Goal: Information Seeking & Learning: Learn about a topic

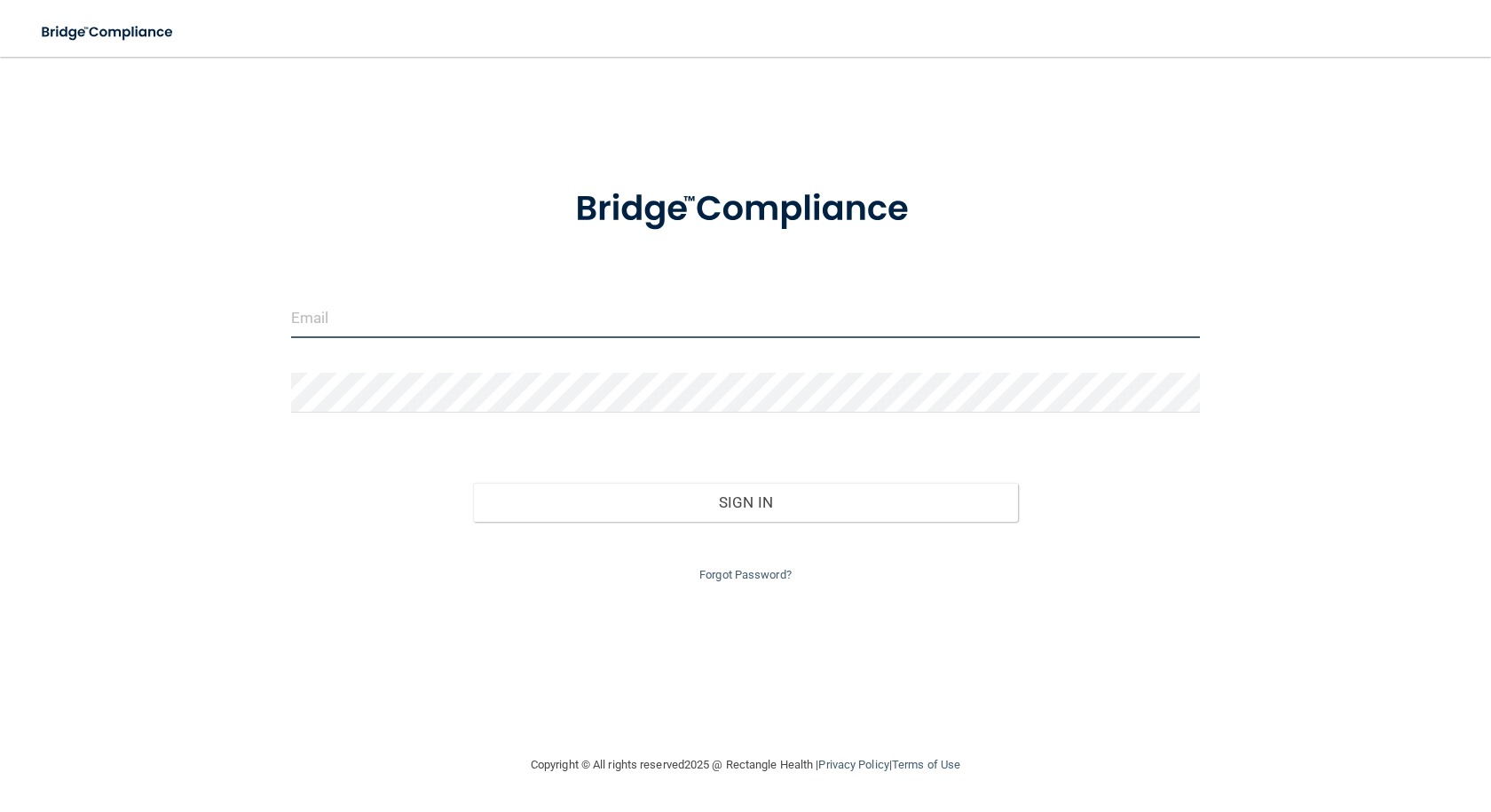
click at [328, 323] on input "email" at bounding box center [745, 318] width 909 height 39
type input "[PERSON_NAME][EMAIL_ADDRESS][DOMAIN_NAME]"
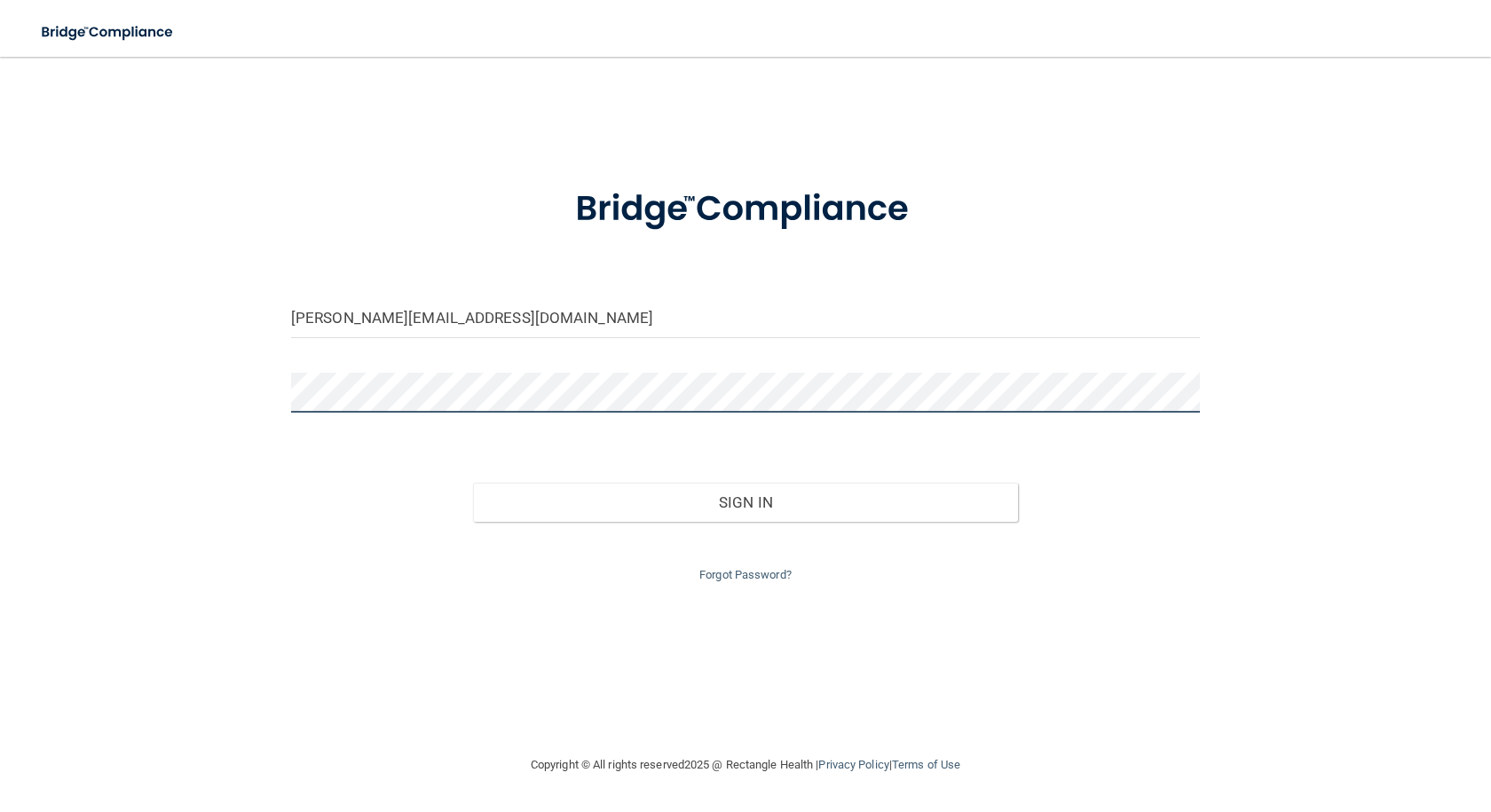
click at [473, 482] on button "Sign In" at bounding box center [745, 502] width 545 height 39
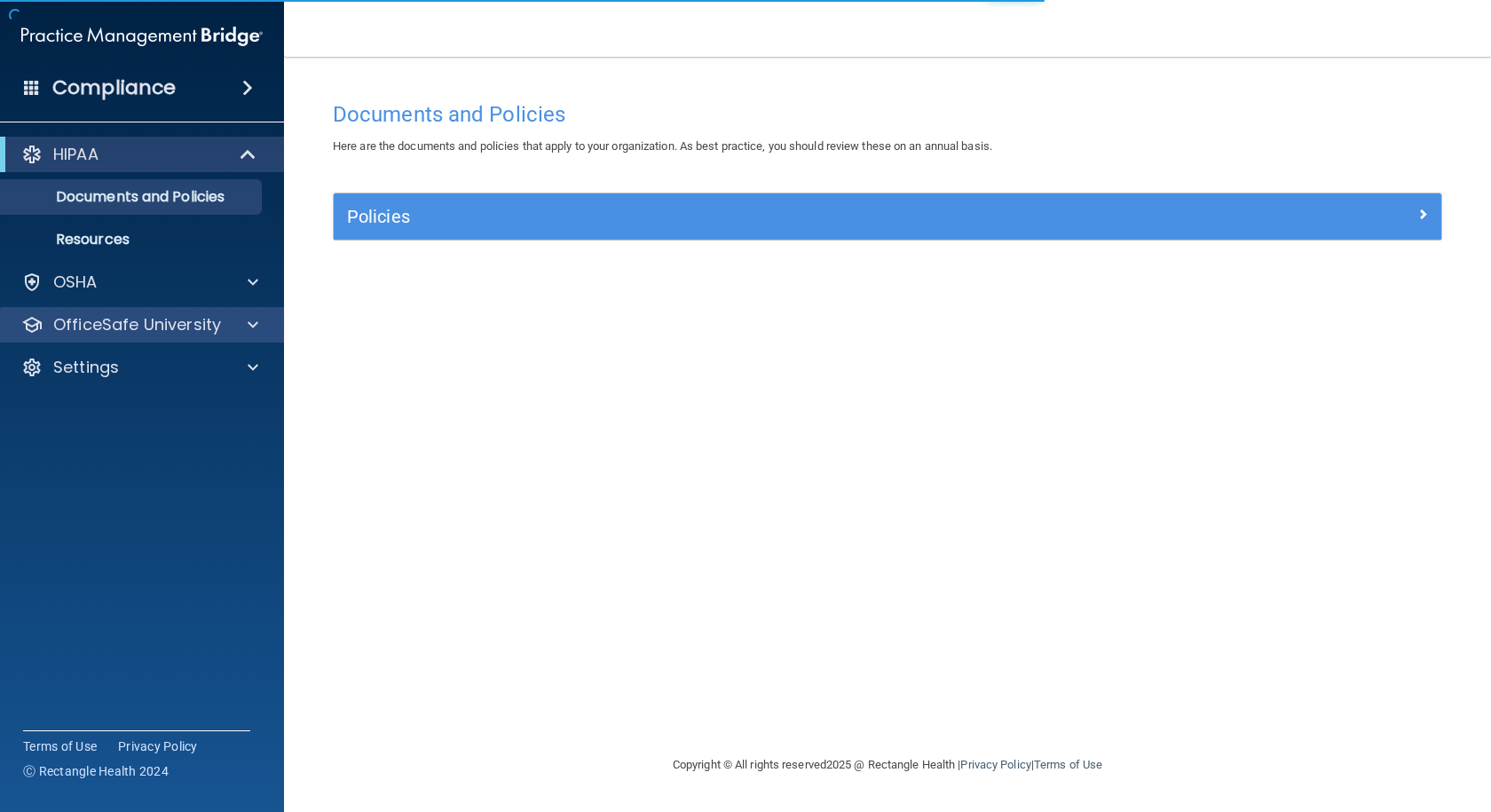
click at [129, 312] on div "OfficeSafe University" at bounding box center [142, 324] width 285 height 36
click at [154, 325] on p "OfficeSafe University" at bounding box center [137, 324] width 168 height 21
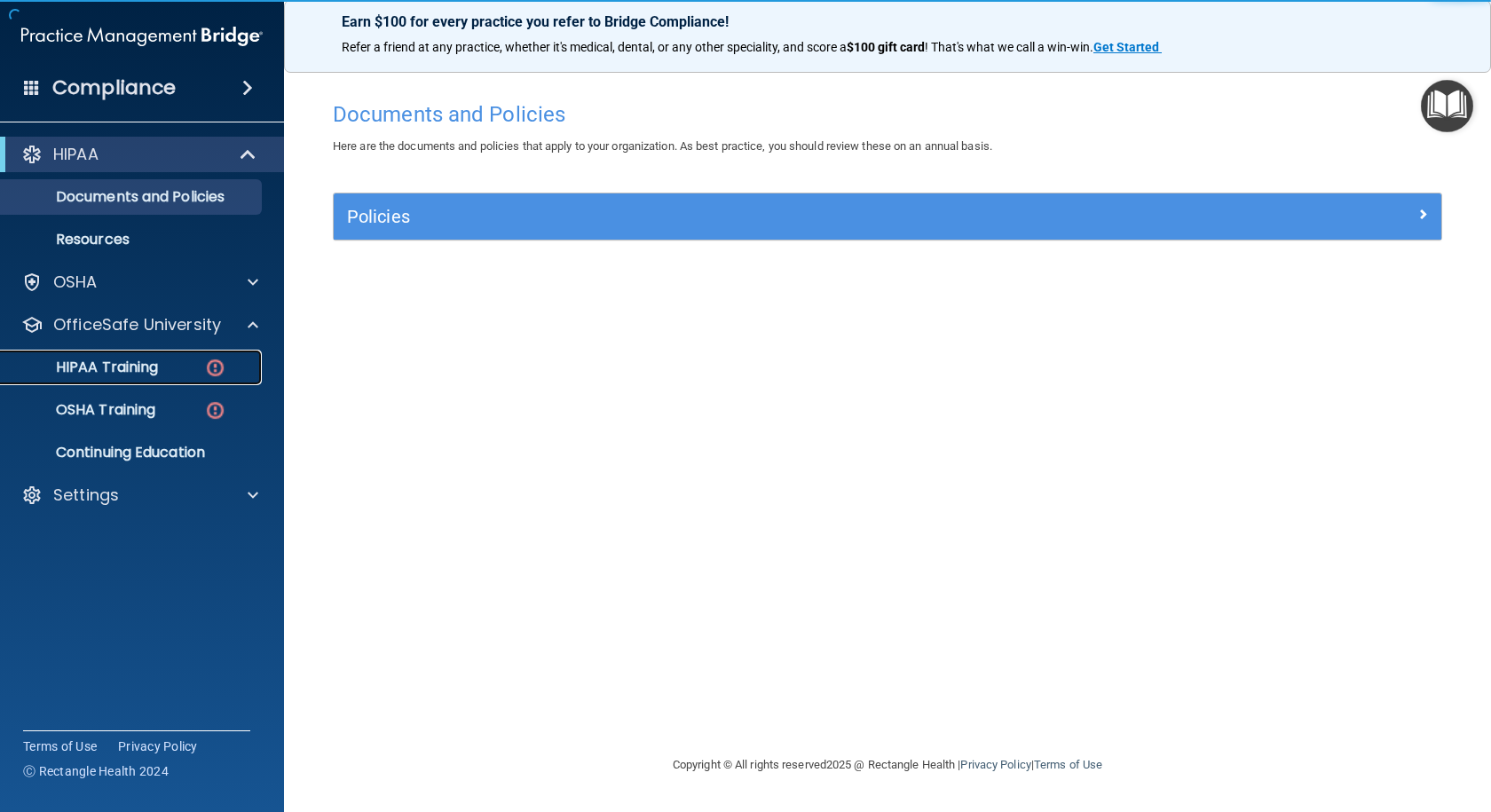
click at [117, 365] on p "HIPAA Training" at bounding box center [85, 367] width 146 height 17
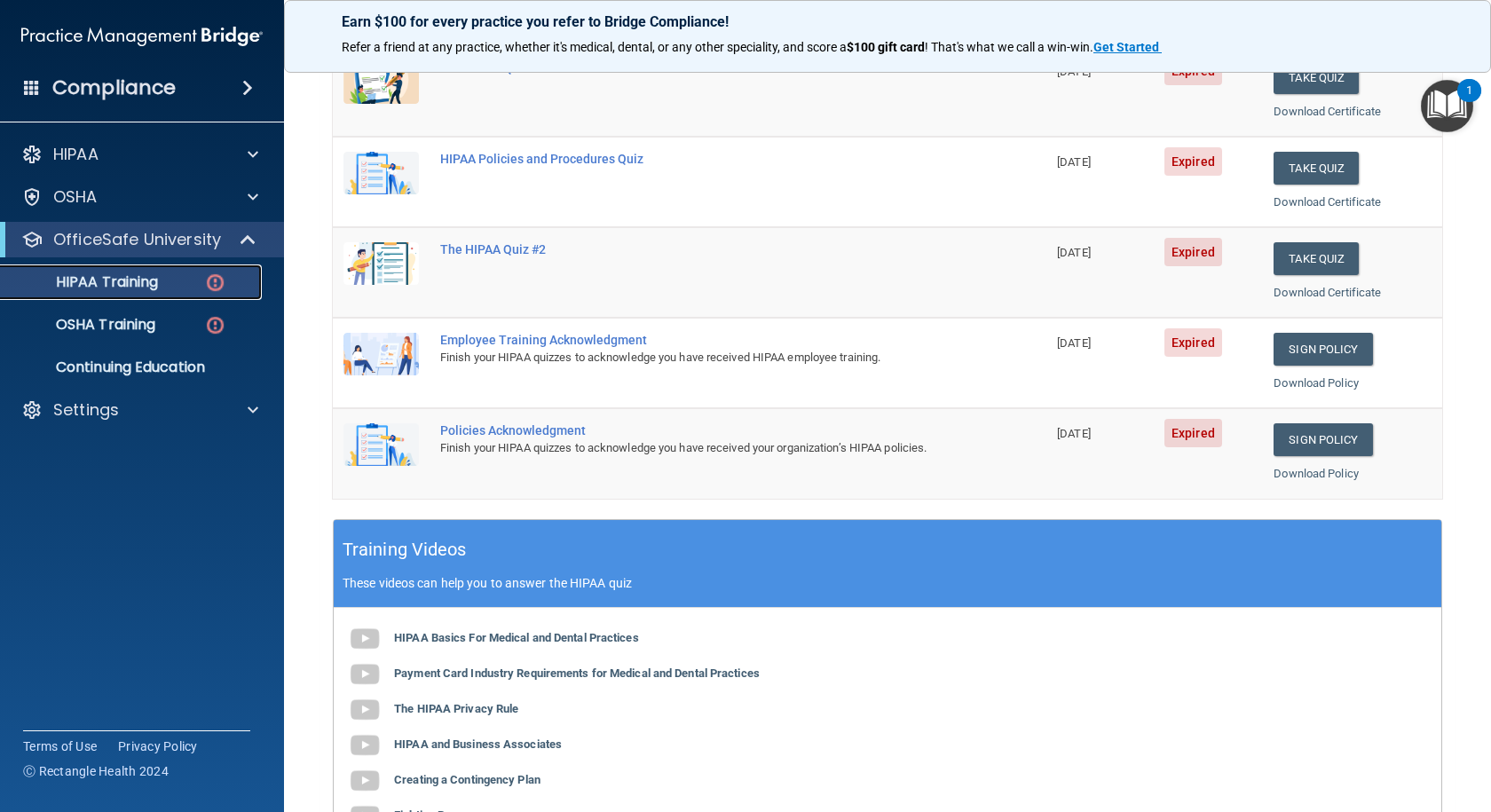
scroll to position [444, 0]
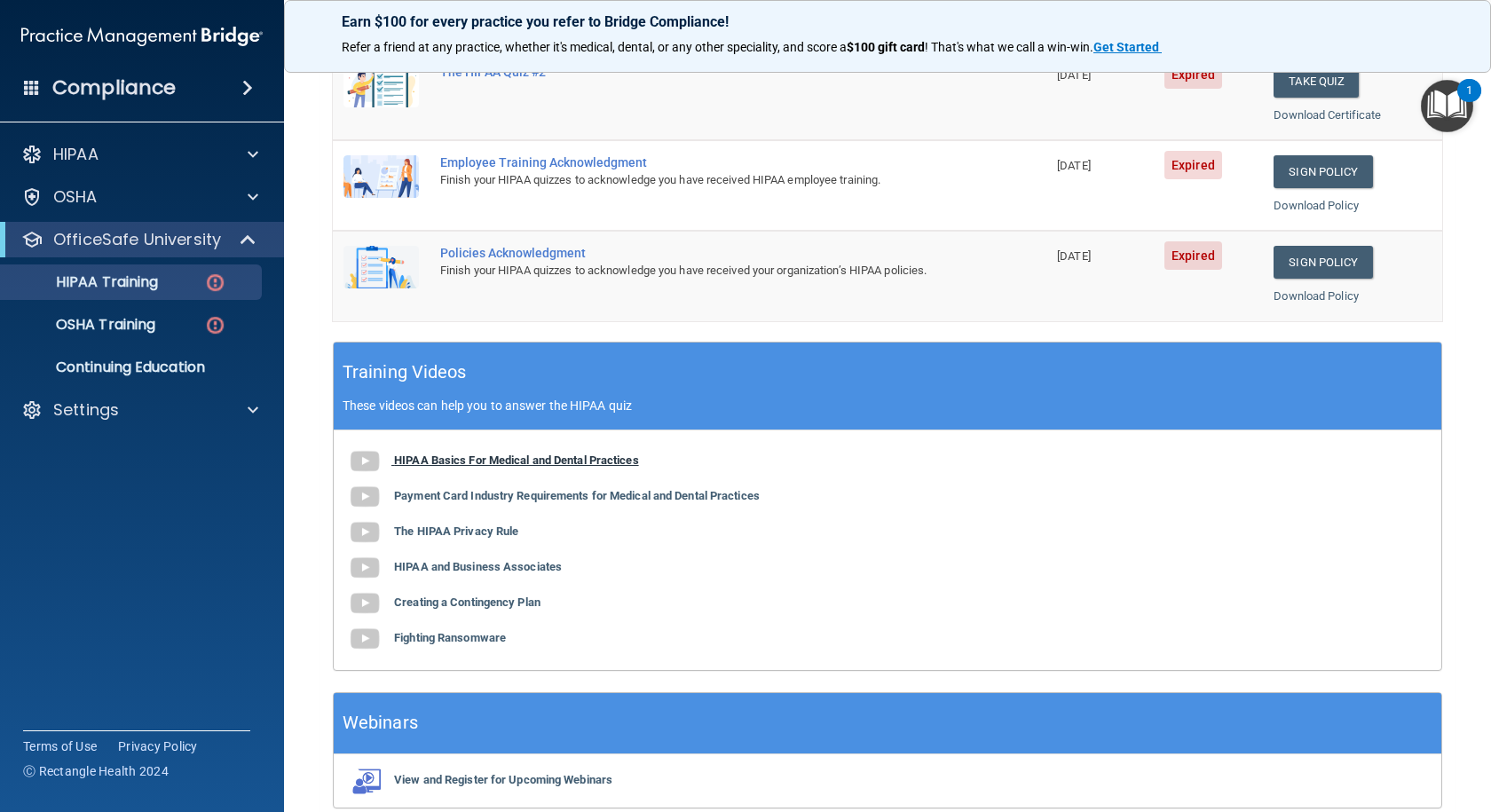
click at [463, 461] on b "HIPAA Basics For Medical and Dental Practices" at bounding box center [516, 460] width 245 height 13
click at [420, 496] on b "Payment Card Industry Requirements for Medical and Dental Practices" at bounding box center [577, 495] width 366 height 13
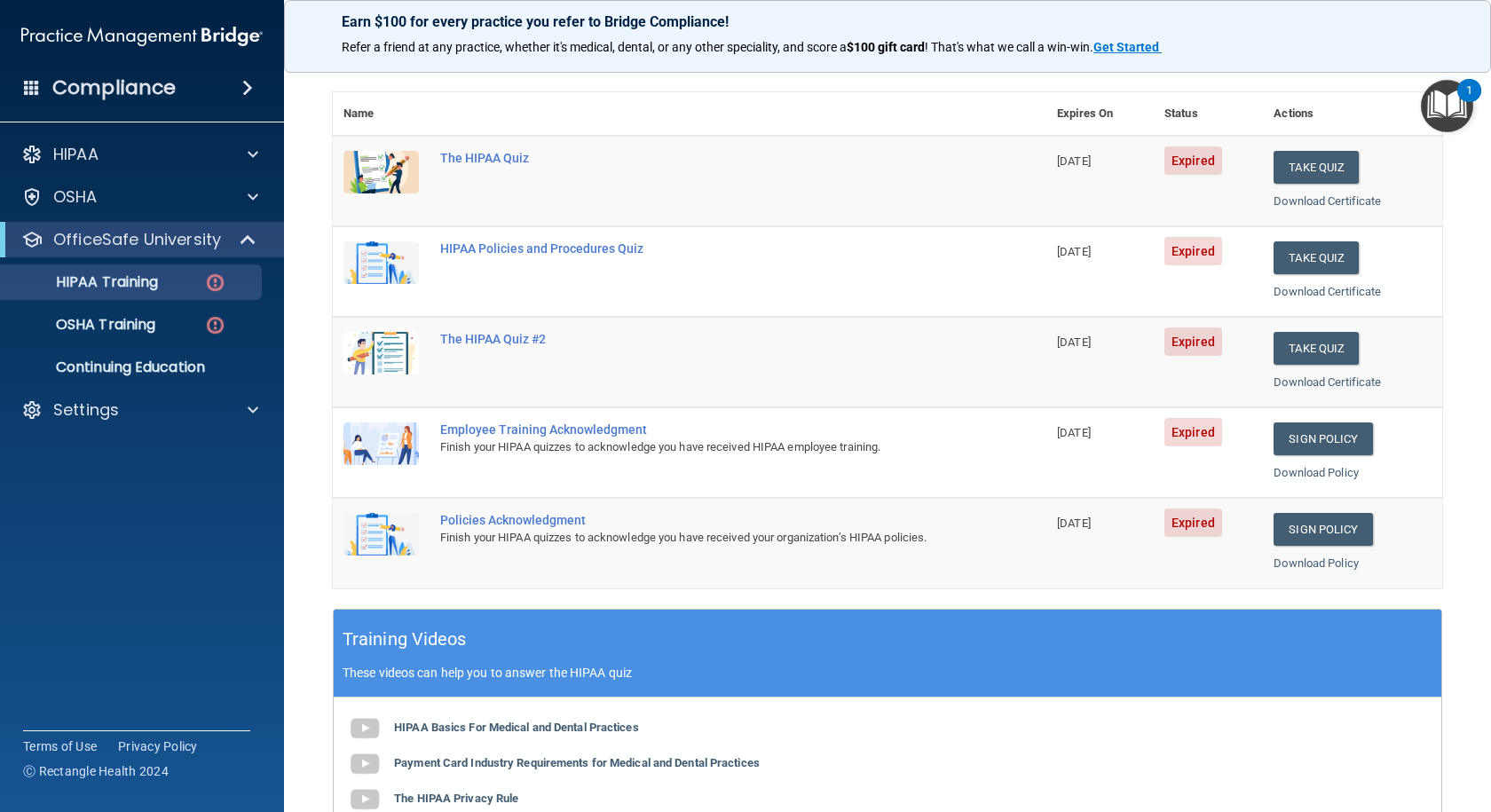
scroll to position [169, 0]
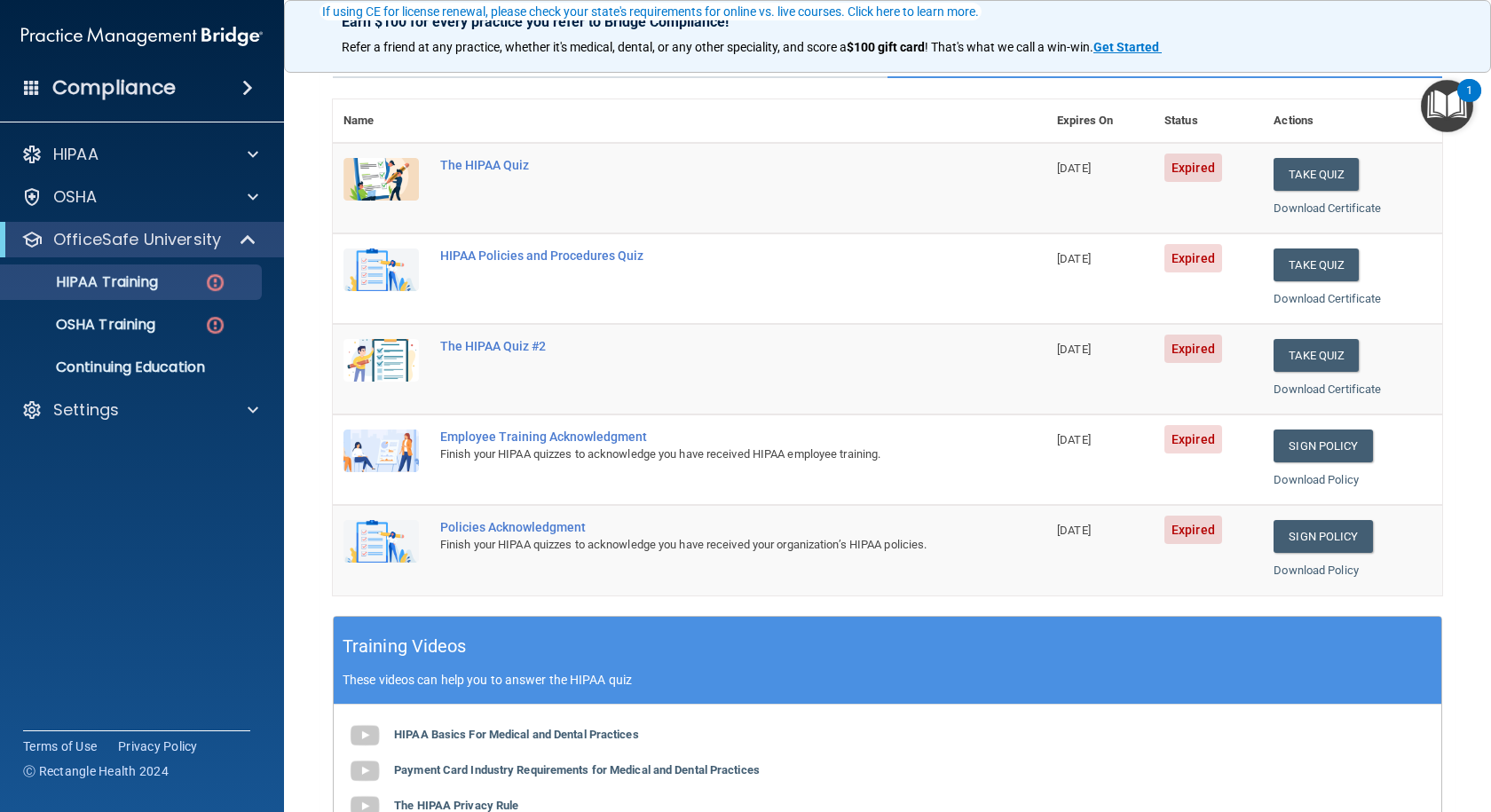
click at [1438, 102] on img "Open Resource Center, 1 new notification" at bounding box center [1446, 106] width 52 height 52
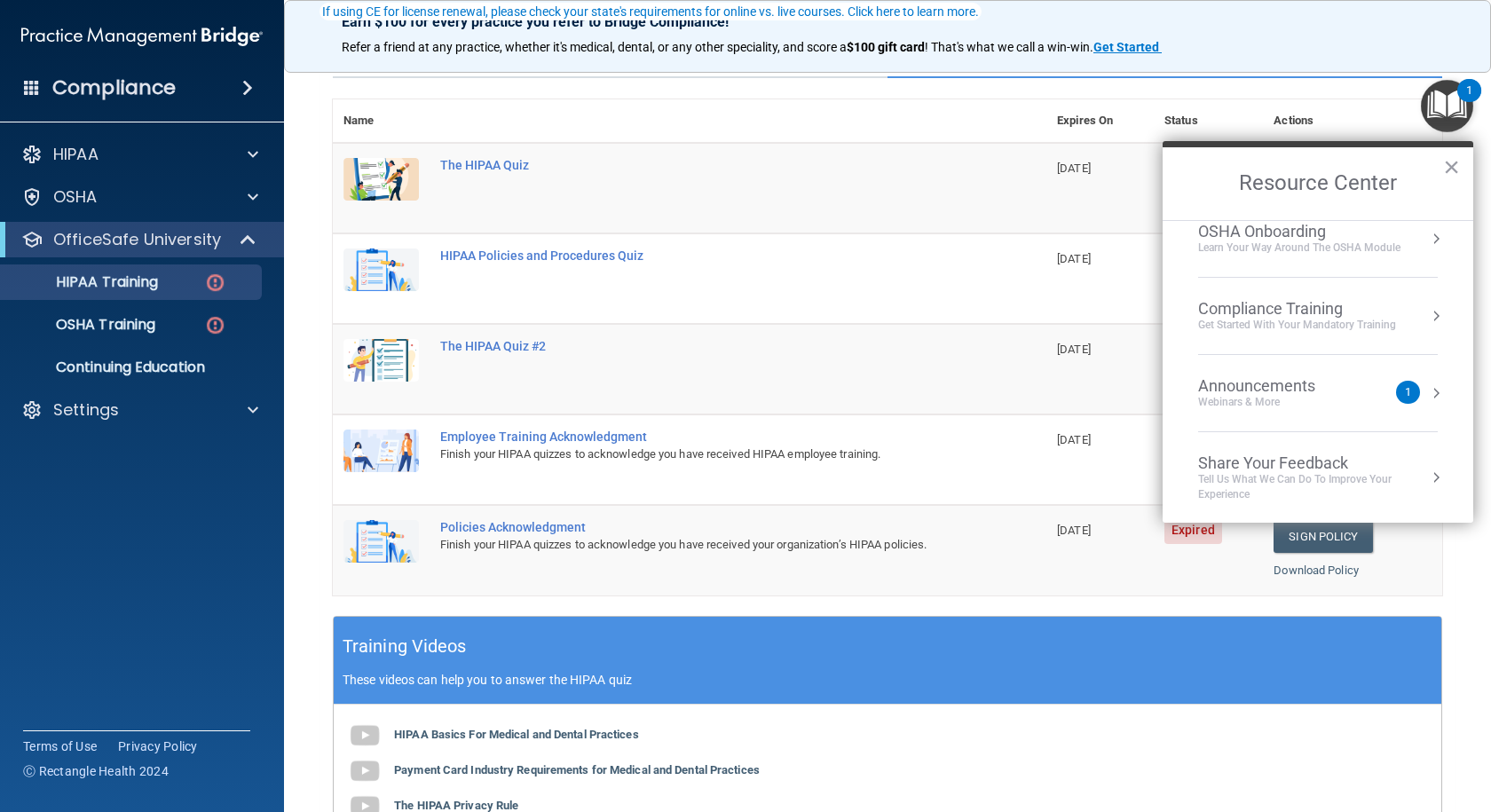
scroll to position [99, 0]
click at [1449, 163] on button "×" at bounding box center [1451, 166] width 17 height 28
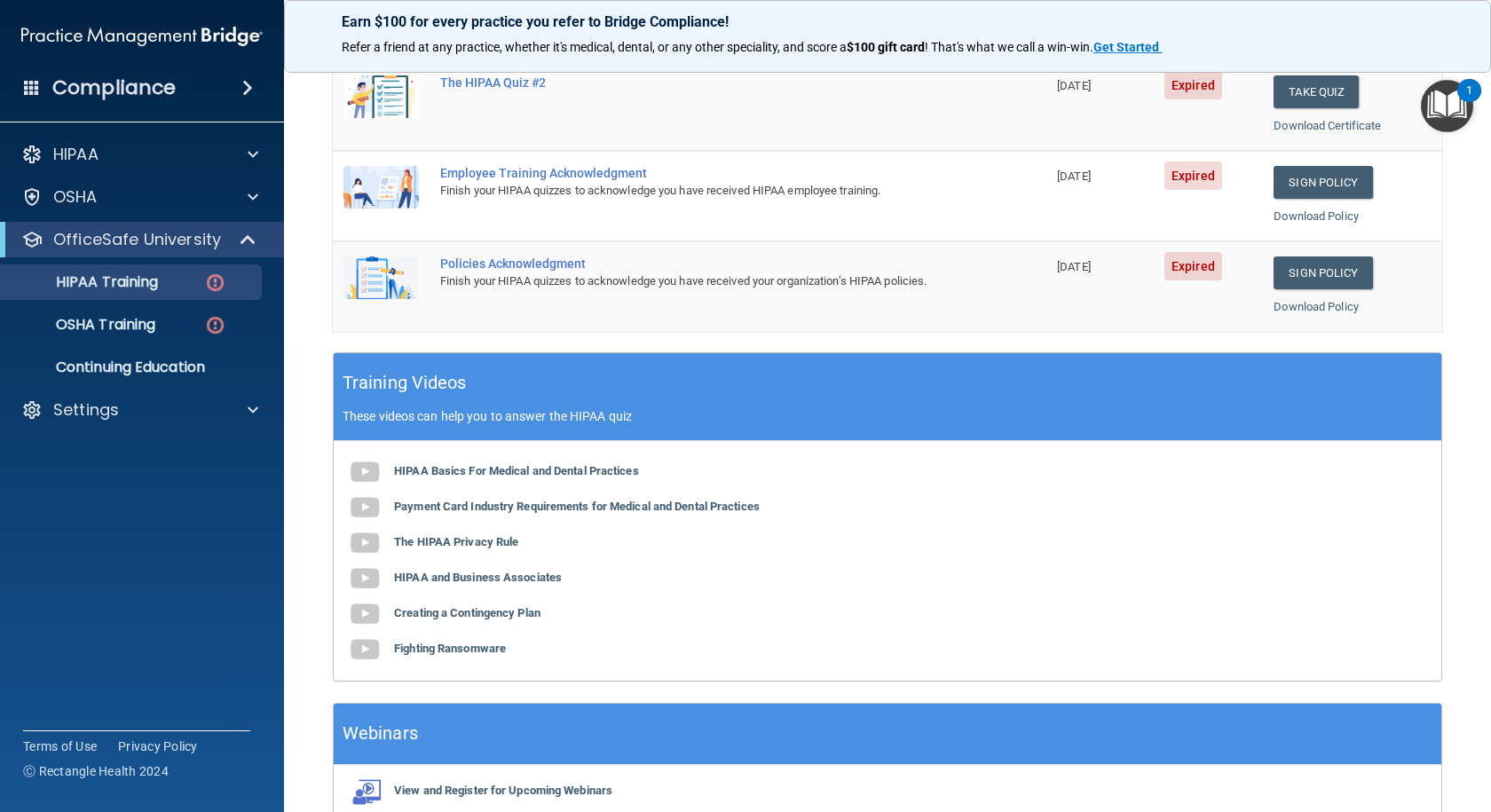
scroll to position [435, 0]
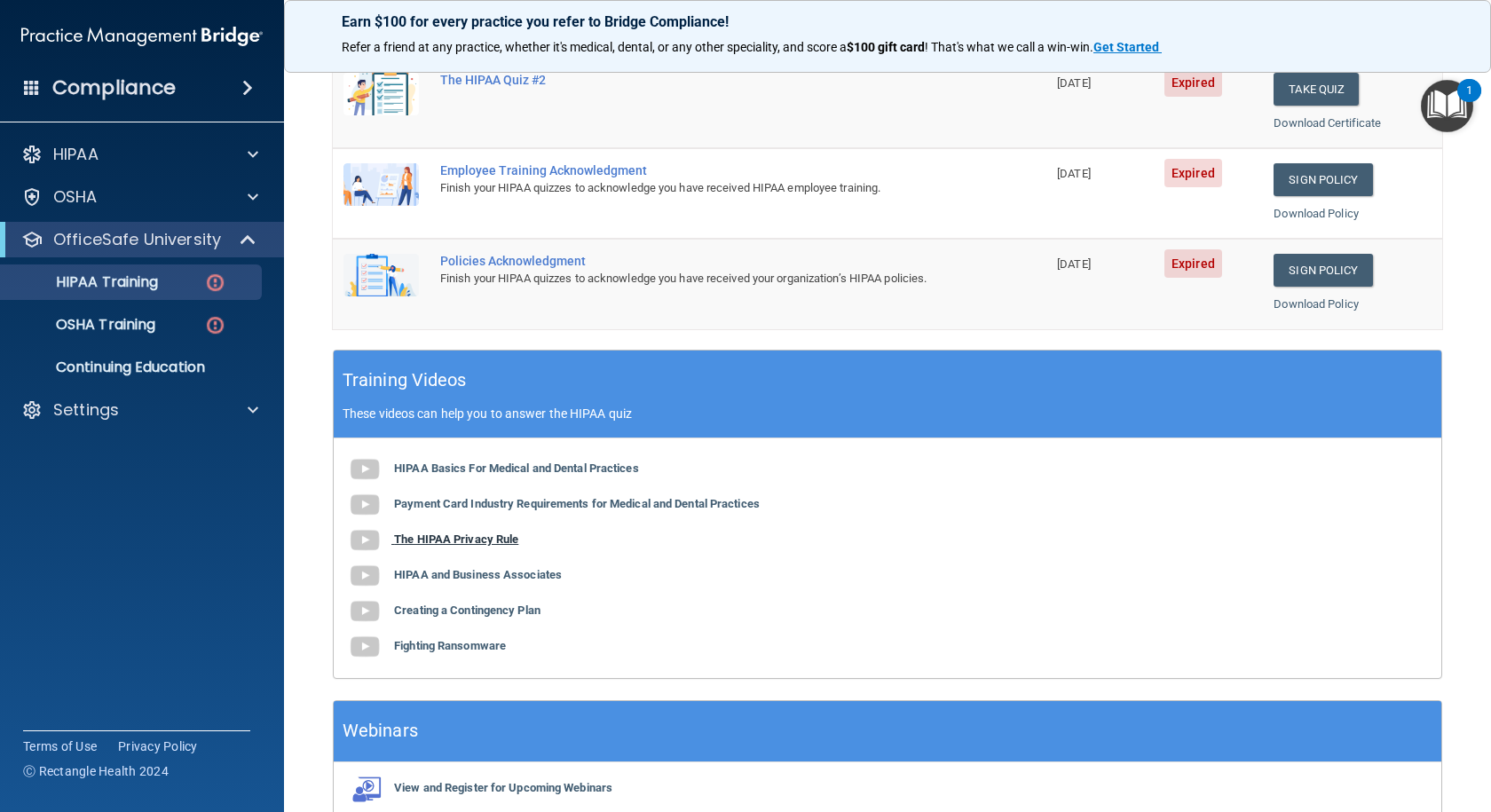
click at [469, 539] on b "The HIPAA Privacy Rule" at bounding box center [456, 539] width 124 height 13
click at [440, 577] on b "HIPAA and Business Associates" at bounding box center [478, 574] width 168 height 13
click at [426, 612] on b "Creating a Contingency Plan" at bounding box center [467, 610] width 146 height 13
click at [429, 648] on b "Fighting Ransomware" at bounding box center [450, 645] width 112 height 13
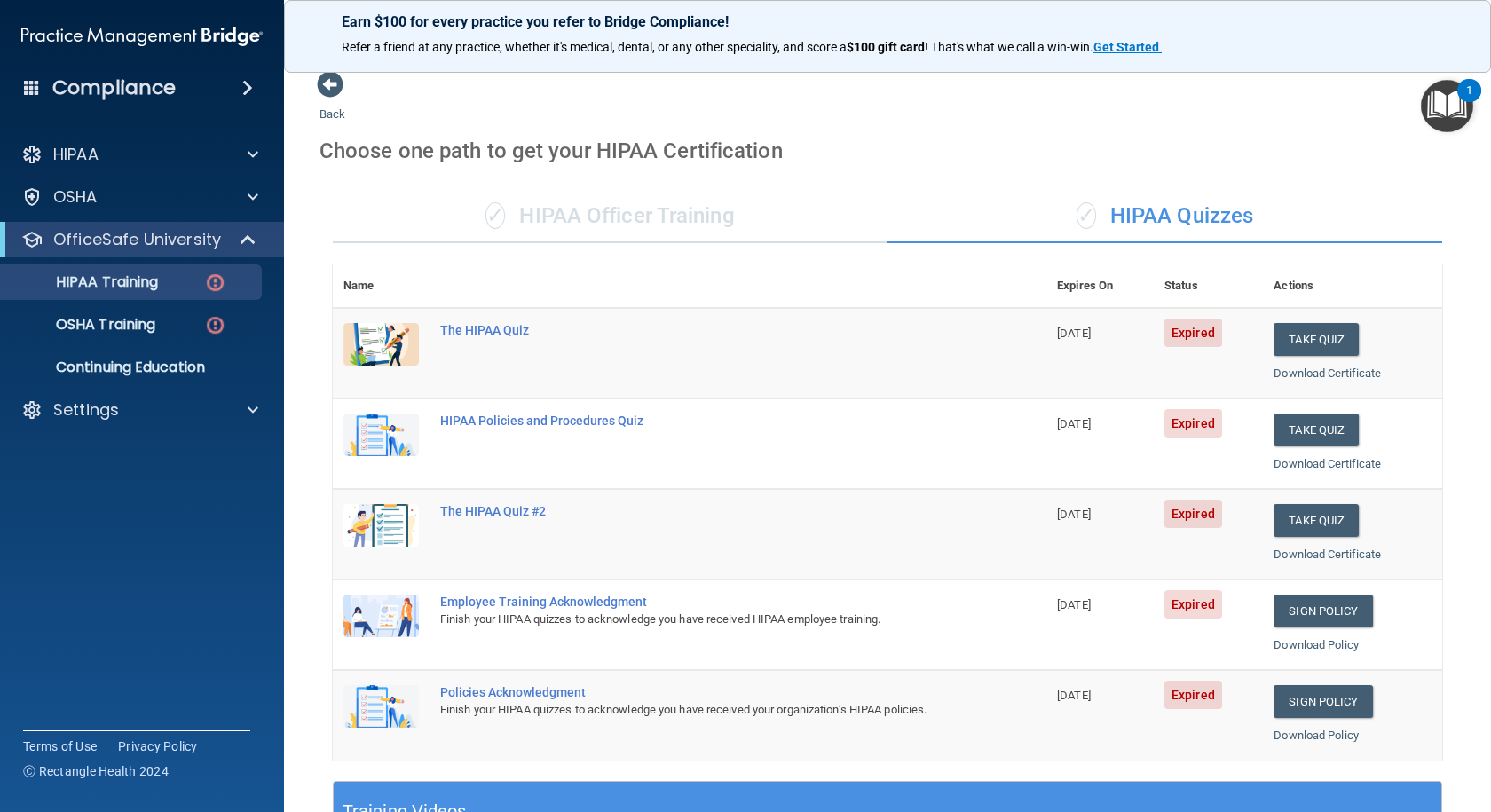
scroll to position [0, 0]
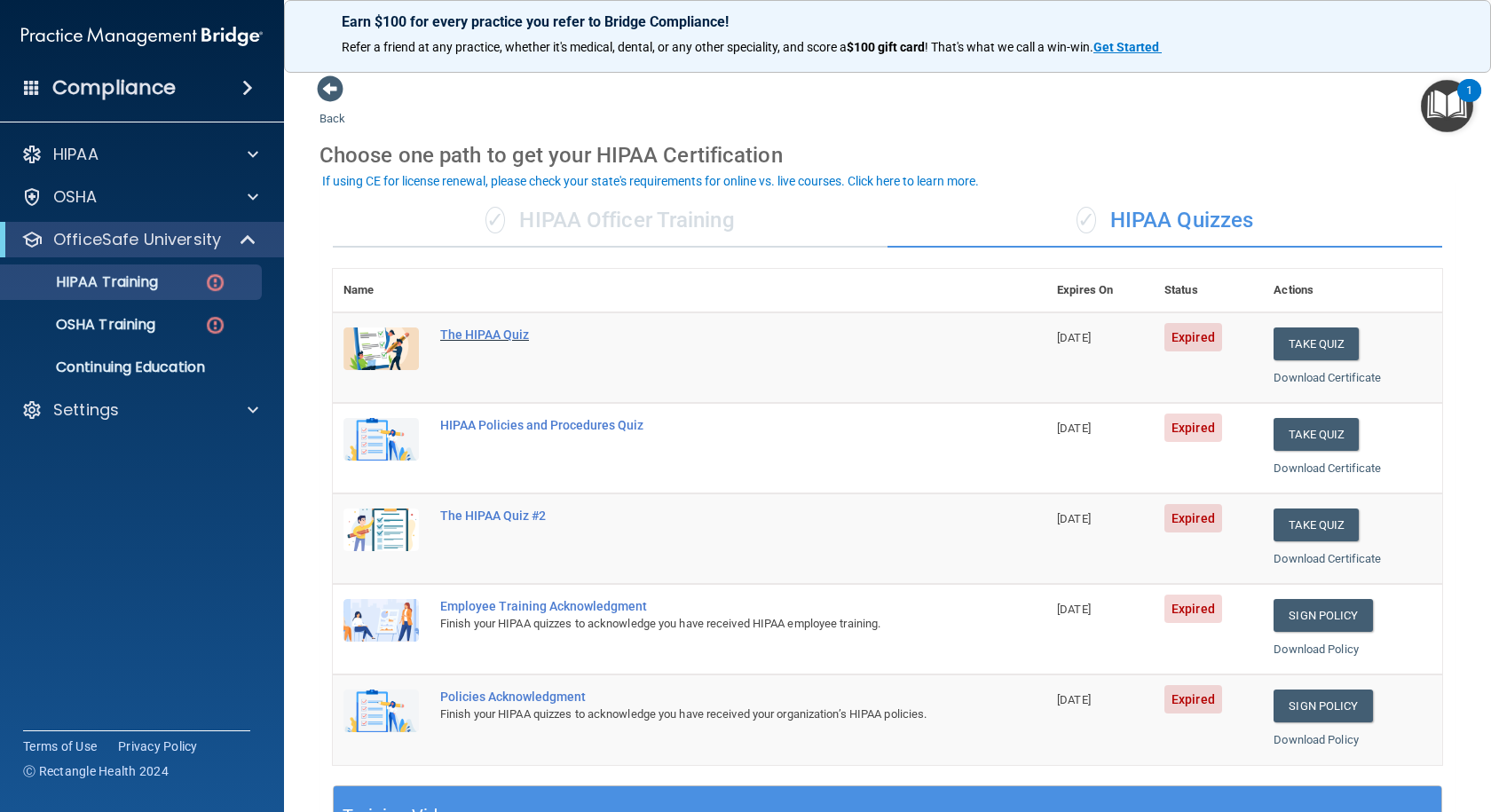
click at [497, 335] on div "The HIPAA Quiz" at bounding box center [698, 333] width 517 height 14
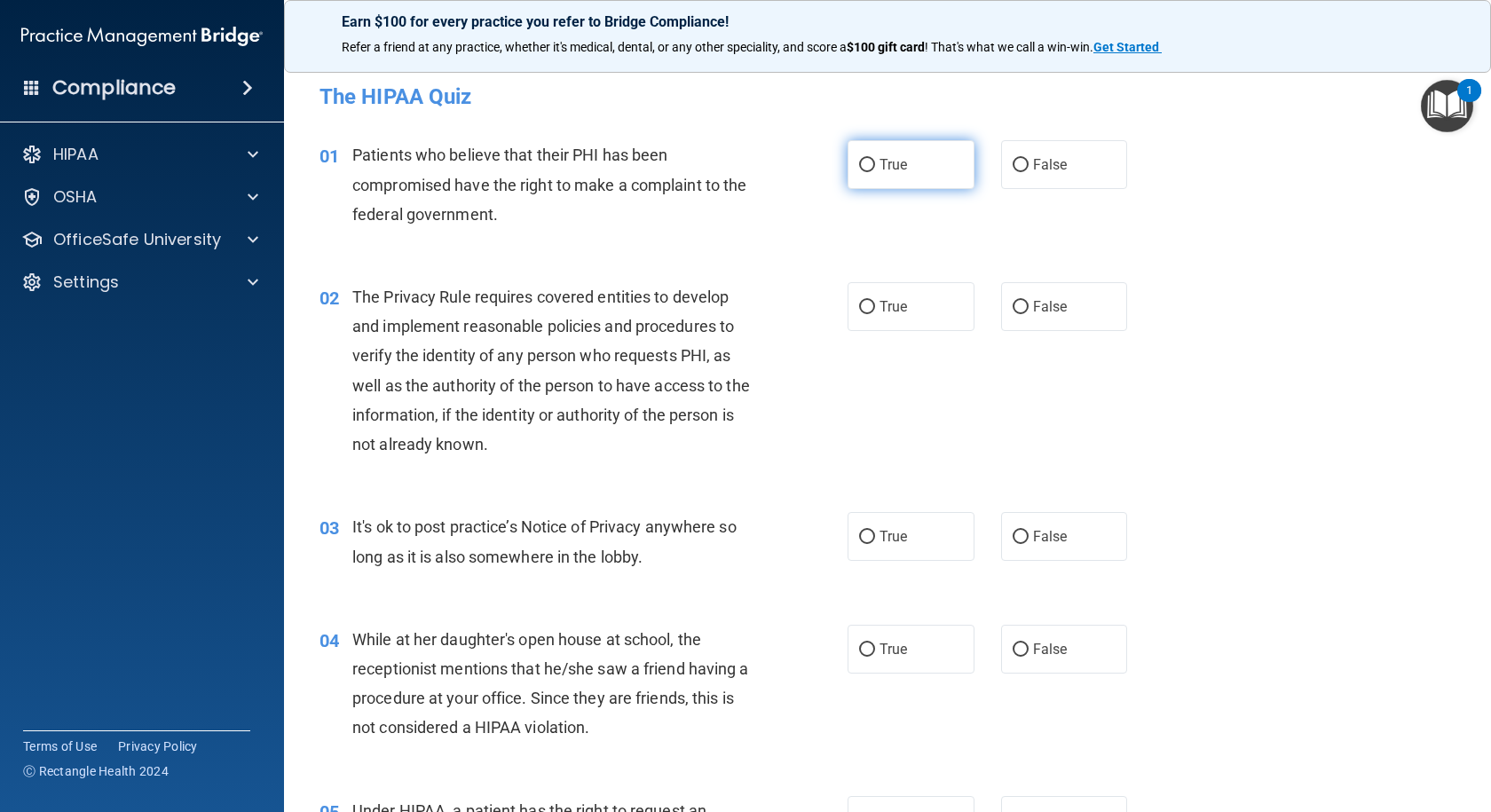
click at [861, 169] on input "True" at bounding box center [866, 165] width 16 height 13
radio input "true"
click at [859, 308] on input "True" at bounding box center [866, 307] width 16 height 13
radio input "true"
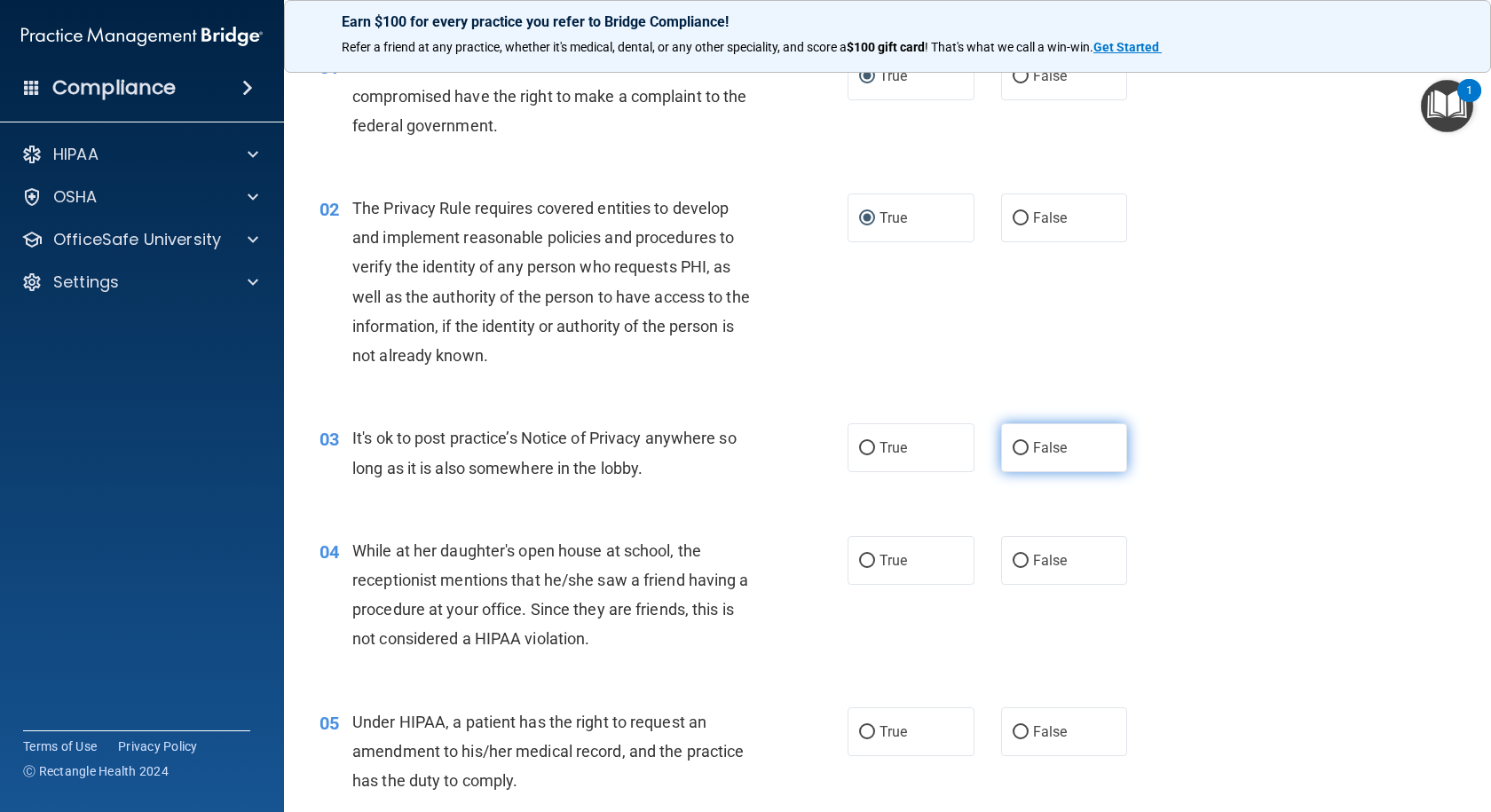
click at [1012, 450] on input "False" at bounding box center [1020, 448] width 16 height 13
radio input "true"
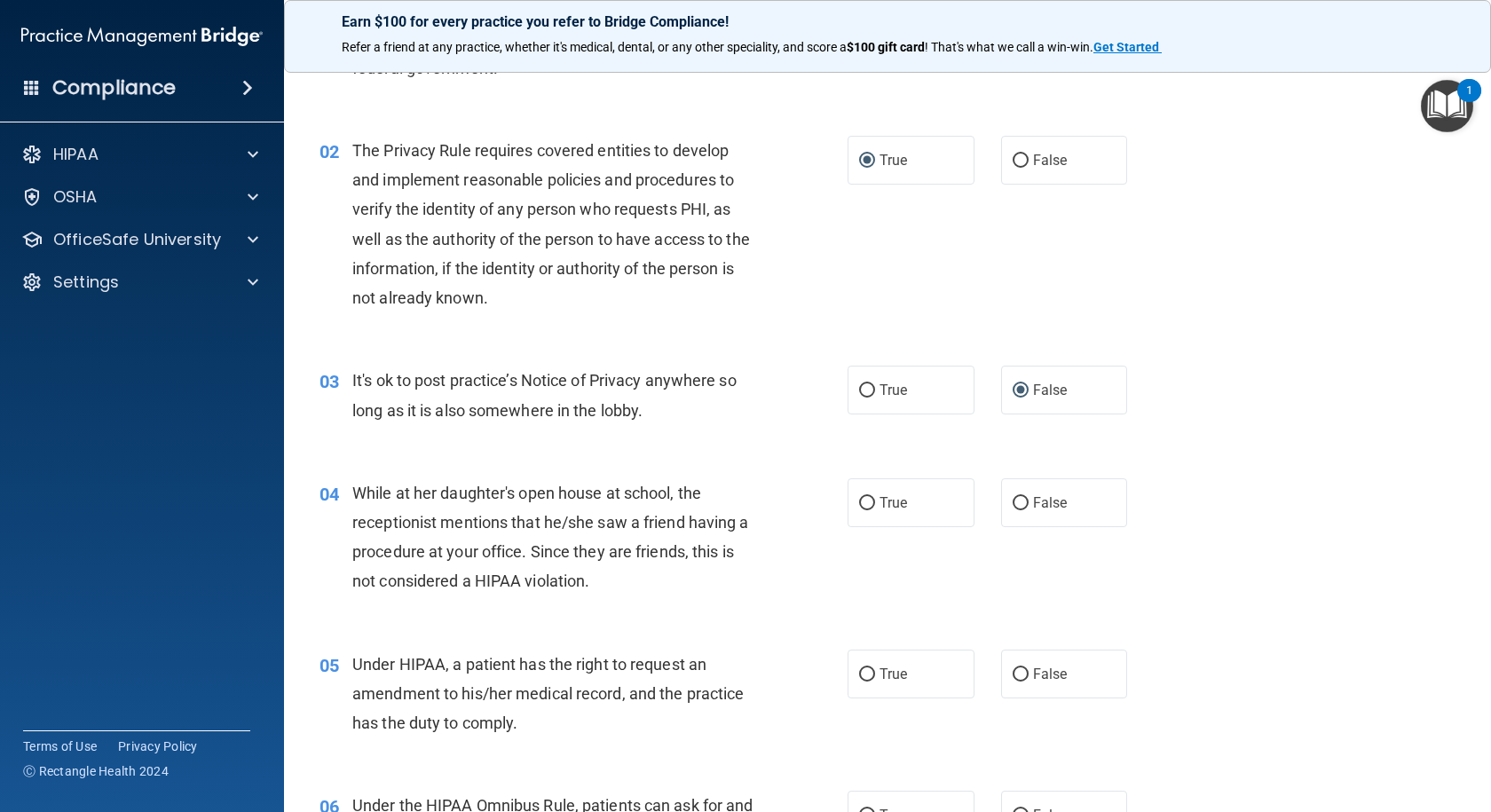
scroll to position [177, 0]
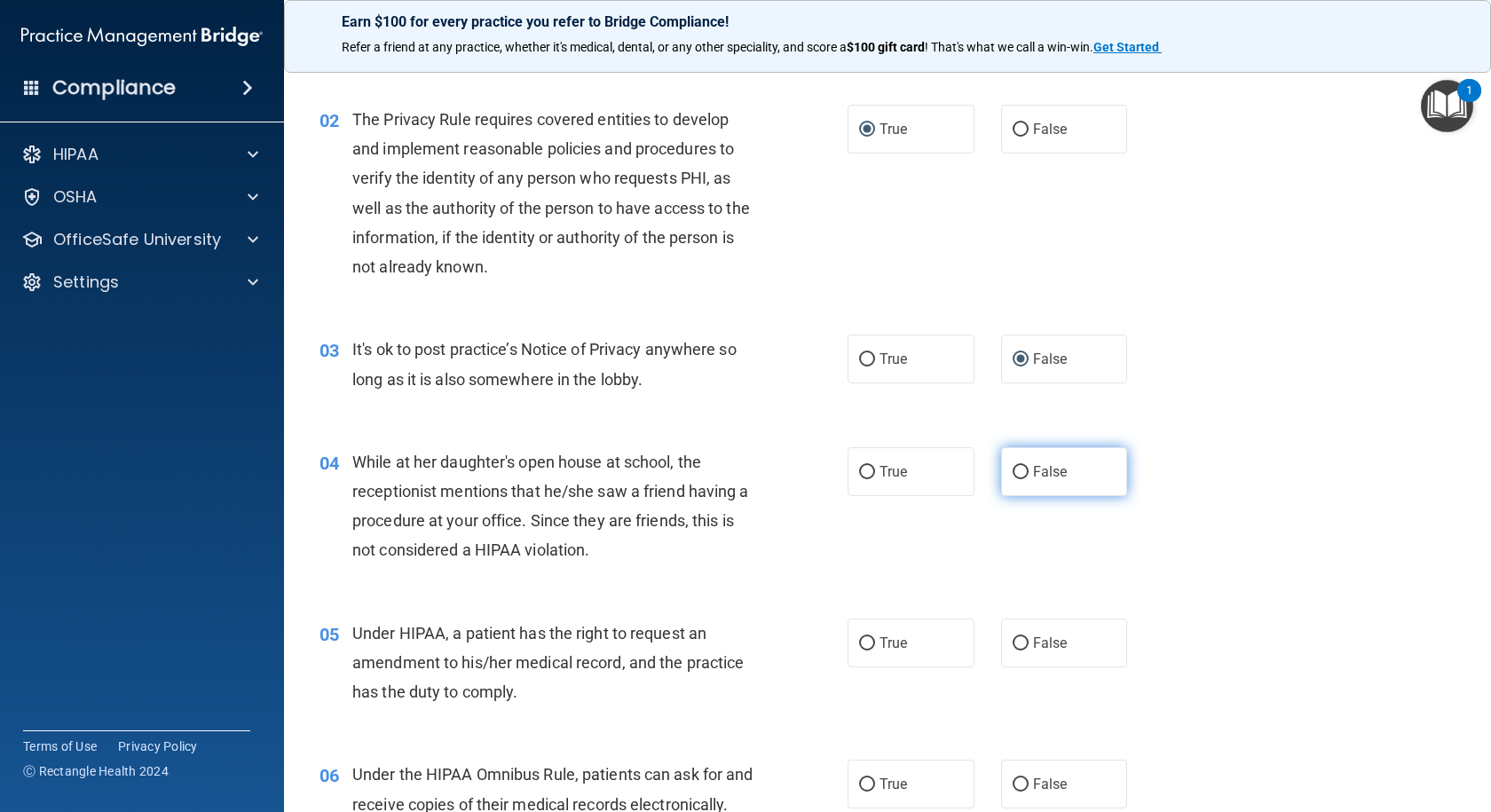
click at [1012, 475] on input "False" at bounding box center [1020, 472] width 16 height 13
radio input "true"
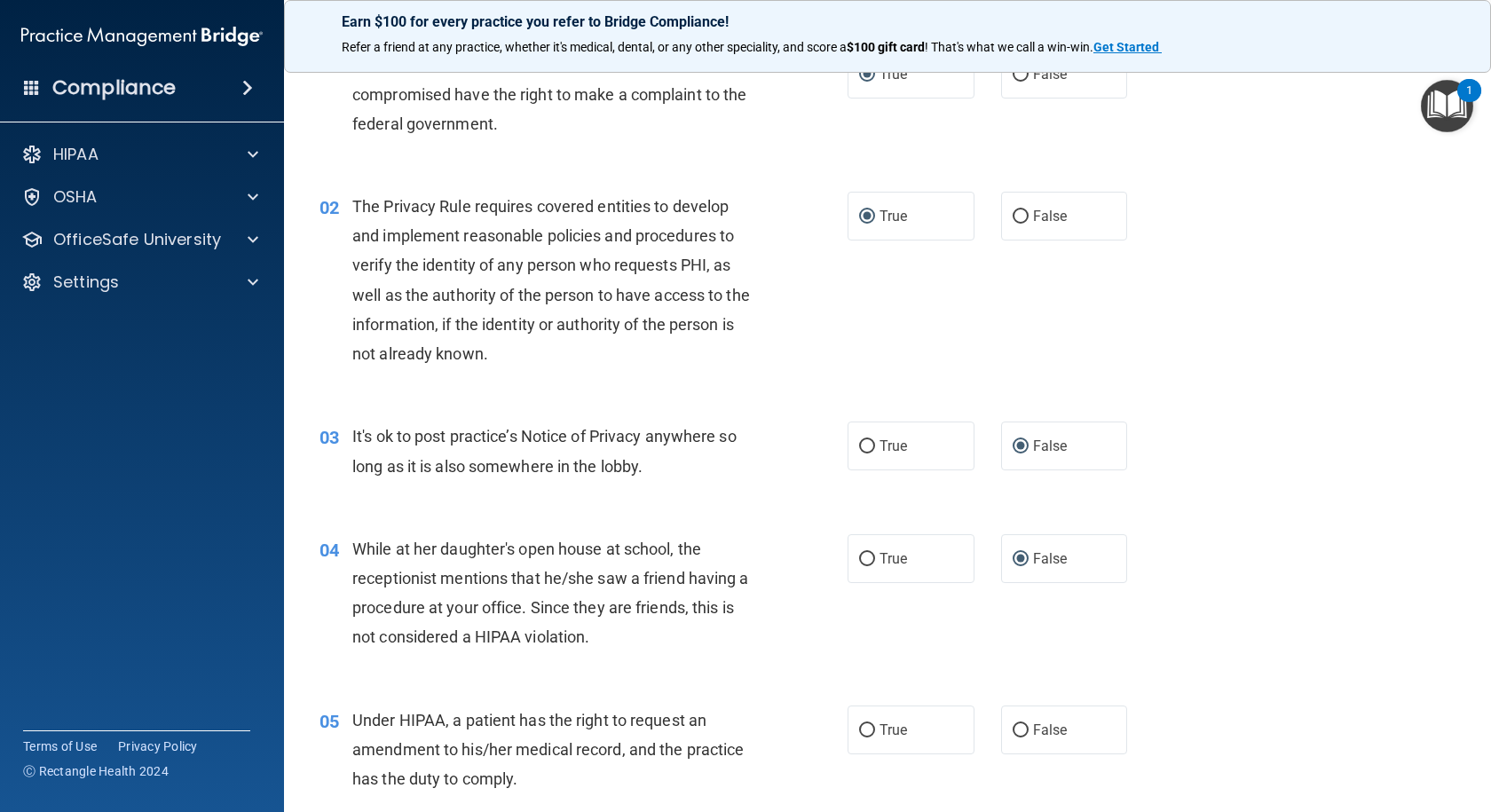
scroll to position [266, 0]
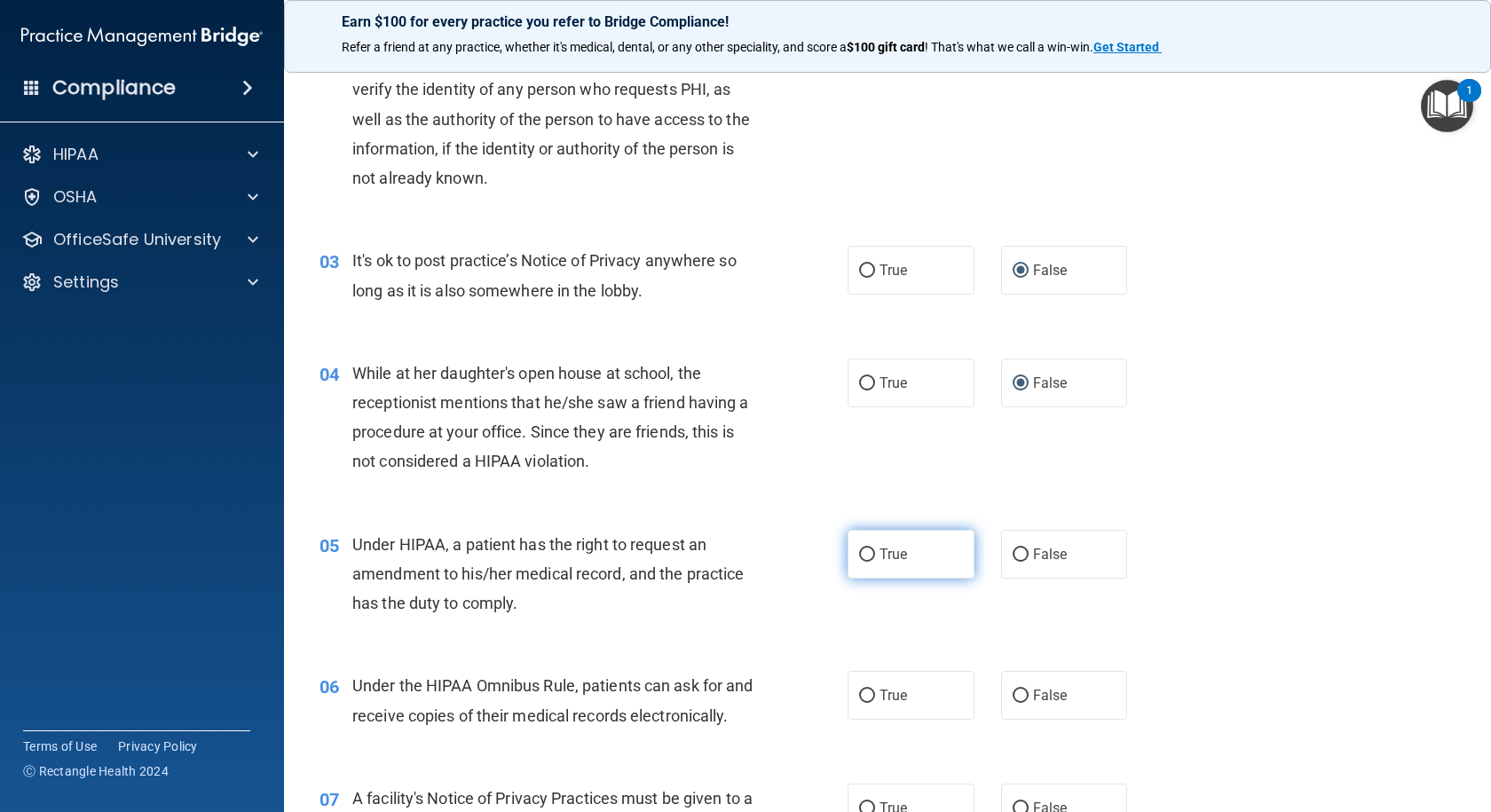
click at [859, 559] on input "True" at bounding box center [866, 555] width 16 height 13
radio input "true"
click at [1015, 554] on input "False" at bounding box center [1020, 555] width 16 height 13
radio input "true"
radio input "false"
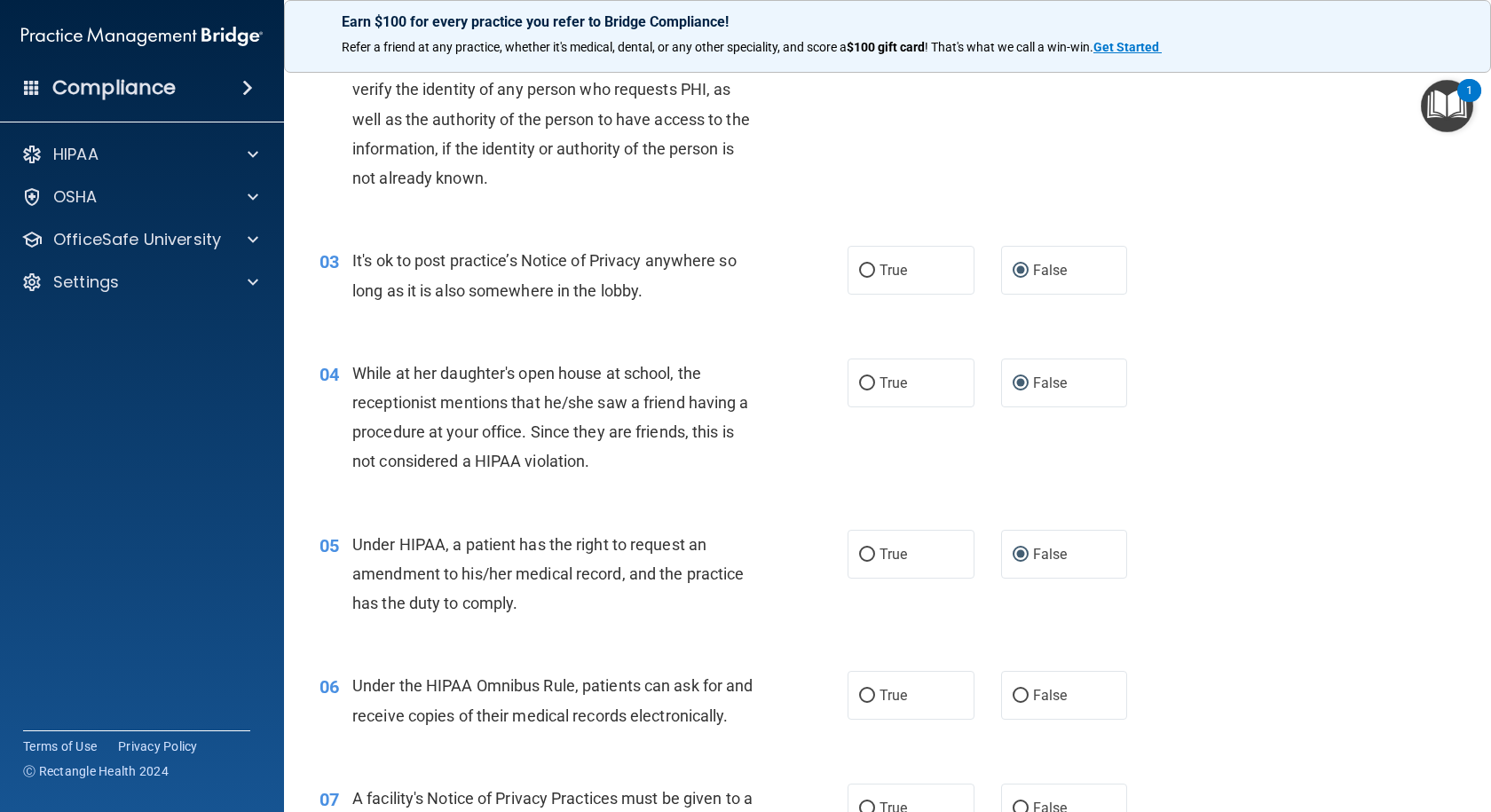
scroll to position [355, 0]
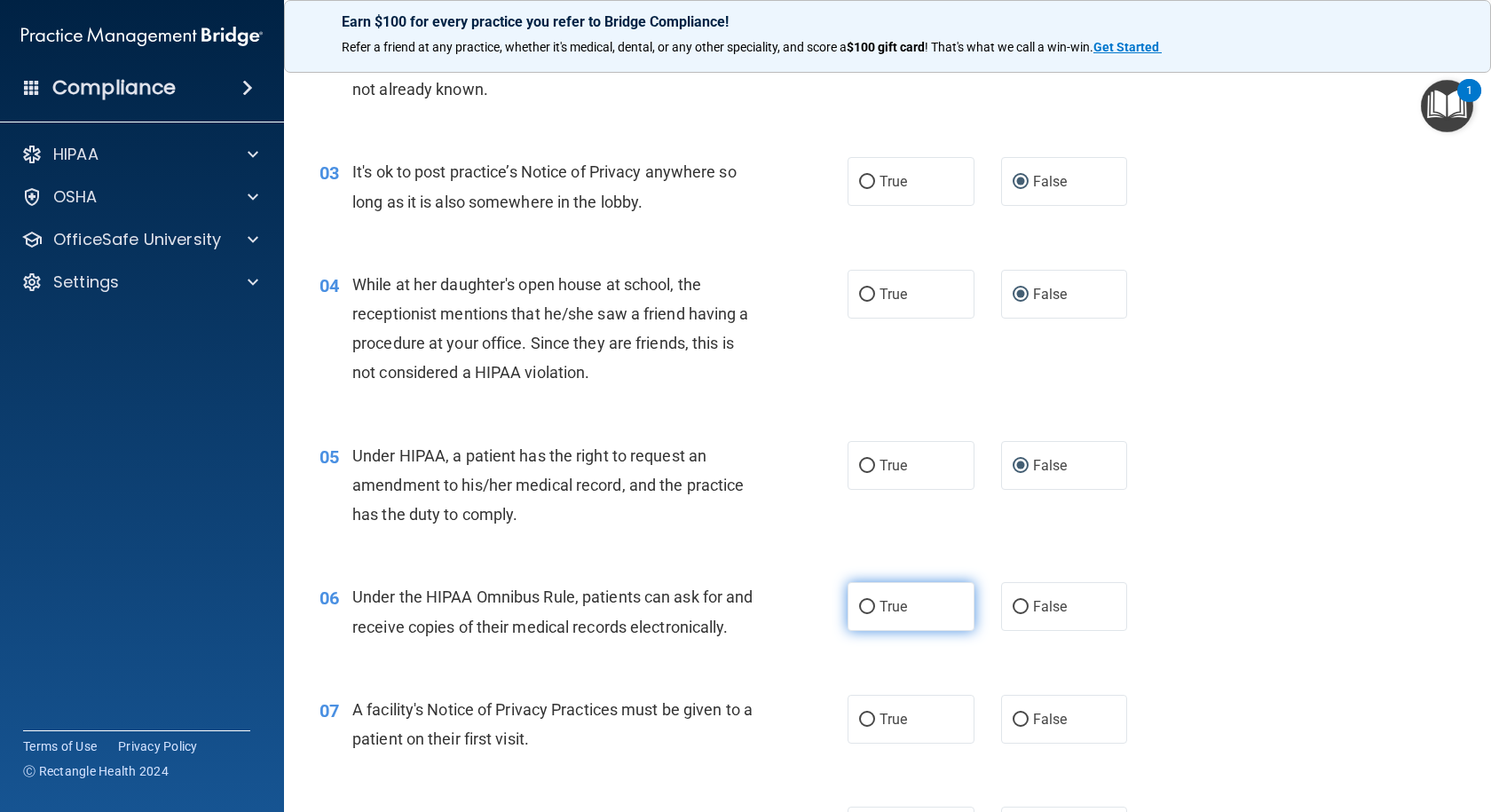
click at [868, 606] on input "True" at bounding box center [866, 607] width 16 height 13
radio input "true"
click at [863, 727] on input "True" at bounding box center [866, 720] width 16 height 13
radio input "true"
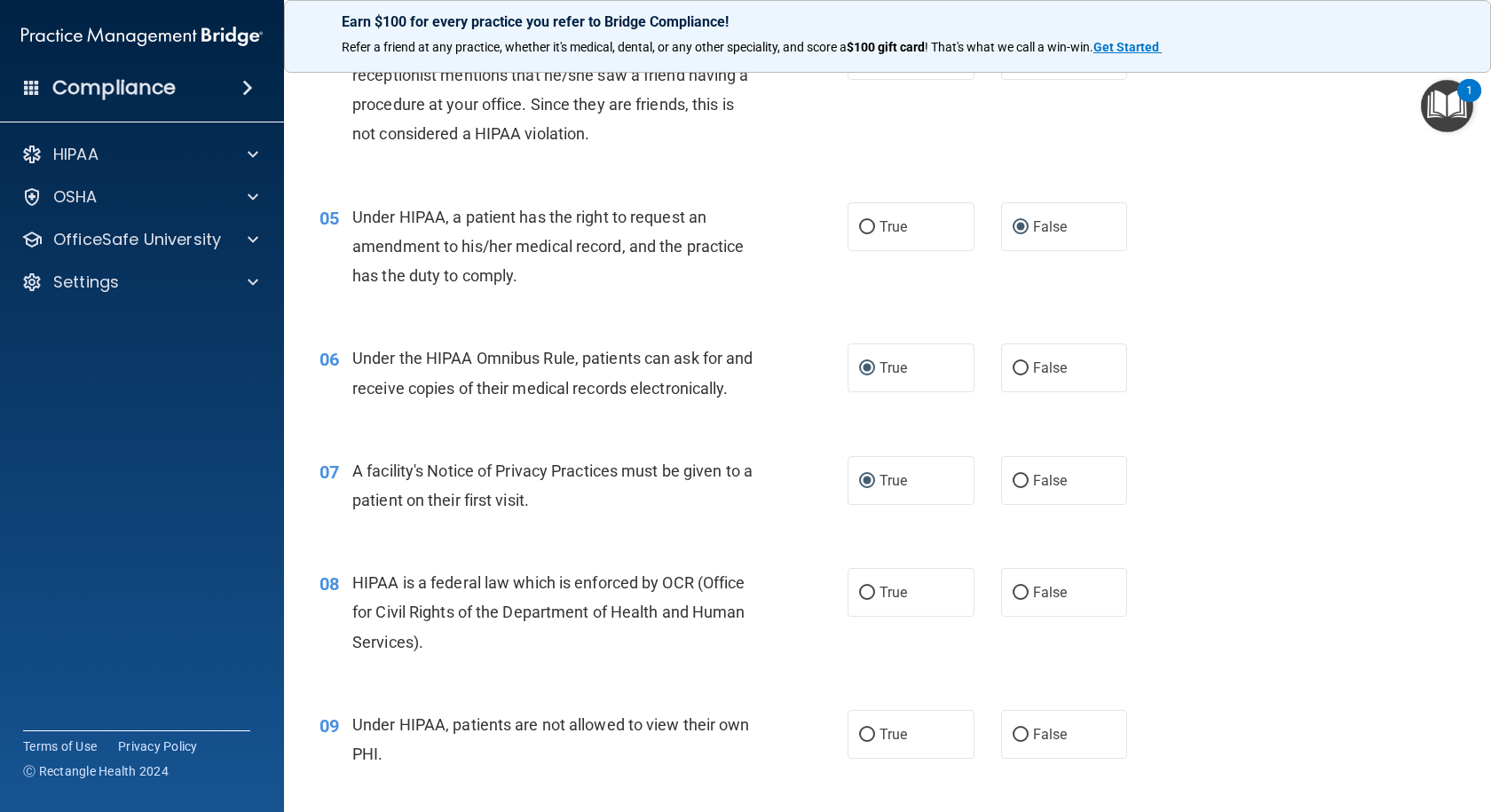
scroll to position [621, 0]
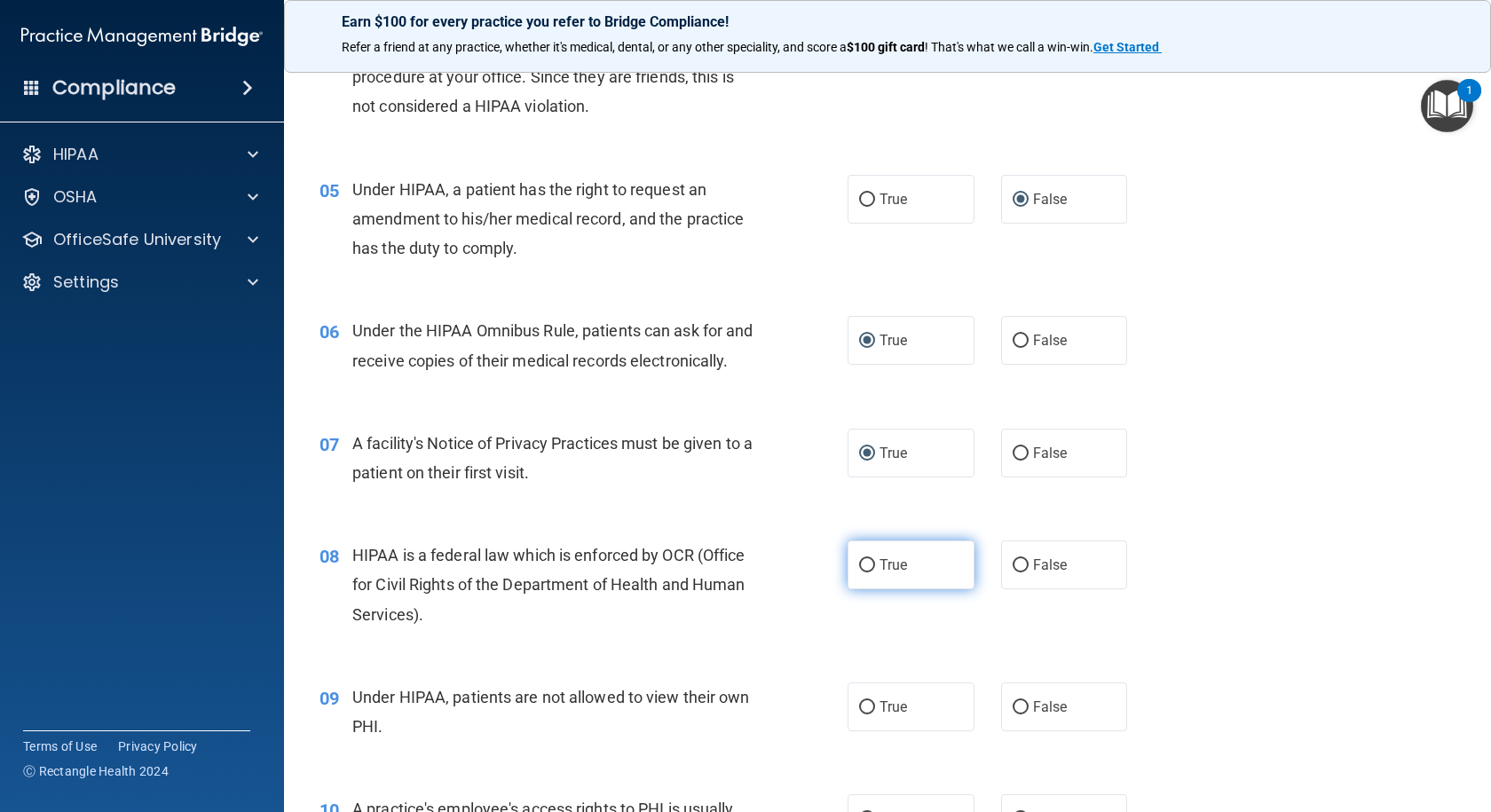
click at [863, 572] on input "True" at bounding box center [866, 566] width 16 height 13
radio input "true"
click at [1014, 715] on input "False" at bounding box center [1020, 707] width 16 height 13
radio input "true"
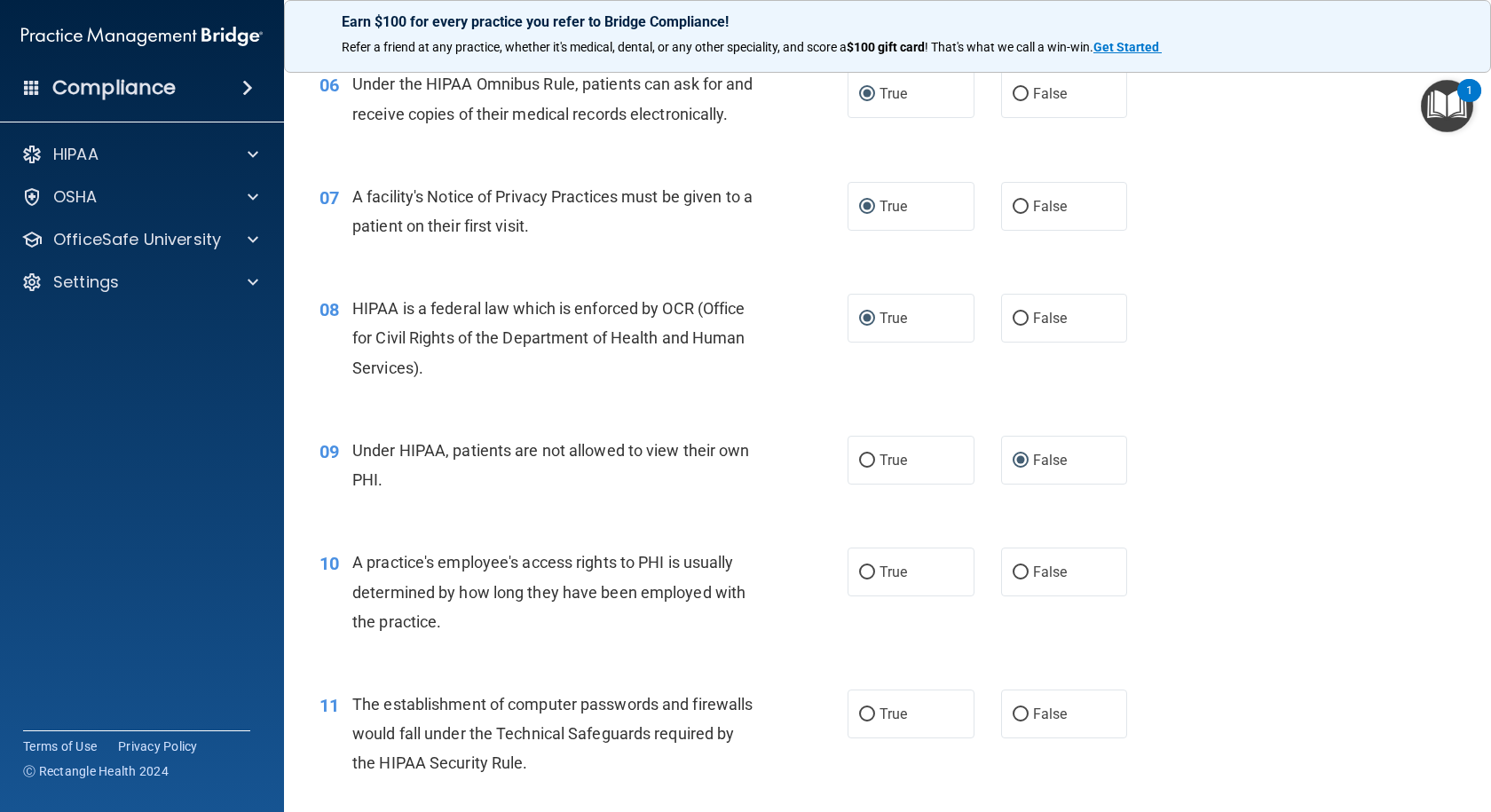
scroll to position [887, 0]
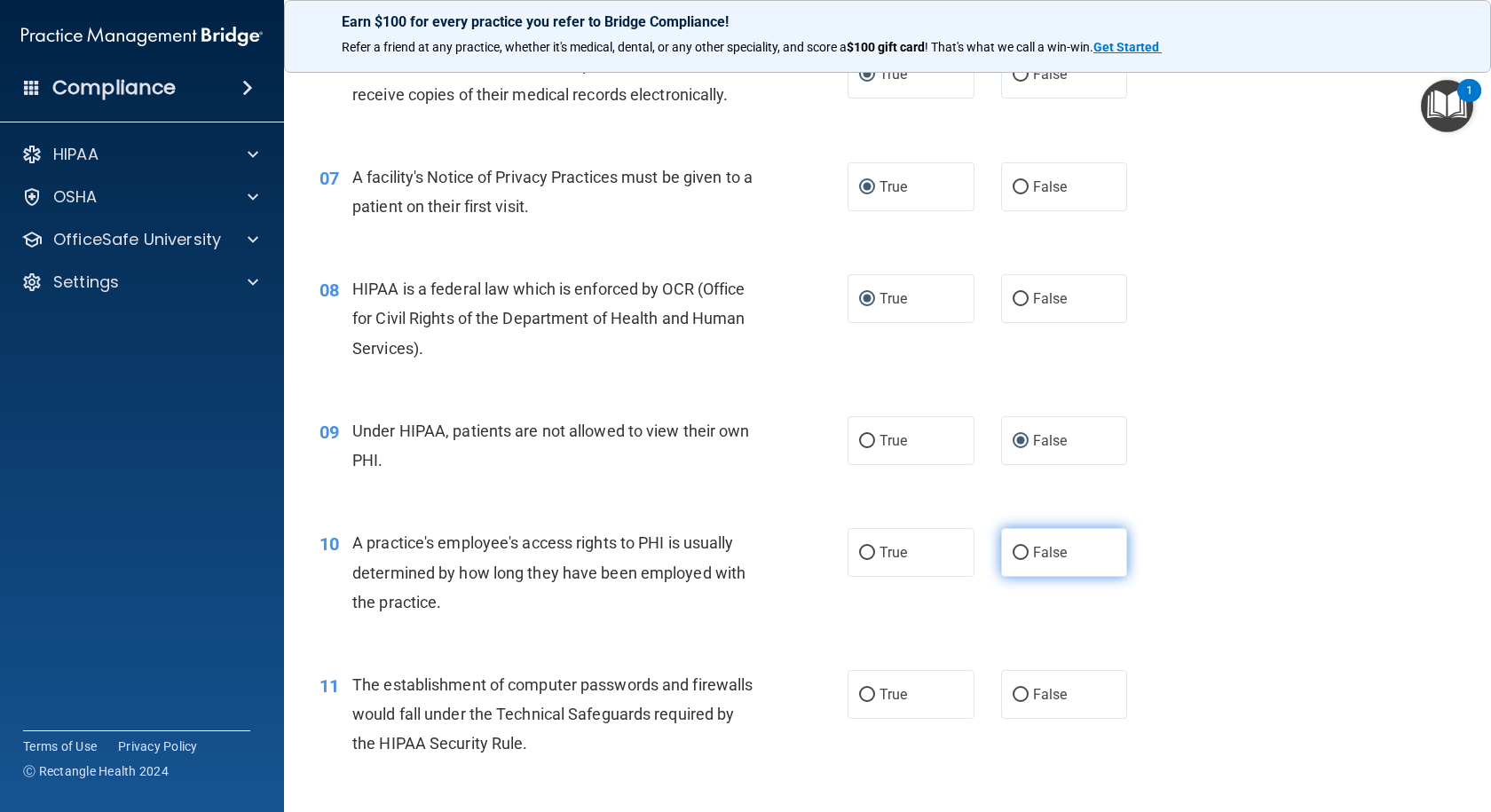
click at [1018, 559] on input "False" at bounding box center [1020, 553] width 16 height 13
radio input "true"
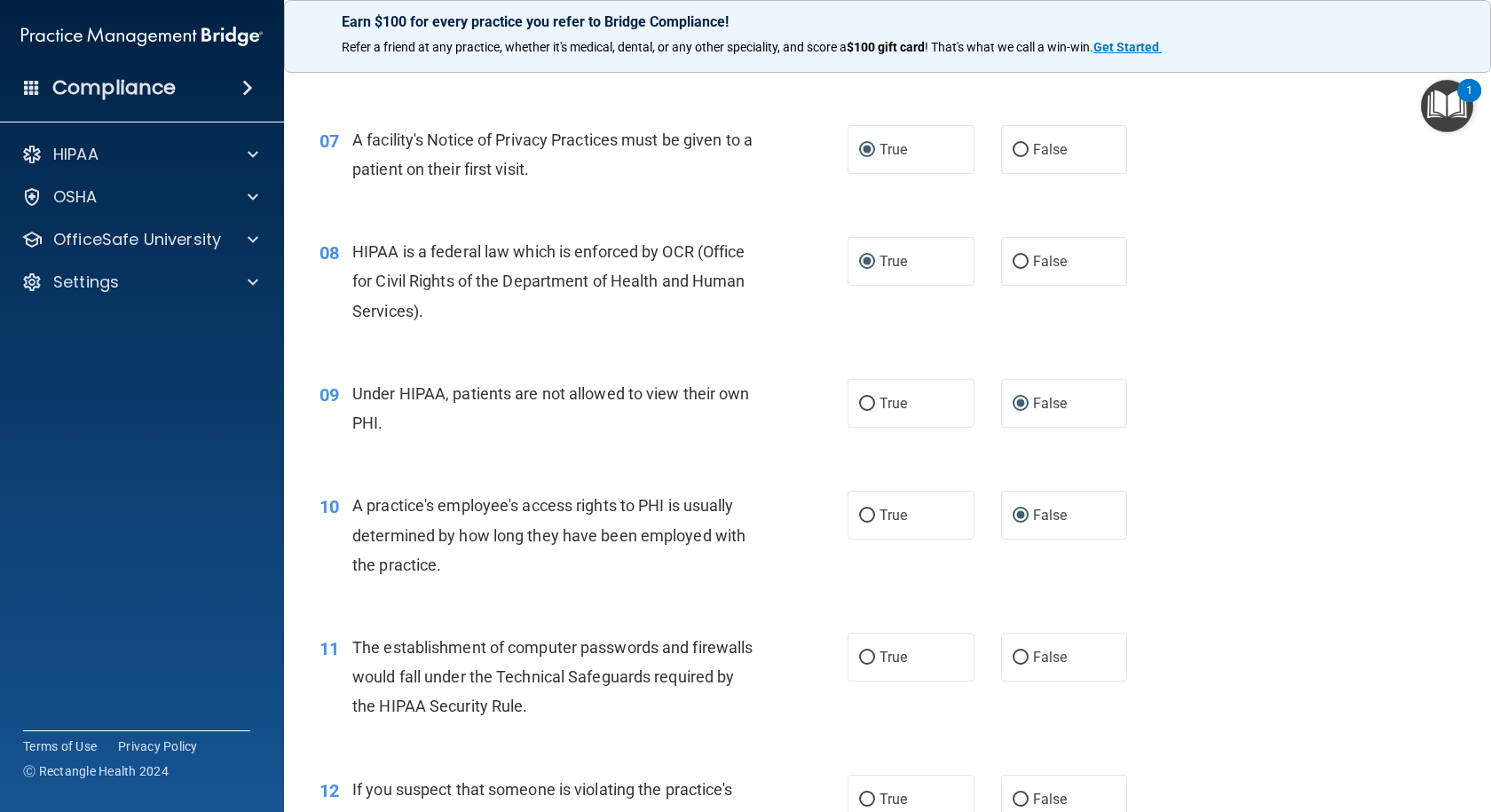
scroll to position [976, 0]
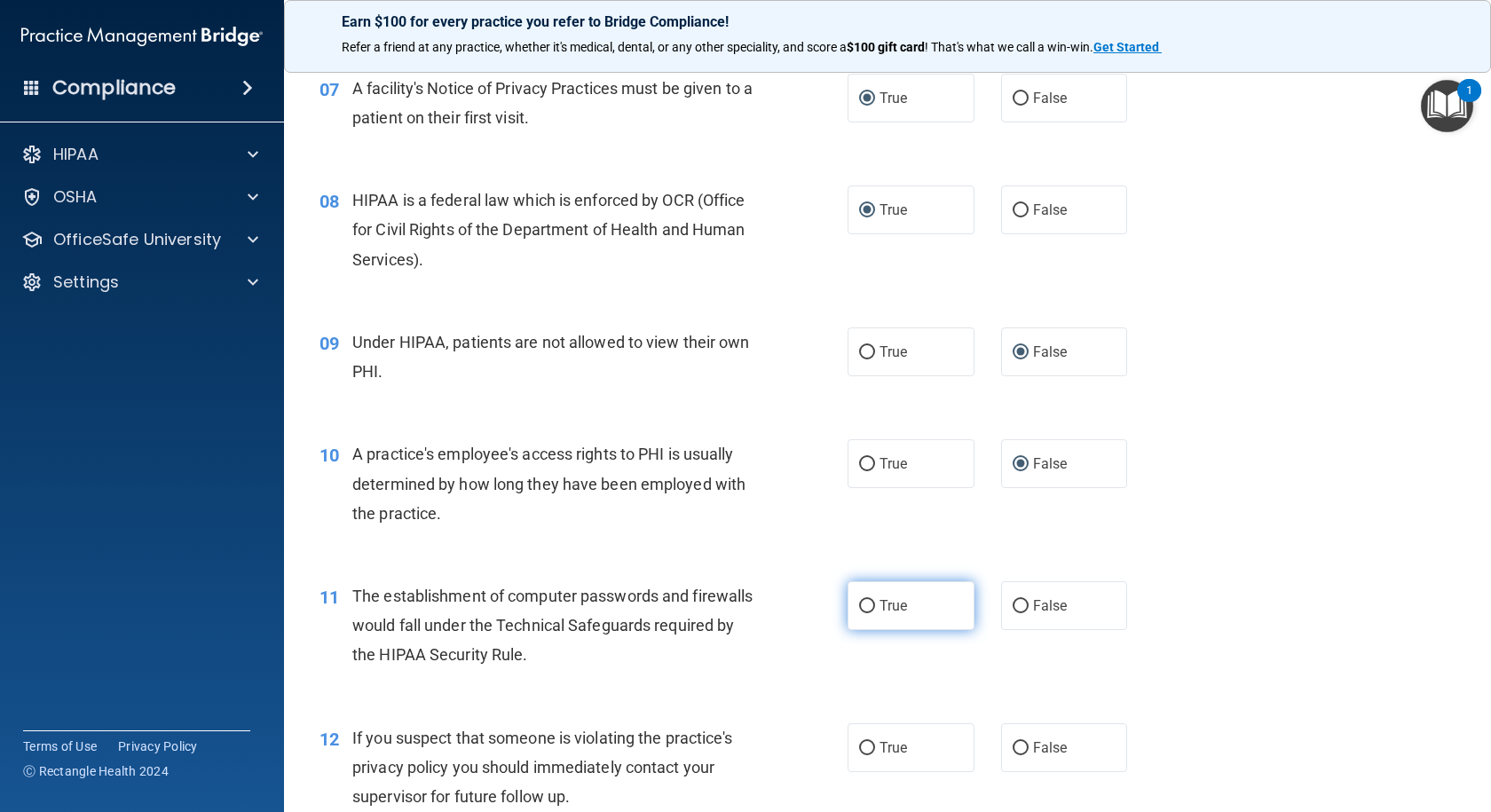
click at [859, 613] on input "True" at bounding box center [866, 606] width 16 height 13
radio input "true"
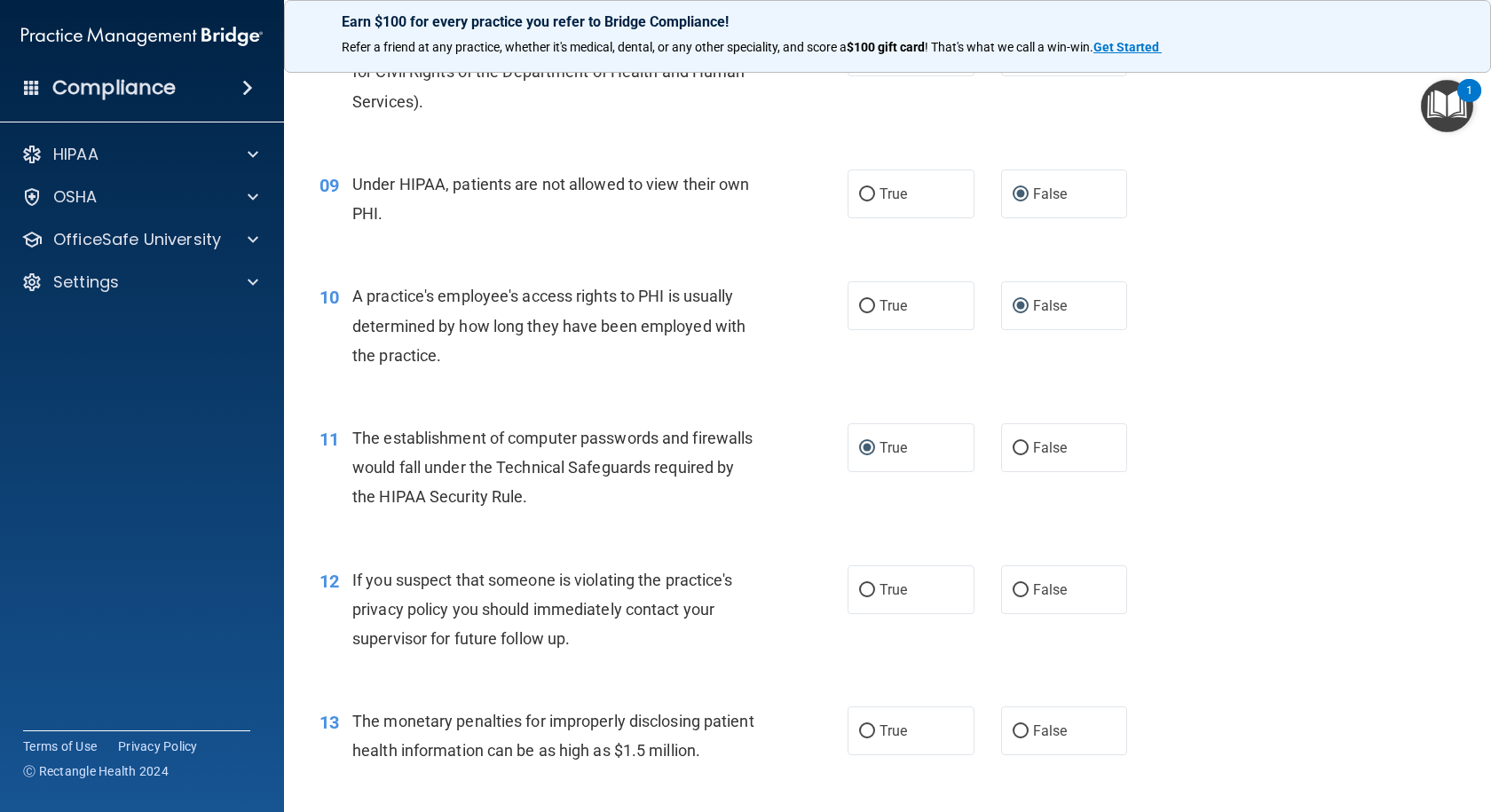
scroll to position [1154, 0]
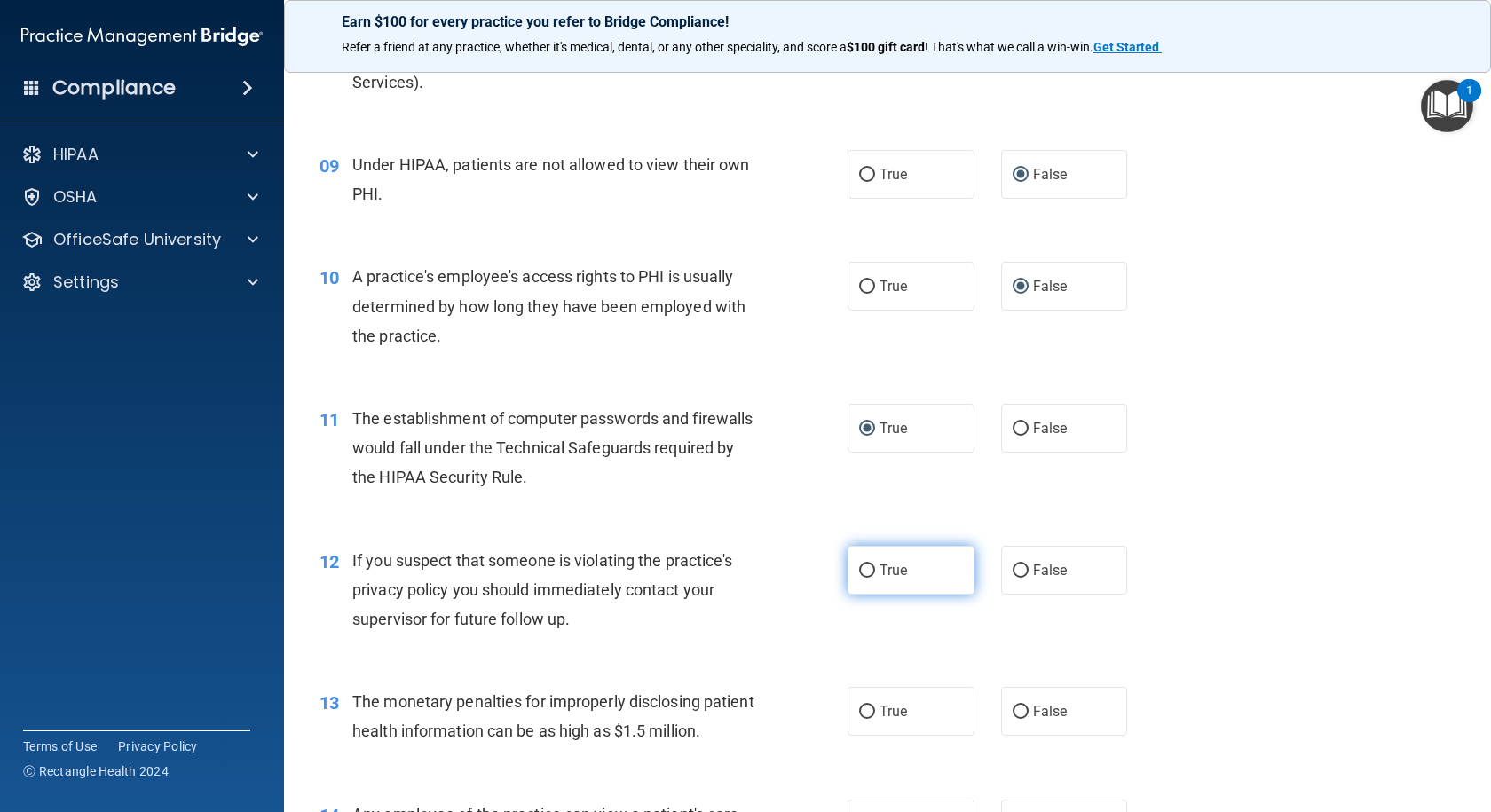
click at [859, 578] on input "True" at bounding box center [866, 570] width 16 height 13
radio input "true"
click at [859, 718] on input "True" at bounding box center [866, 712] width 16 height 13
radio input "true"
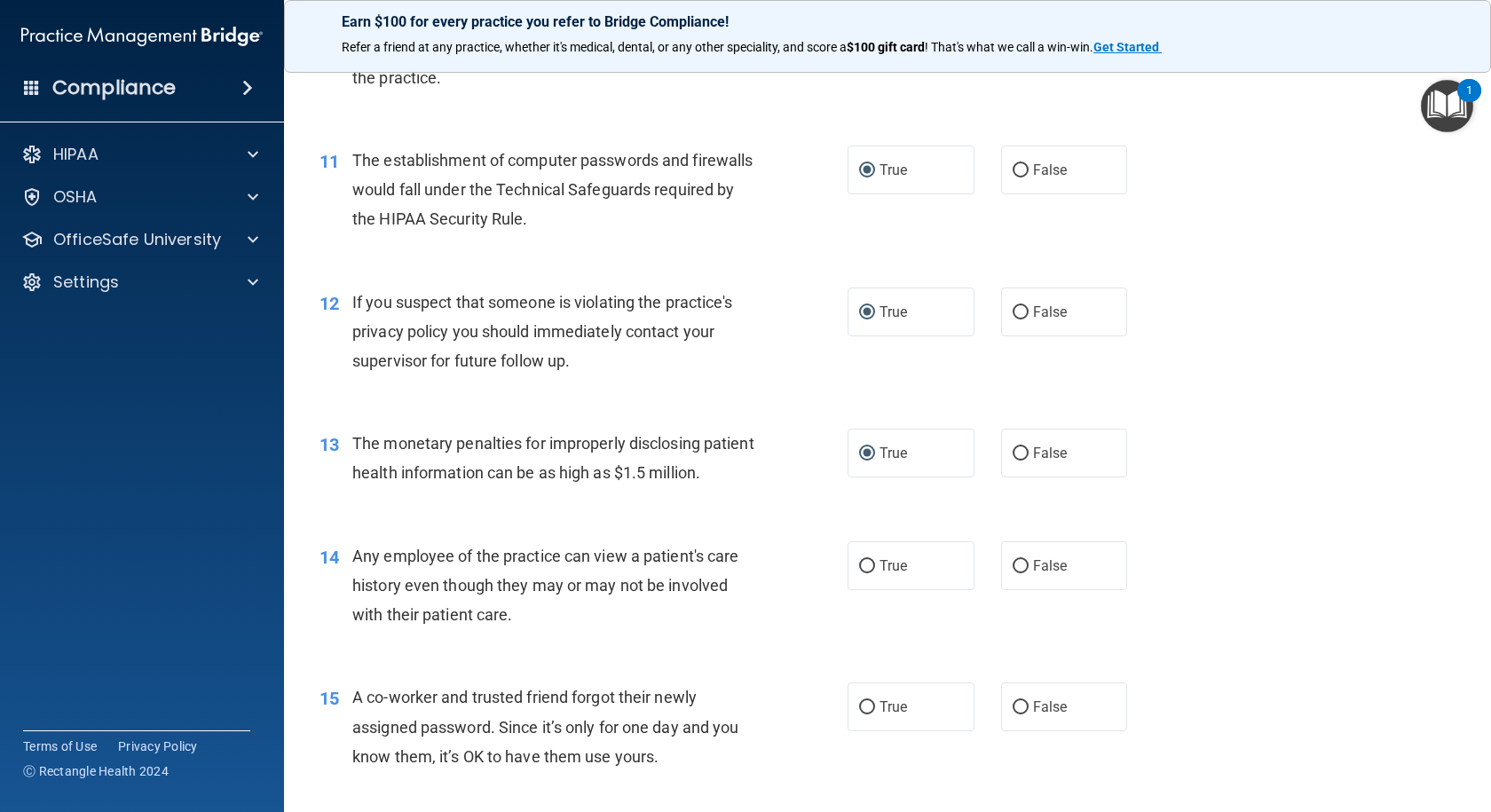
scroll to position [1419, 0]
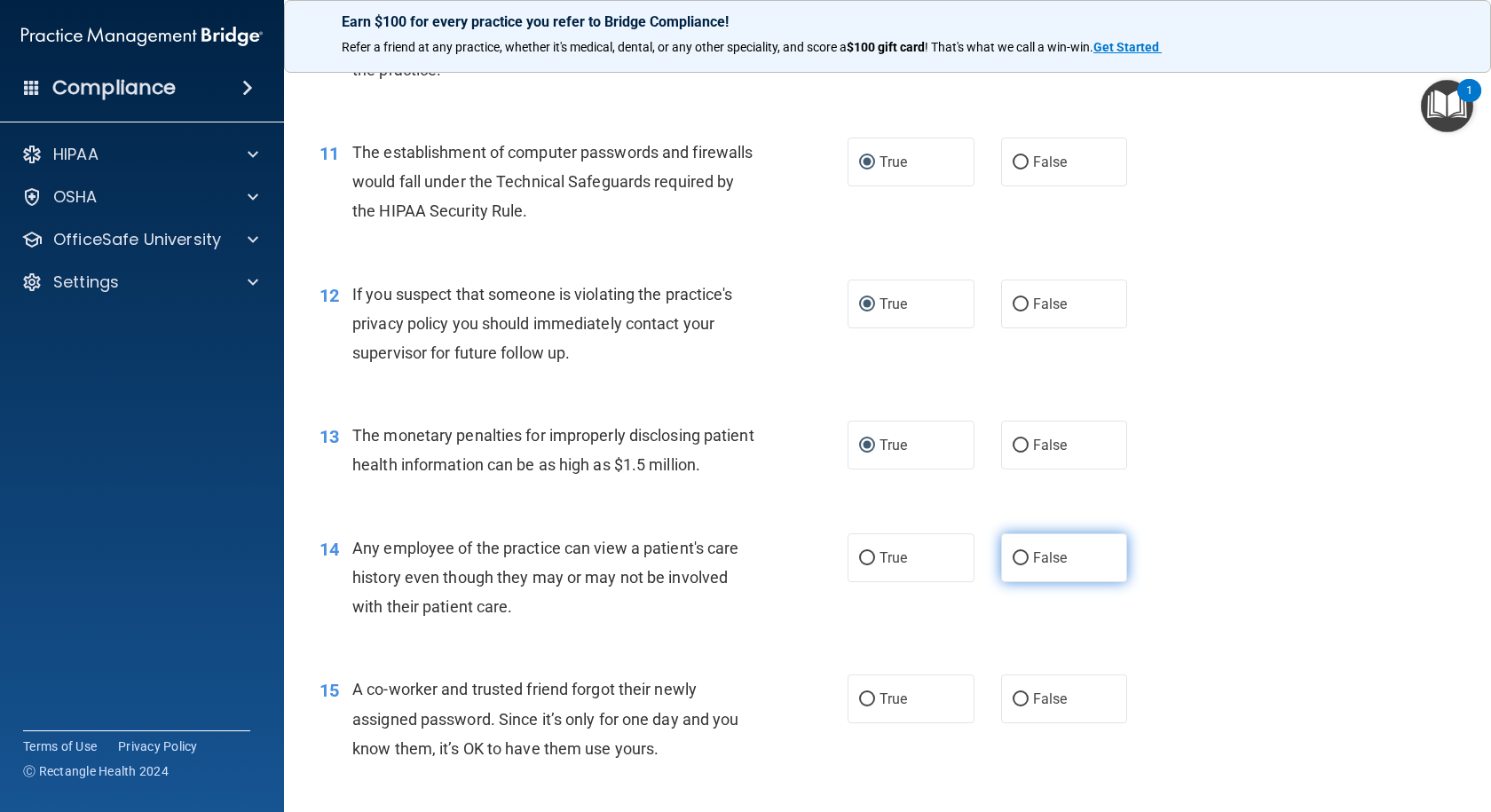
click at [1012, 565] on input "False" at bounding box center [1020, 558] width 16 height 13
radio input "true"
click at [1015, 706] on input "False" at bounding box center [1020, 699] width 16 height 13
radio input "true"
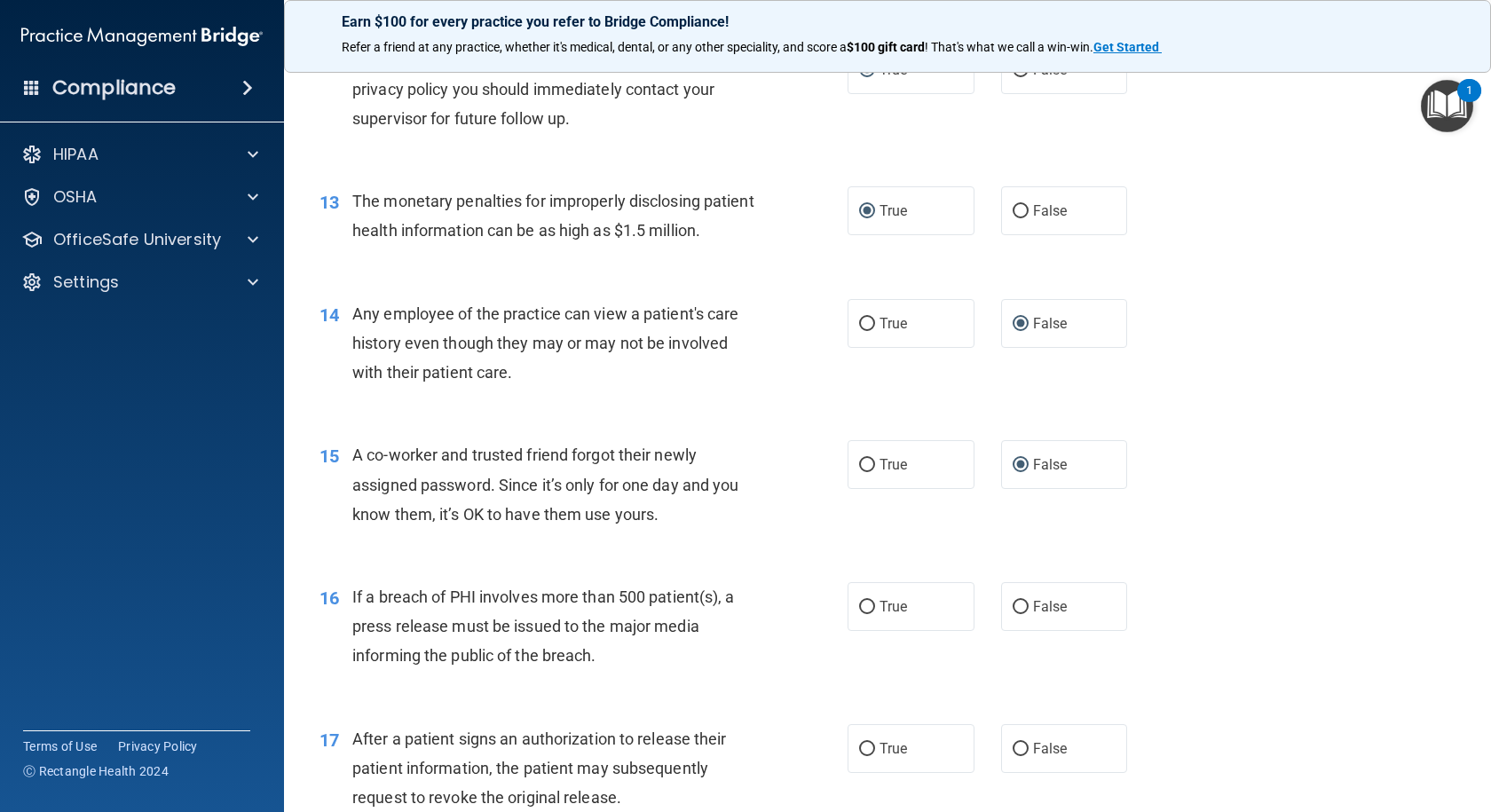
scroll to position [1686, 0]
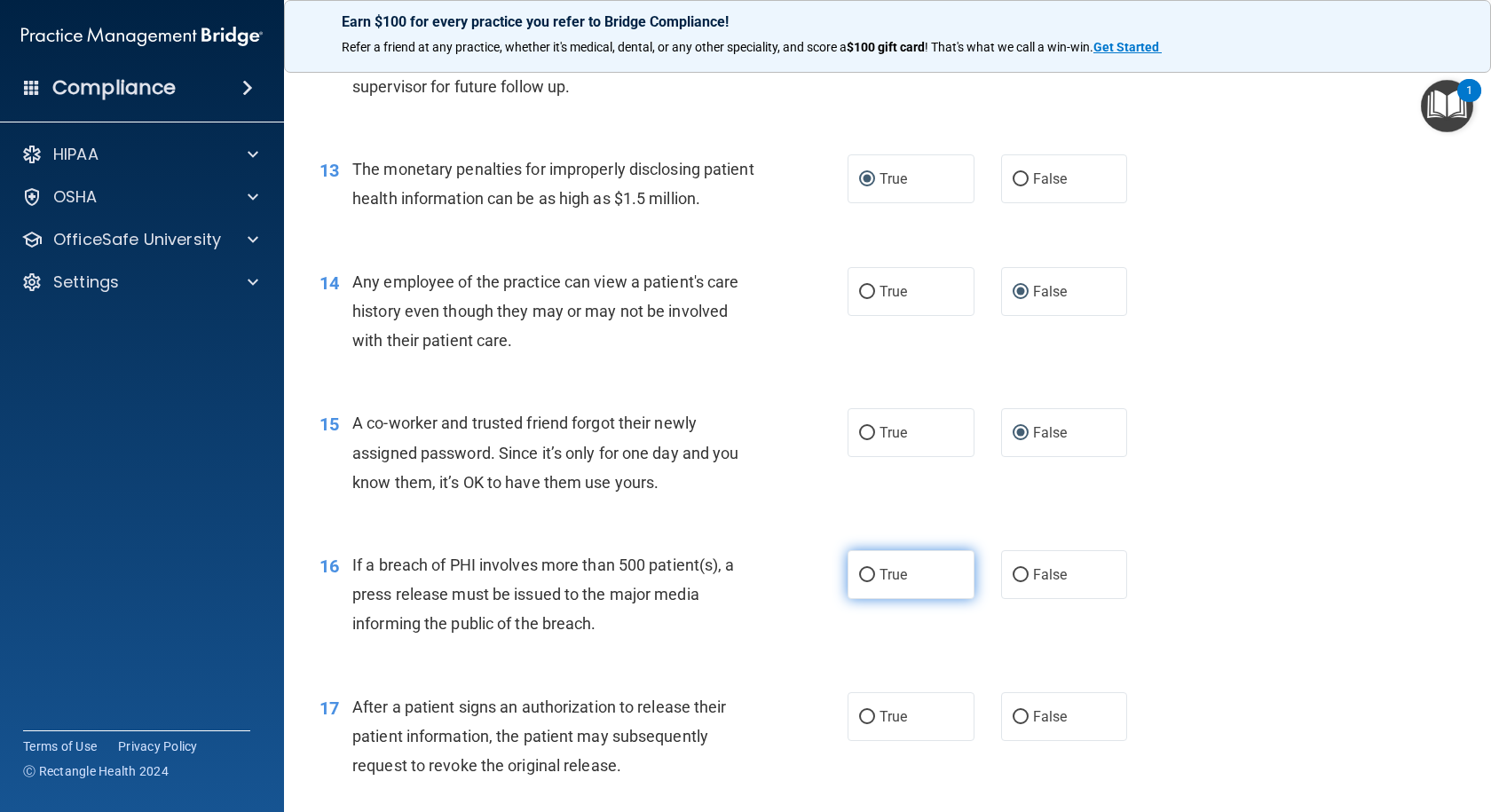
click at [863, 582] on input "True" at bounding box center [866, 575] width 16 height 13
radio input "true"
click at [864, 724] on input "True" at bounding box center [866, 717] width 16 height 13
radio input "true"
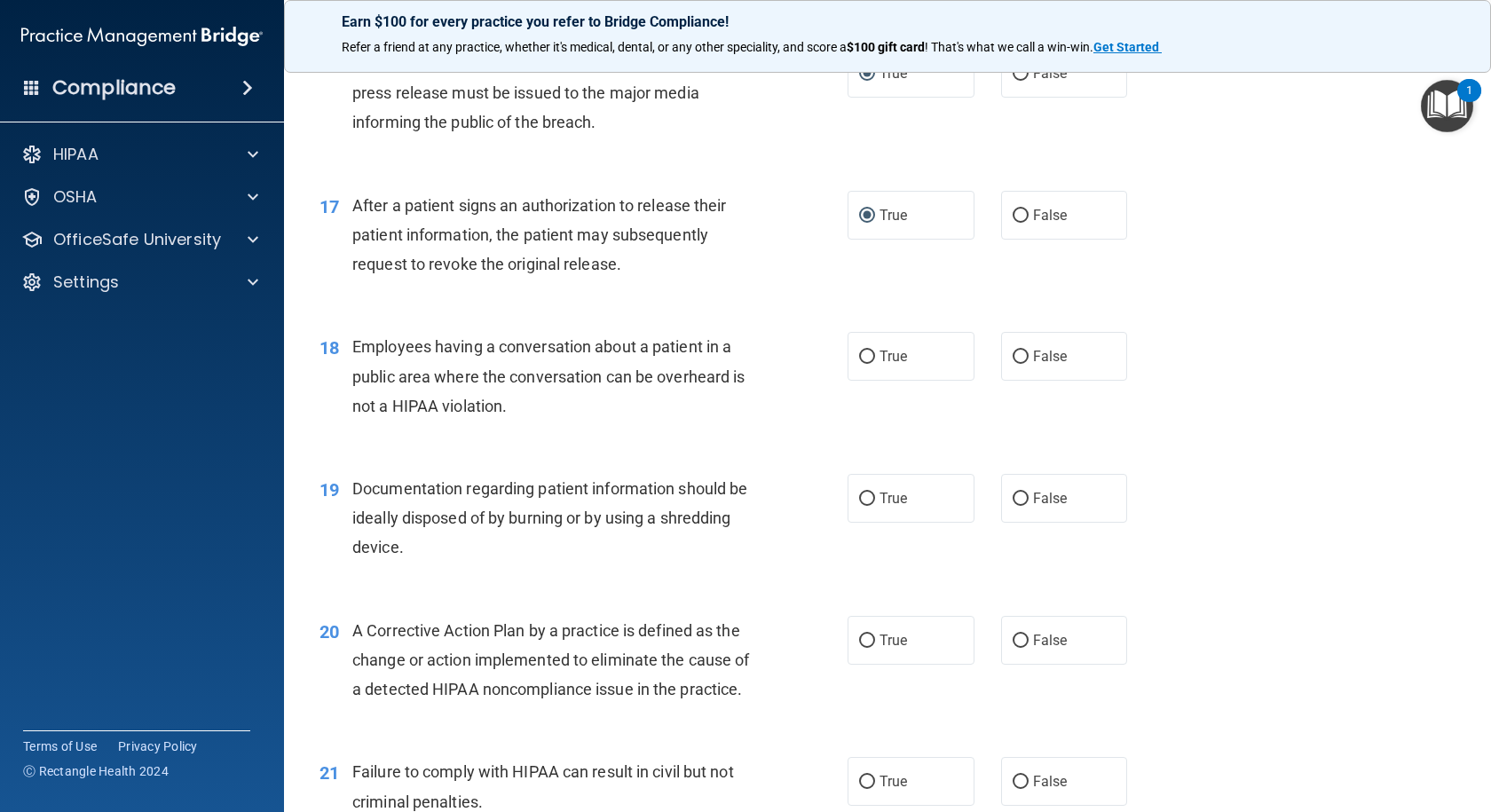
scroll to position [2218, 0]
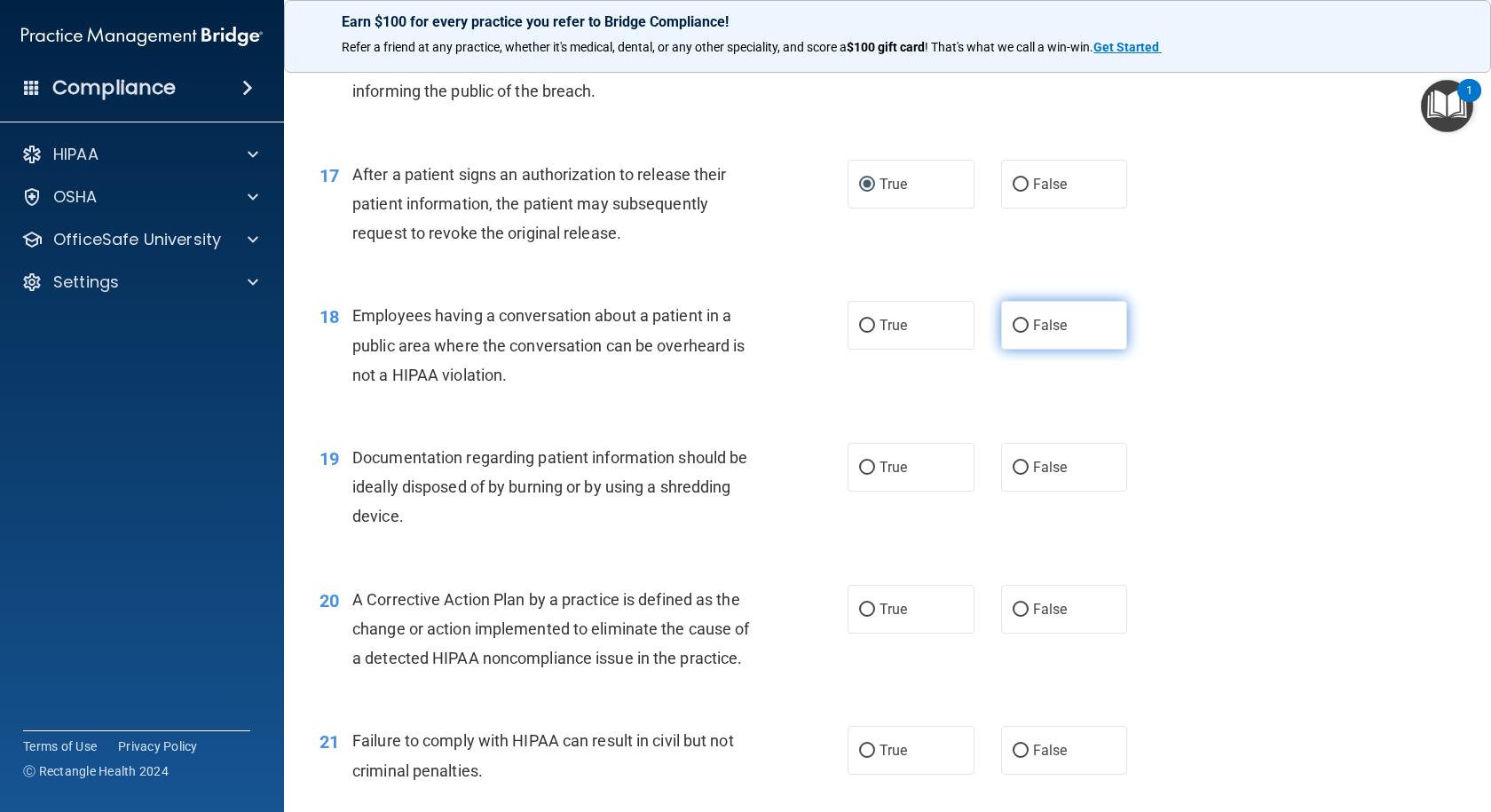
click at [1012, 333] on input "False" at bounding box center [1020, 326] width 16 height 13
radio input "true"
click at [859, 475] on input "True" at bounding box center [866, 468] width 16 height 13
radio input "true"
click at [860, 616] on input "True" at bounding box center [866, 610] width 16 height 13
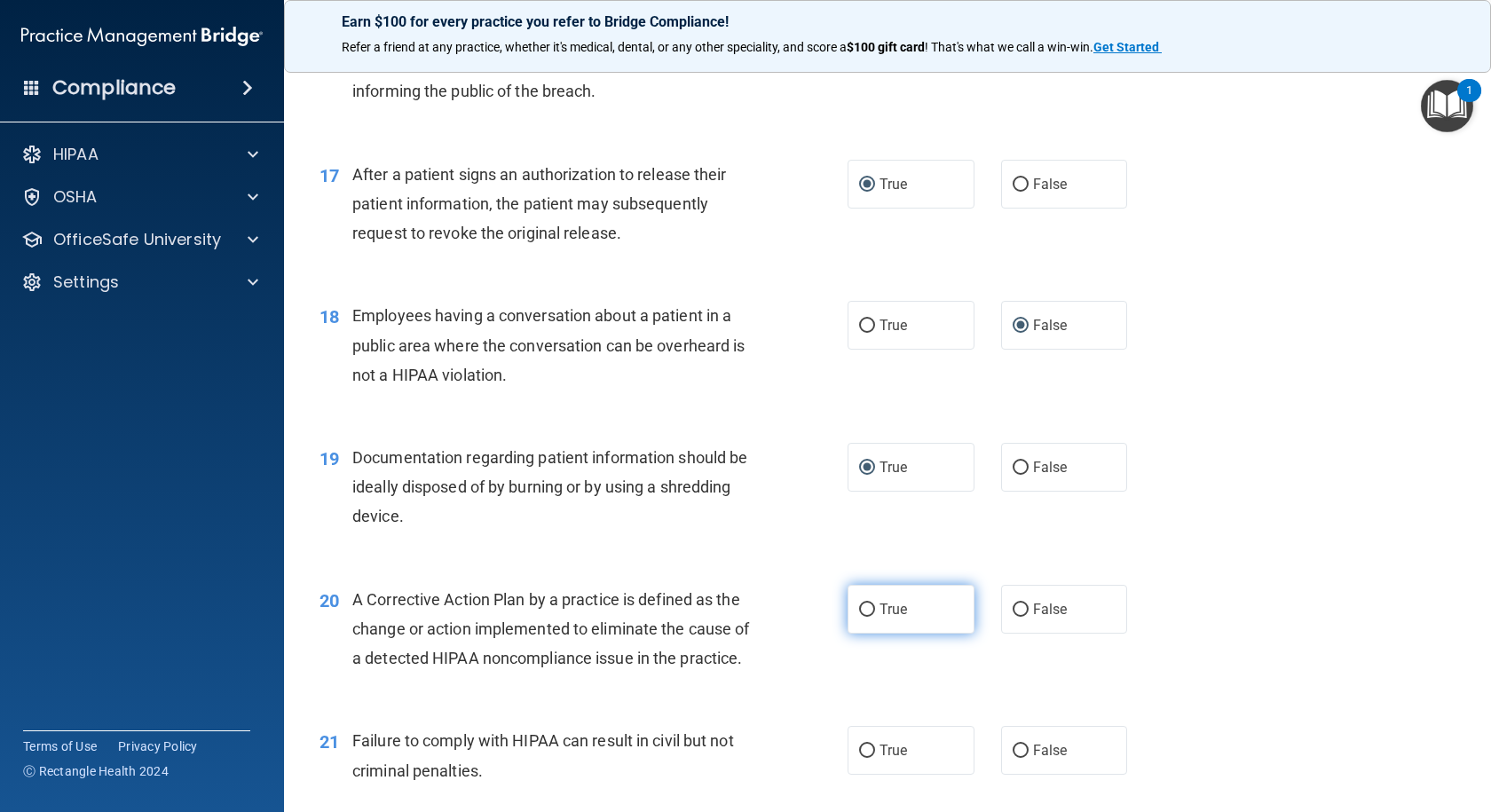
radio input "true"
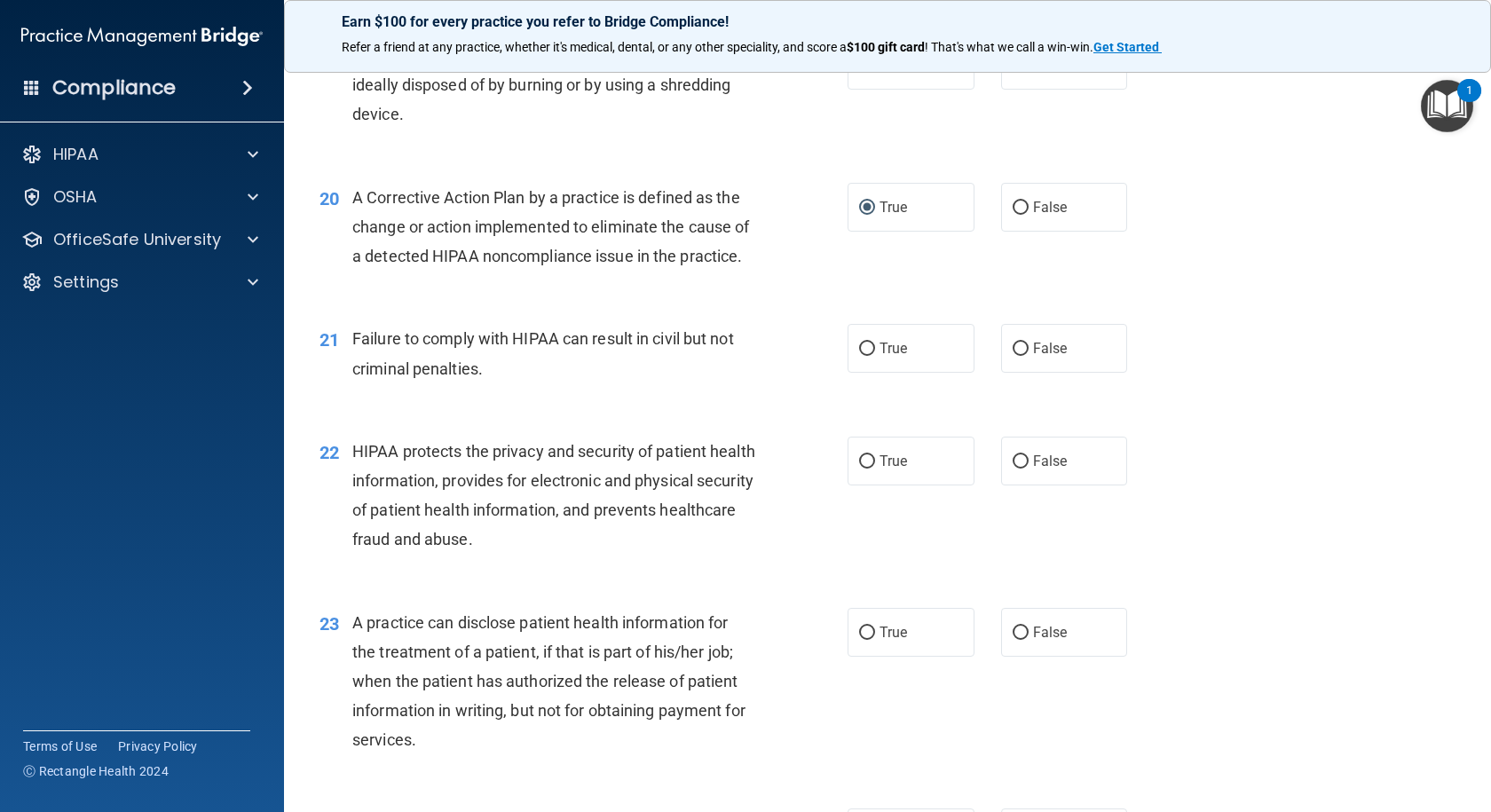
scroll to position [2662, 0]
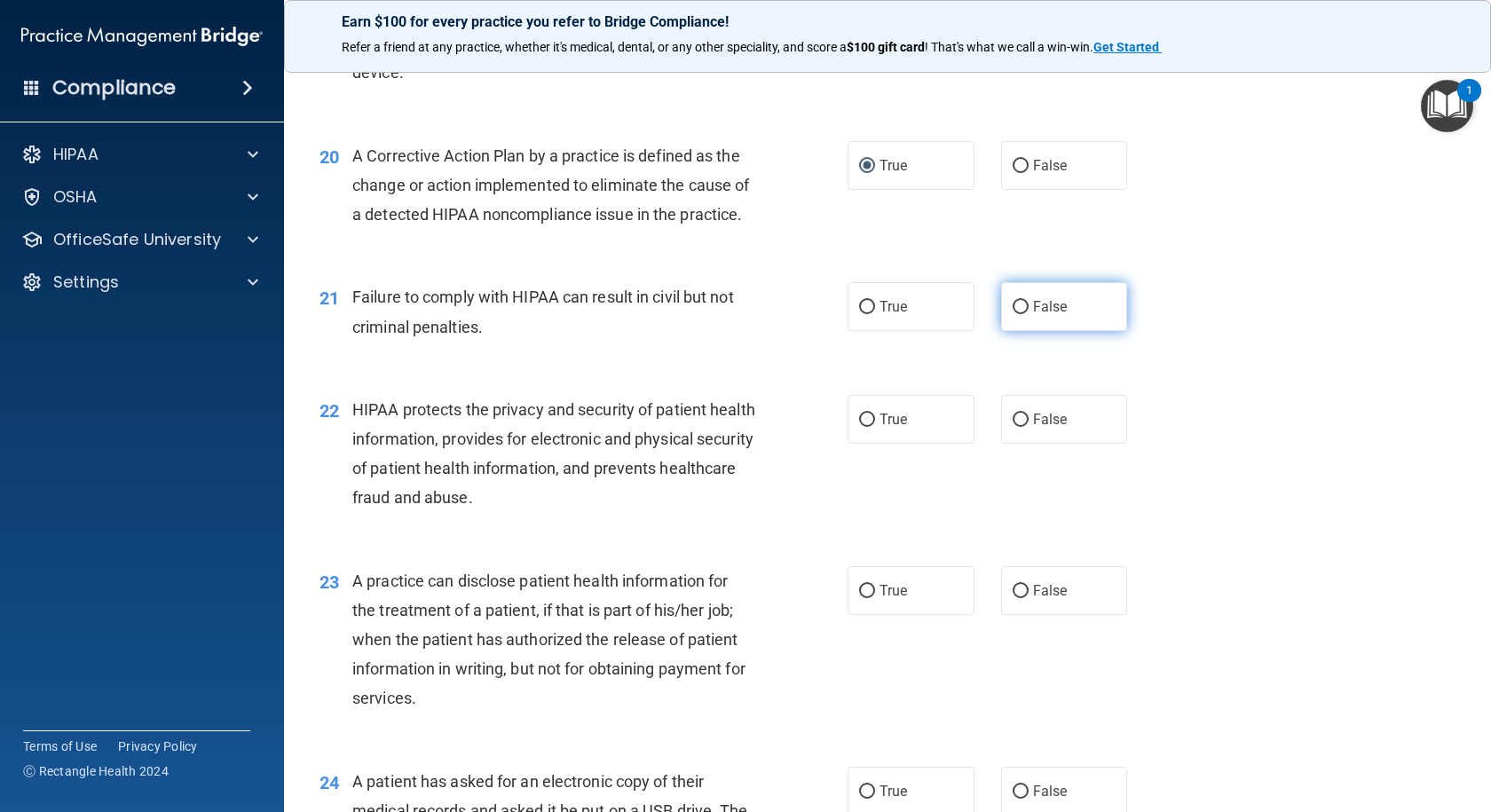
click at [1015, 314] on input "False" at bounding box center [1020, 307] width 16 height 13
radio input "true"
click at [850, 444] on label "True" at bounding box center [910, 419] width 127 height 49
click at [859, 427] on input "True" at bounding box center [866, 420] width 16 height 13
radio input "true"
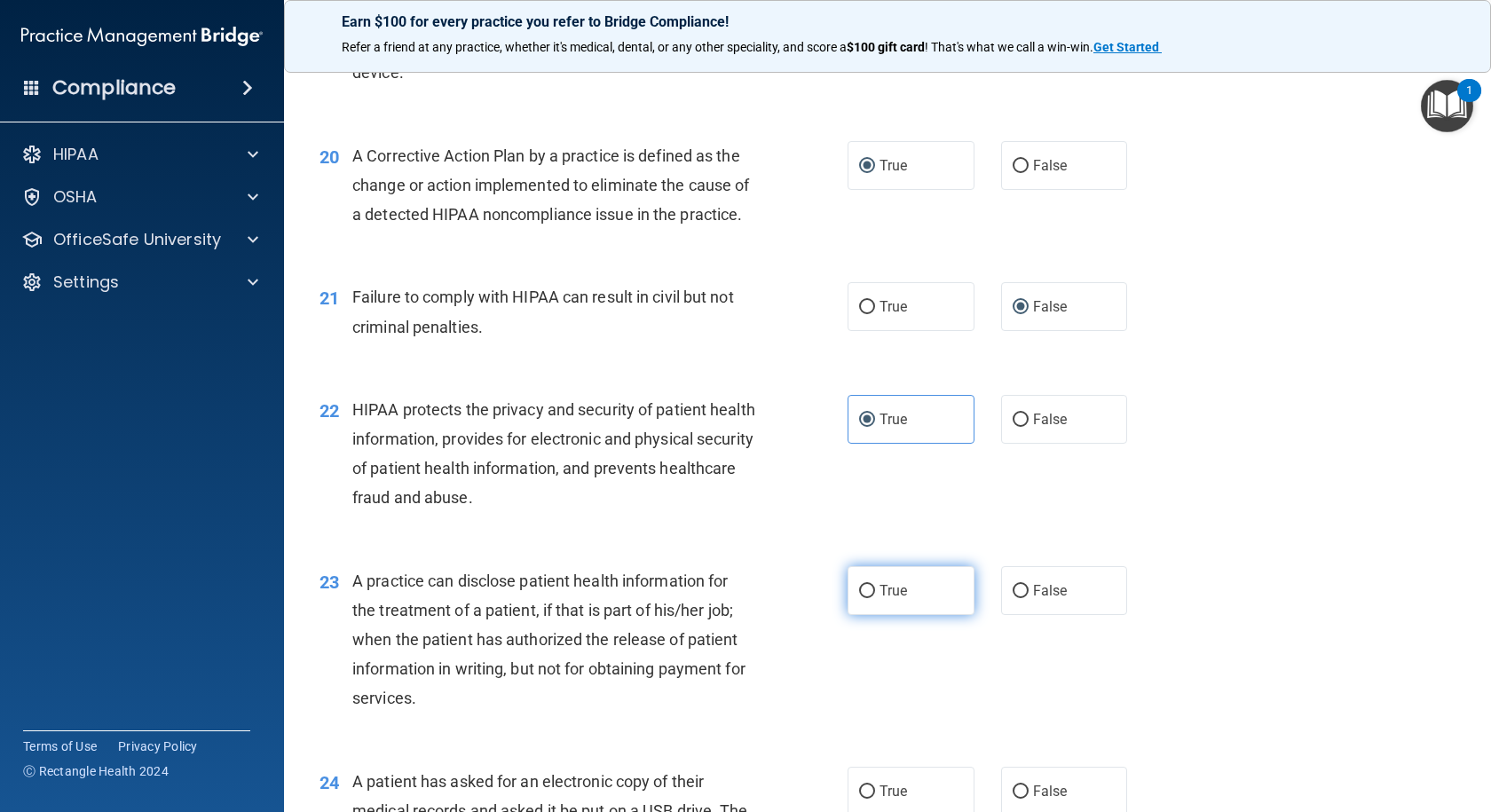
click at [866, 598] on input "True" at bounding box center [866, 592] width 16 height 13
radio input "true"
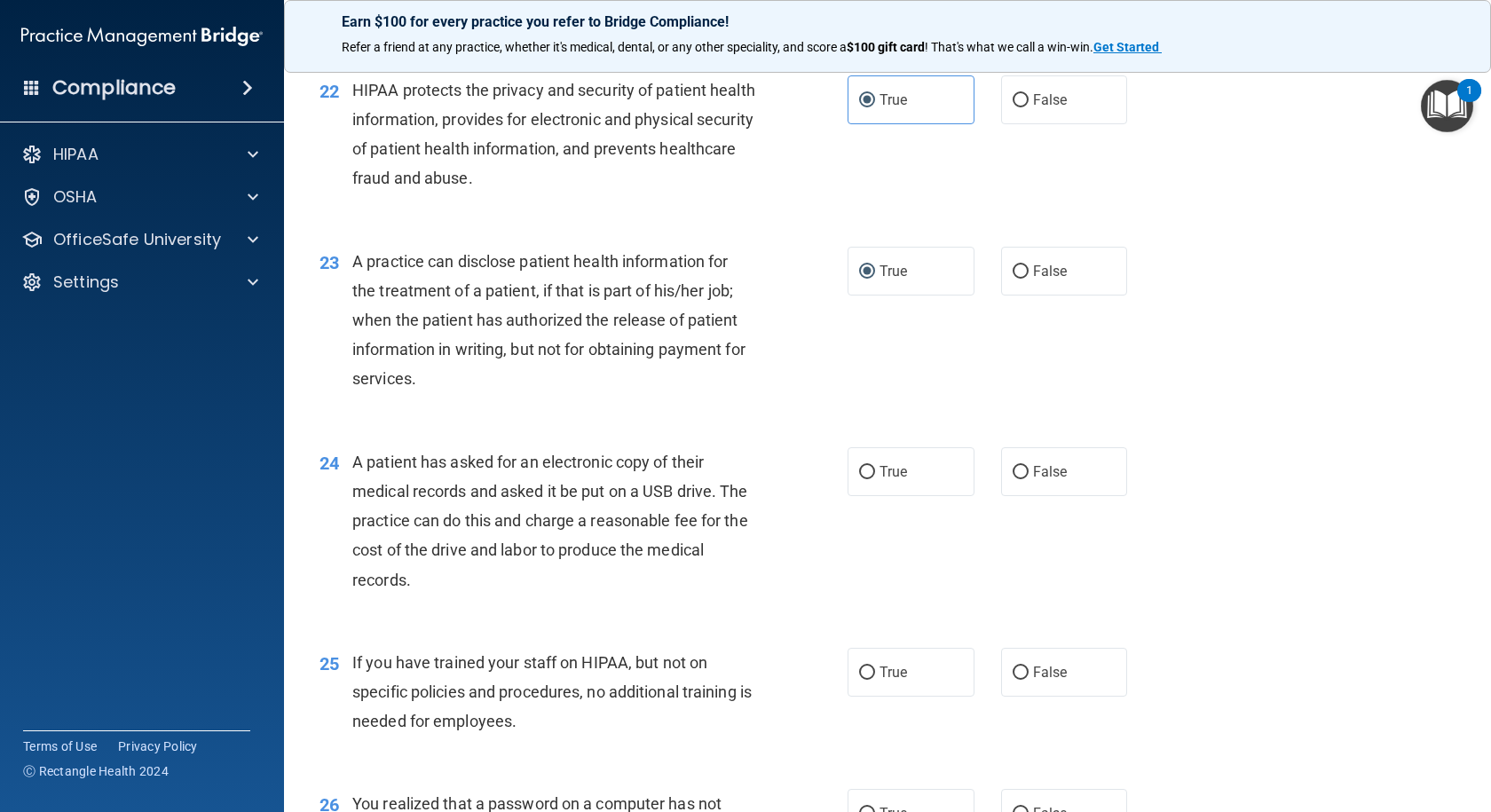
scroll to position [3017, 0]
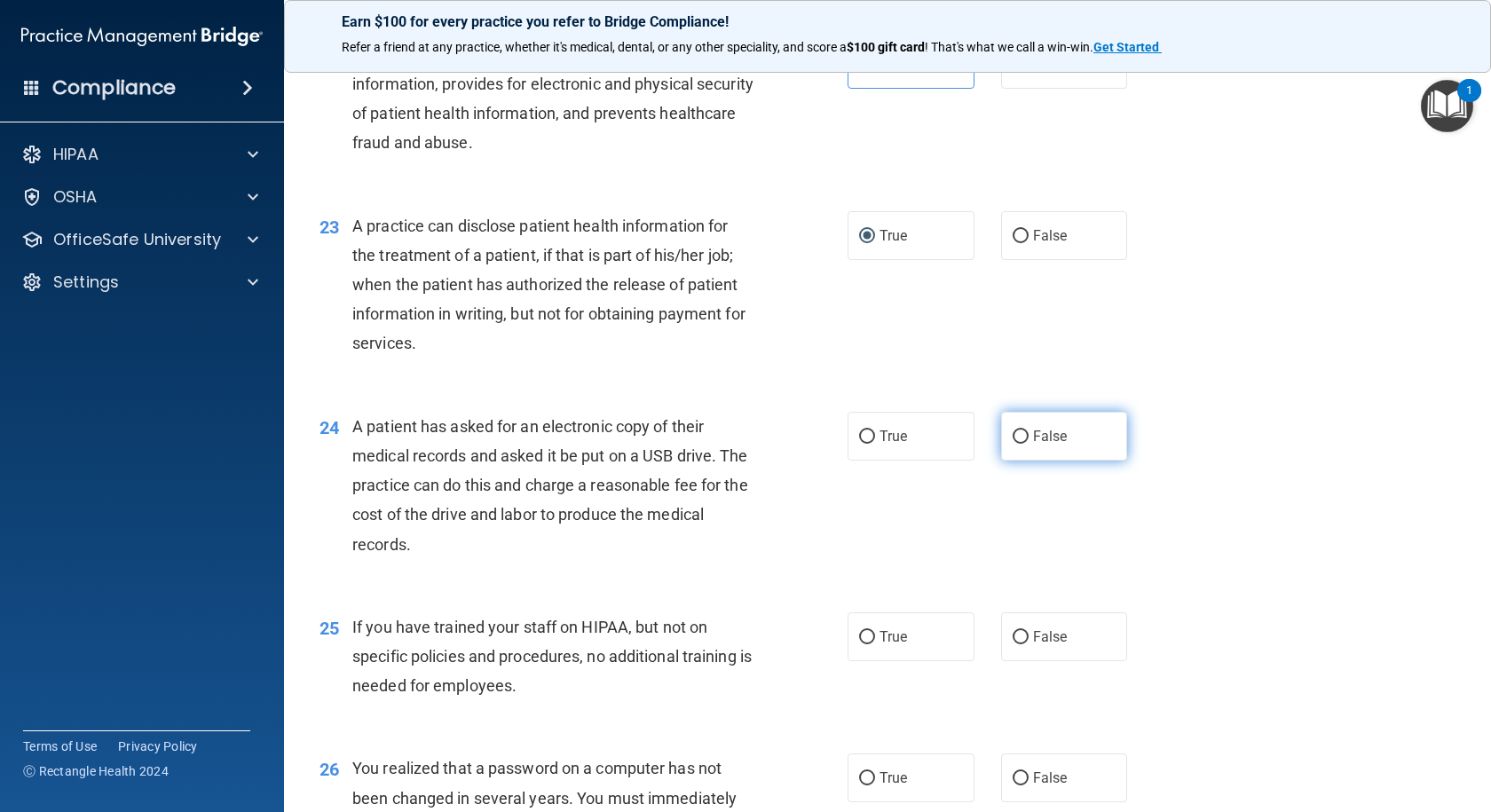
click at [1018, 444] on input "False" at bounding box center [1020, 436] width 16 height 13
radio input "true"
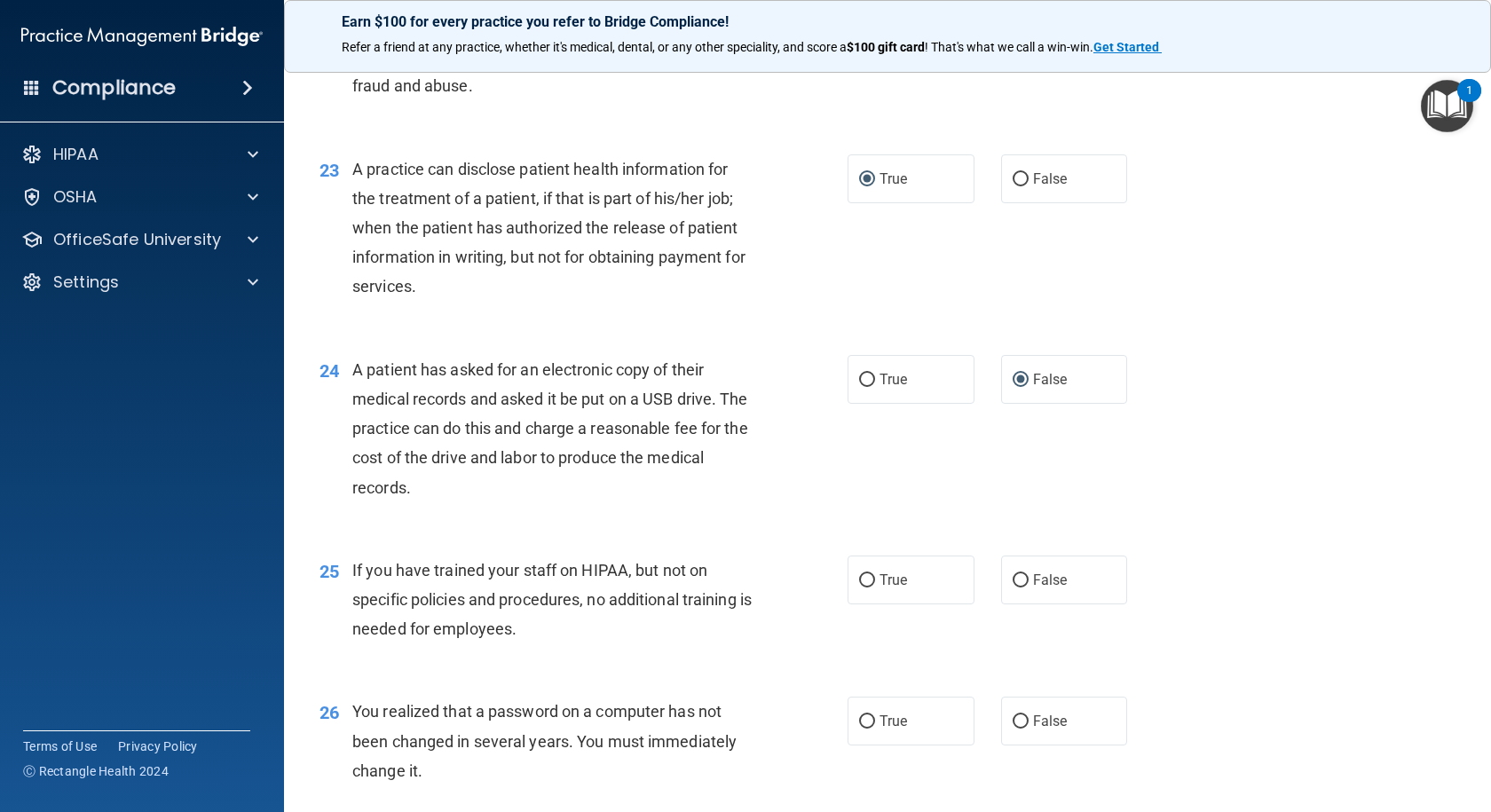
scroll to position [3106, 0]
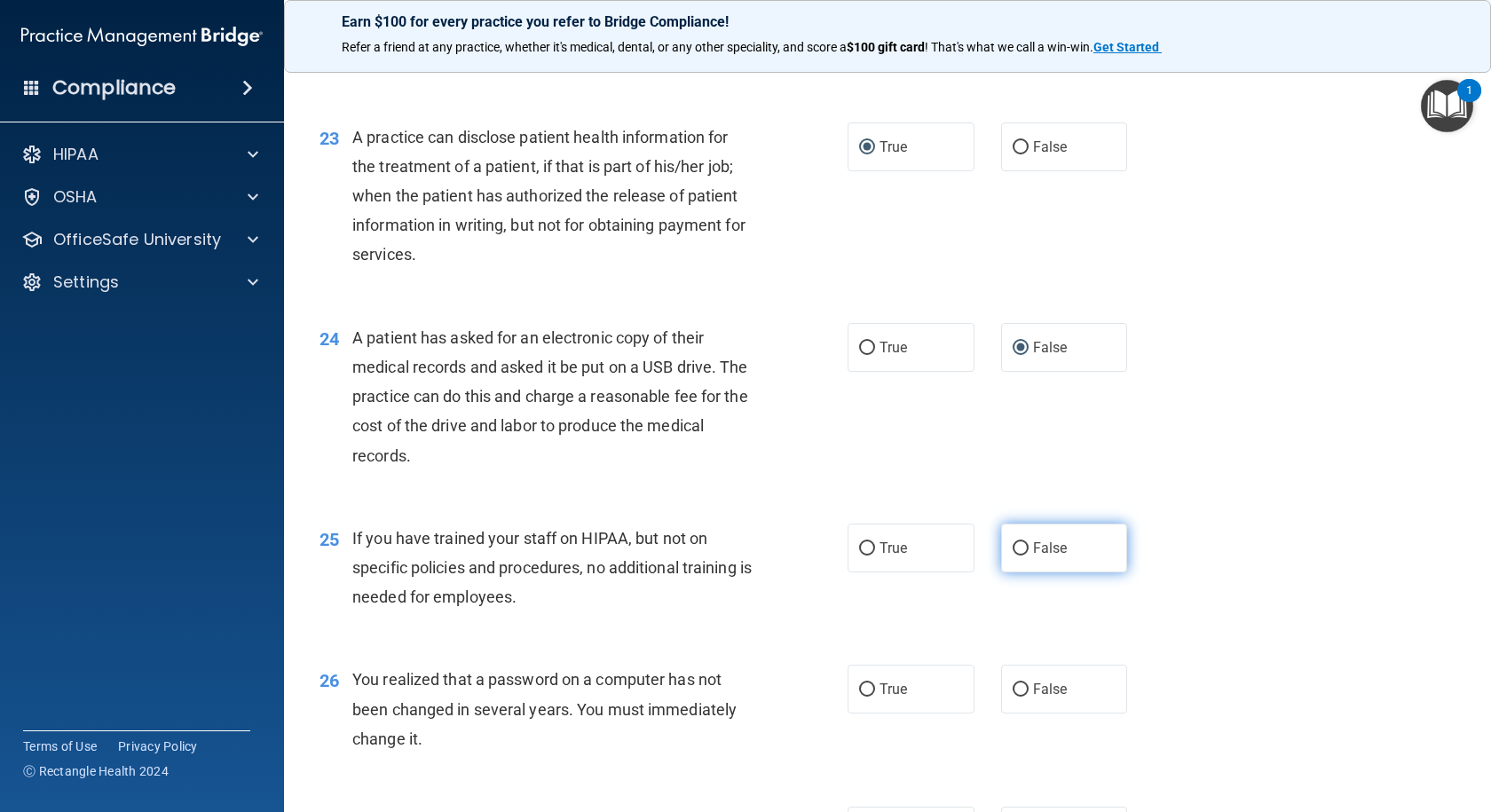
click at [1012, 556] on input "False" at bounding box center [1020, 548] width 16 height 13
radio input "true"
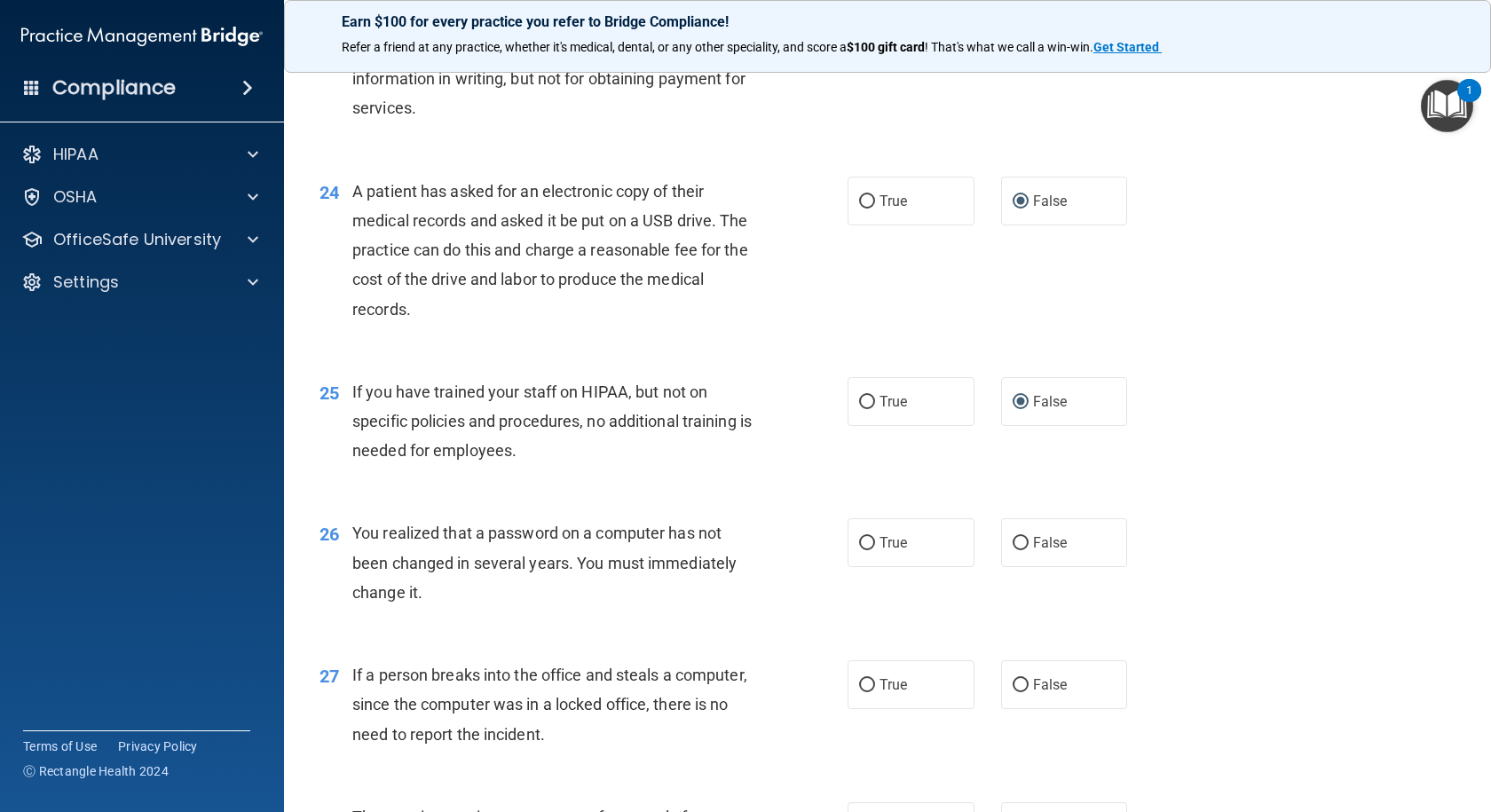
scroll to position [3283, 0]
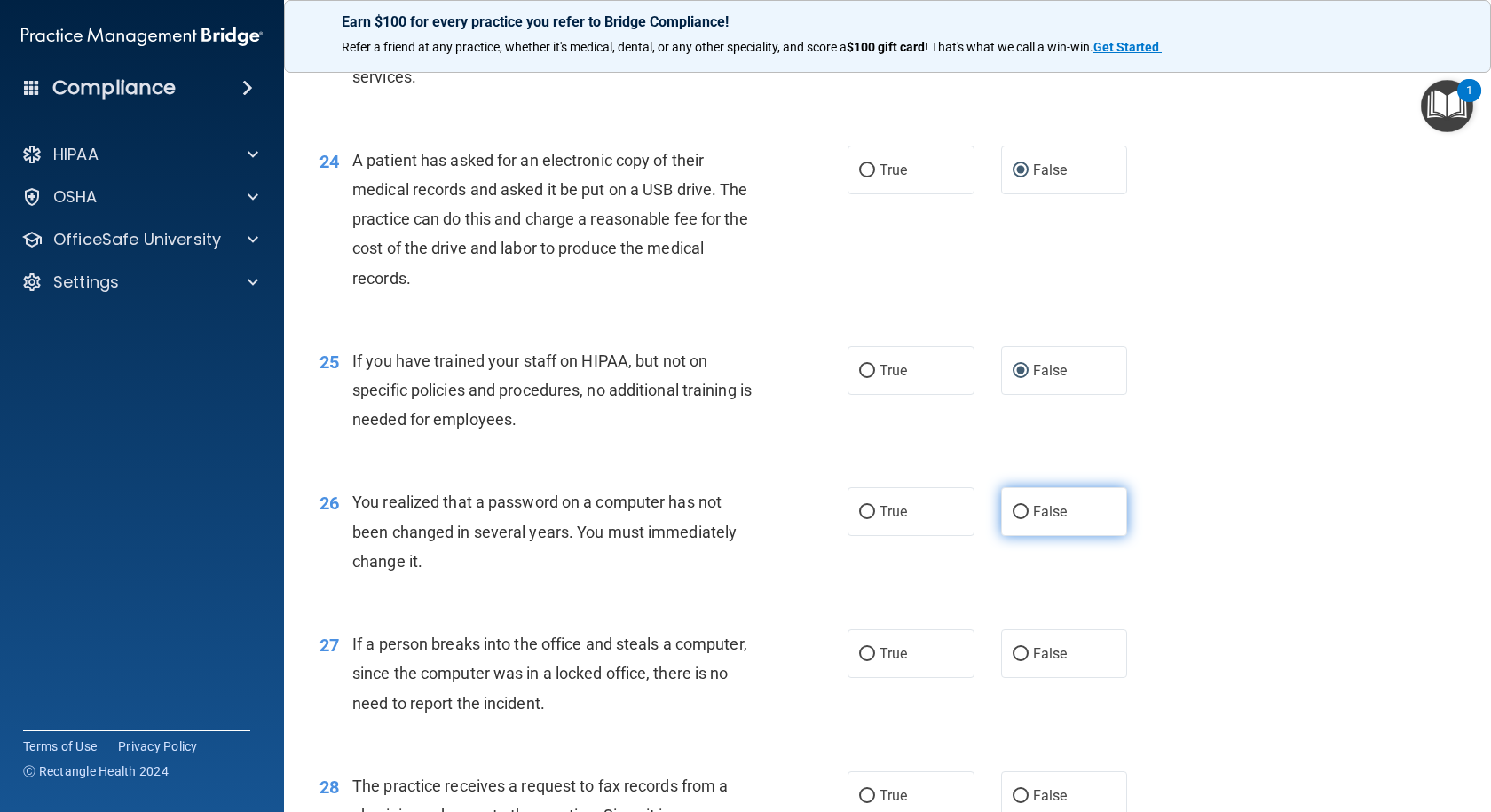
click at [1014, 519] on input "False" at bounding box center [1020, 513] width 16 height 13
radio input "true"
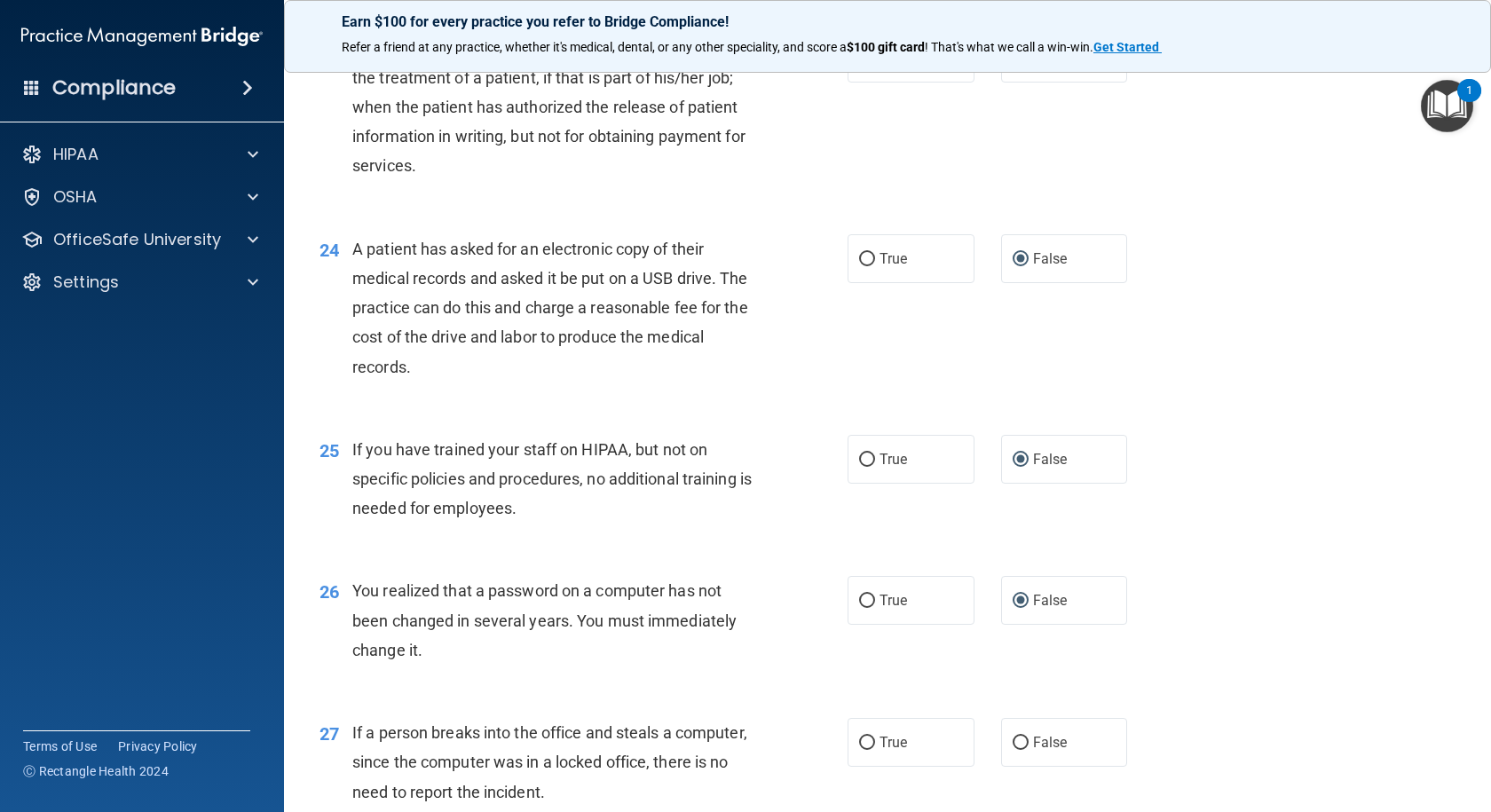
scroll to position [3106, 0]
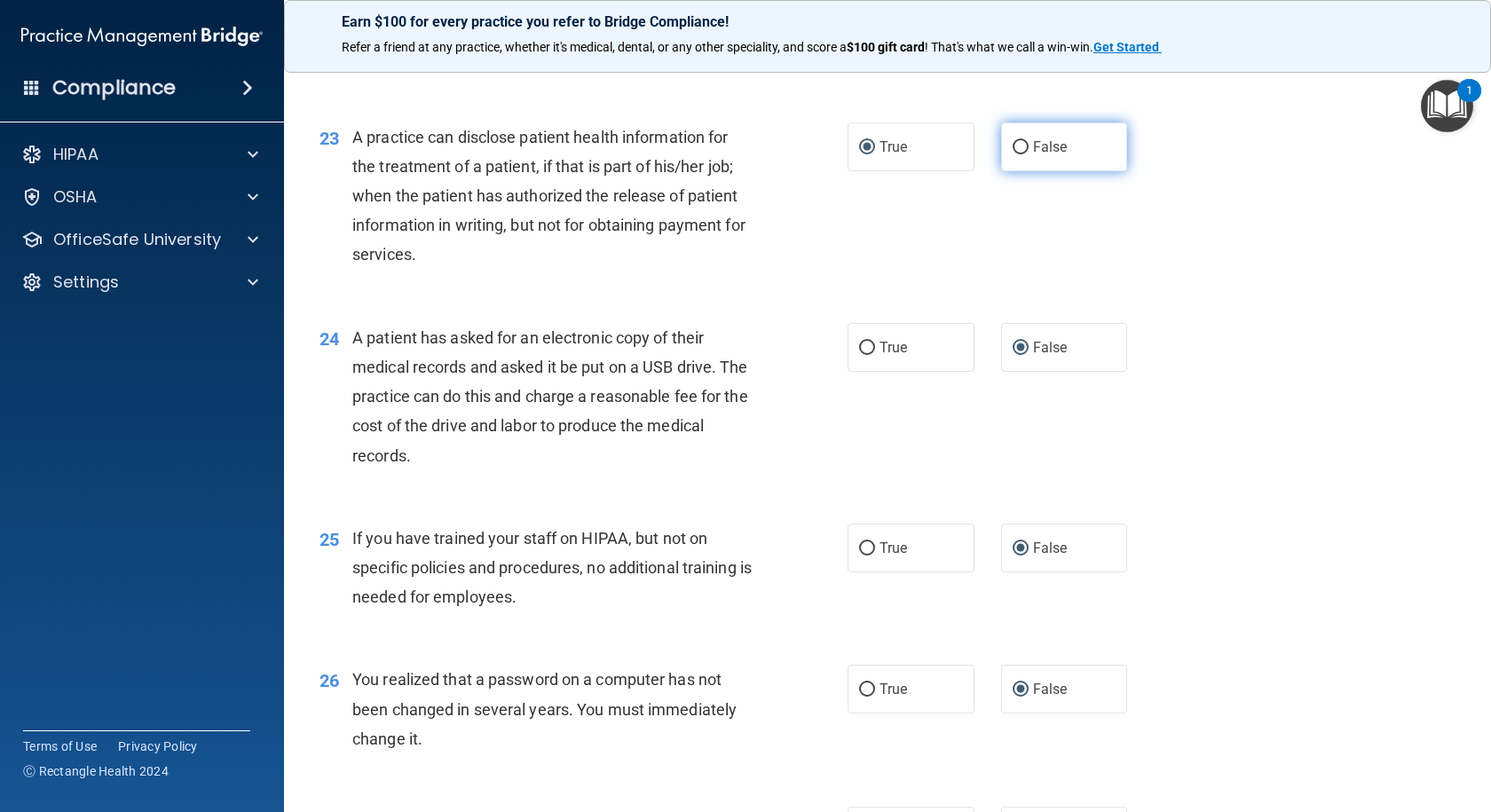
click at [1012, 154] on input "False" at bounding box center [1020, 148] width 16 height 13
radio input "true"
radio input "false"
click at [863, 355] on input "True" at bounding box center [866, 348] width 16 height 13
radio input "true"
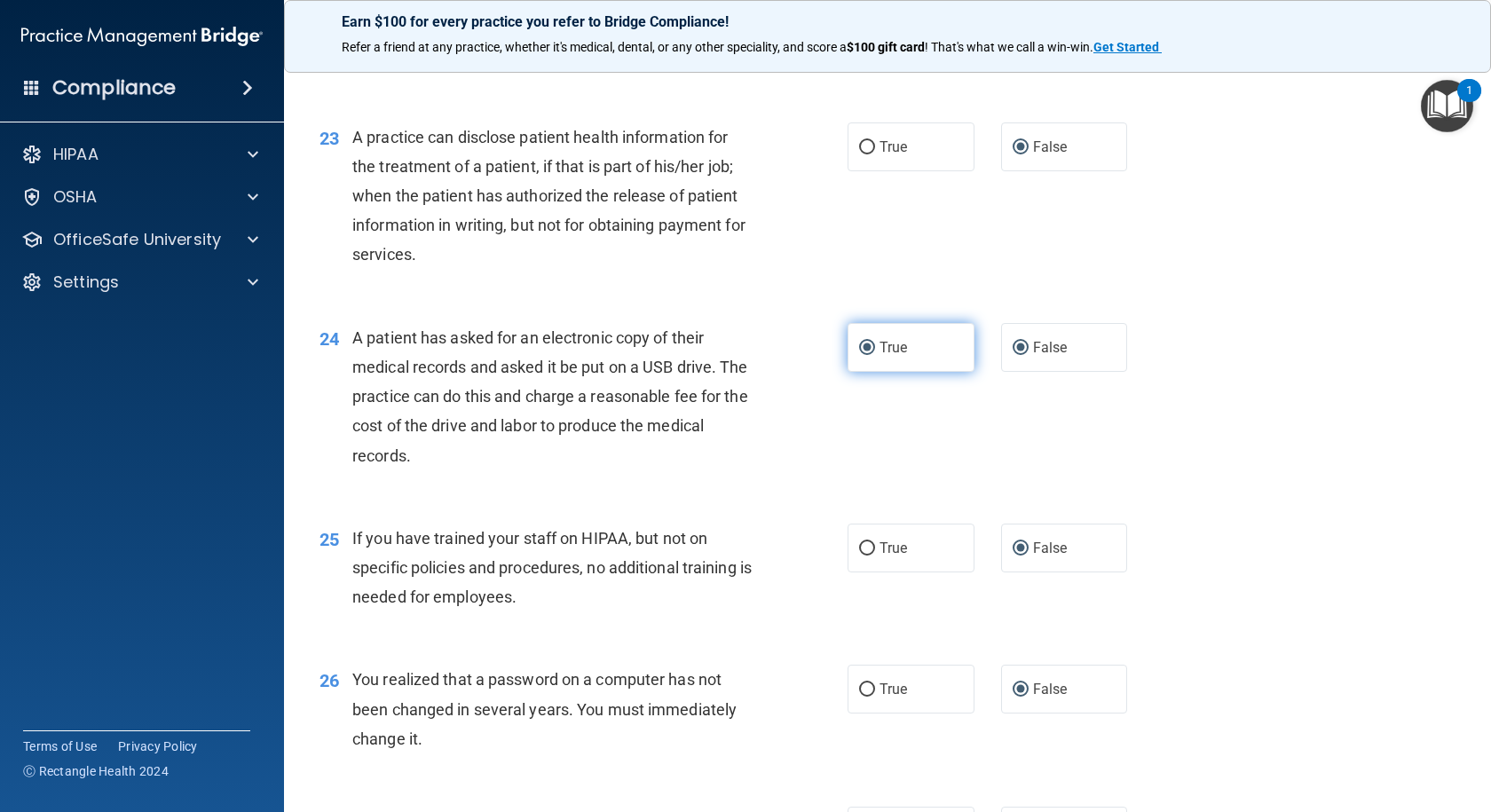
radio input "false"
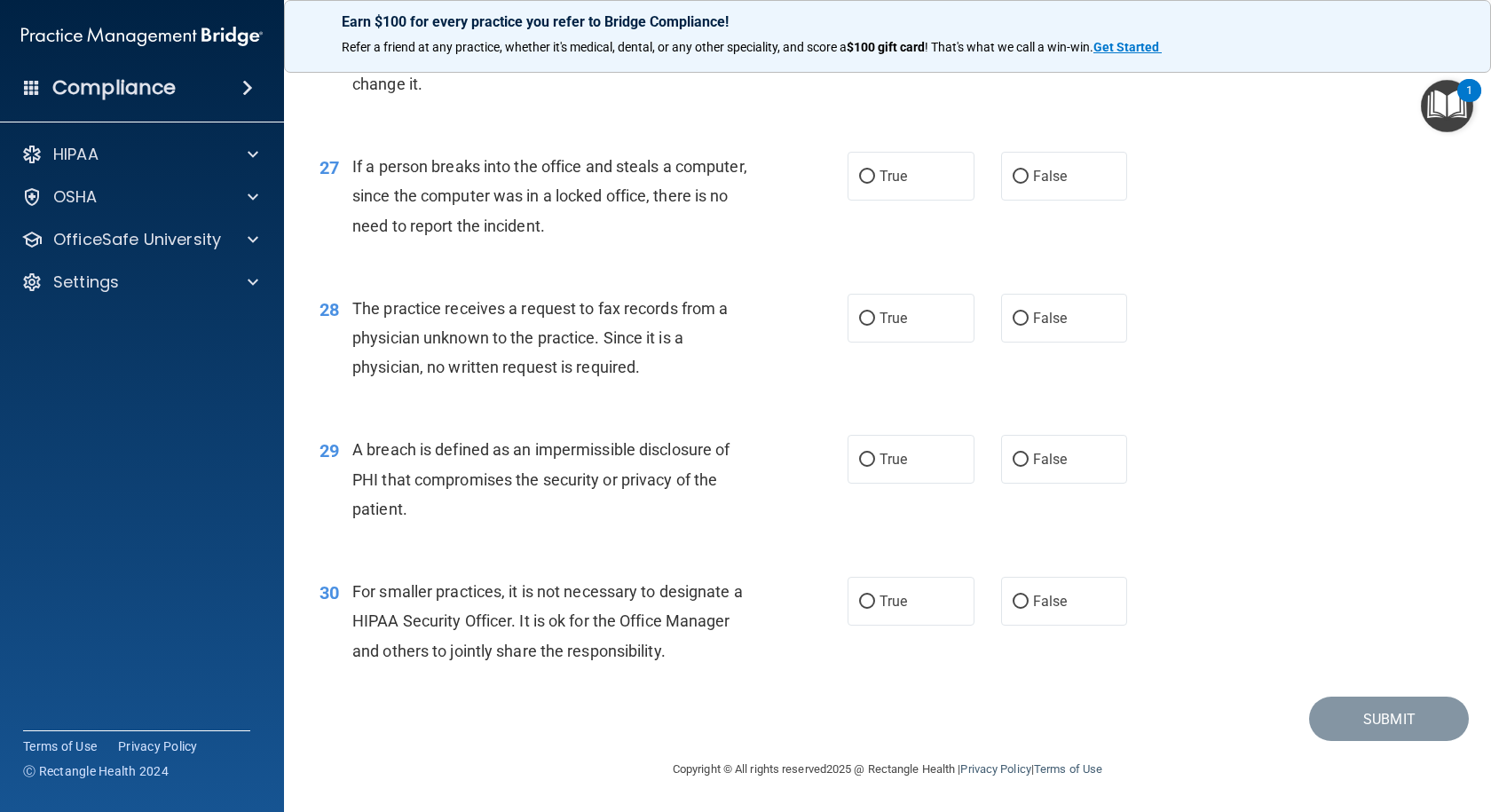
scroll to position [3849, 0]
click at [1012, 600] on input "False" at bounding box center [1020, 602] width 16 height 13
radio input "true"
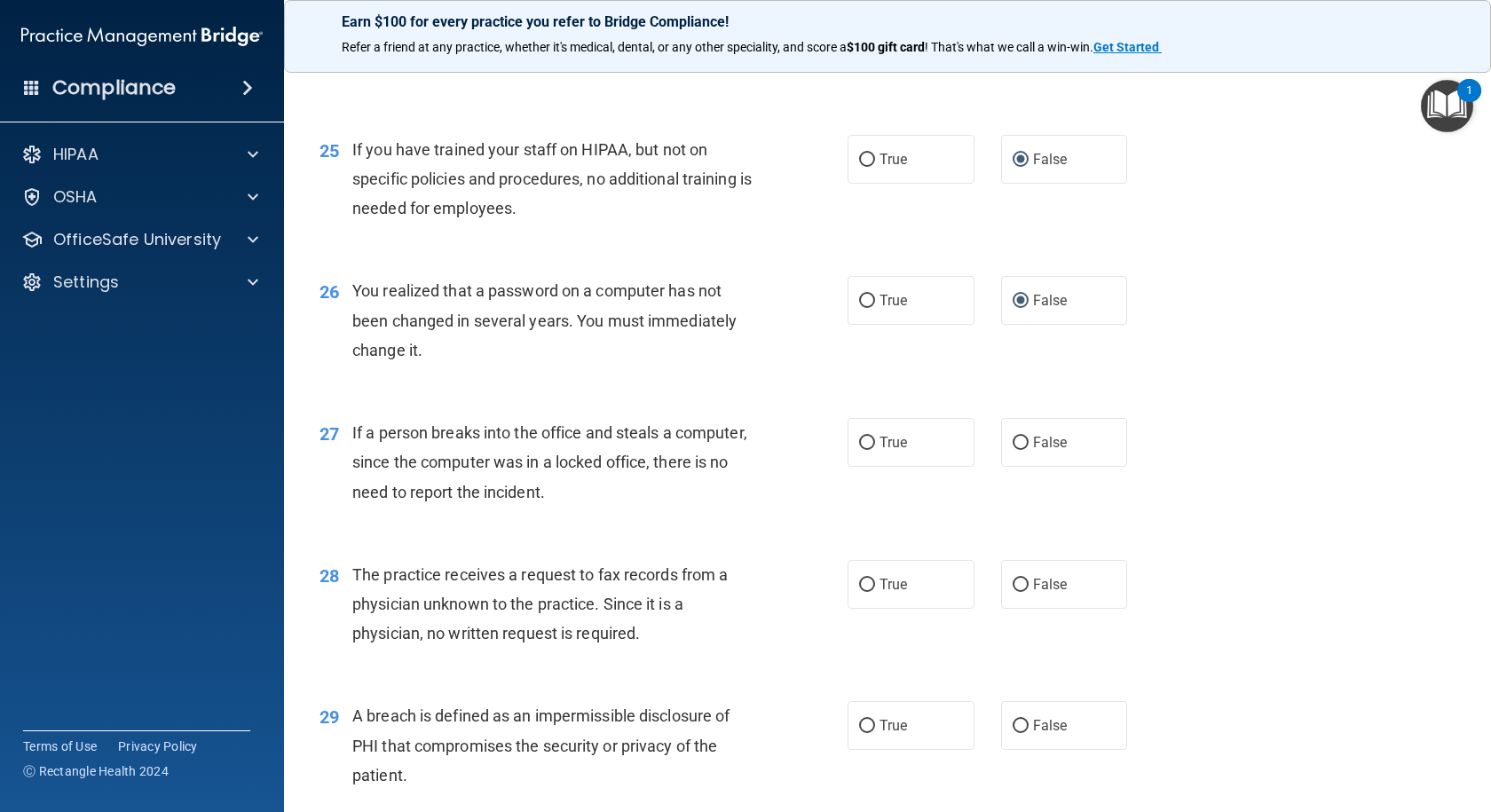
scroll to position [3582, 0]
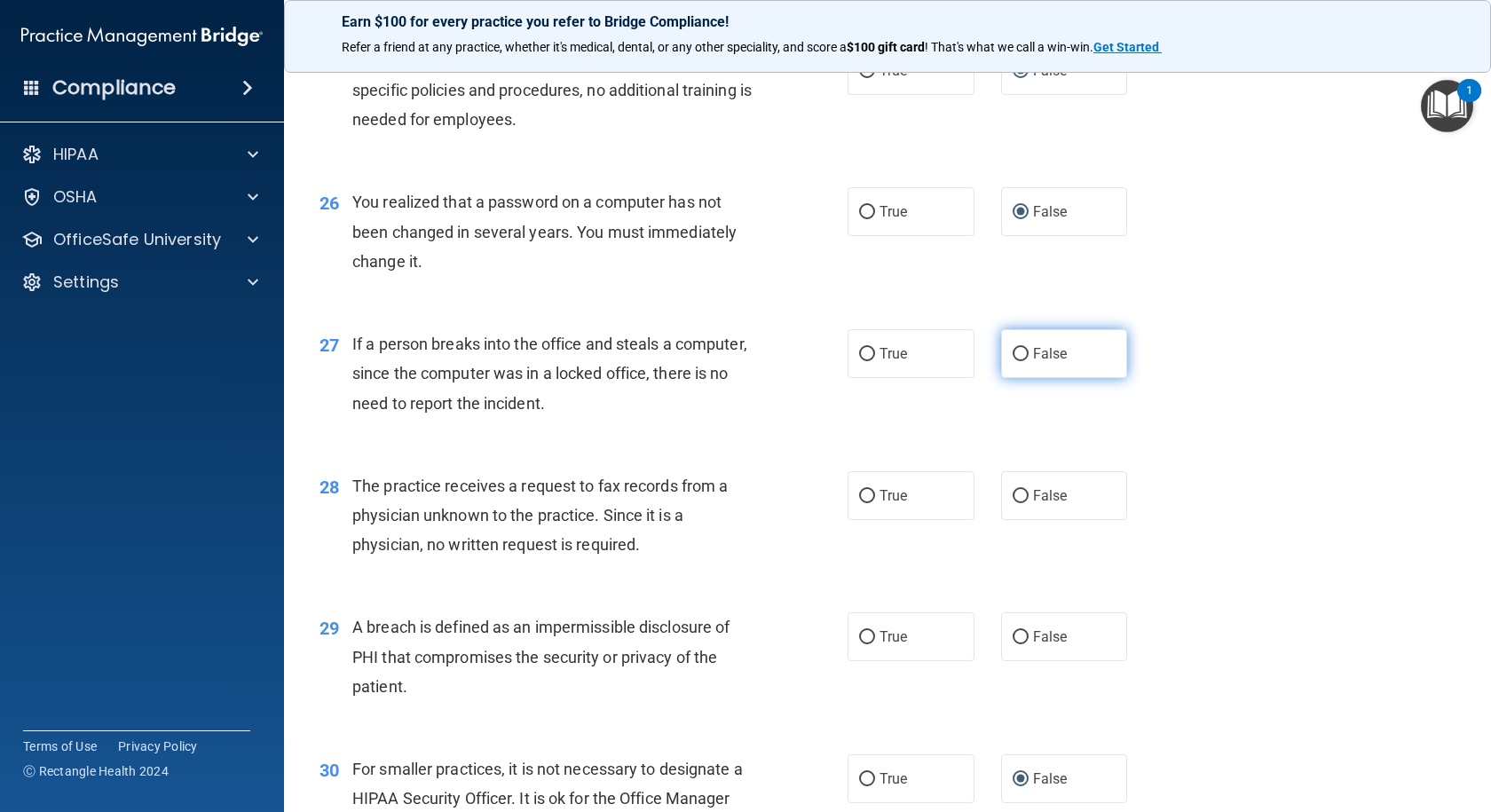
click at [1012, 361] on input "False" at bounding box center [1020, 355] width 16 height 13
radio input "true"
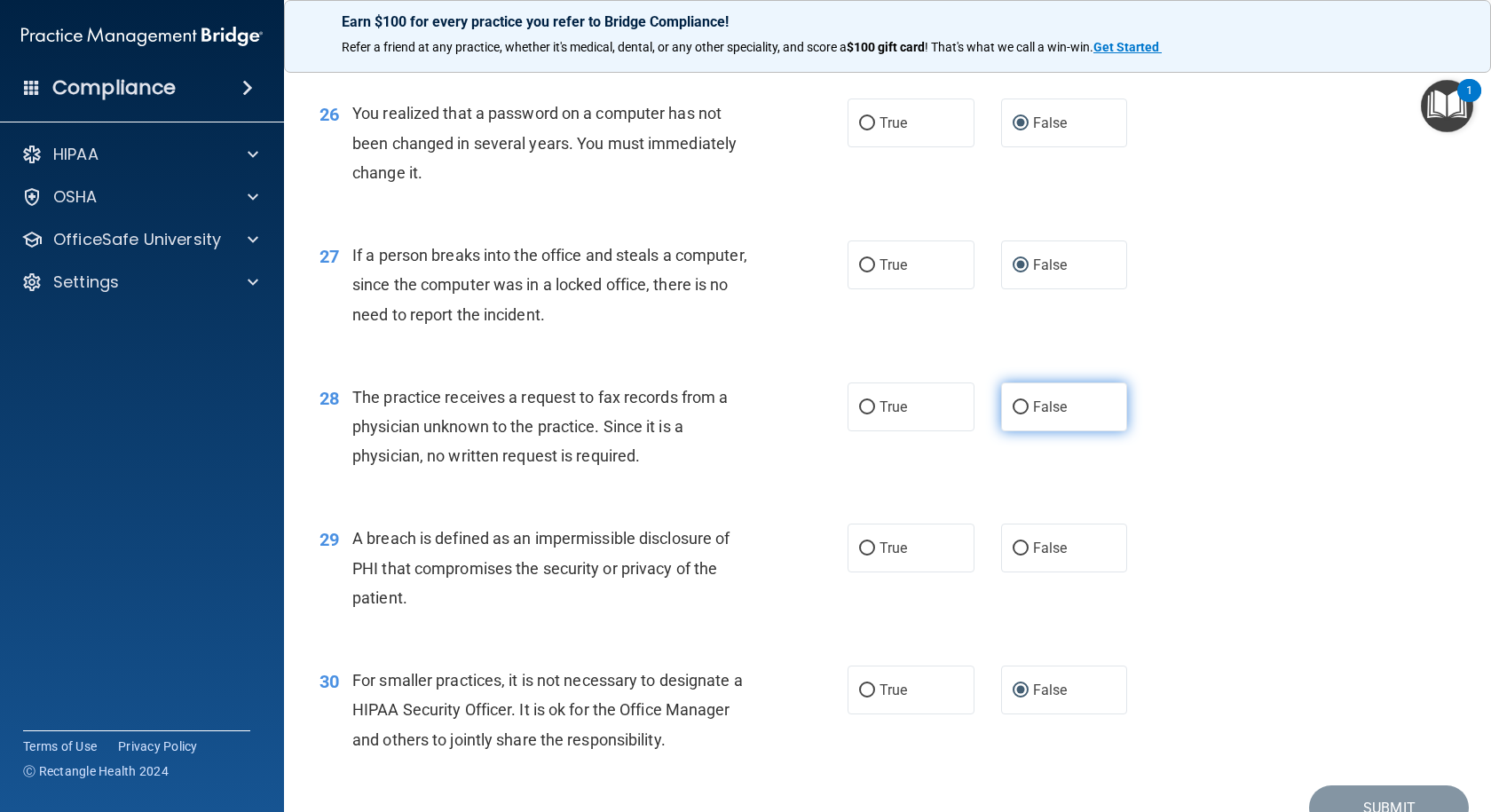
click at [1018, 414] on input "False" at bounding box center [1020, 408] width 16 height 13
radio input "true"
click at [859, 556] on input "True" at bounding box center [866, 548] width 16 height 13
radio input "true"
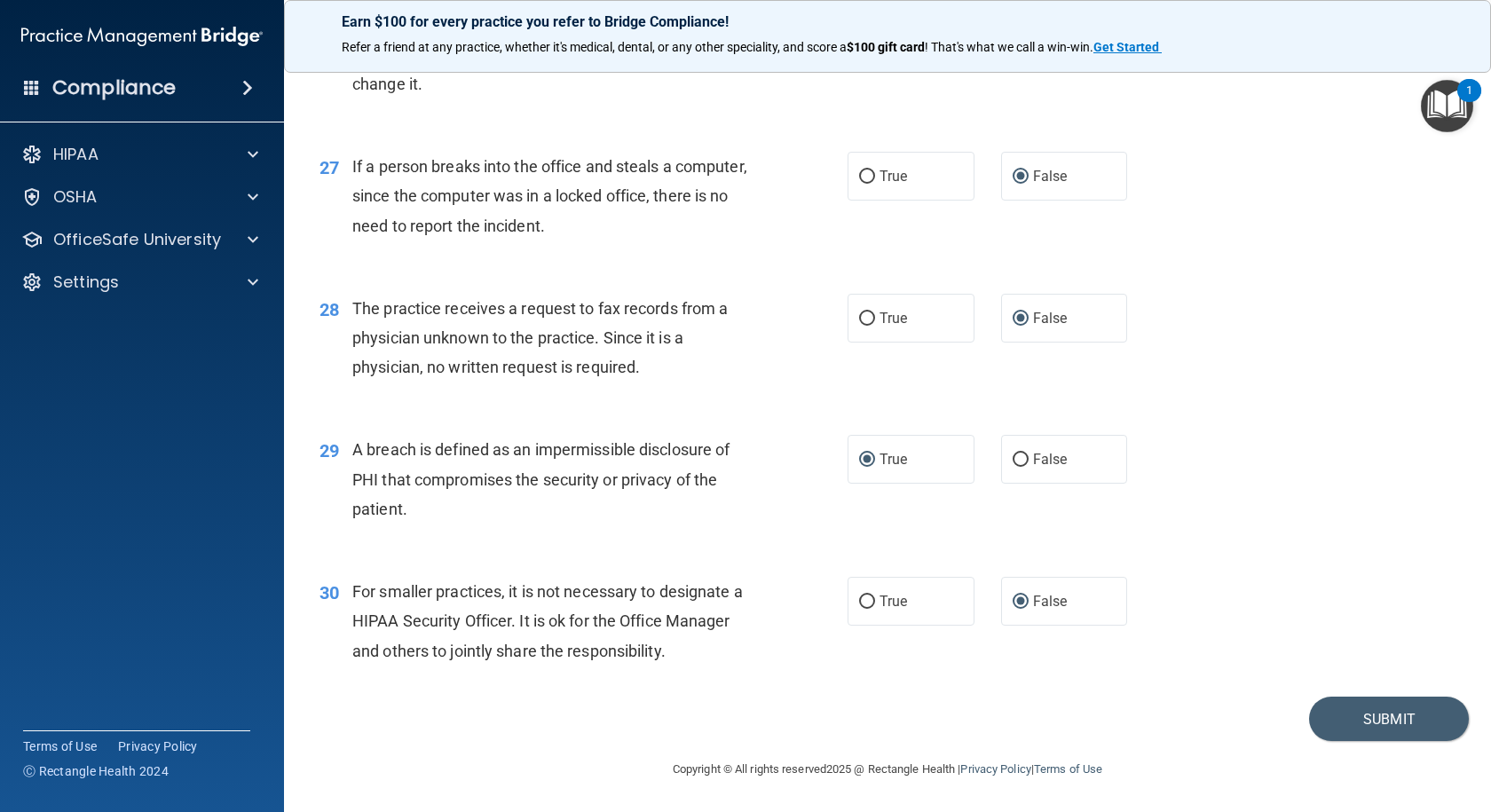
scroll to position [3815, 0]
click at [1362, 741] on button "Submit" at bounding box center [1389, 718] width 160 height 45
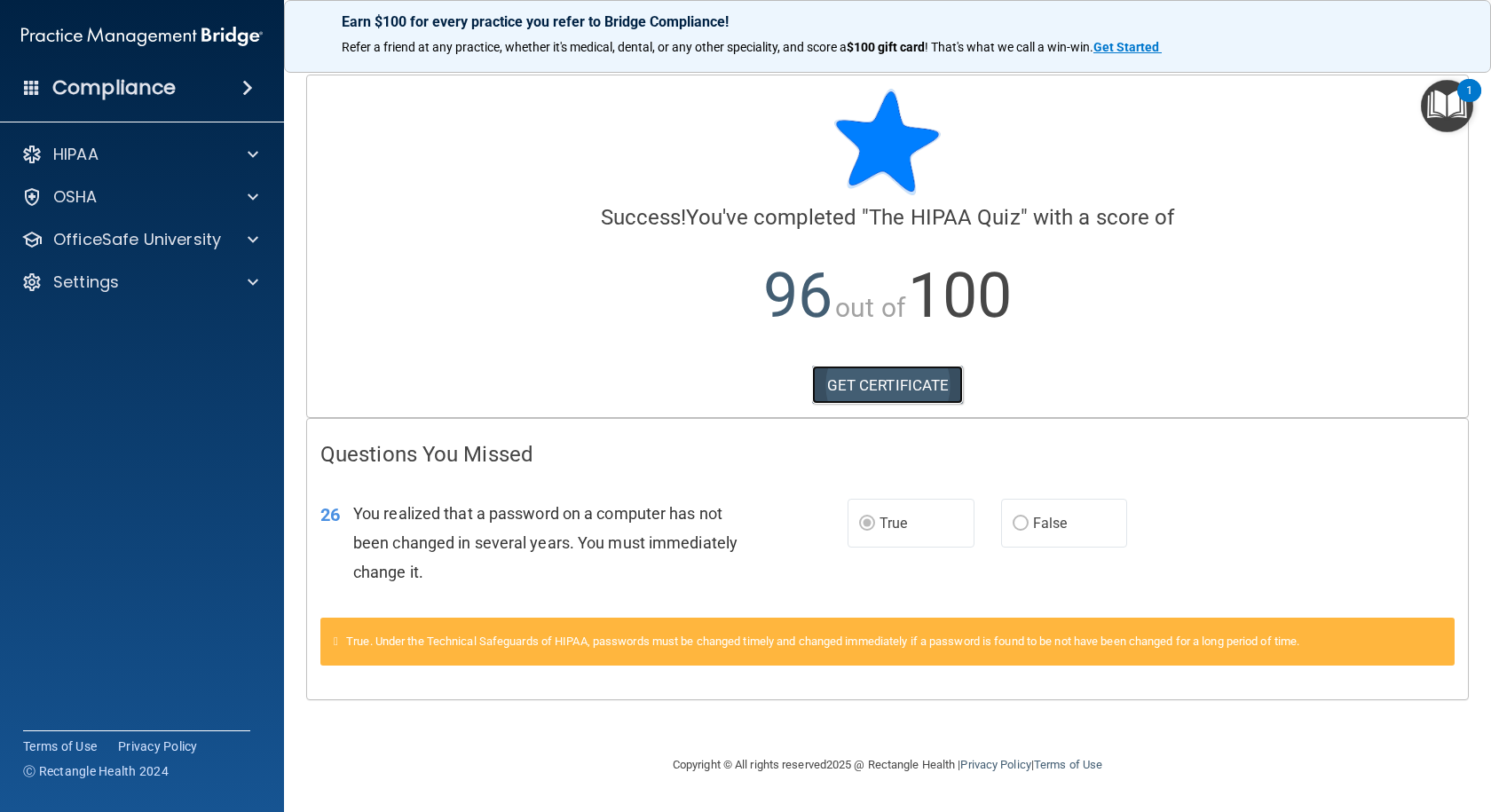
click at [882, 387] on link "GET CERTIFICATE" at bounding box center [887, 385] width 152 height 39
click at [249, 237] on span at bounding box center [253, 239] width 11 height 21
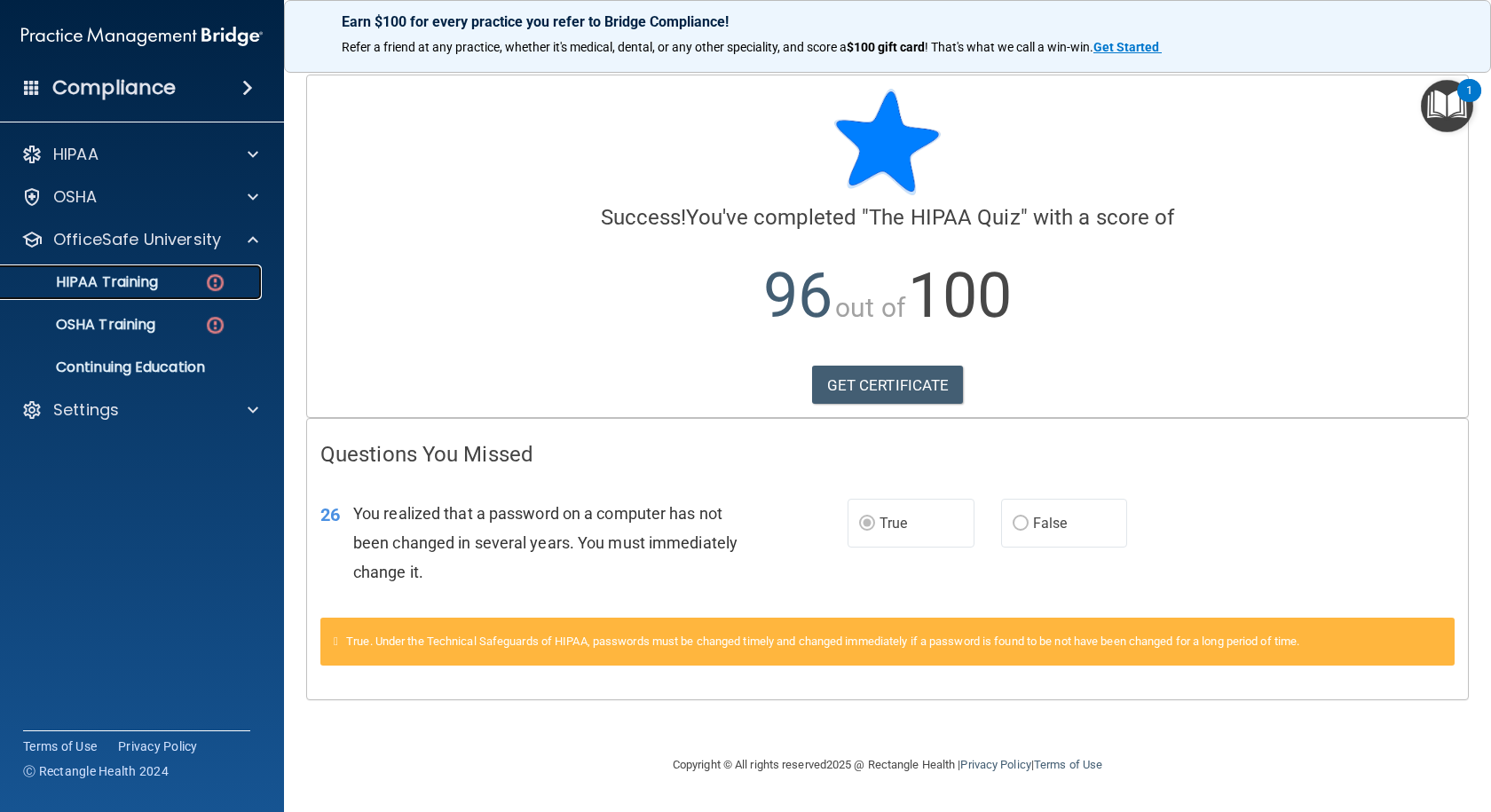
click at [132, 280] on p "HIPAA Training" at bounding box center [85, 281] width 146 height 17
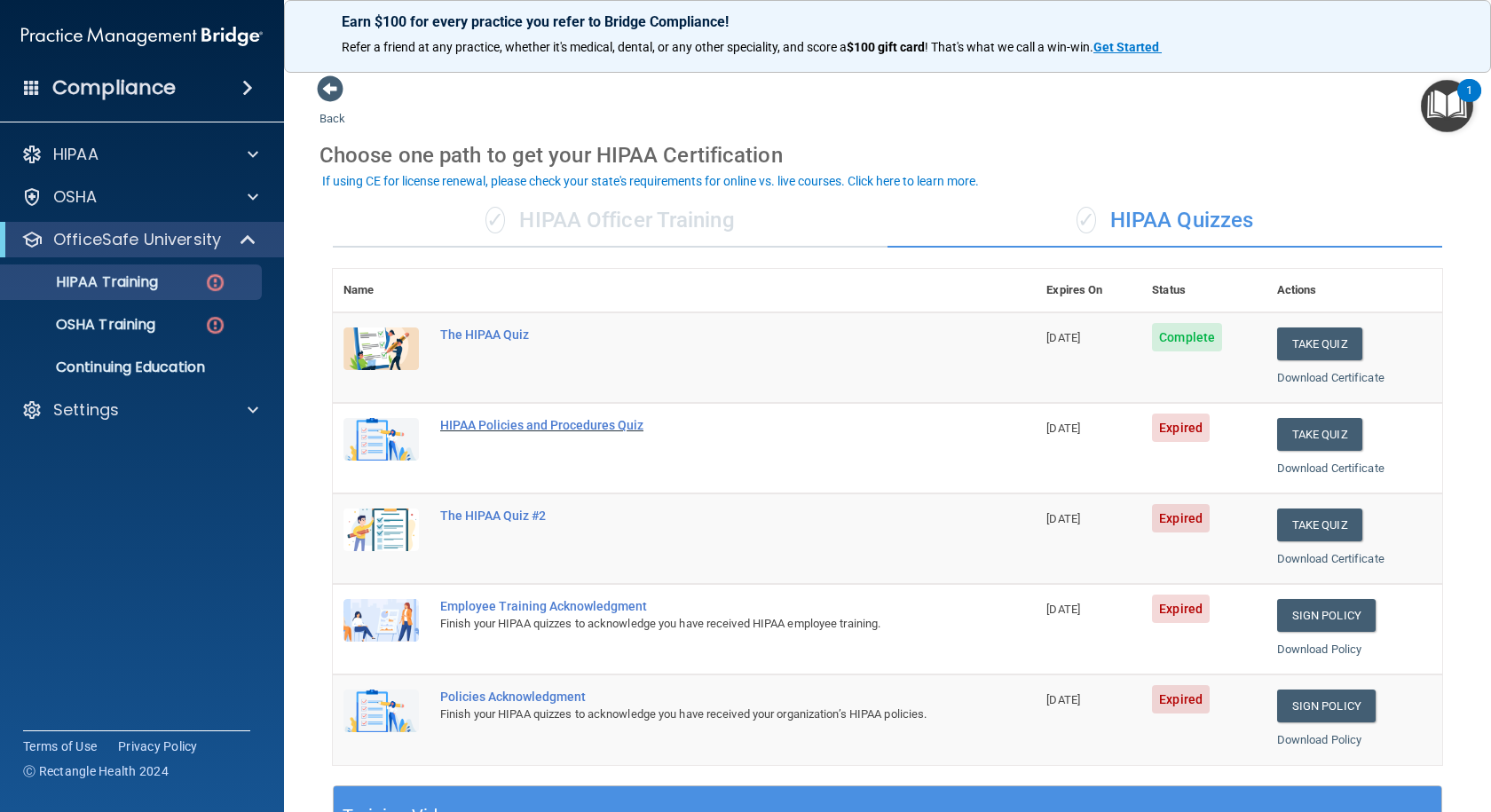
click at [469, 425] on div "HIPAA Policies and Procedures Quiz" at bounding box center [694, 424] width 507 height 14
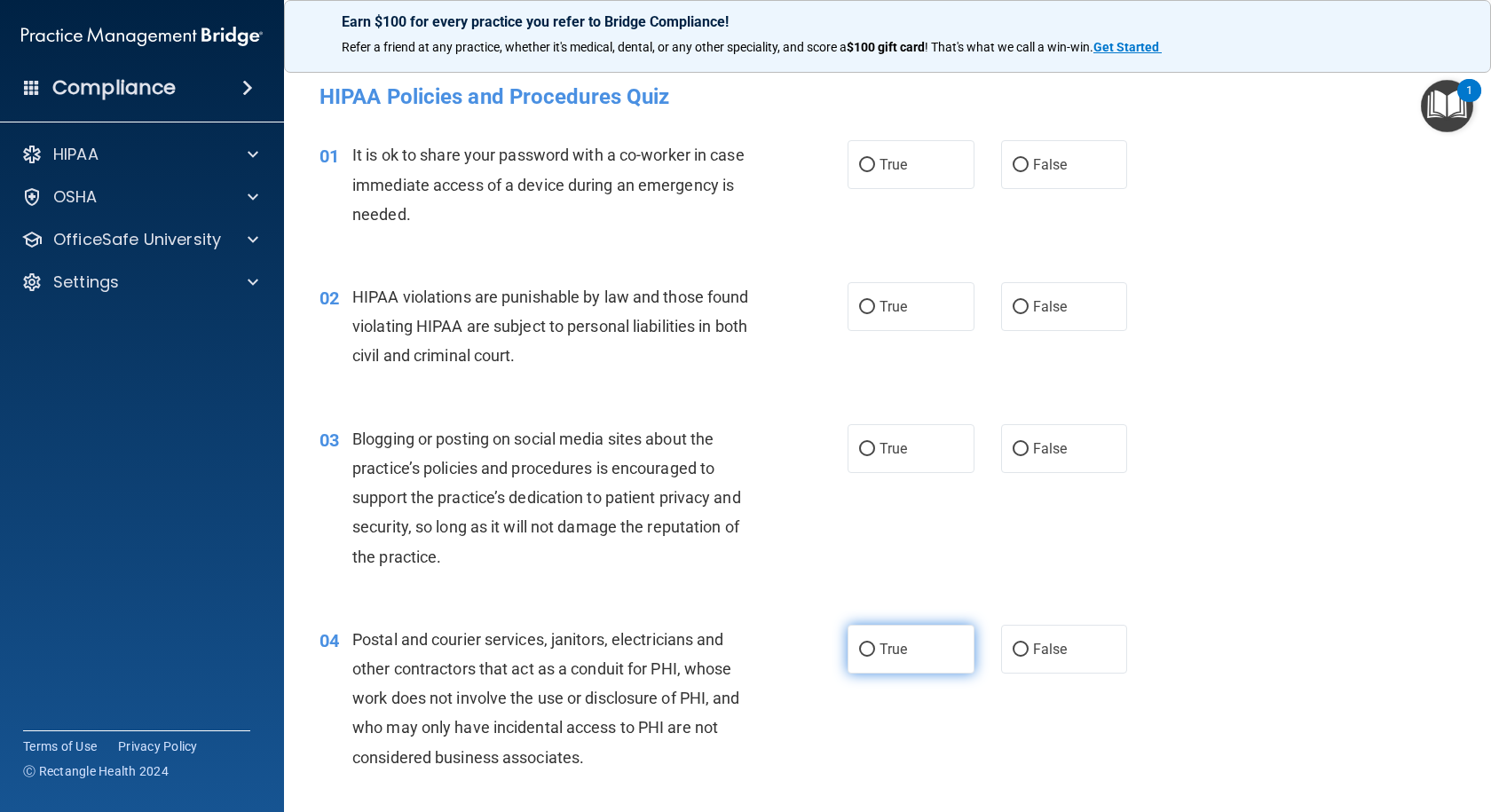
click at [860, 648] on input "True" at bounding box center [866, 649] width 16 height 13
radio input "true"
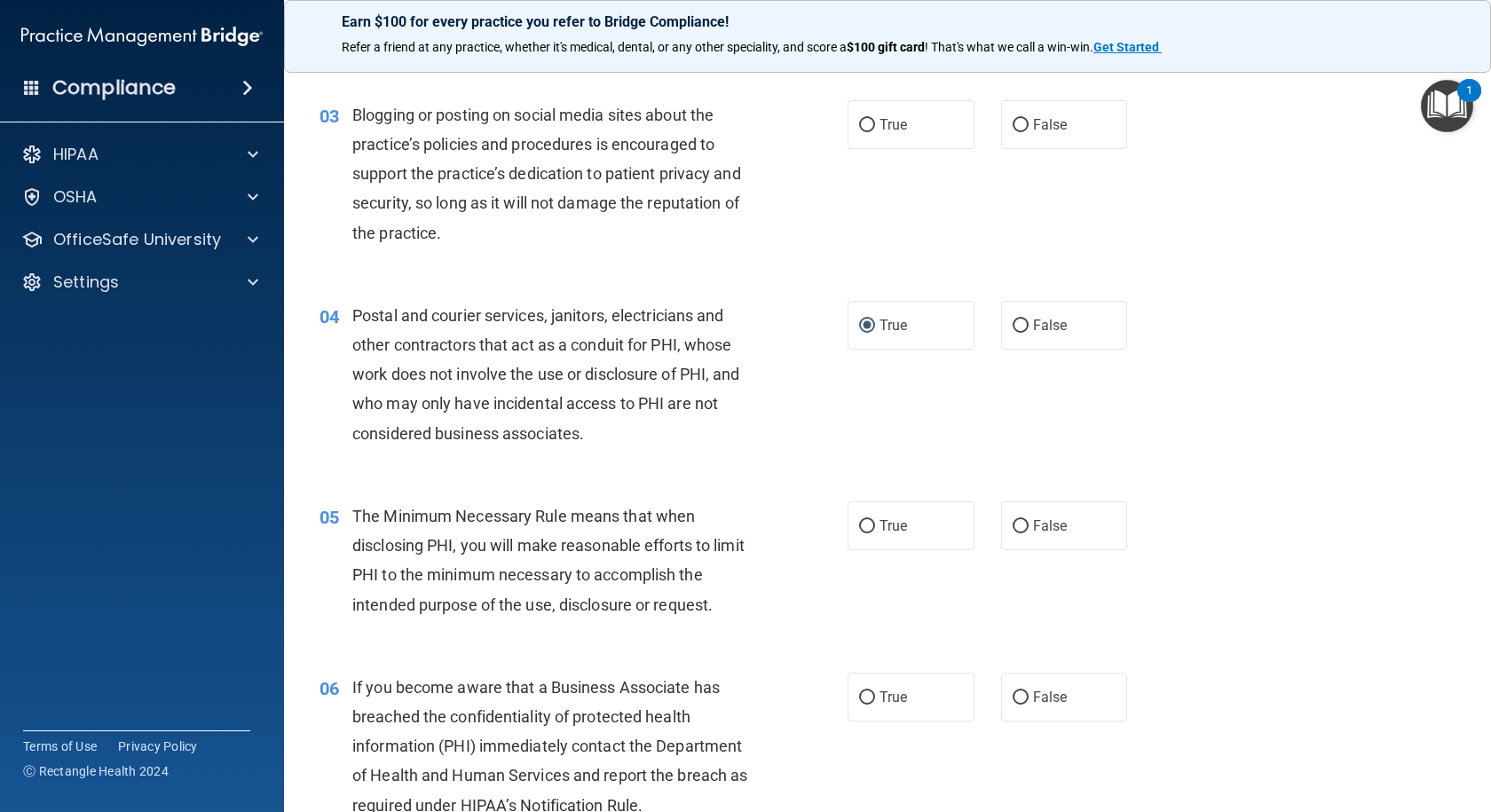
scroll to position [355, 0]
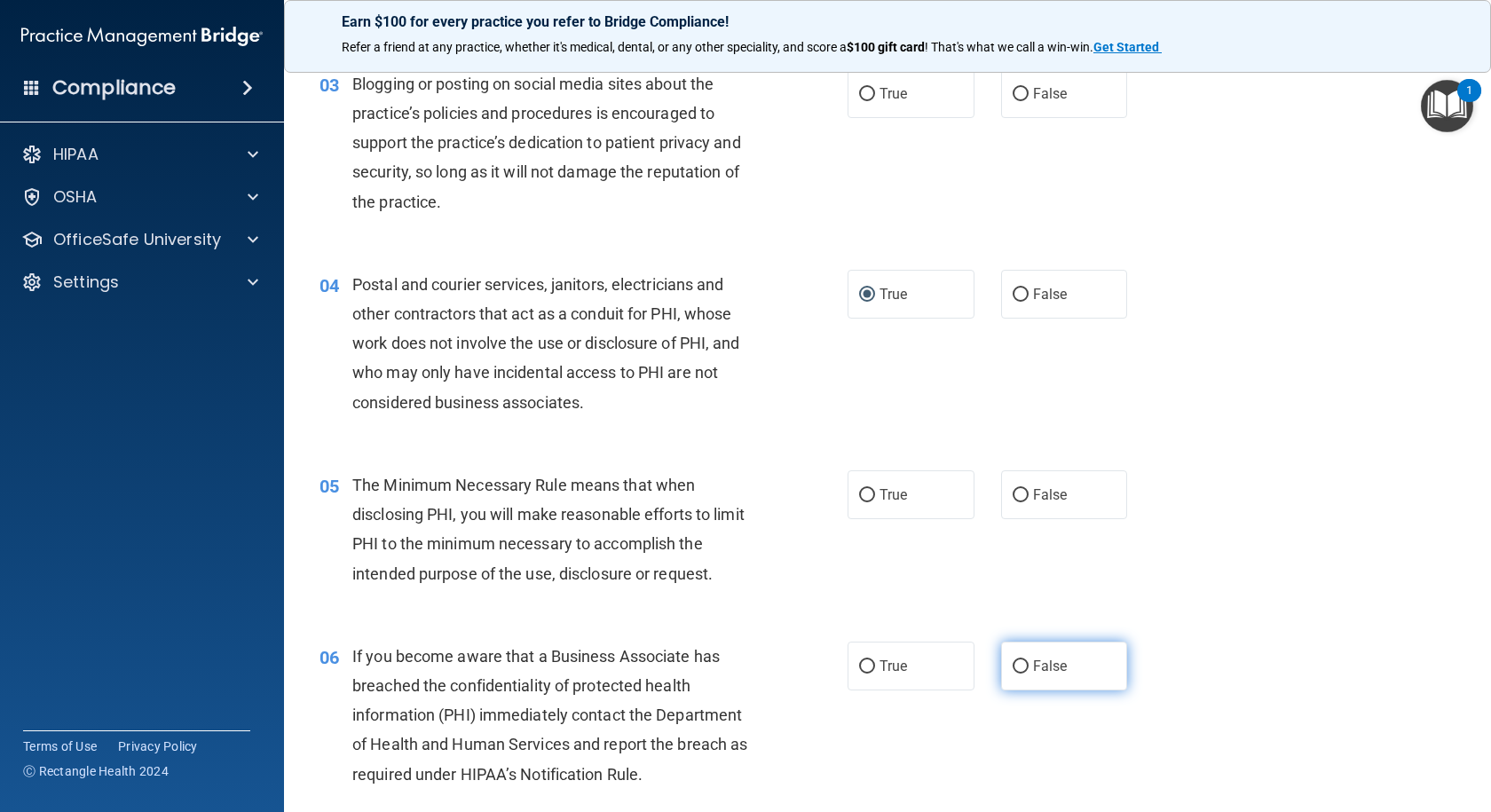
click at [1012, 666] on input "False" at bounding box center [1020, 667] width 16 height 13
radio input "true"
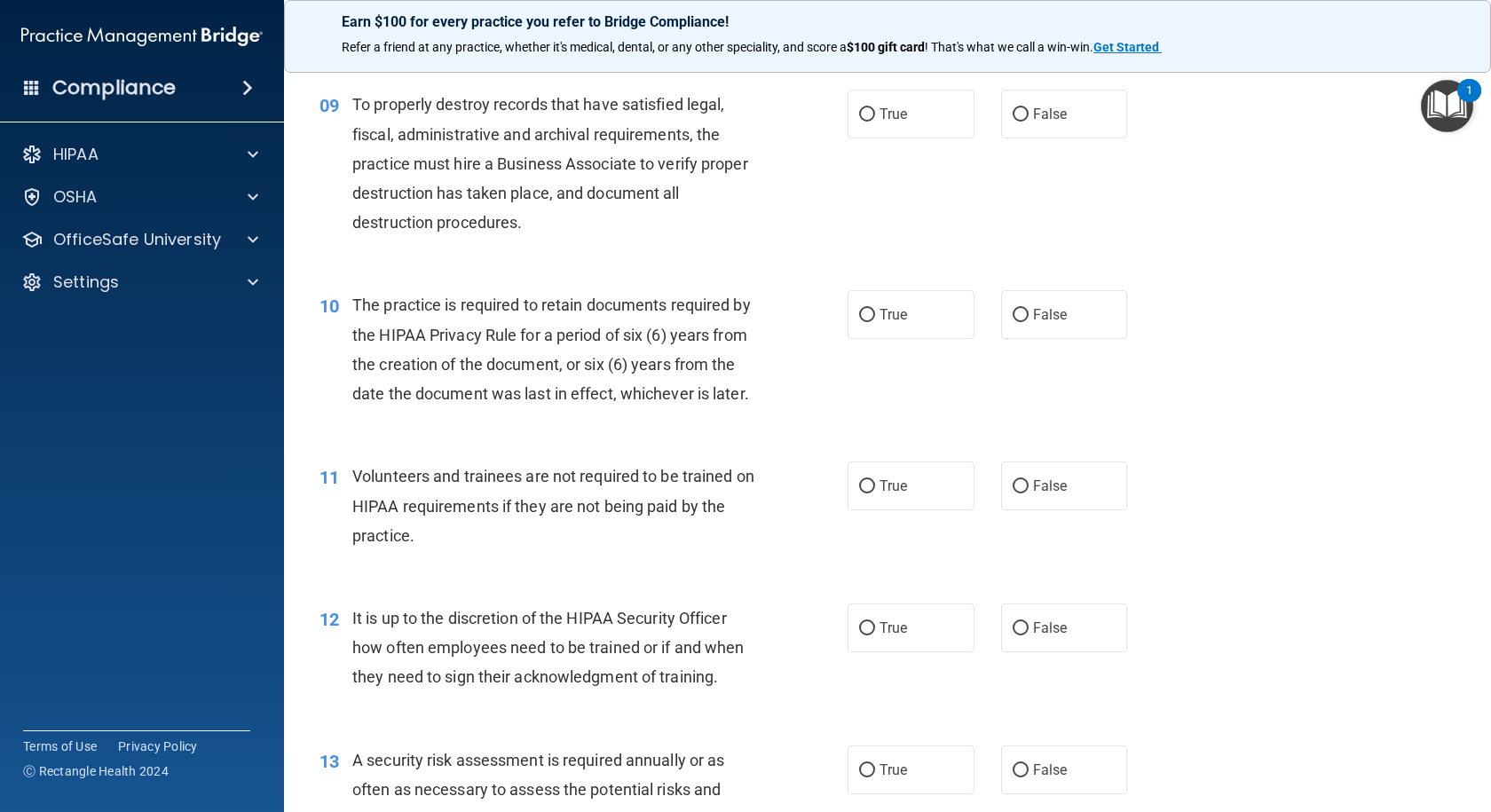
scroll to position [1508, 0]
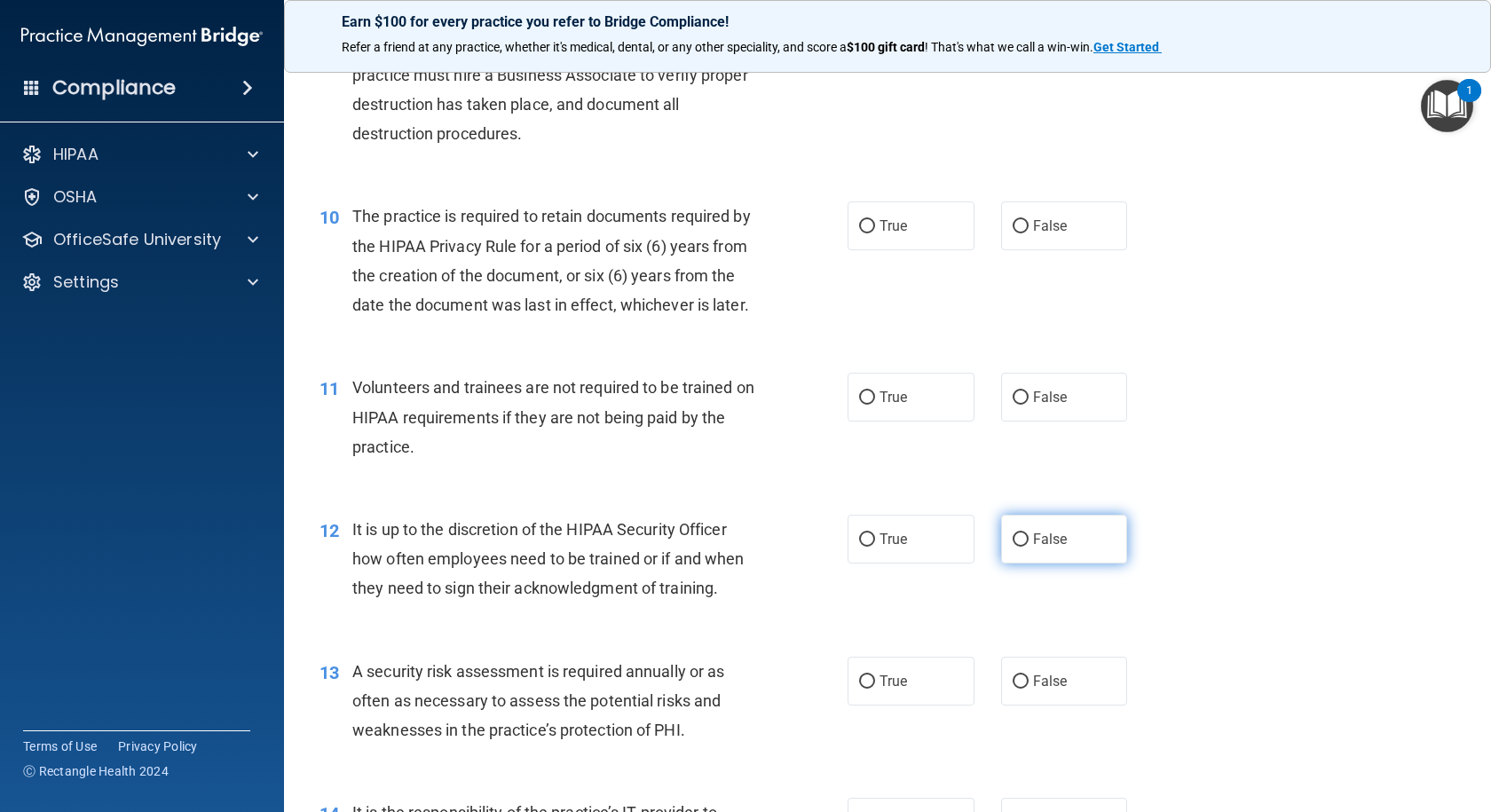
click at [1012, 547] on input "False" at bounding box center [1020, 540] width 16 height 13
radio input "true"
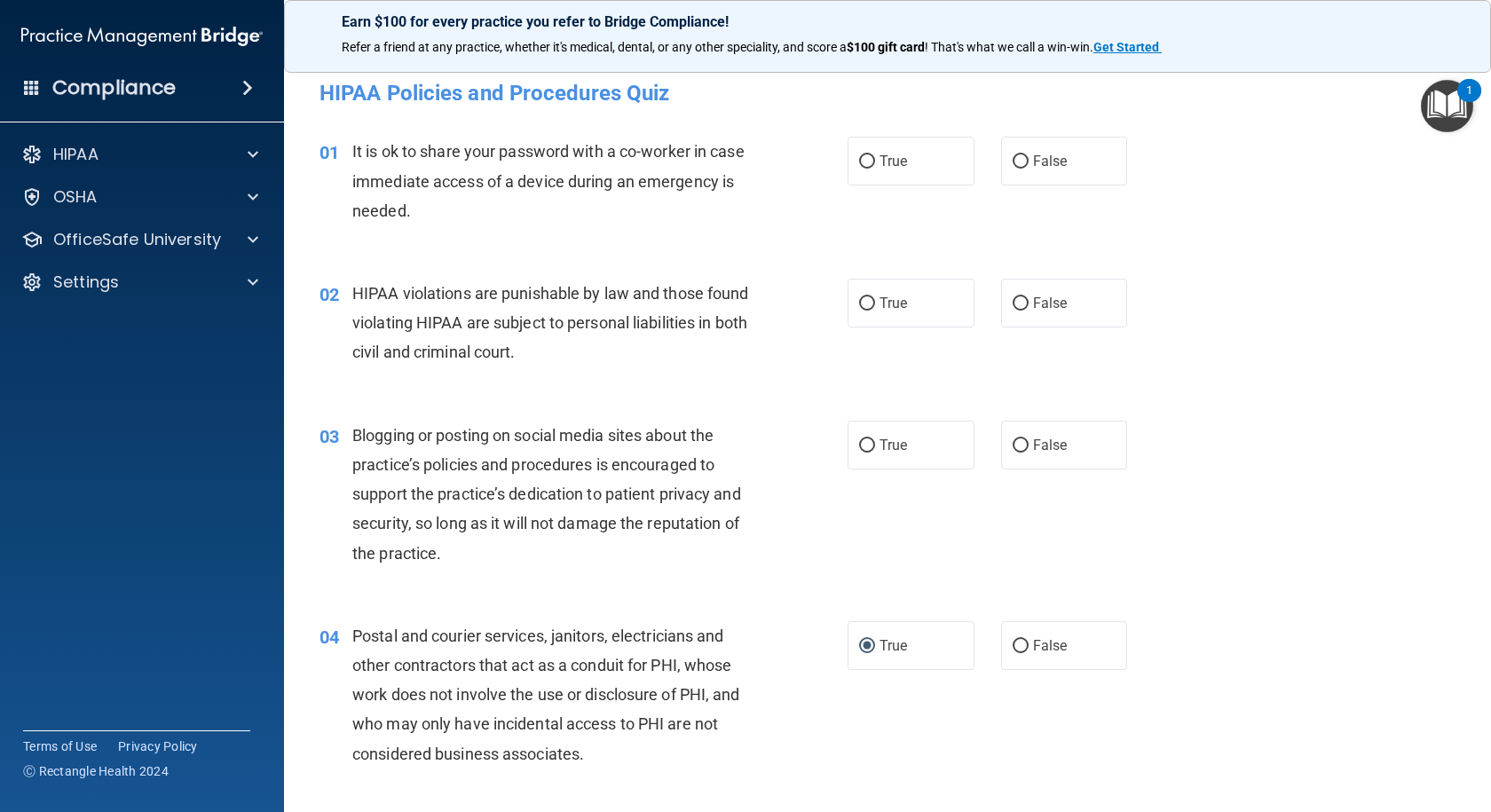
scroll to position [0, 0]
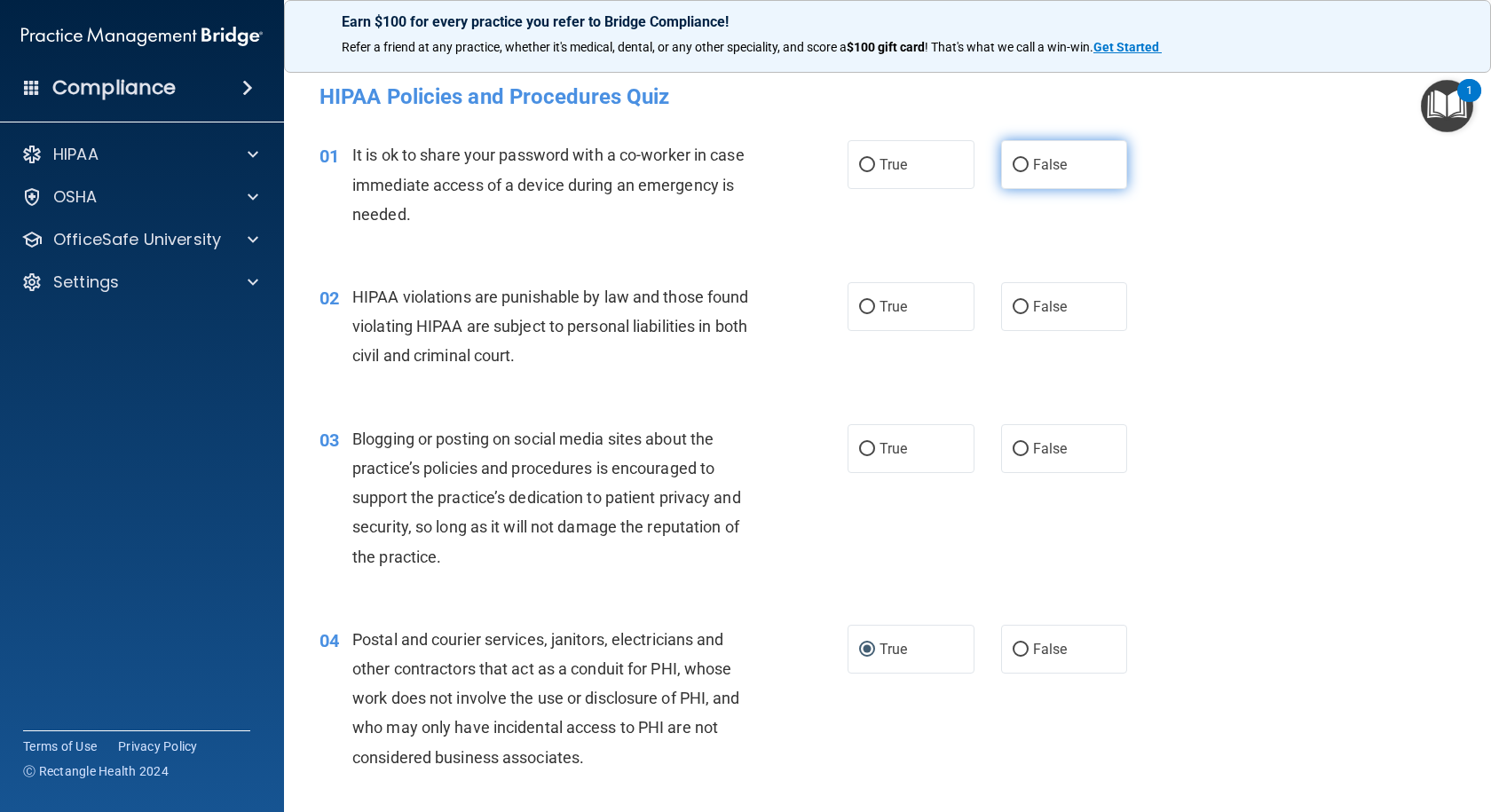
click at [1014, 163] on input "False" at bounding box center [1020, 165] width 16 height 13
radio input "true"
click at [872, 311] on label "True" at bounding box center [910, 306] width 127 height 49
click at [872, 311] on input "True" at bounding box center [866, 307] width 16 height 13
radio input "true"
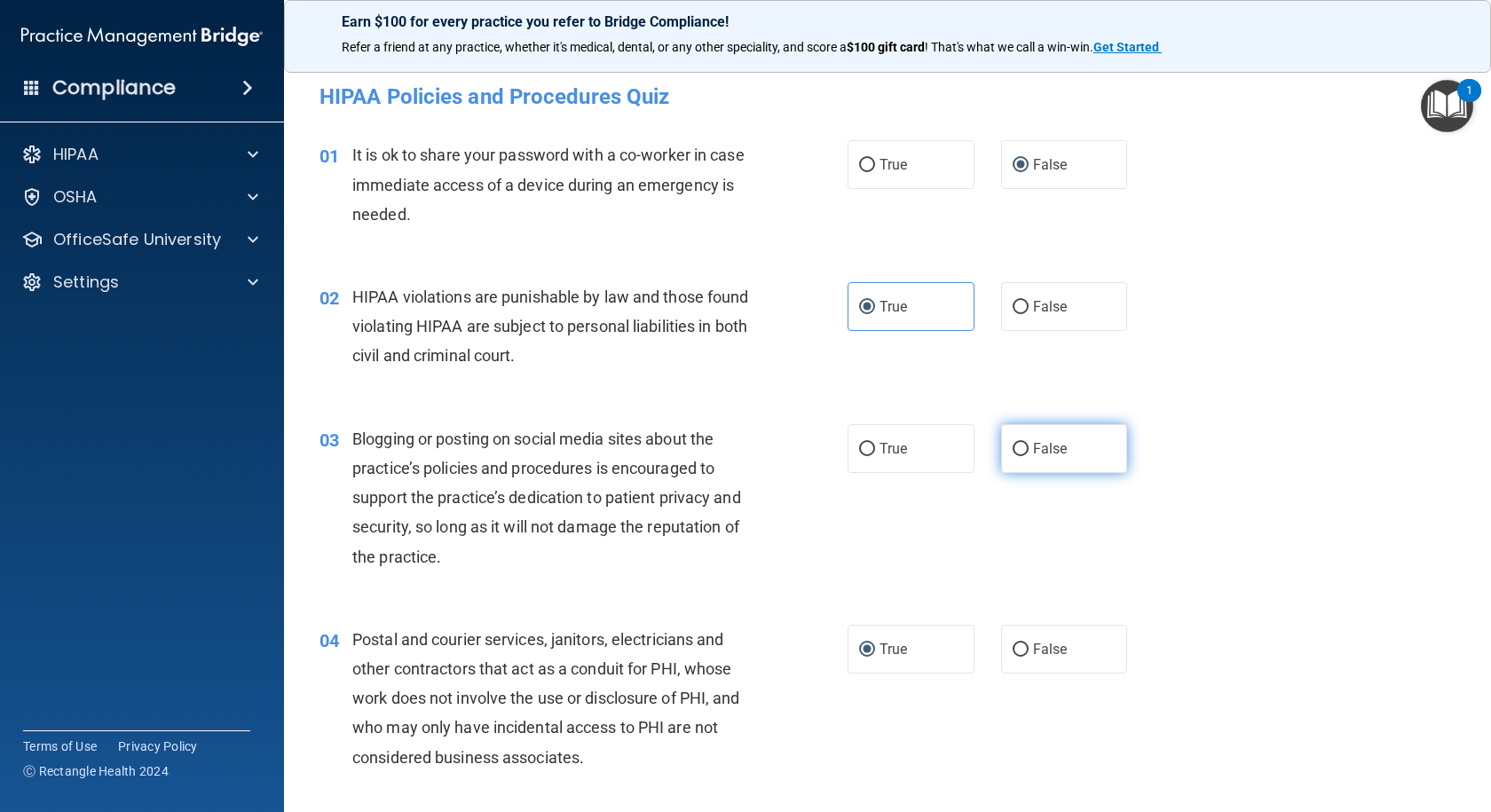
click at [1019, 450] on input "False" at bounding box center [1020, 449] width 16 height 13
radio input "true"
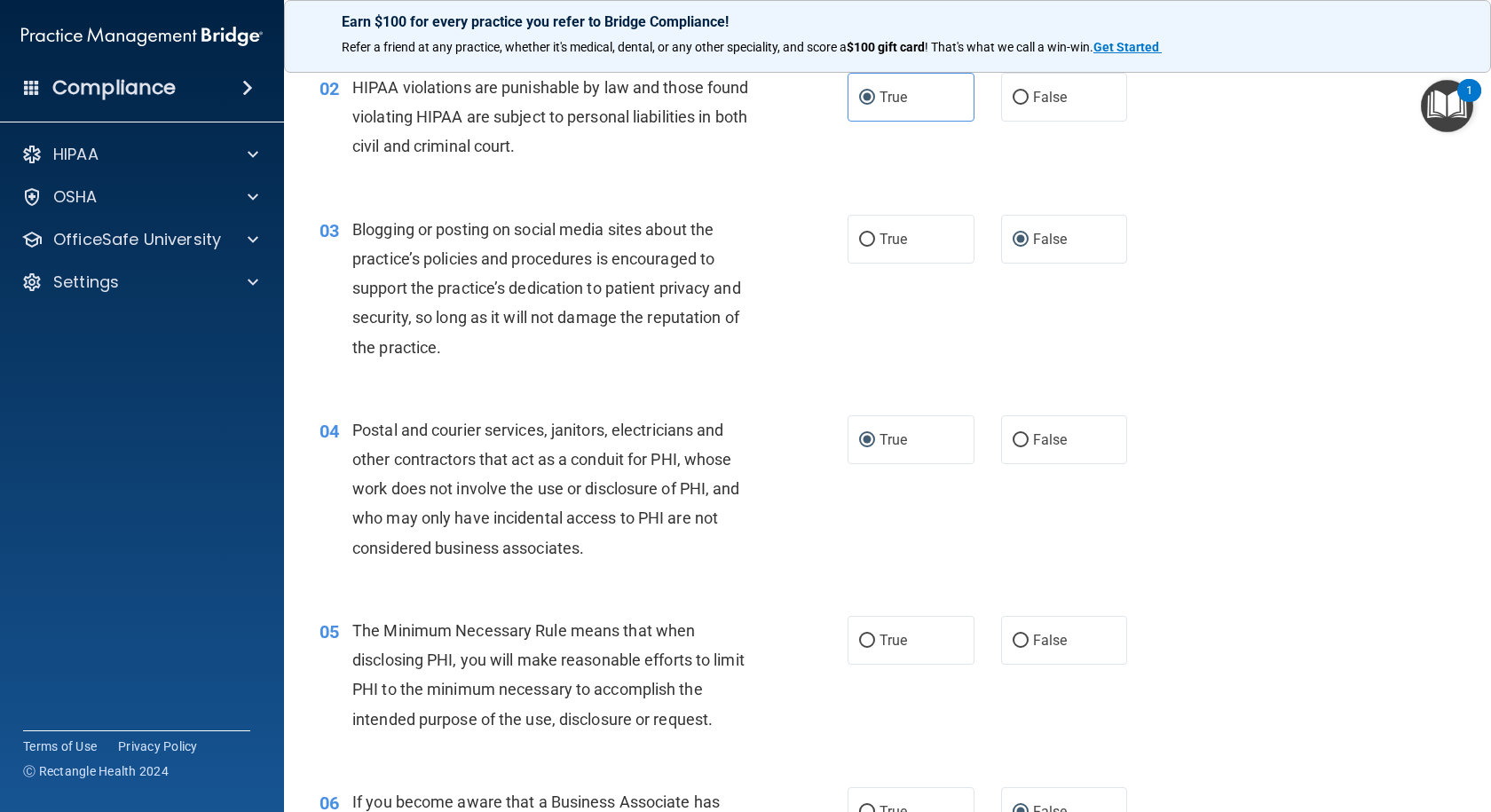
scroll to position [266, 0]
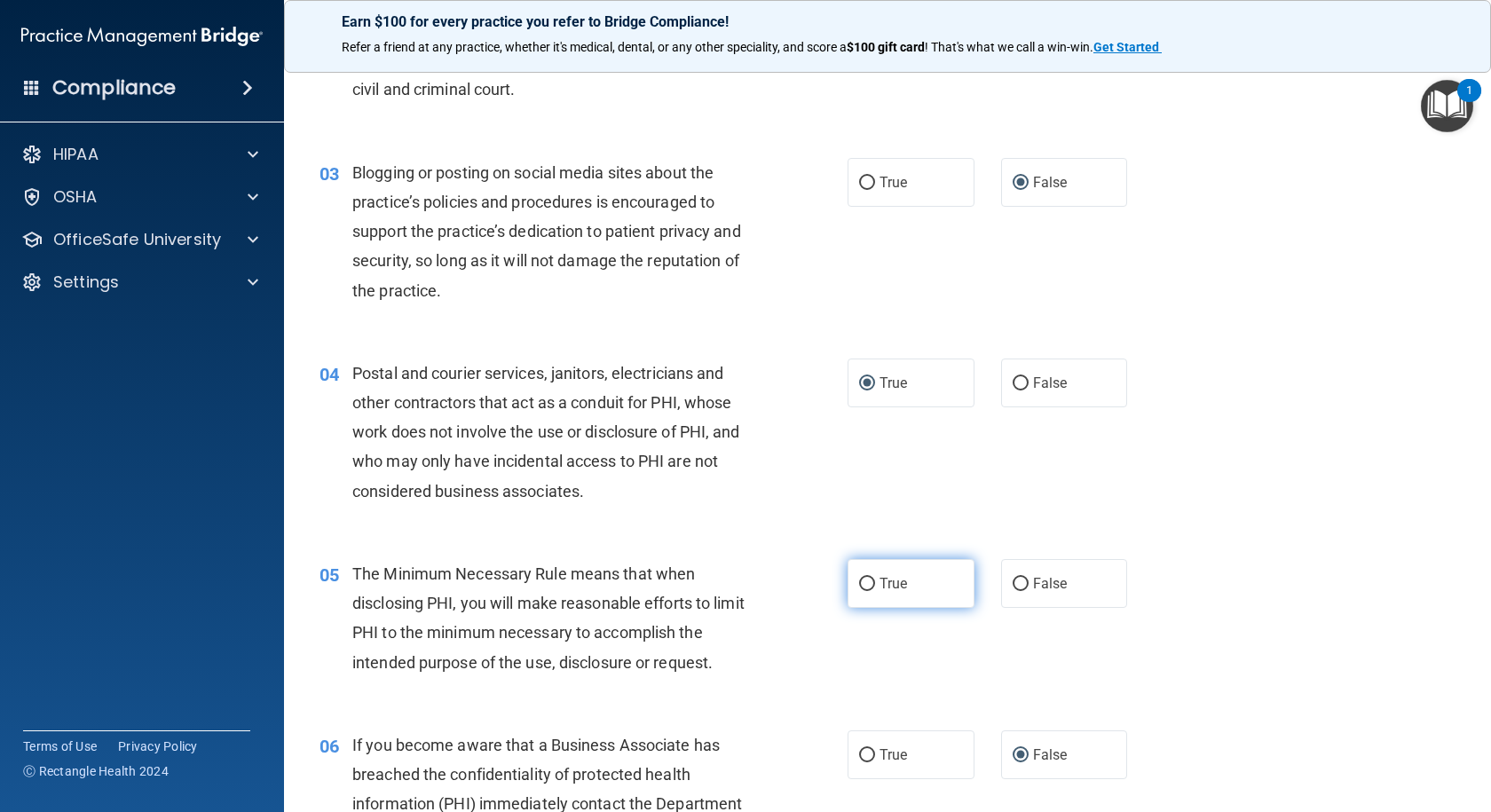
click at [859, 586] on input "True" at bounding box center [866, 584] width 16 height 13
radio input "true"
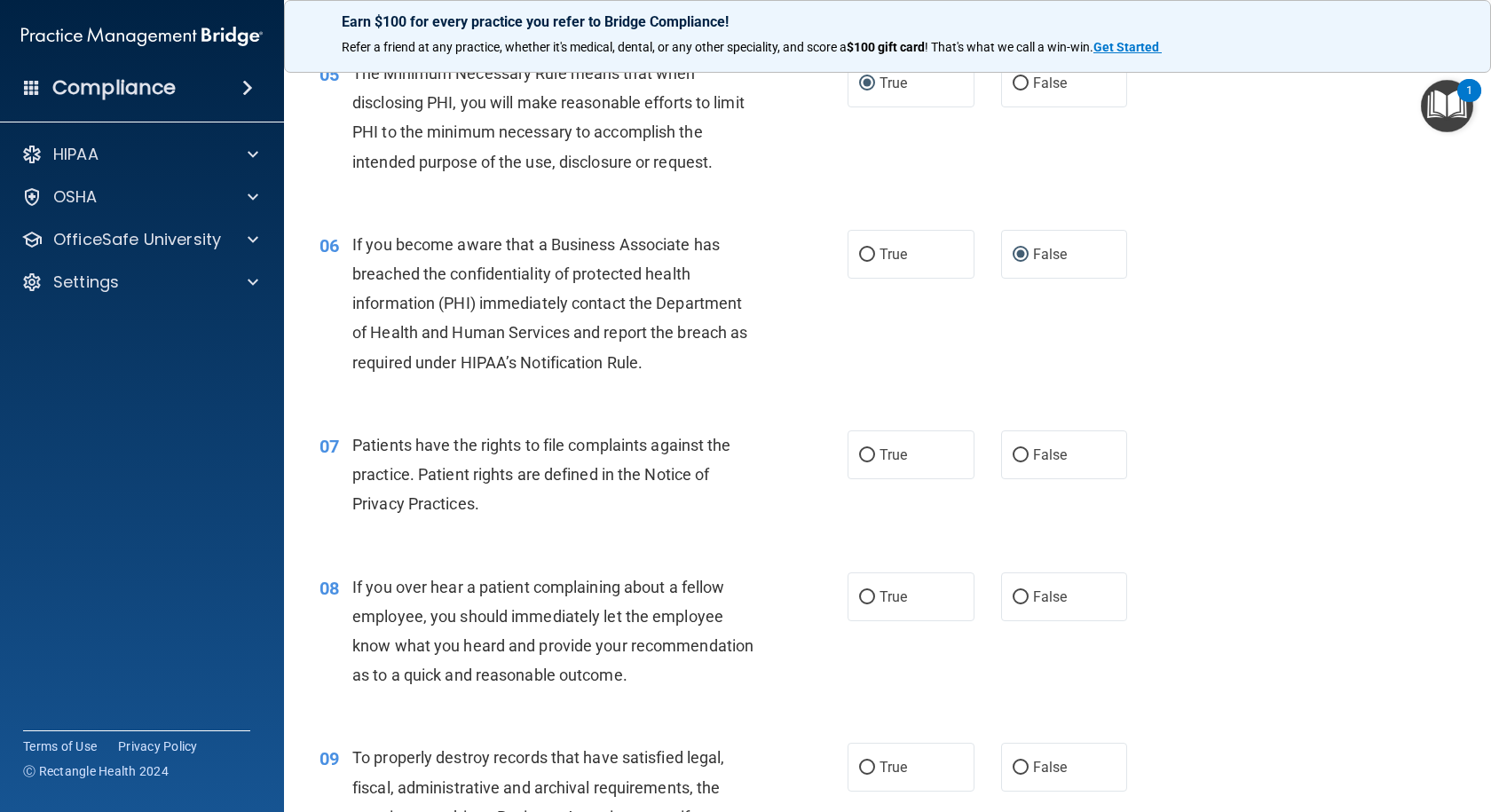
scroll to position [798, 0]
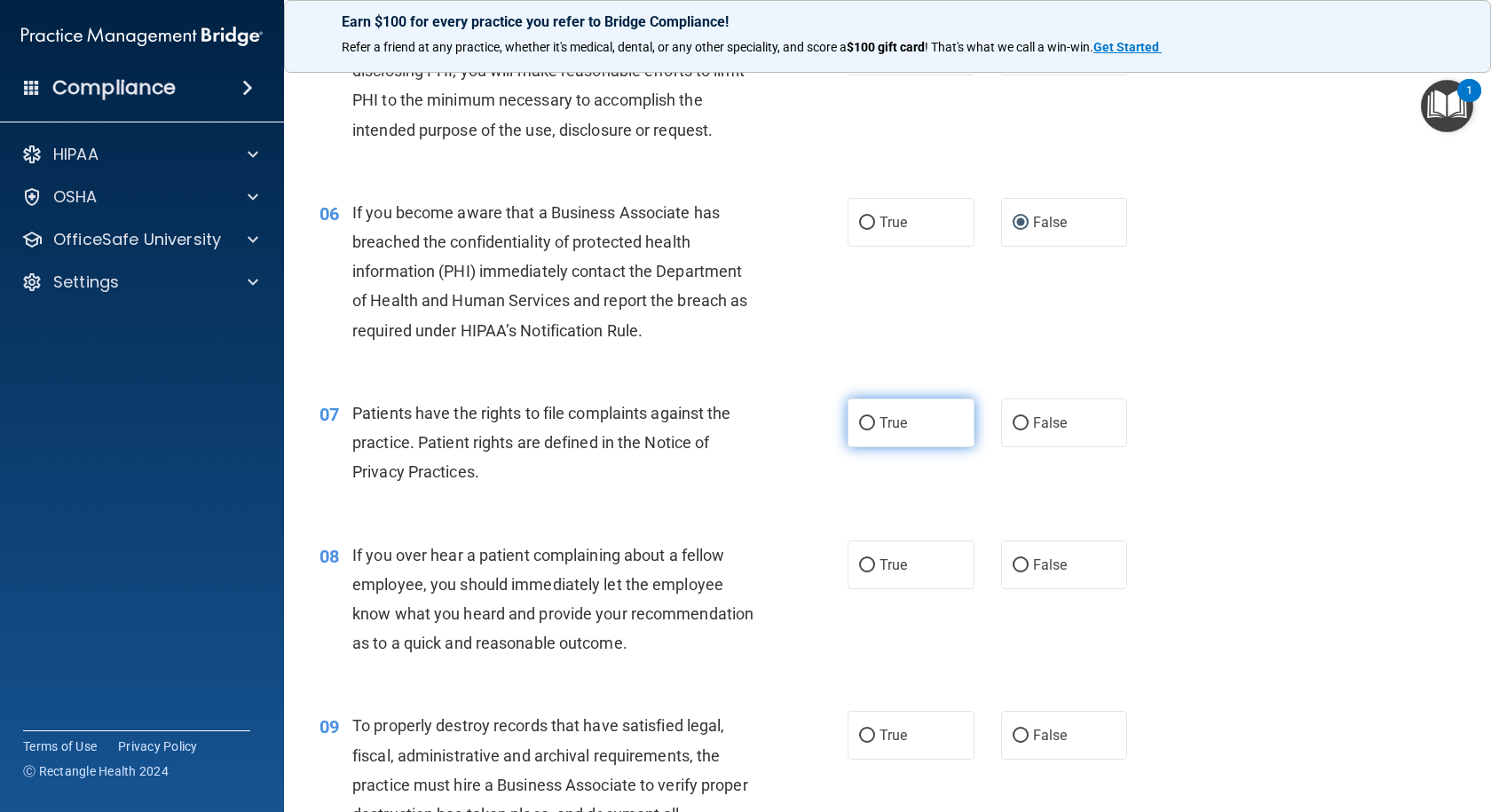
click at [865, 418] on input "True" at bounding box center [866, 423] width 16 height 13
radio input "true"
click at [1012, 567] on input "False" at bounding box center [1020, 566] width 16 height 13
radio input "true"
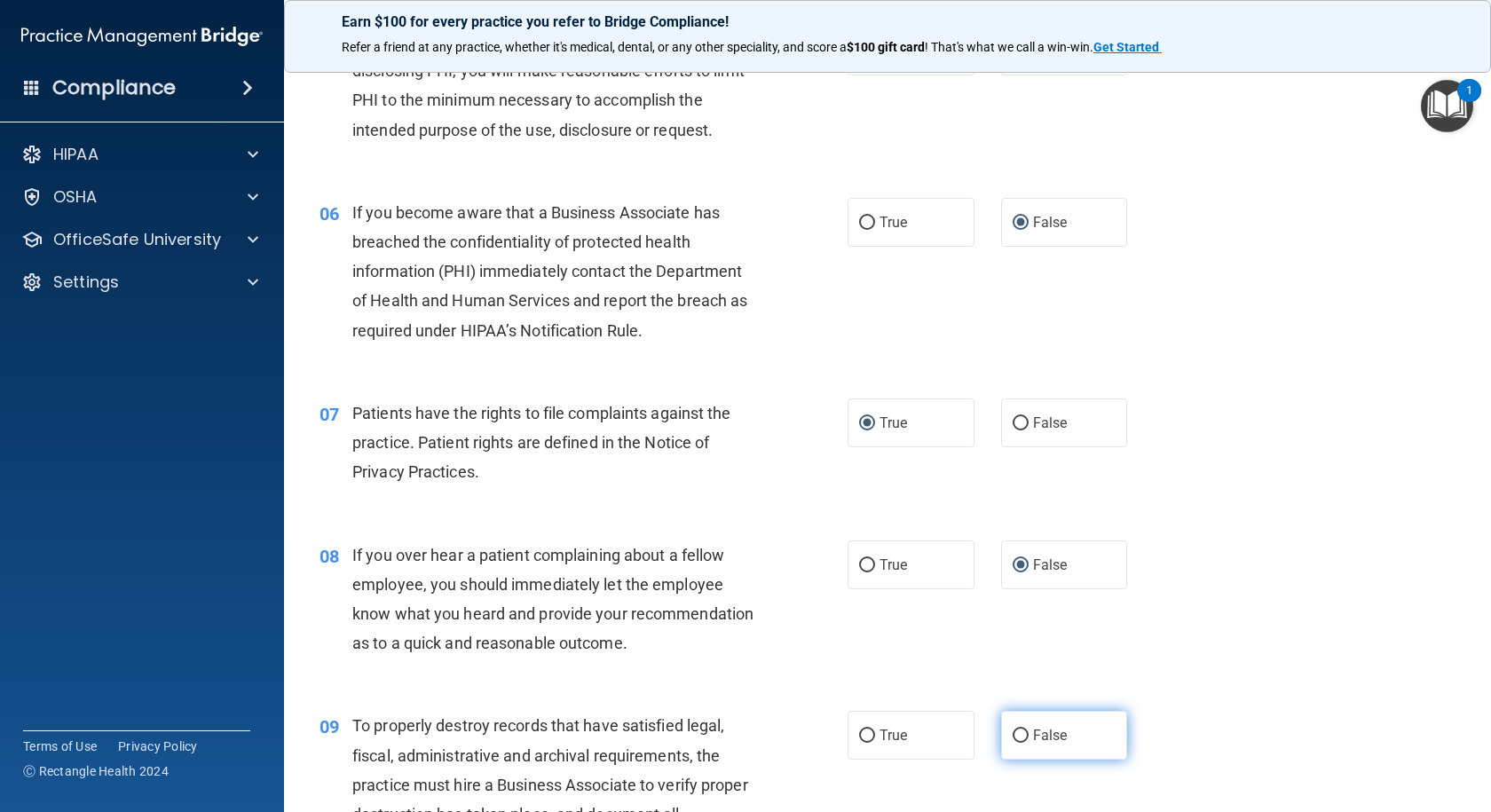
click at [1015, 742] on input "False" at bounding box center [1020, 736] width 16 height 13
radio input "true"
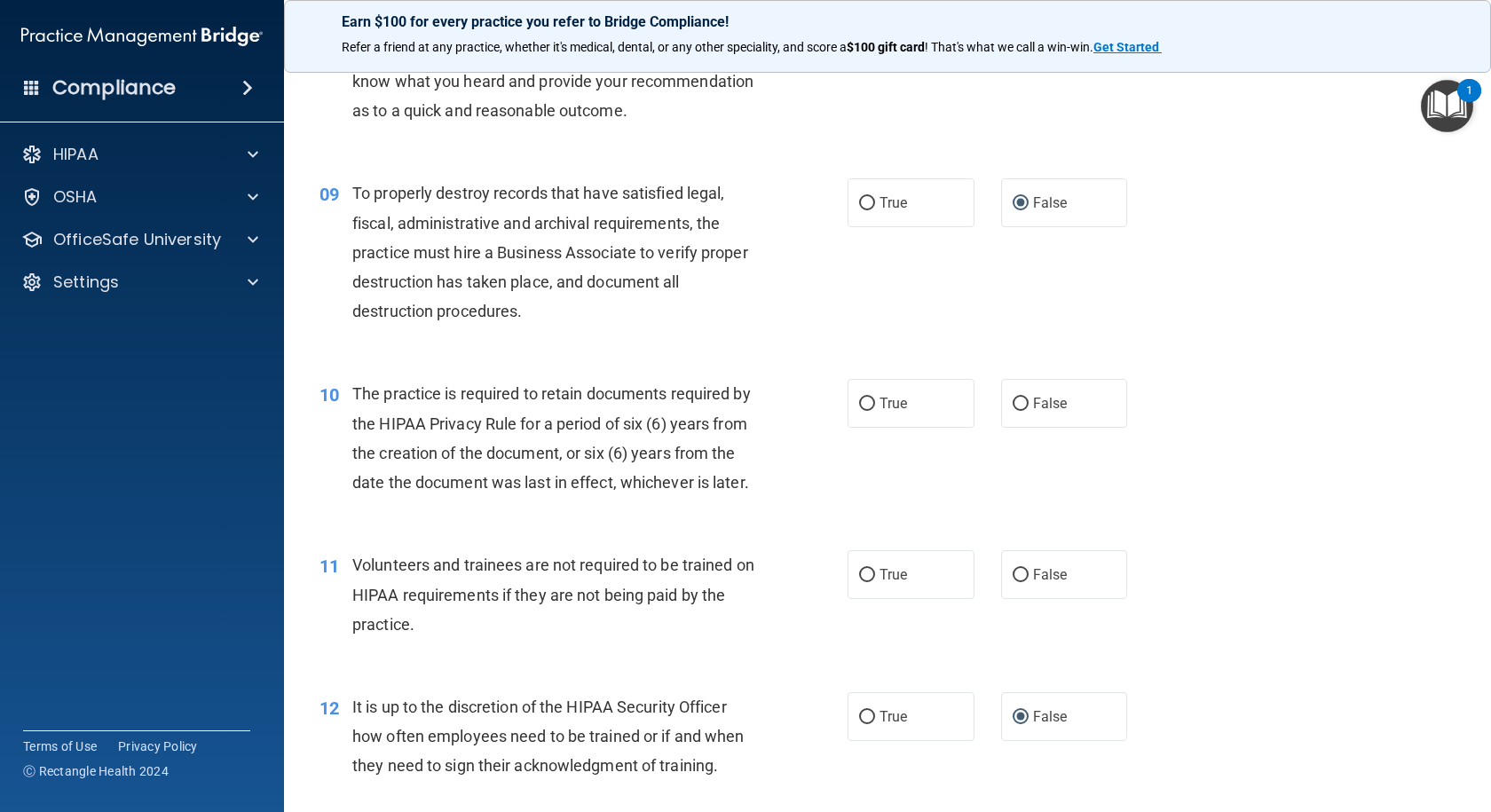
scroll to position [1419, 0]
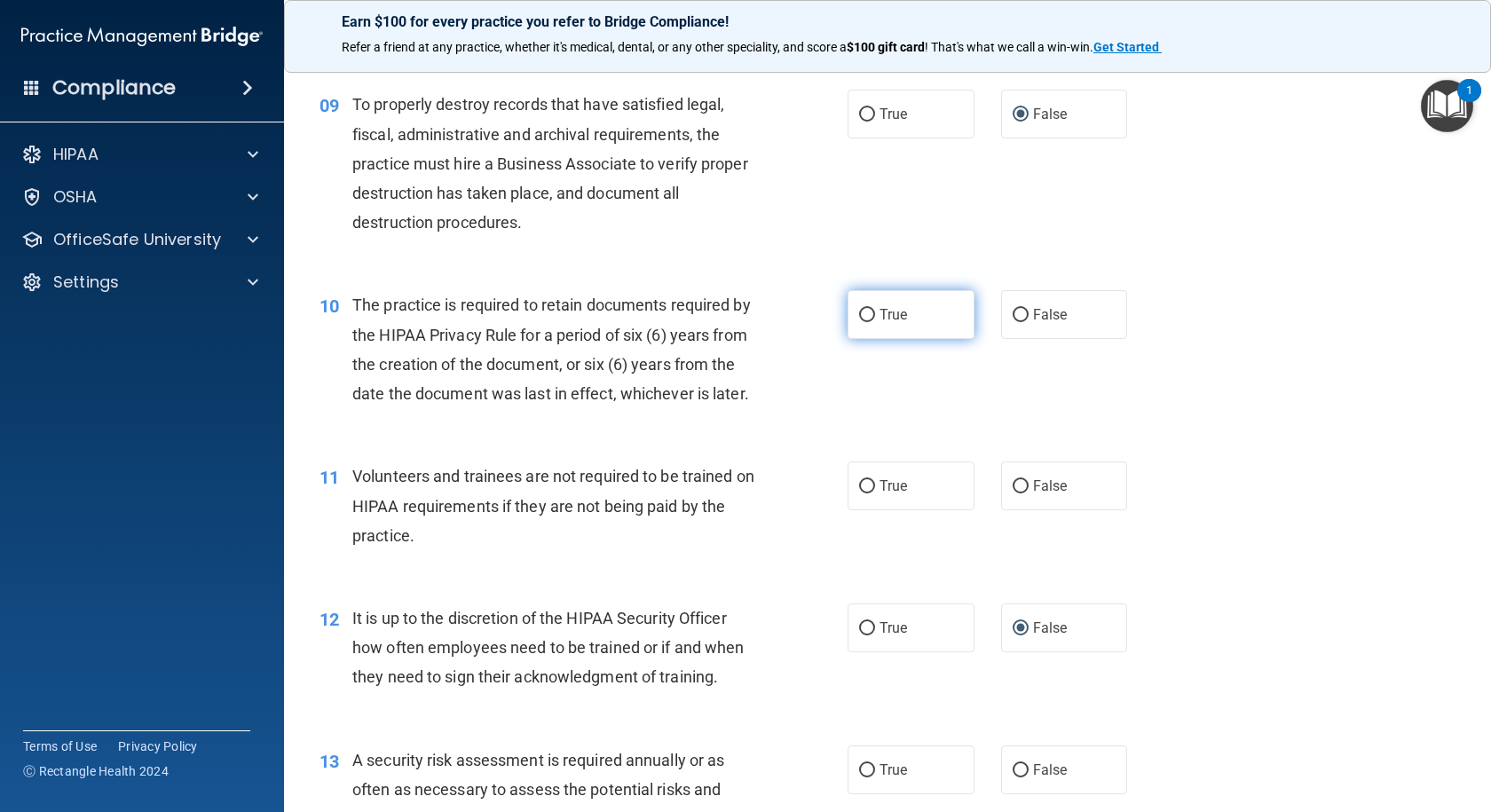
click at [860, 322] on input "True" at bounding box center [866, 315] width 16 height 13
radio input "true"
click at [1012, 493] on input "False" at bounding box center [1020, 487] width 16 height 13
radio input "true"
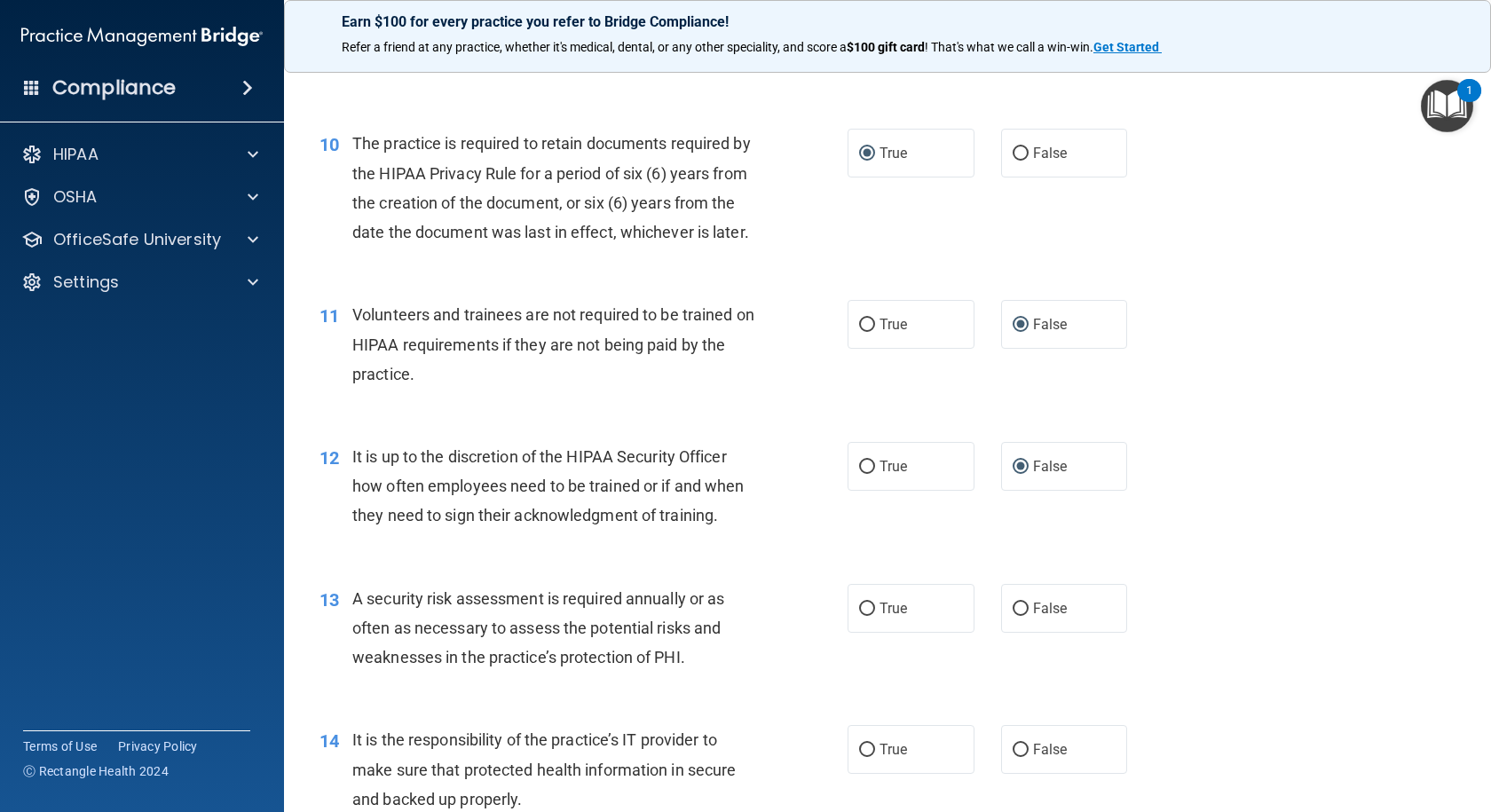
scroll to position [1686, 0]
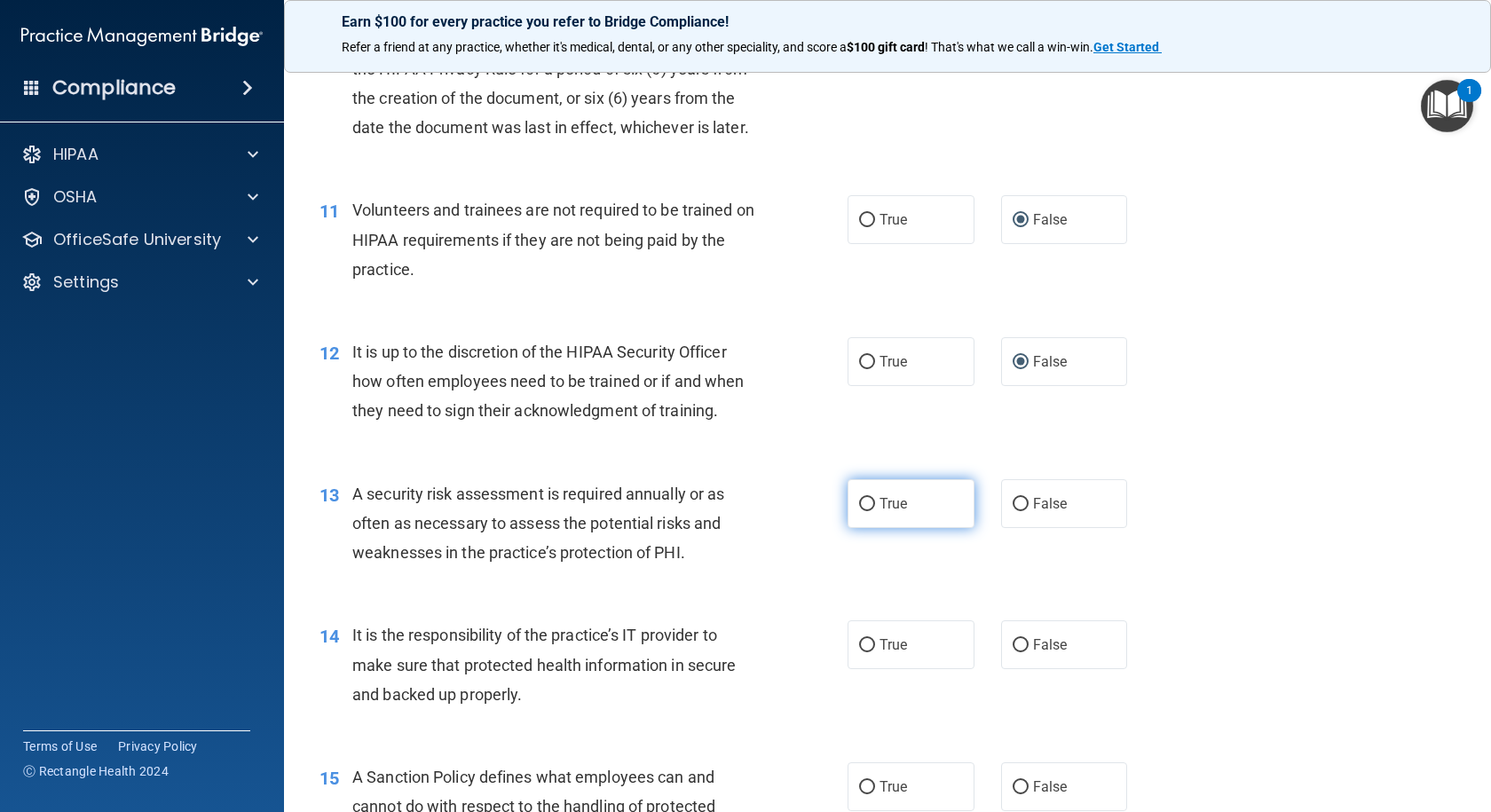
click at [861, 511] on input "True" at bounding box center [866, 504] width 16 height 13
radio input "true"
click at [859, 652] on input "True" at bounding box center [866, 645] width 16 height 13
radio input "true"
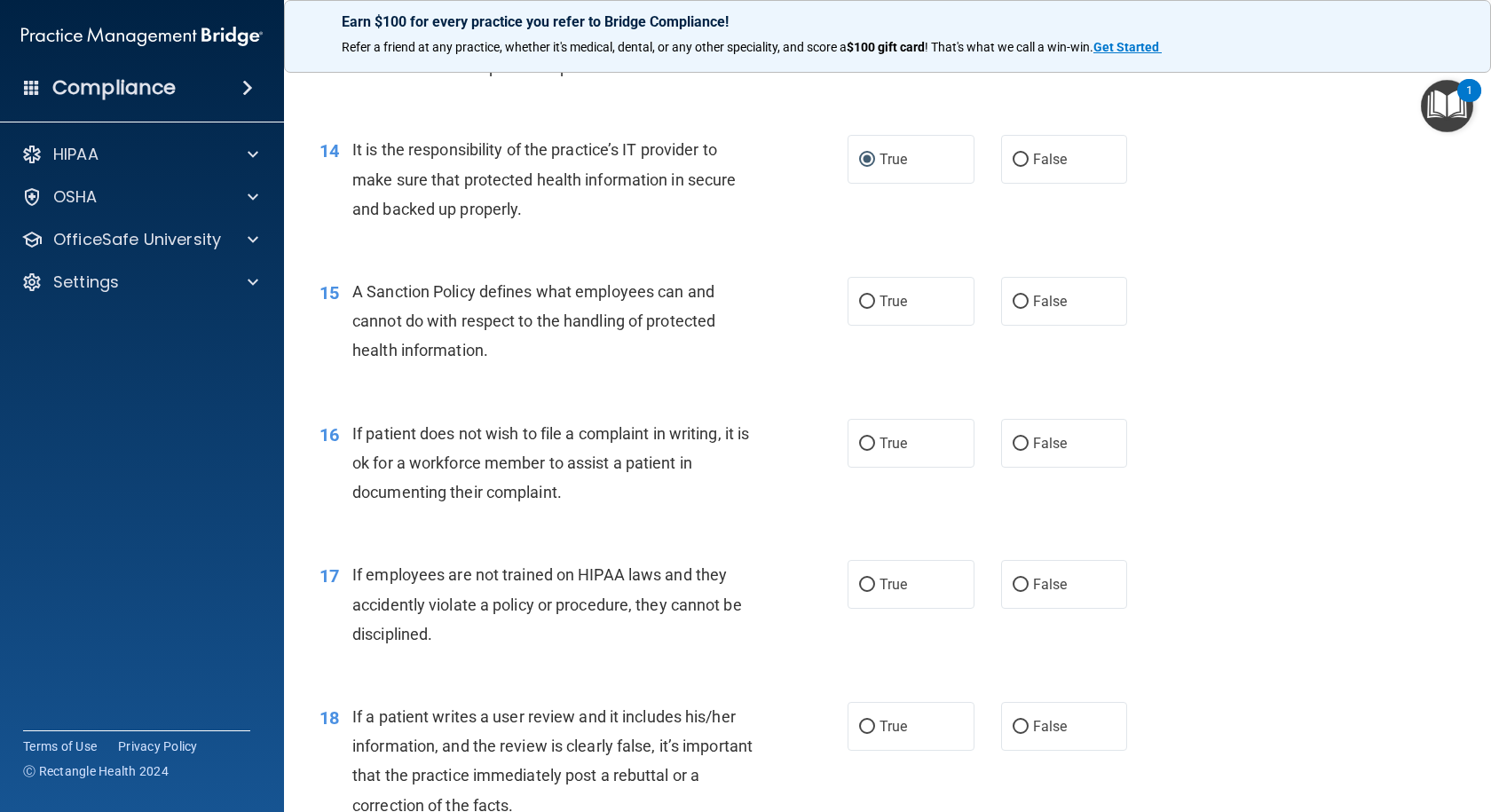
scroll to position [2218, 0]
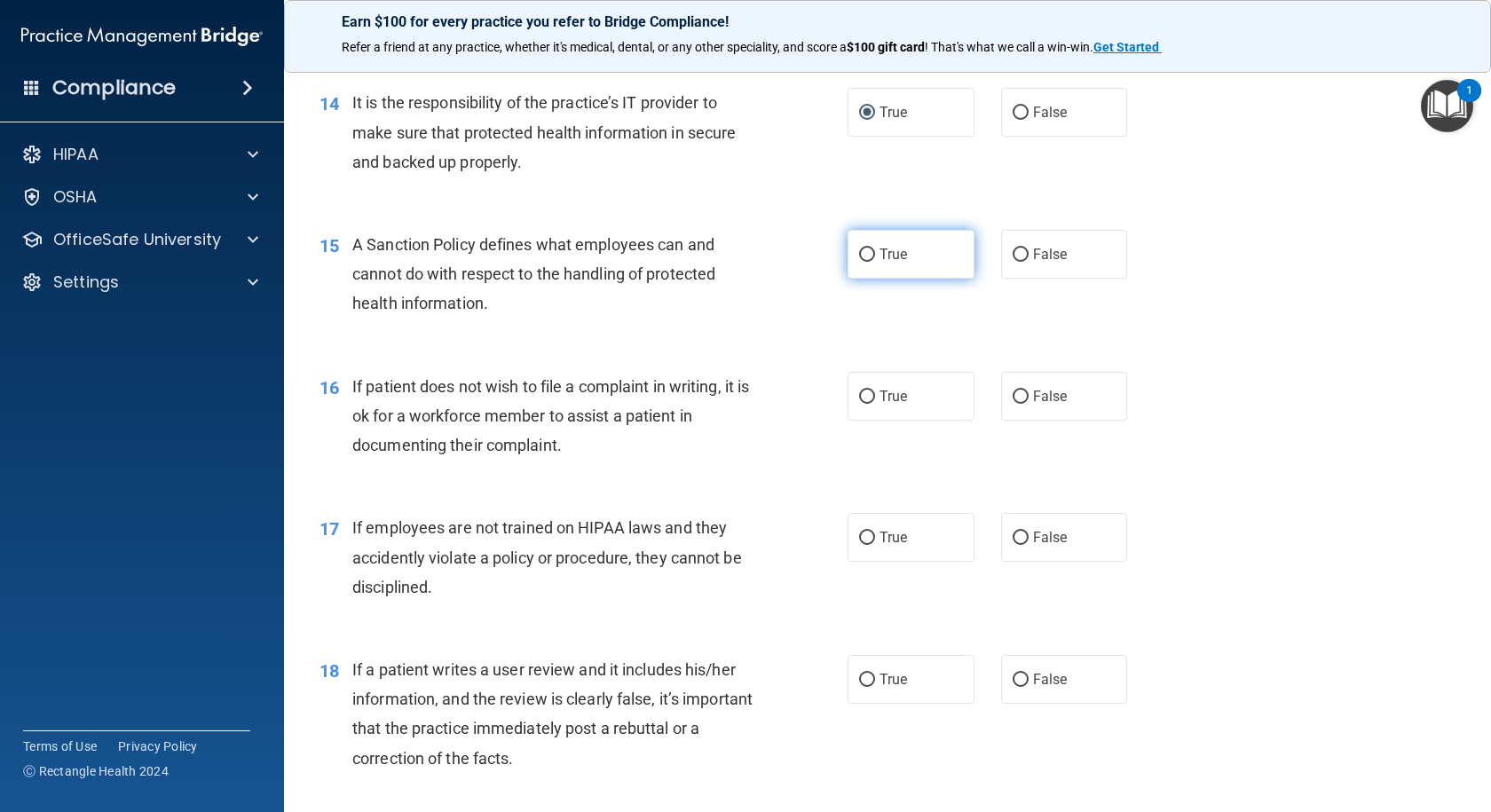
click at [862, 262] on input "True" at bounding box center [866, 254] width 16 height 13
radio input "true"
click at [869, 421] on label "True" at bounding box center [910, 396] width 127 height 49
click at [869, 403] on input "True" at bounding box center [866, 397] width 16 height 13
radio input "true"
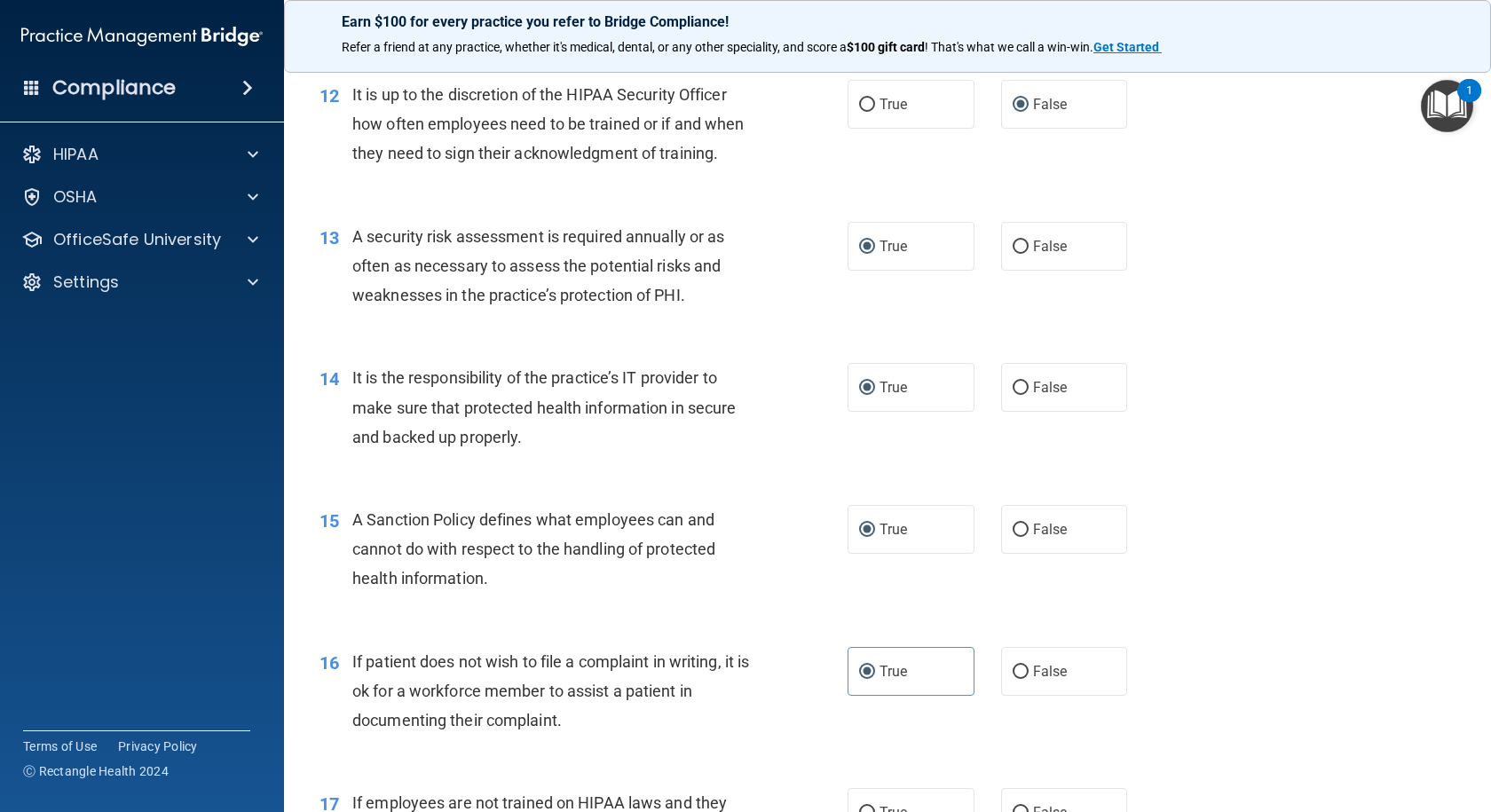
scroll to position [1836, 0]
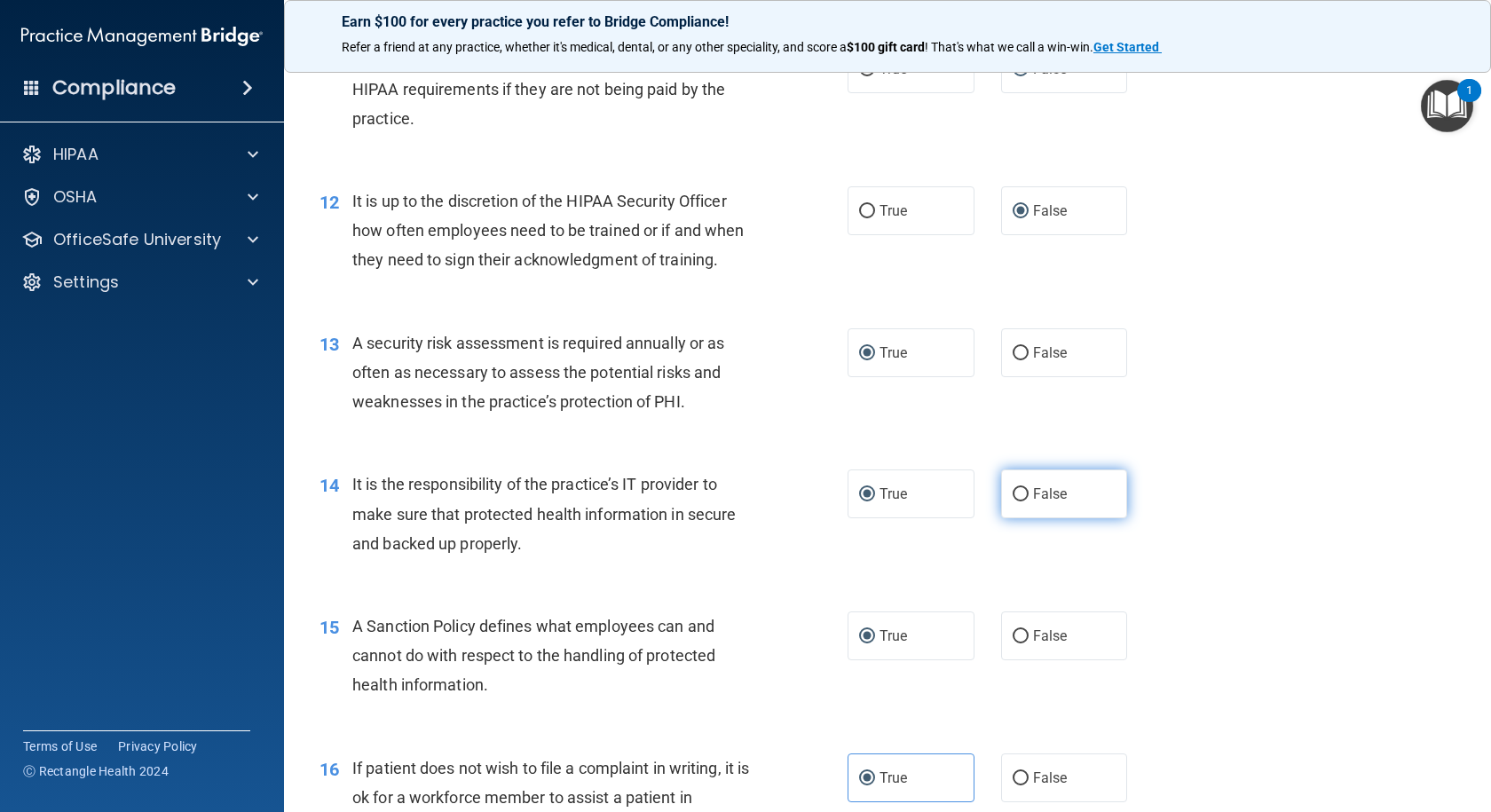
click at [1014, 502] on input "False" at bounding box center [1020, 494] width 16 height 13
radio input "true"
radio input "false"
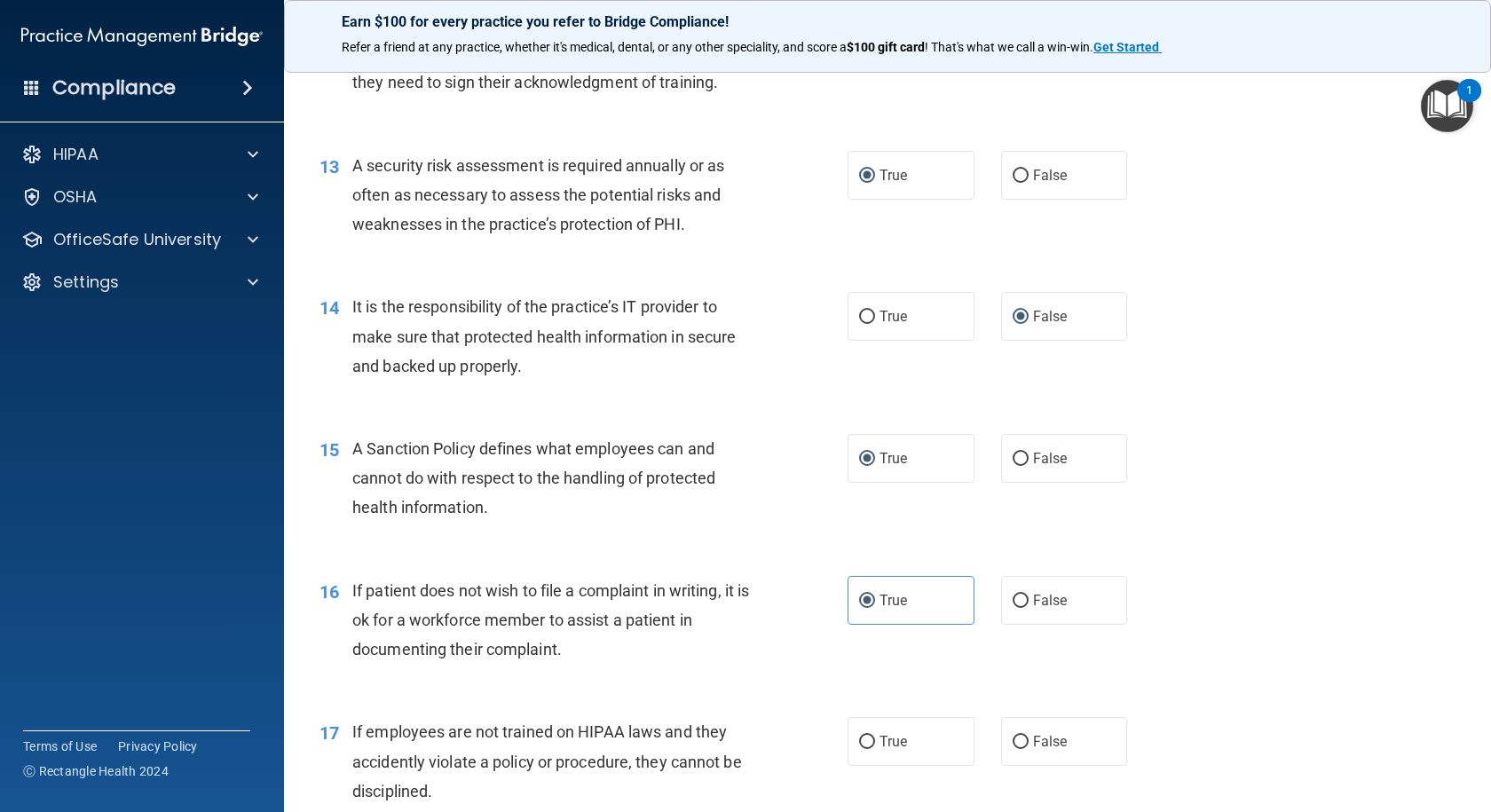
scroll to position [2103, 0]
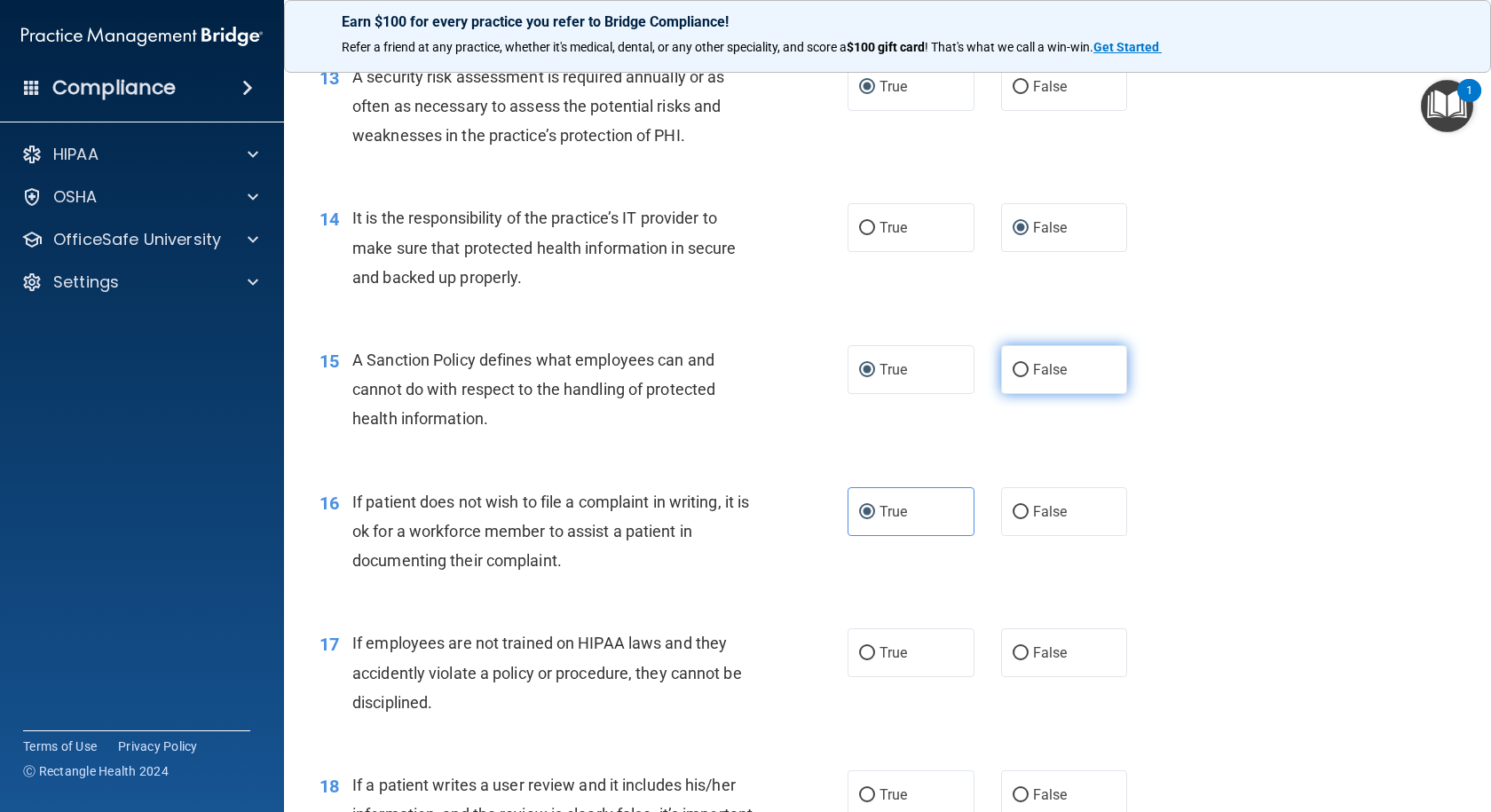
click at [1018, 378] on input "False" at bounding box center [1020, 370] width 16 height 13
radio input "true"
radio input "false"
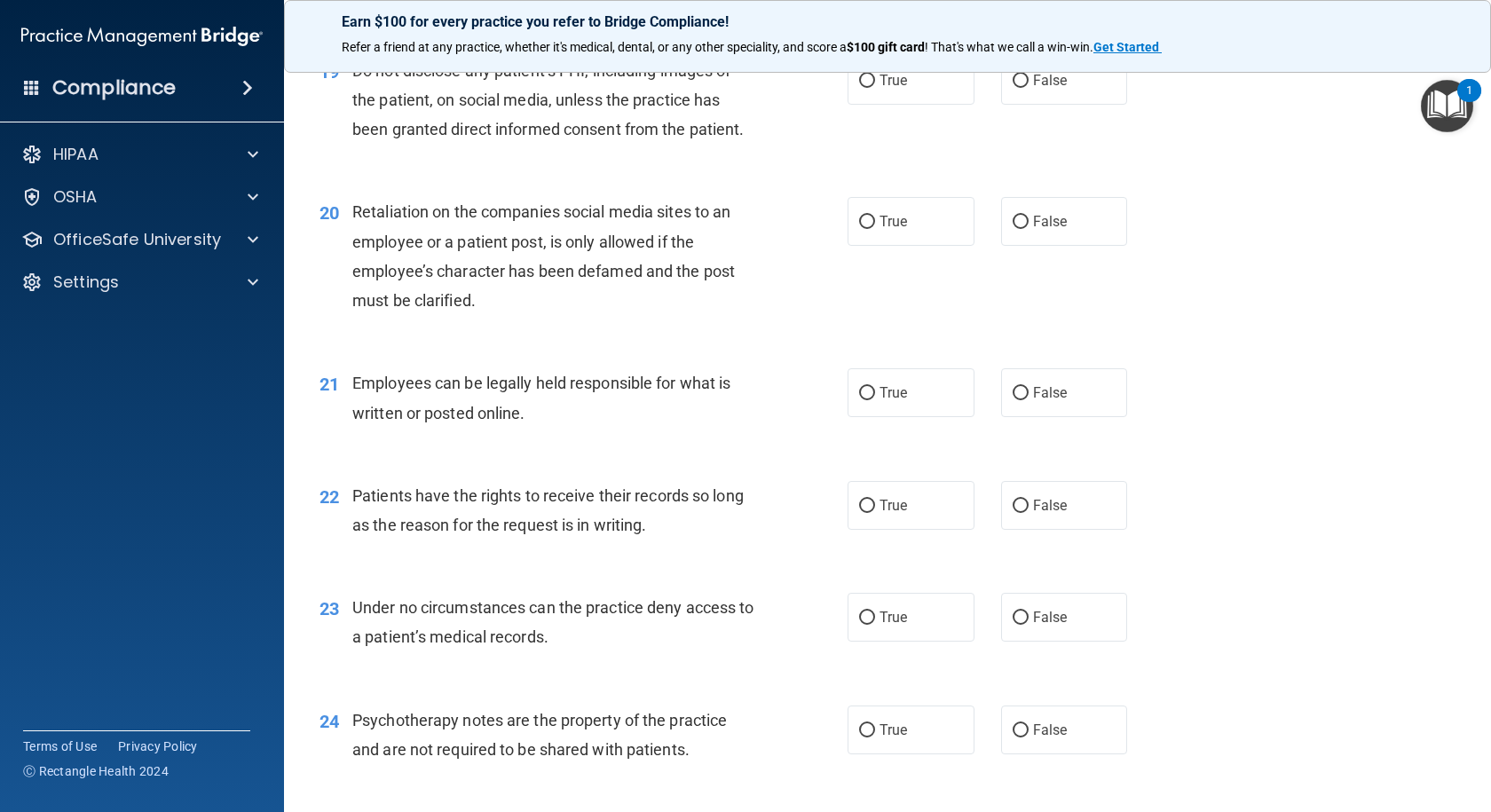
scroll to position [2990, 0]
click at [1012, 511] on input "False" at bounding box center [1020, 504] width 16 height 13
radio input "true"
click at [1013, 623] on input "False" at bounding box center [1020, 616] width 16 height 13
radio input "true"
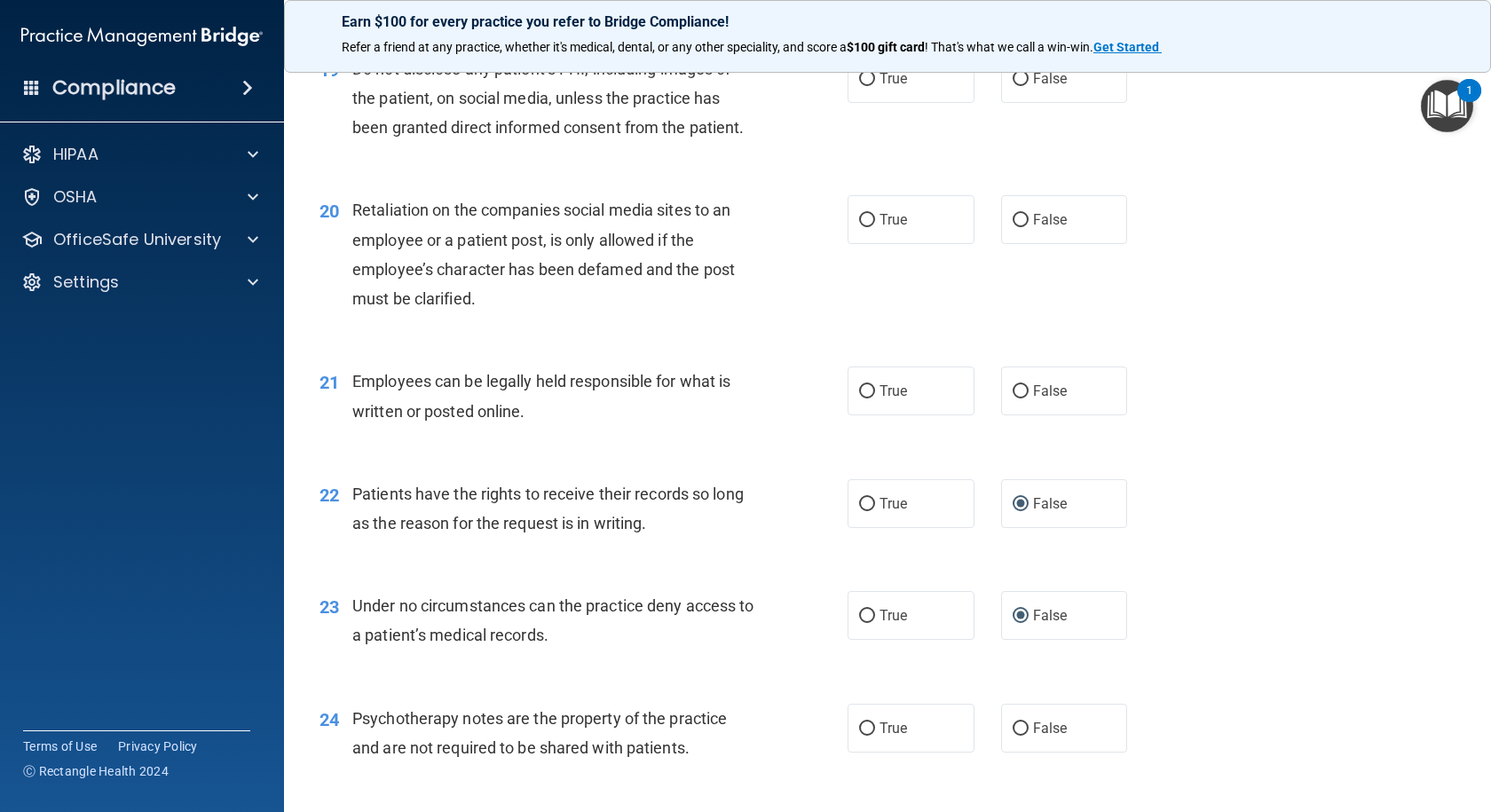
scroll to position [3079, 0]
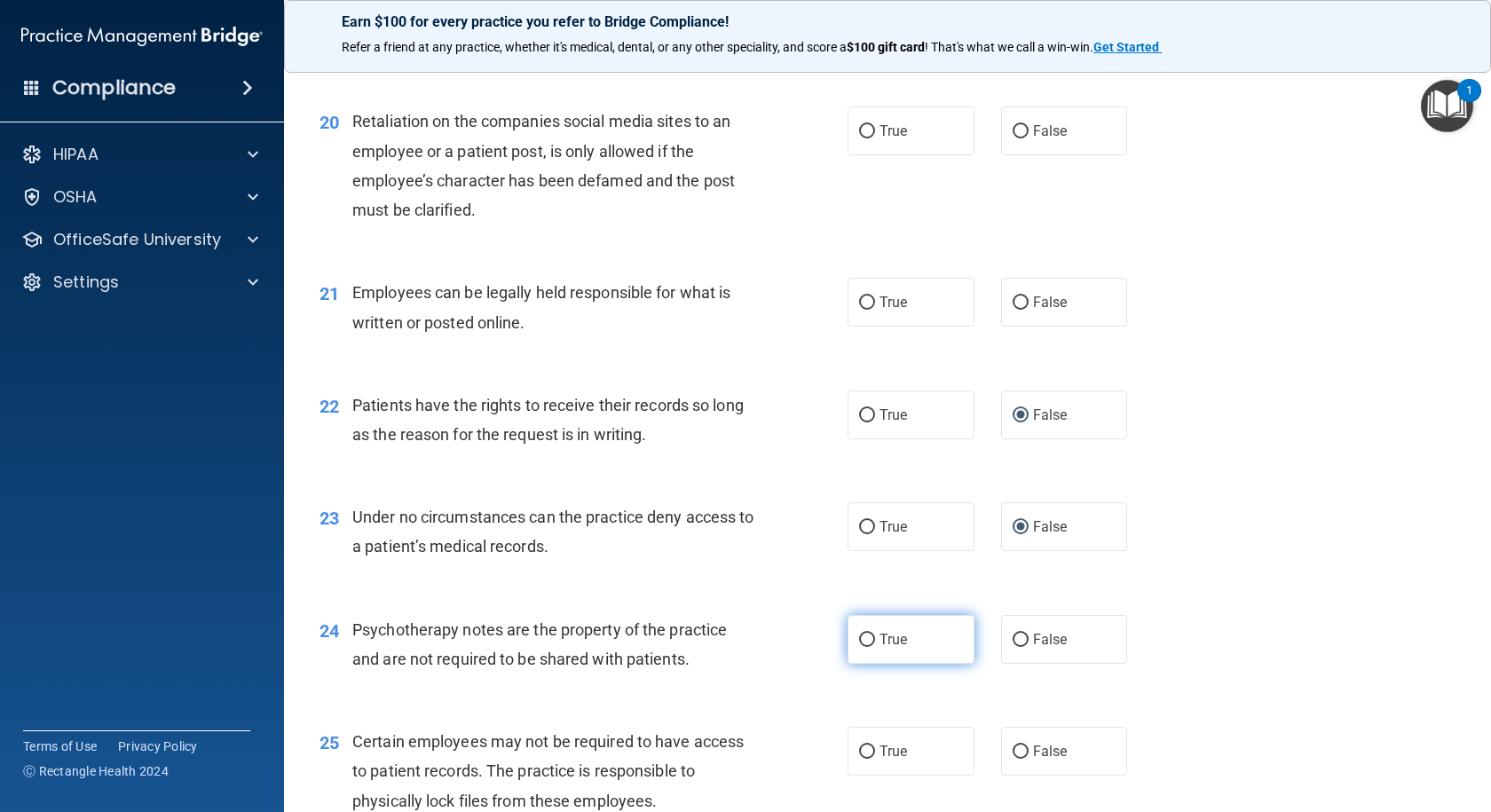
click at [862, 647] on input "True" at bounding box center [866, 640] width 16 height 13
radio input "true"
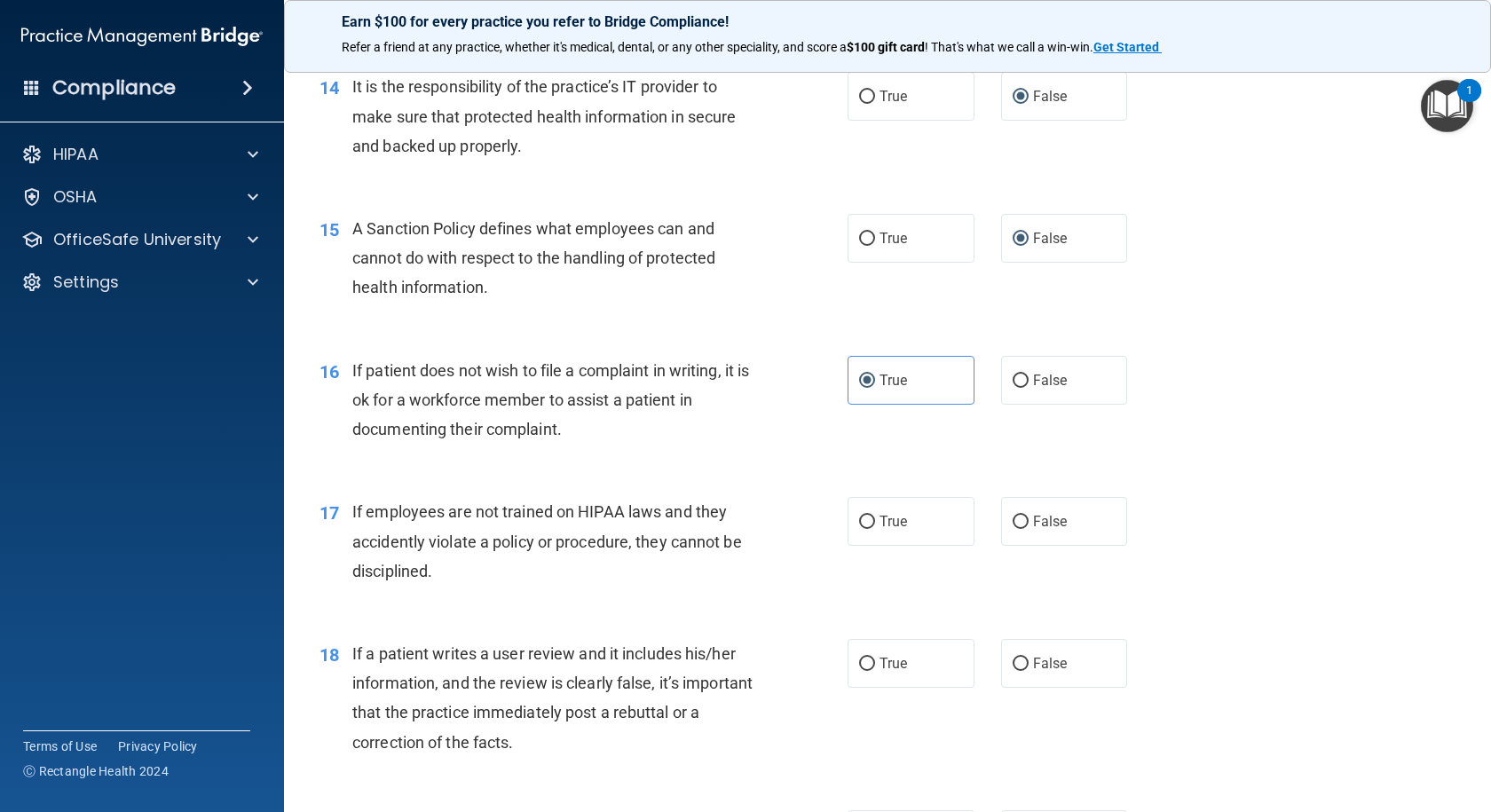
scroll to position [2280, 0]
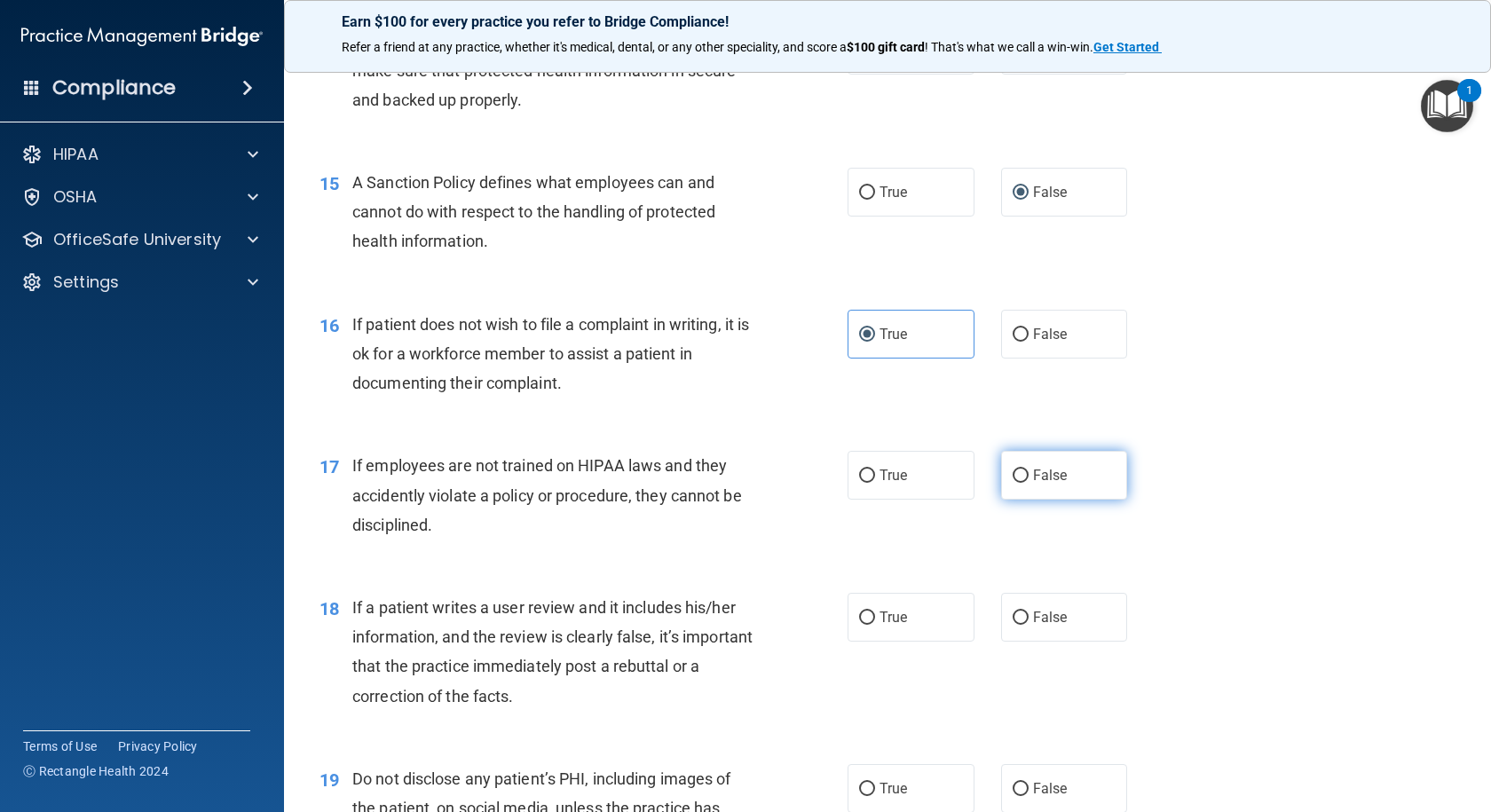
click at [1012, 482] on input "False" at bounding box center [1020, 476] width 16 height 13
radio input "true"
click at [1018, 625] on input "False" at bounding box center [1020, 618] width 16 height 13
radio input "true"
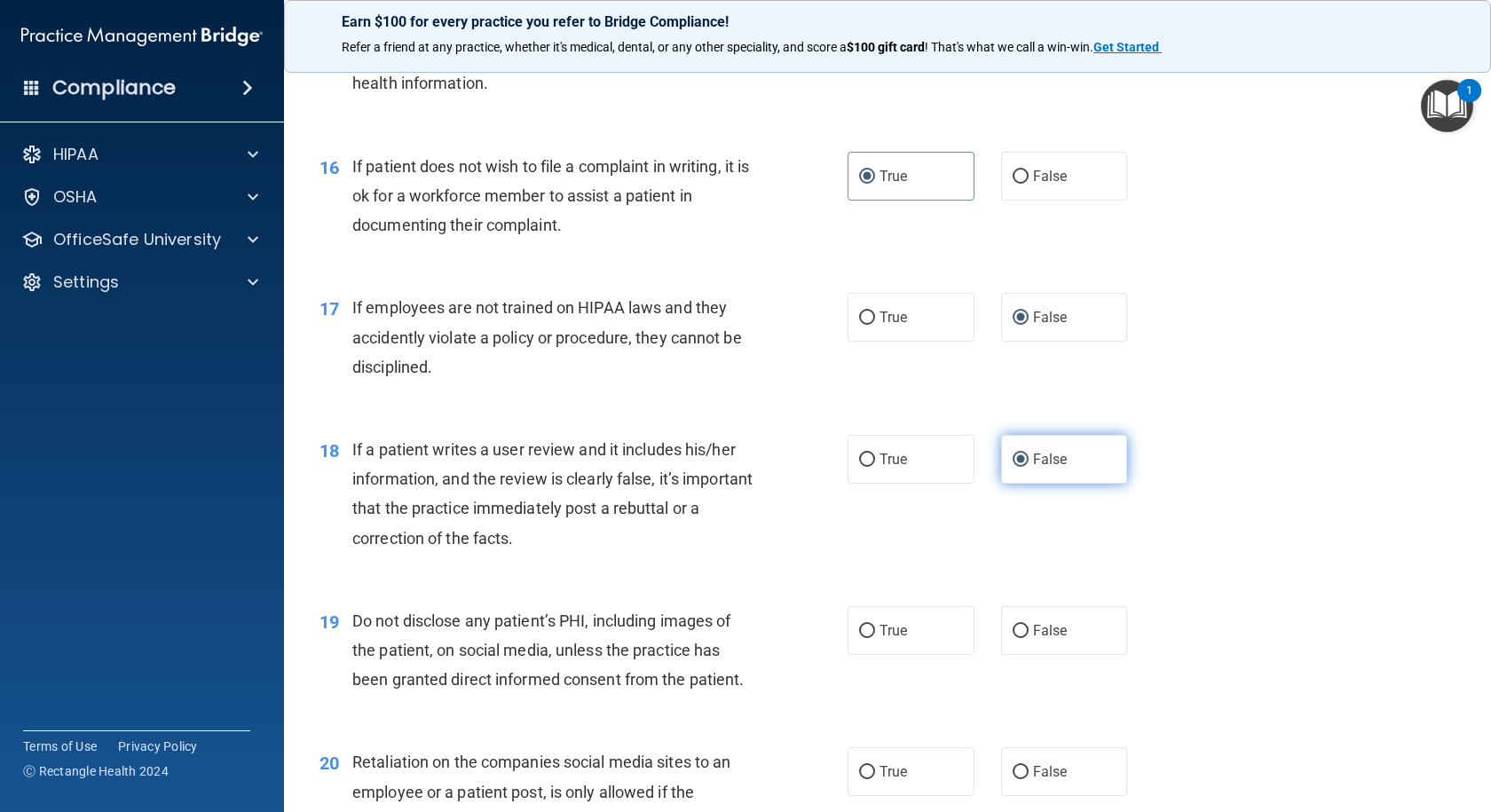
scroll to position [2458, 0]
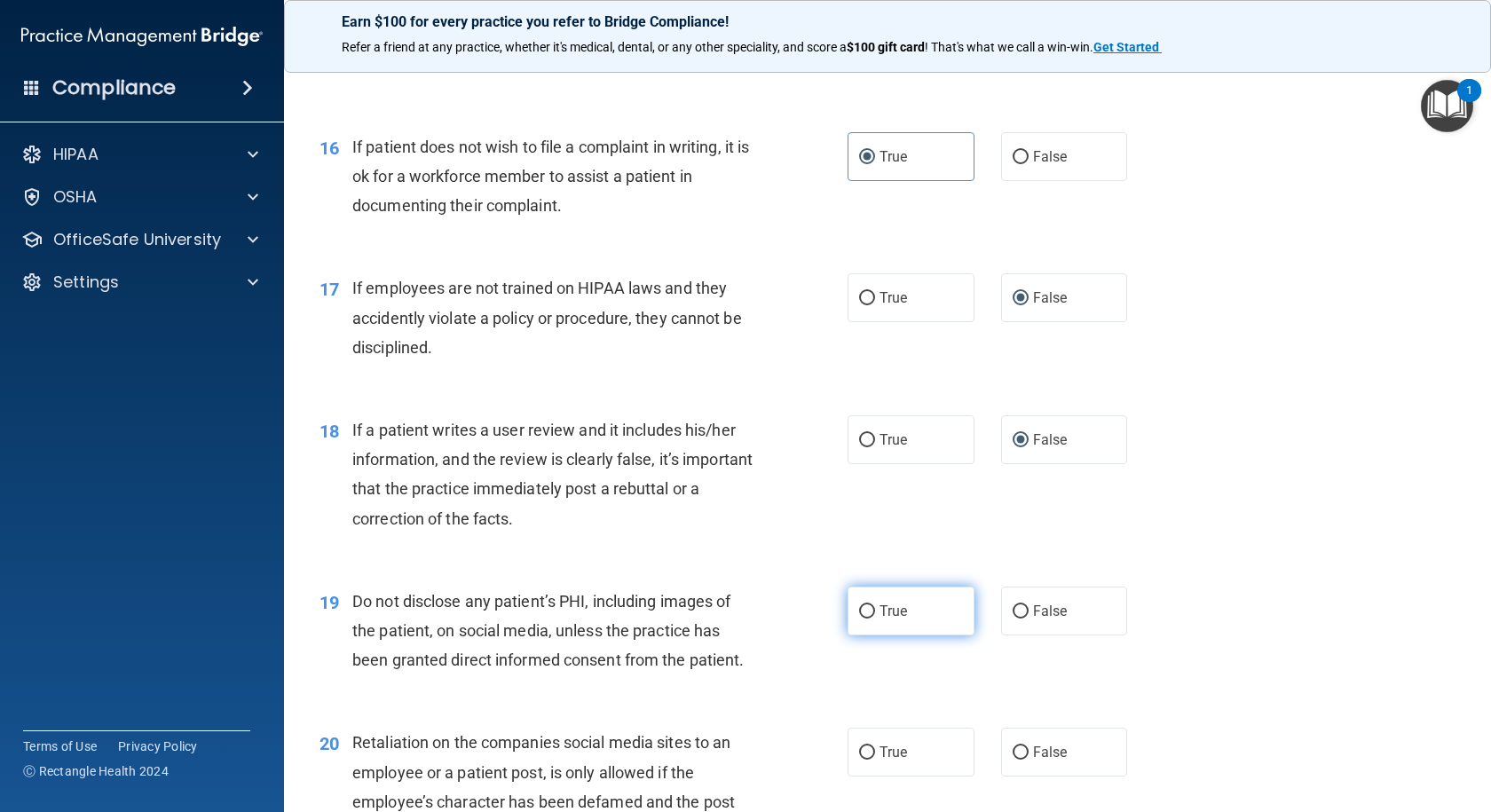
click at [865, 618] on input "True" at bounding box center [866, 612] width 16 height 13
radio input "true"
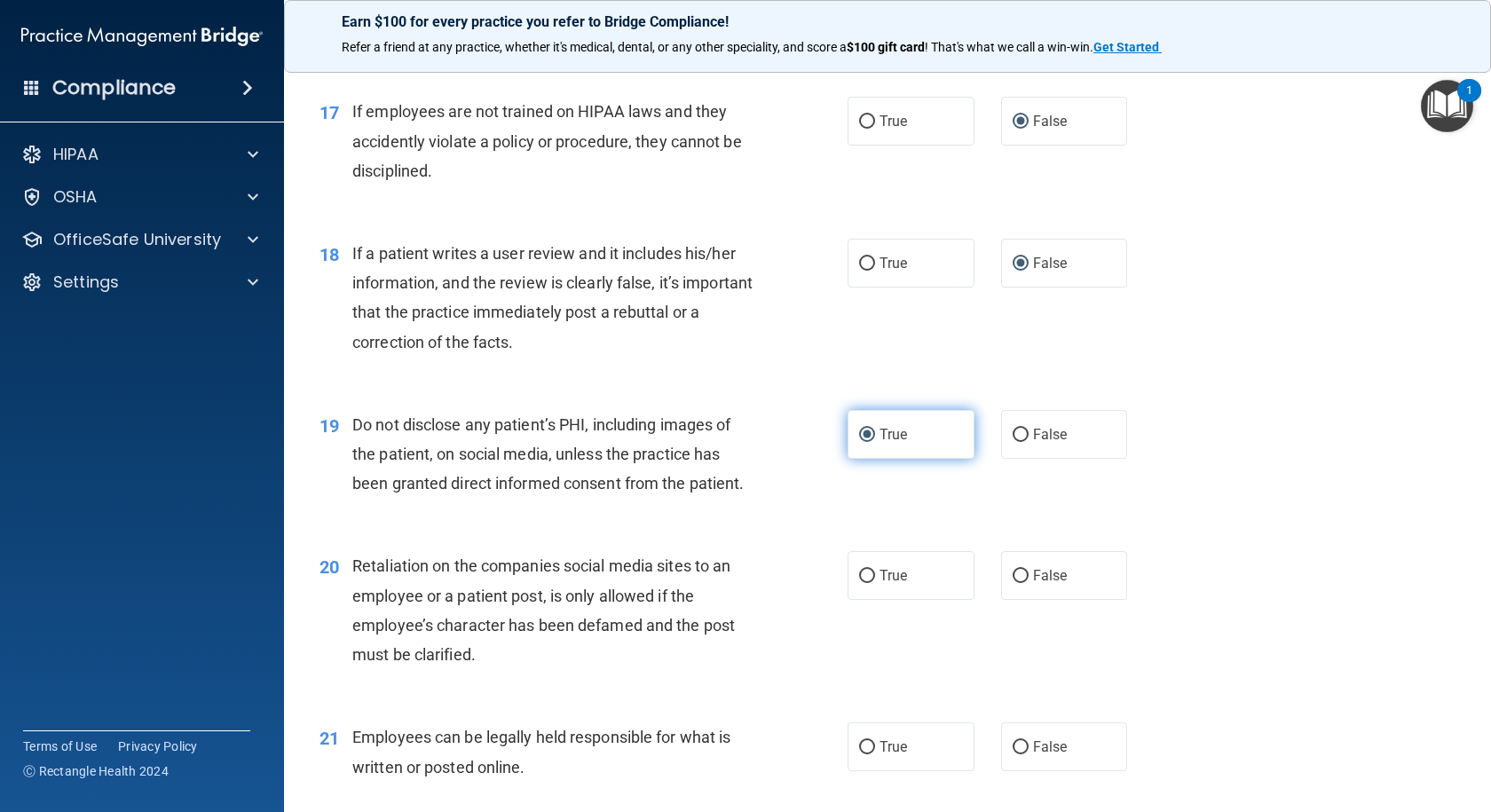
scroll to position [2635, 0]
click at [1021, 599] on label "False" at bounding box center [1065, 574] width 127 height 49
click at [1021, 582] on input "False" at bounding box center [1020, 575] width 16 height 13
radio input "true"
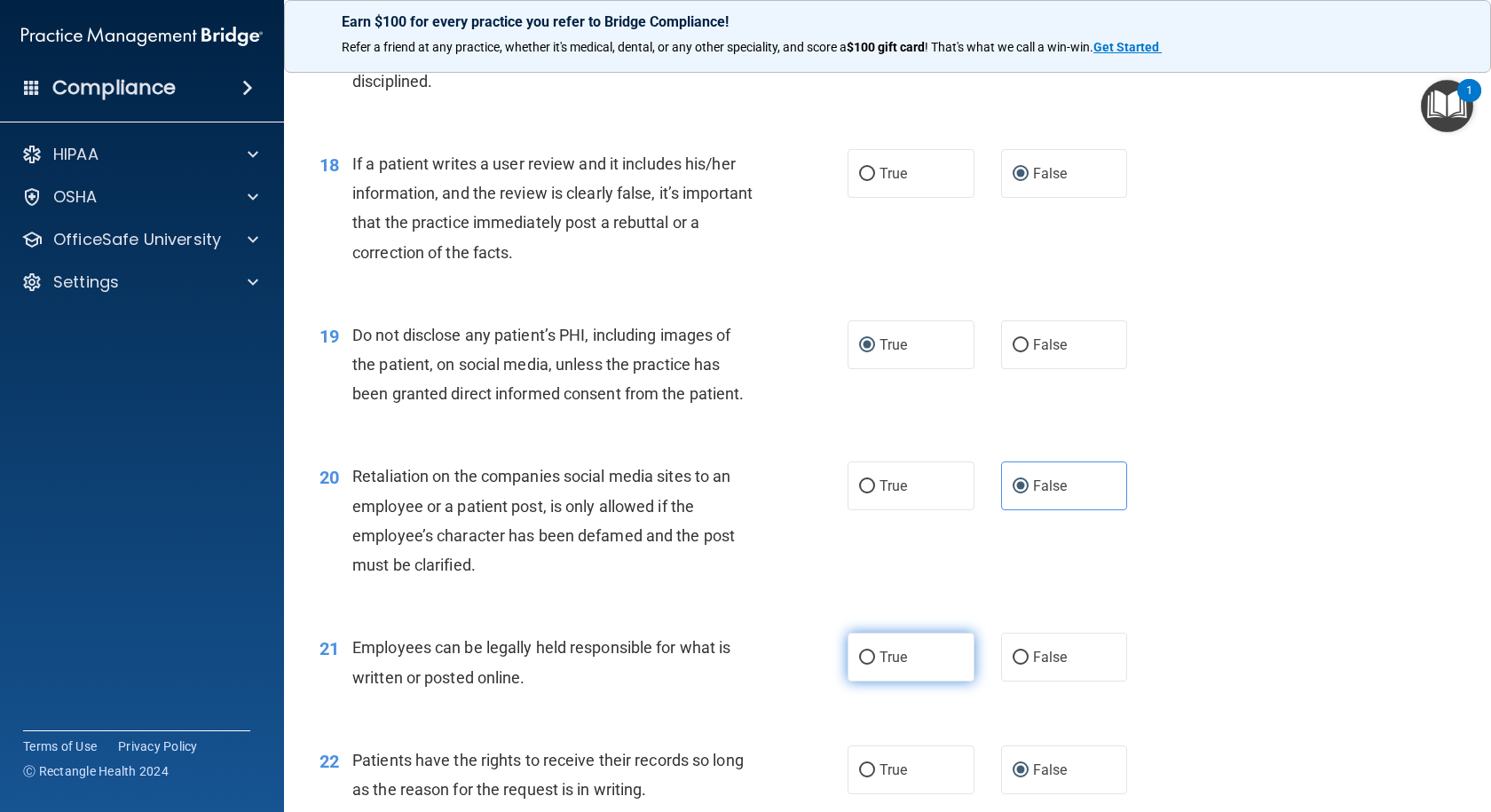
click at [862, 664] on input "True" at bounding box center [866, 658] width 16 height 13
radio input "true"
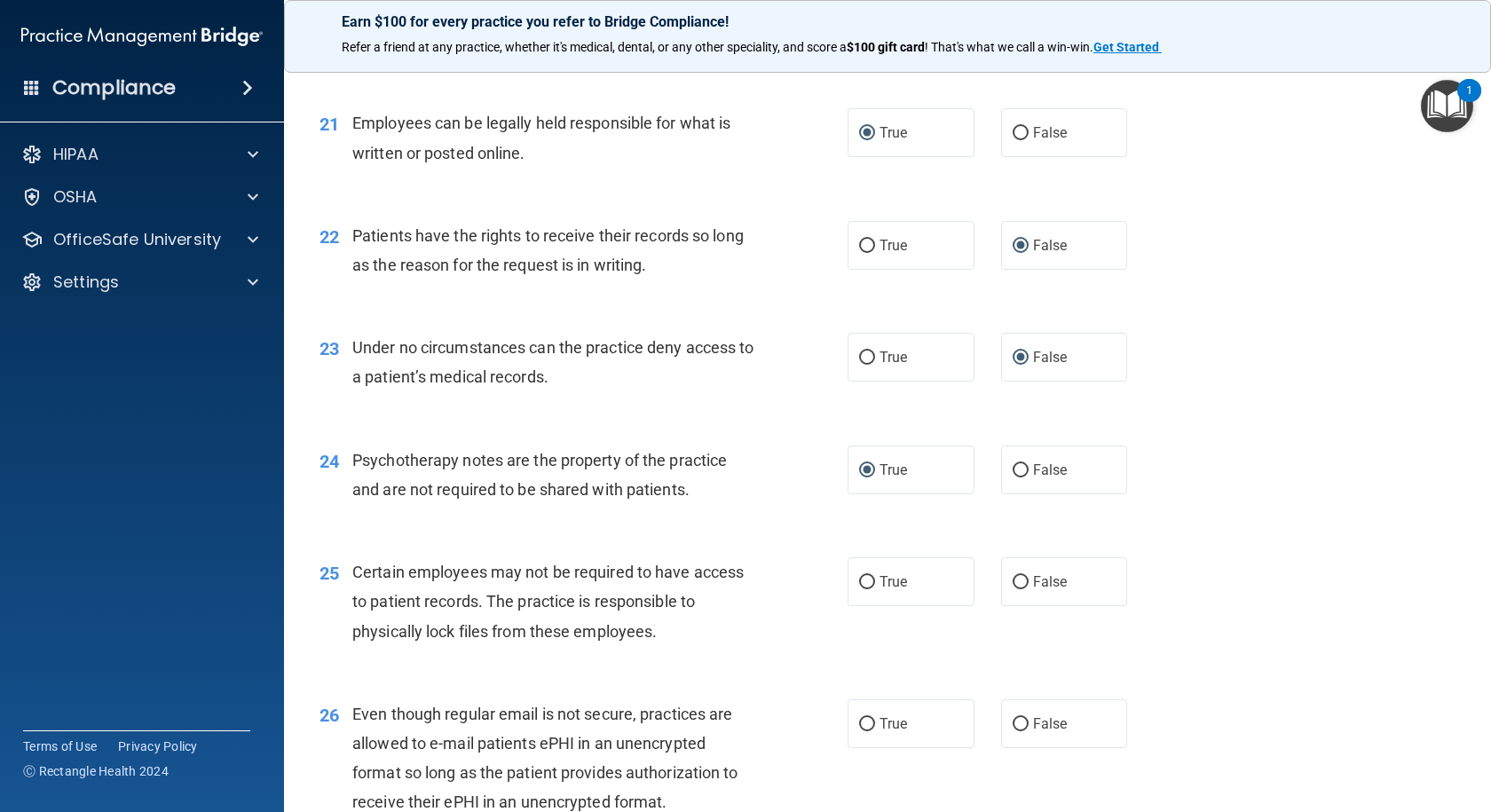
scroll to position [3256, 0]
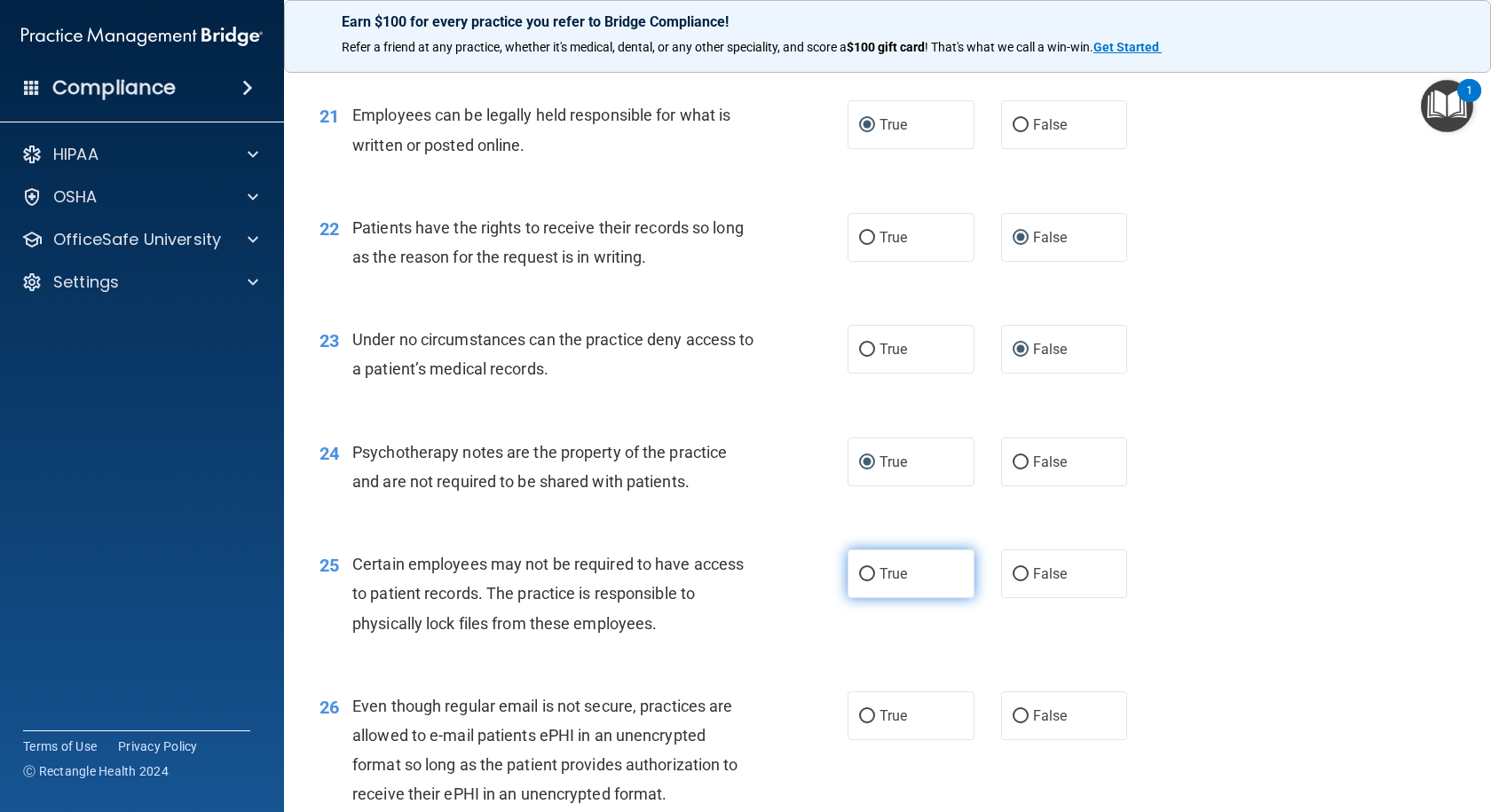
click at [859, 581] on input "True" at bounding box center [866, 574] width 16 height 13
radio input "true"
click at [859, 723] on input "True" at bounding box center [866, 716] width 16 height 13
radio input "true"
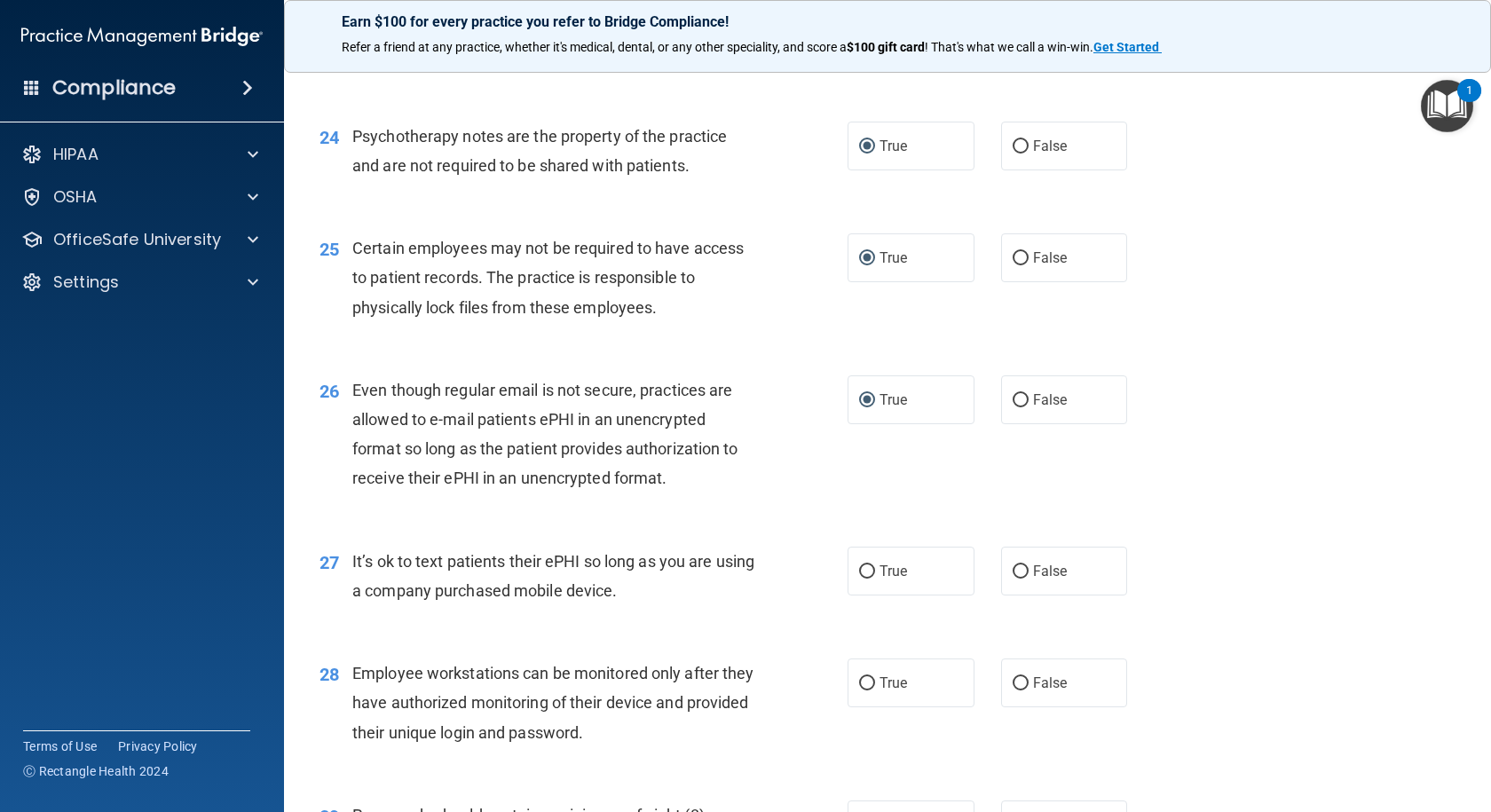
scroll to position [3611, 0]
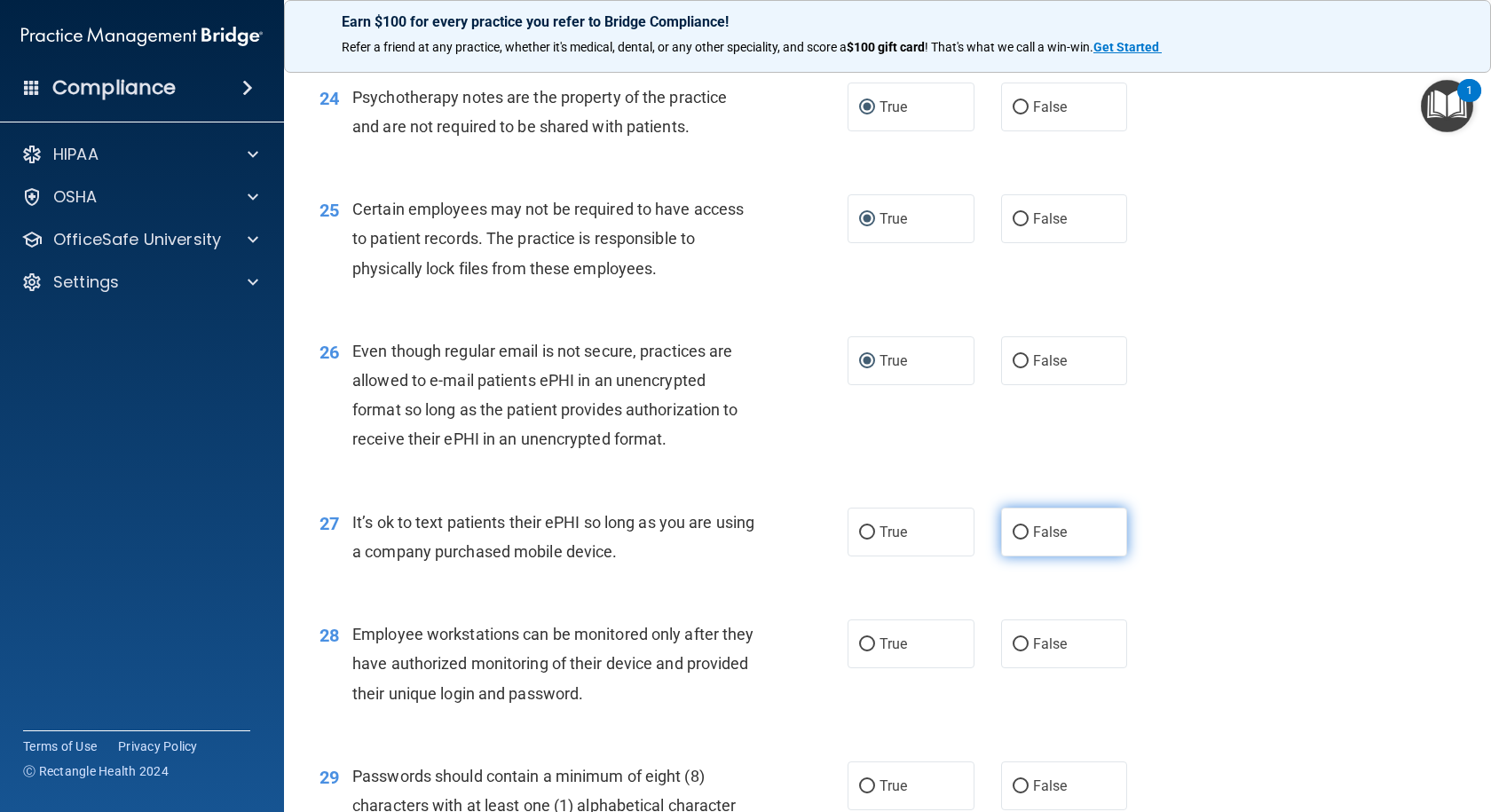
click at [1012, 539] on input "False" at bounding box center [1020, 533] width 16 height 13
radio input "true"
click at [1012, 651] on input "False" at bounding box center [1020, 644] width 16 height 13
radio input "true"
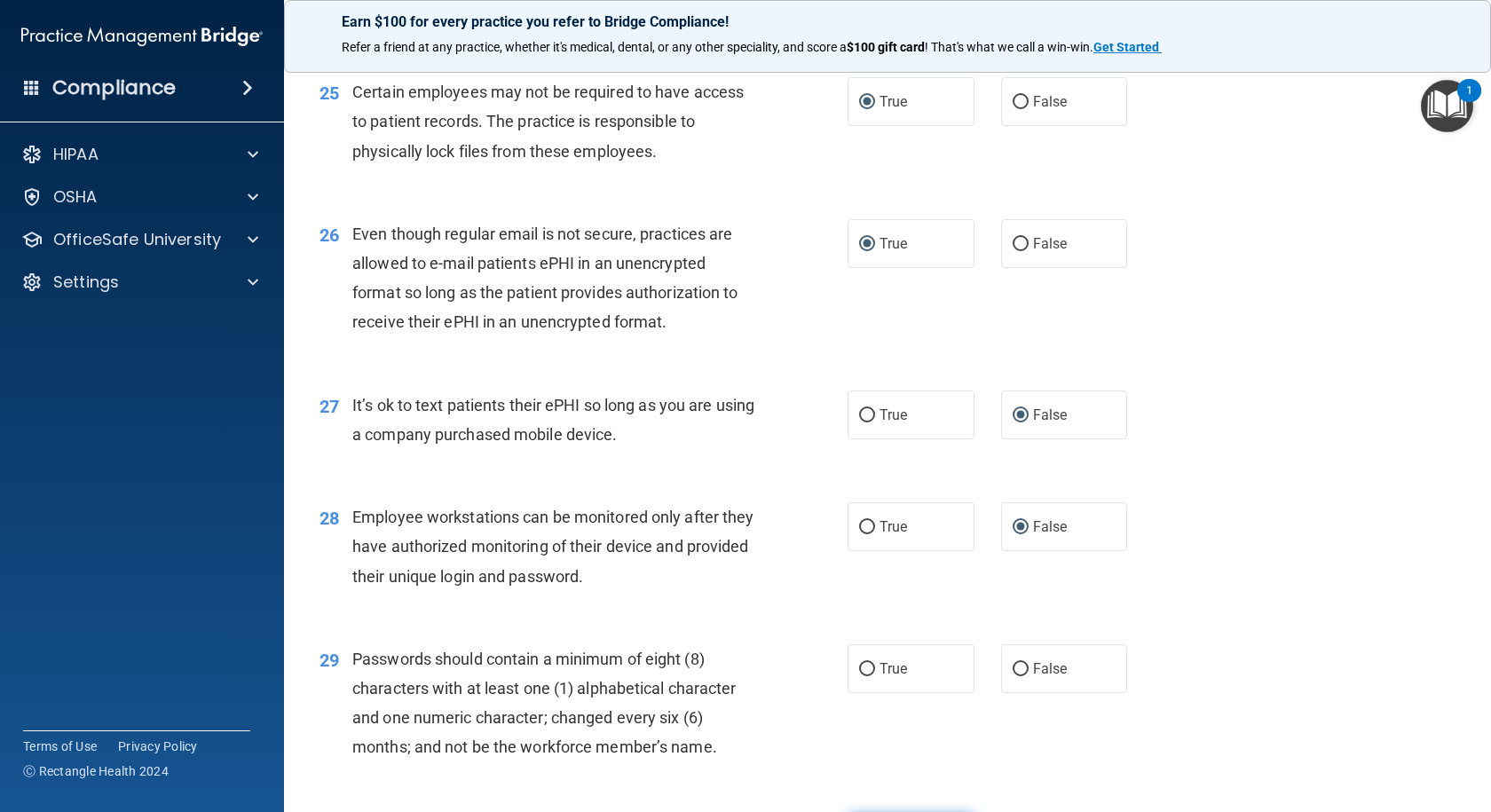
scroll to position [3966, 0]
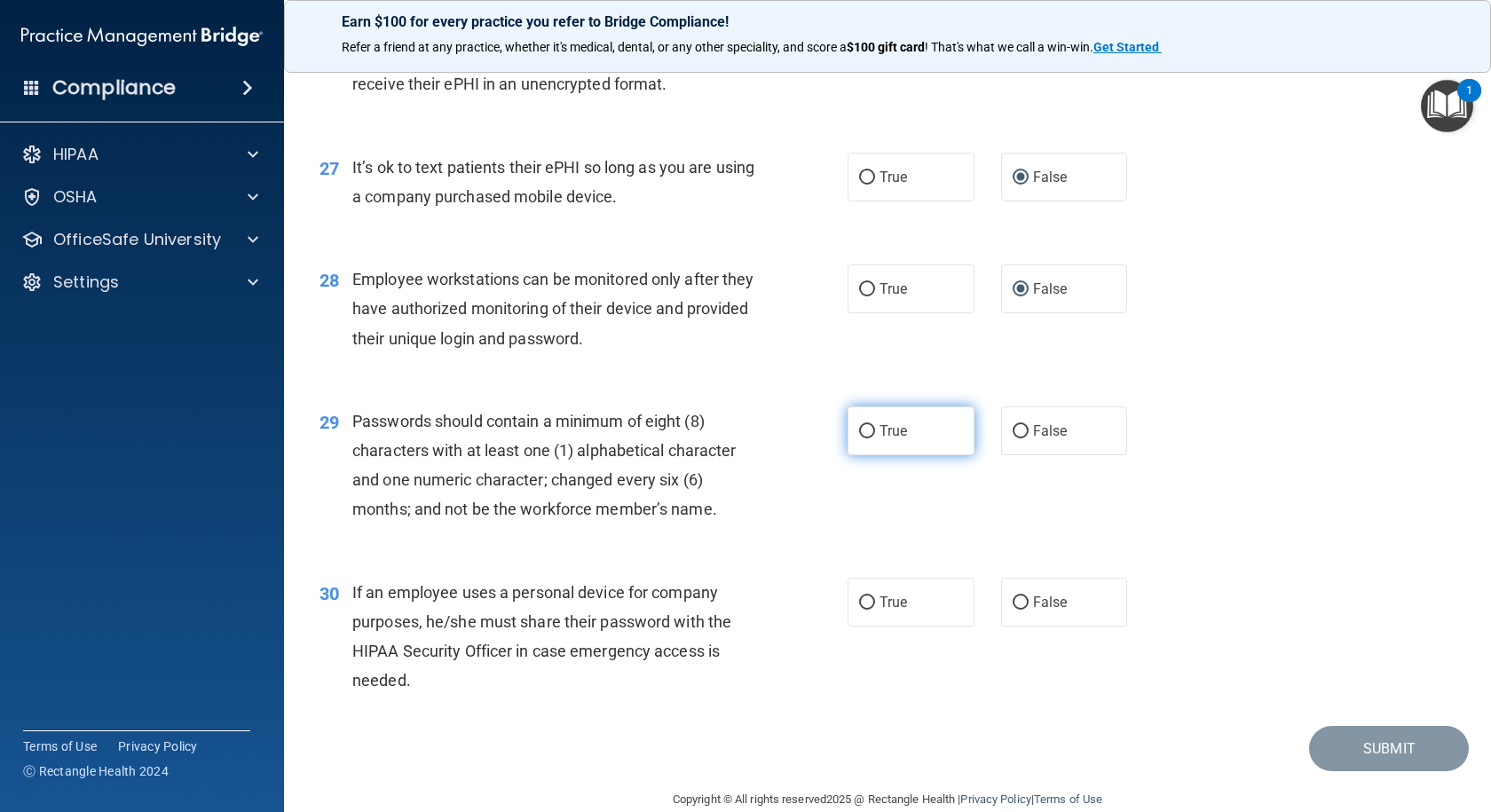
click at [859, 438] on input "True" at bounding box center [866, 432] width 16 height 13
radio input "true"
click at [1016, 610] on input "False" at bounding box center [1020, 603] width 16 height 13
radio input "true"
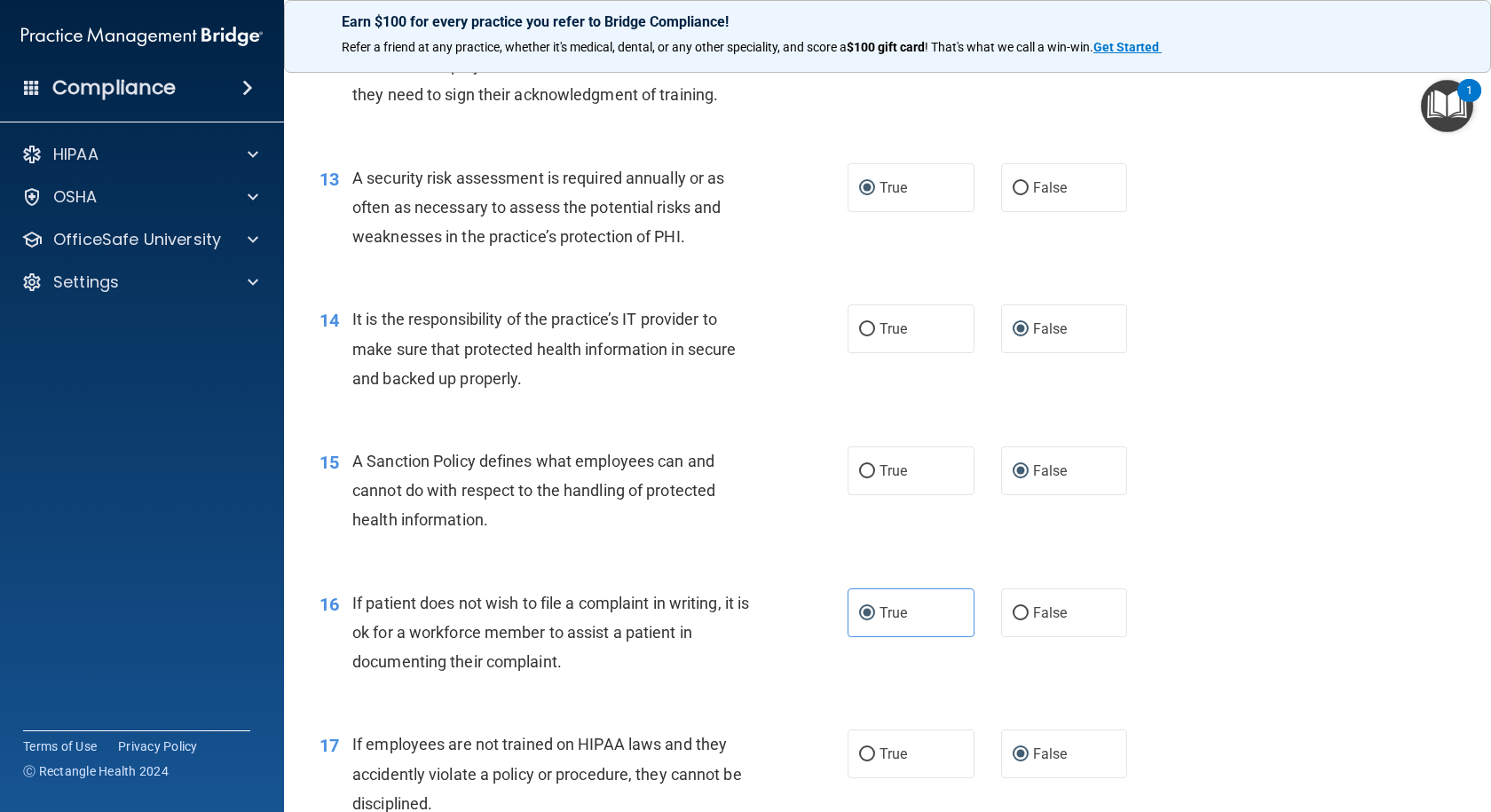
scroll to position [2041, 0]
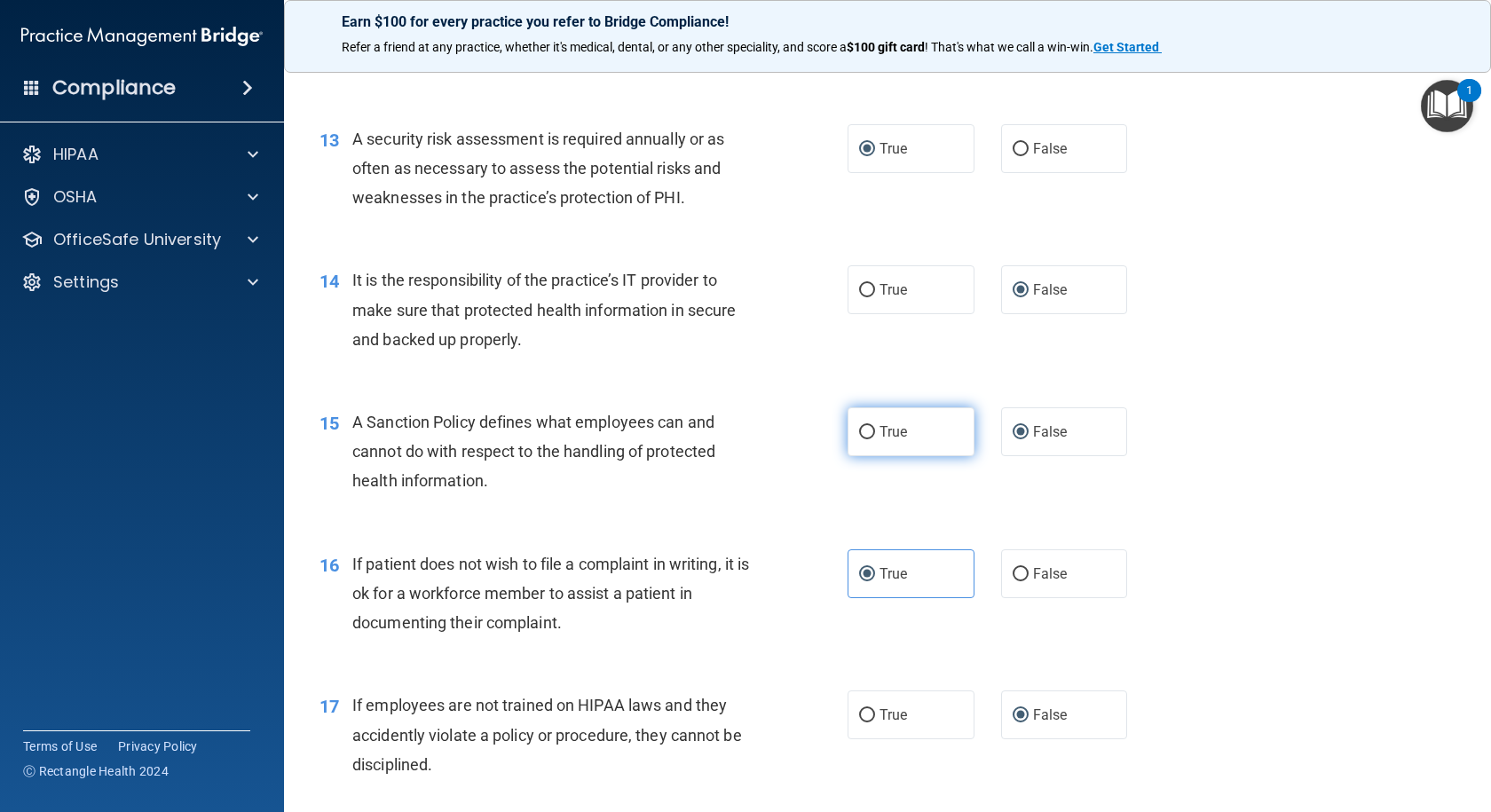
click at [859, 439] on input "True" at bounding box center [866, 433] width 16 height 13
radio input "true"
radio input "false"
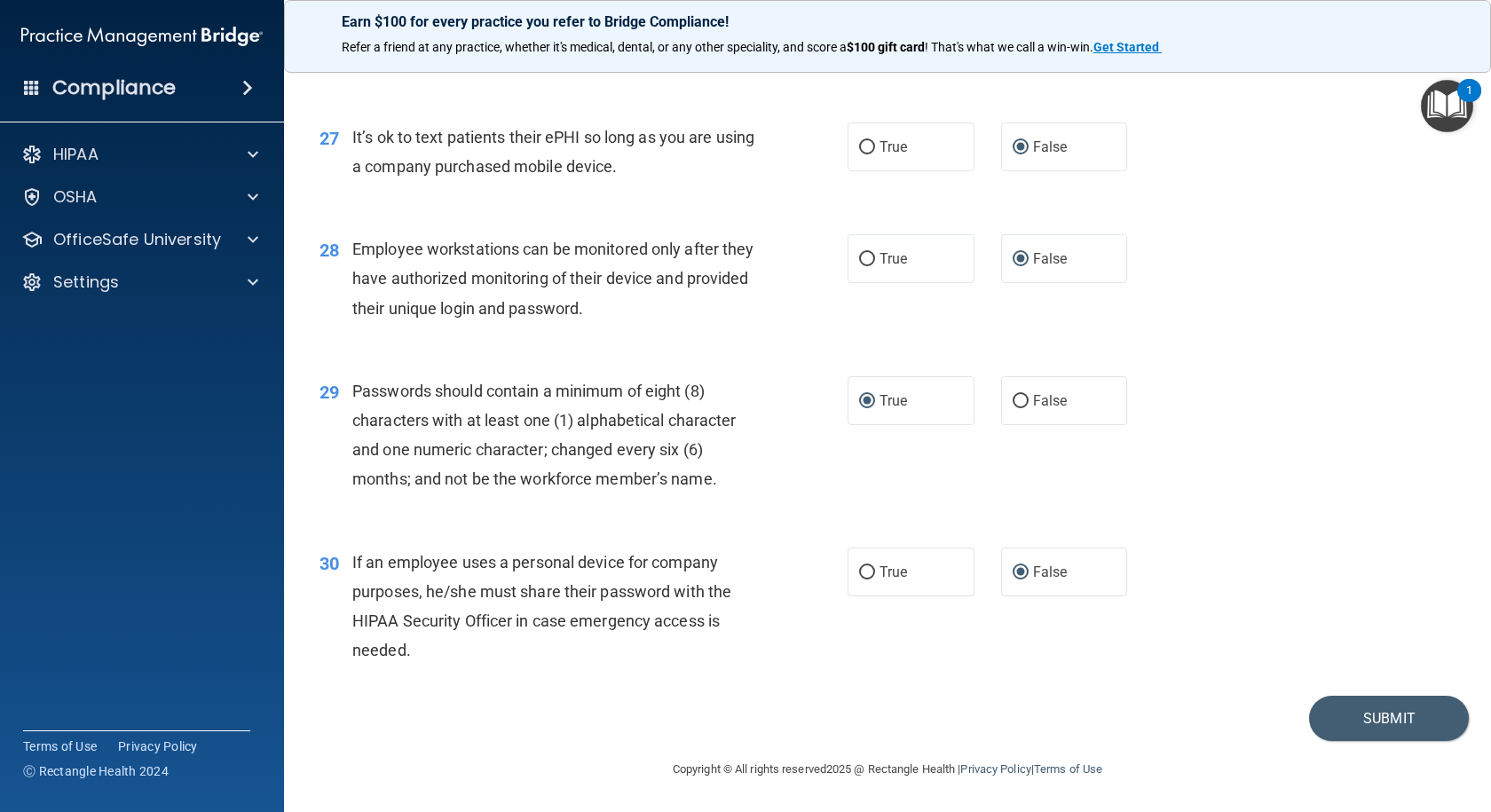
scroll to position [4054, 0]
click at [1384, 722] on button "Submit" at bounding box center [1389, 717] width 160 height 45
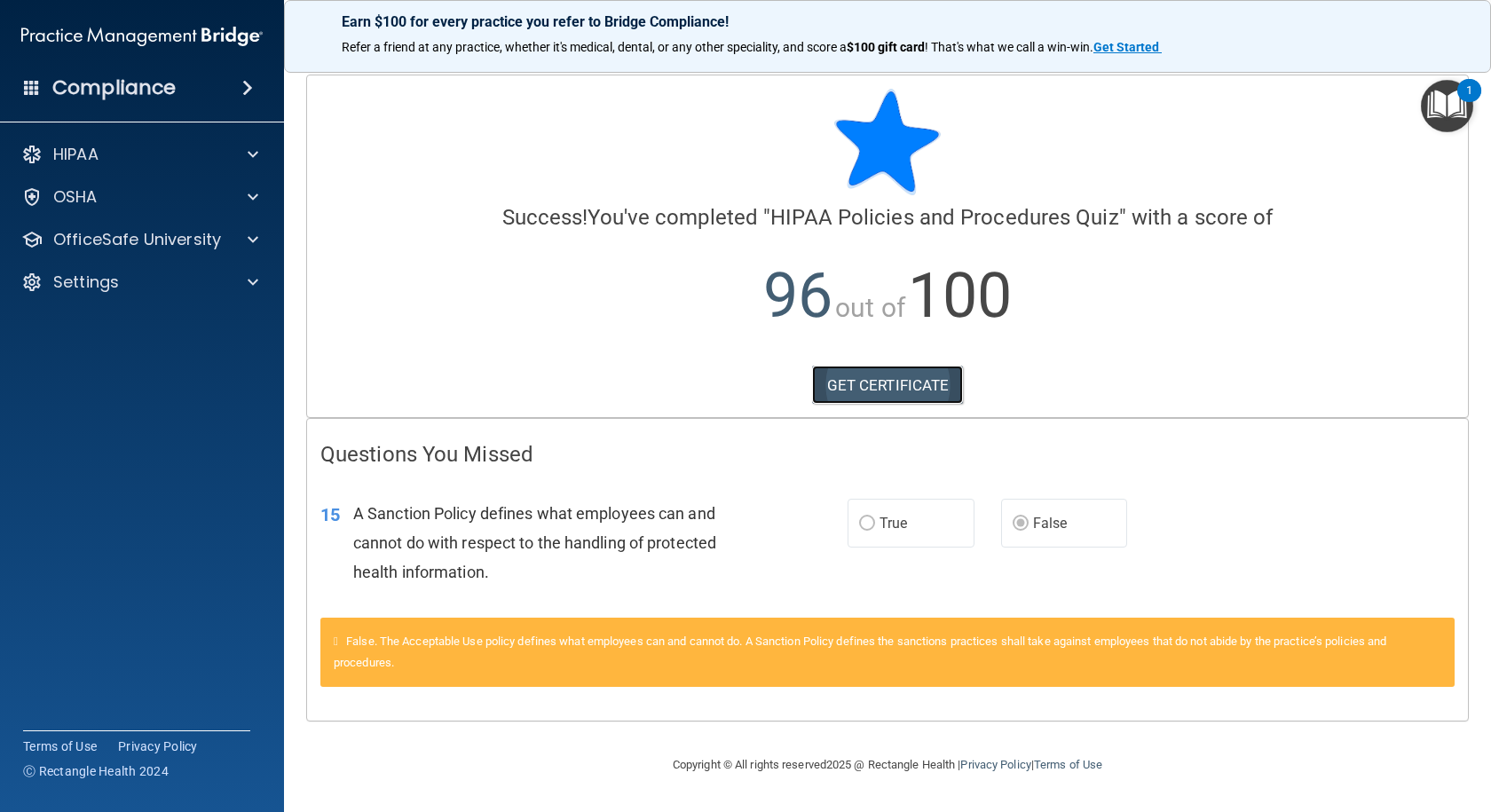
click at [891, 389] on link "GET CERTIFICATE" at bounding box center [887, 385] width 152 height 39
click at [255, 196] on span at bounding box center [253, 197] width 11 height 21
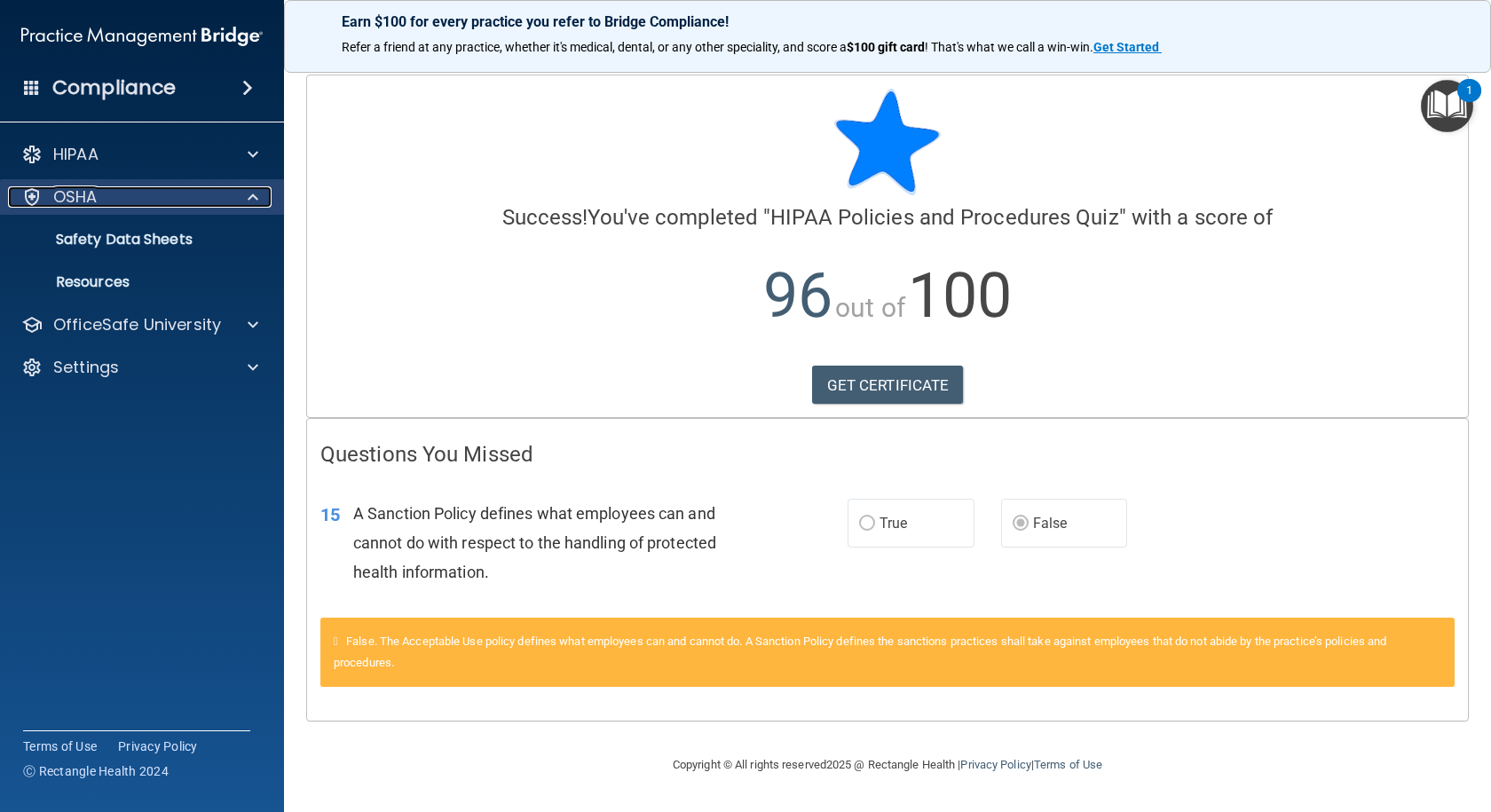
click at [252, 195] on span at bounding box center [253, 197] width 11 height 21
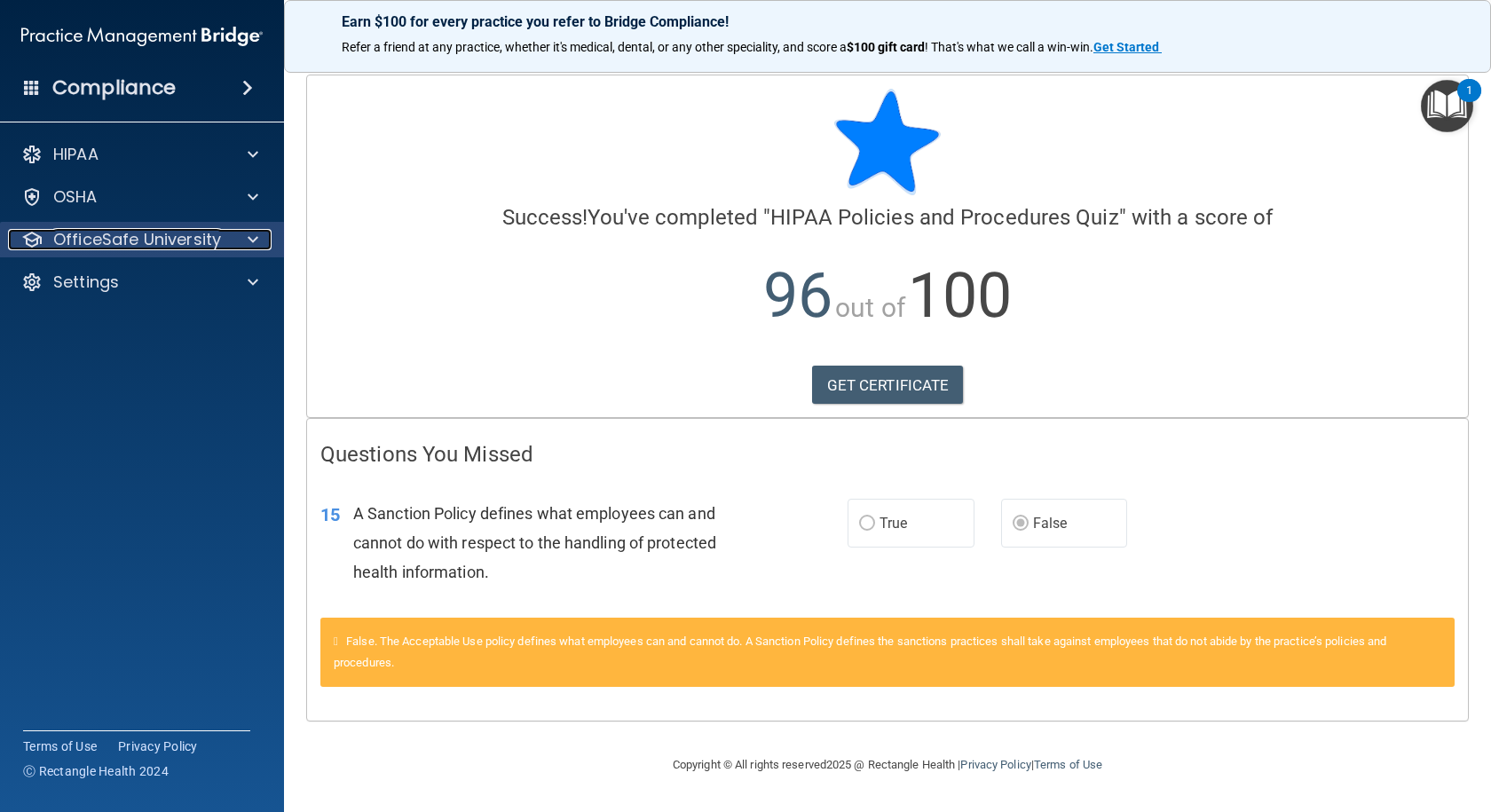
click at [255, 239] on span at bounding box center [253, 239] width 11 height 21
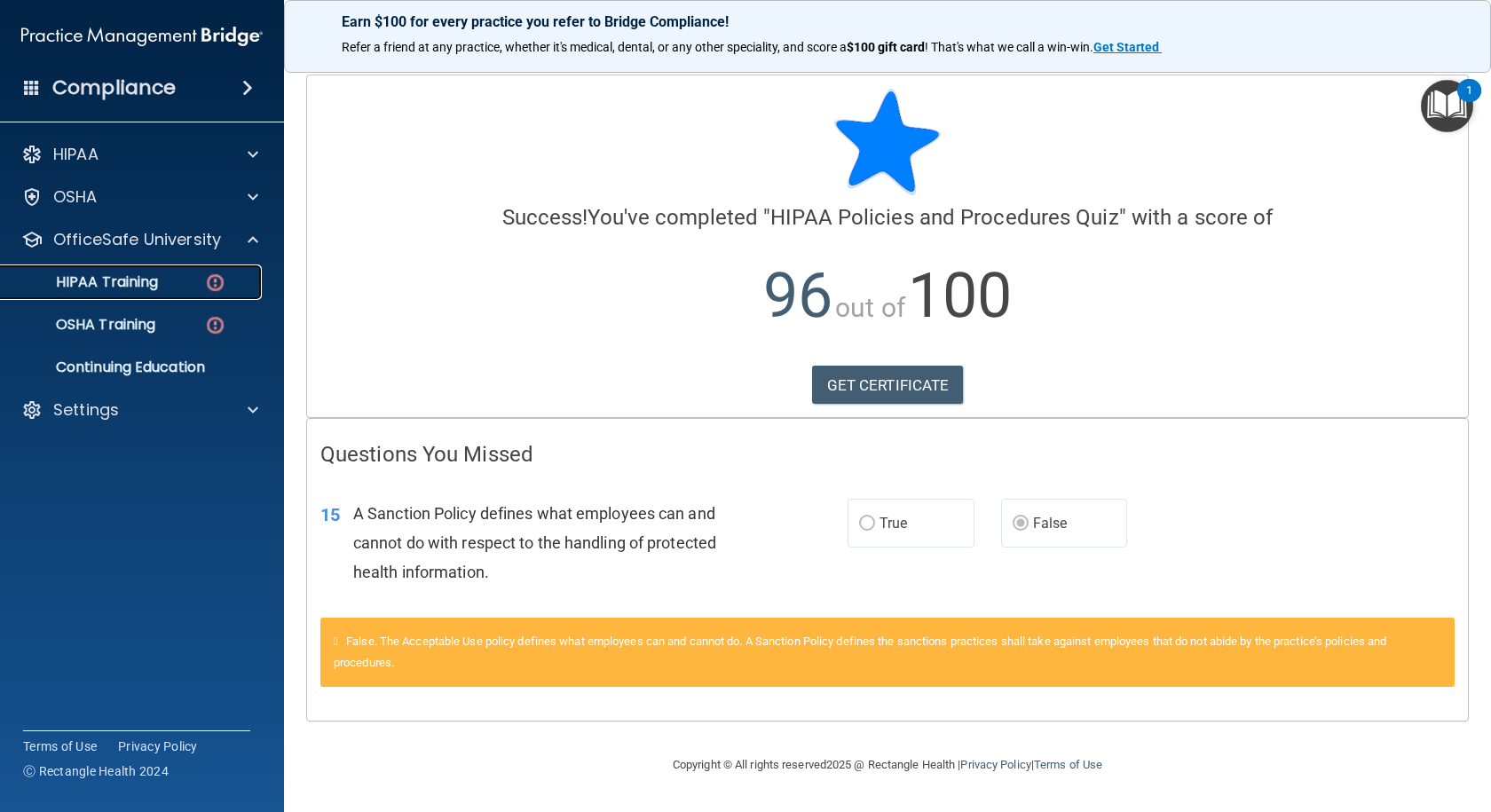
click at [131, 284] on p "HIPAA Training" at bounding box center [85, 281] width 146 height 17
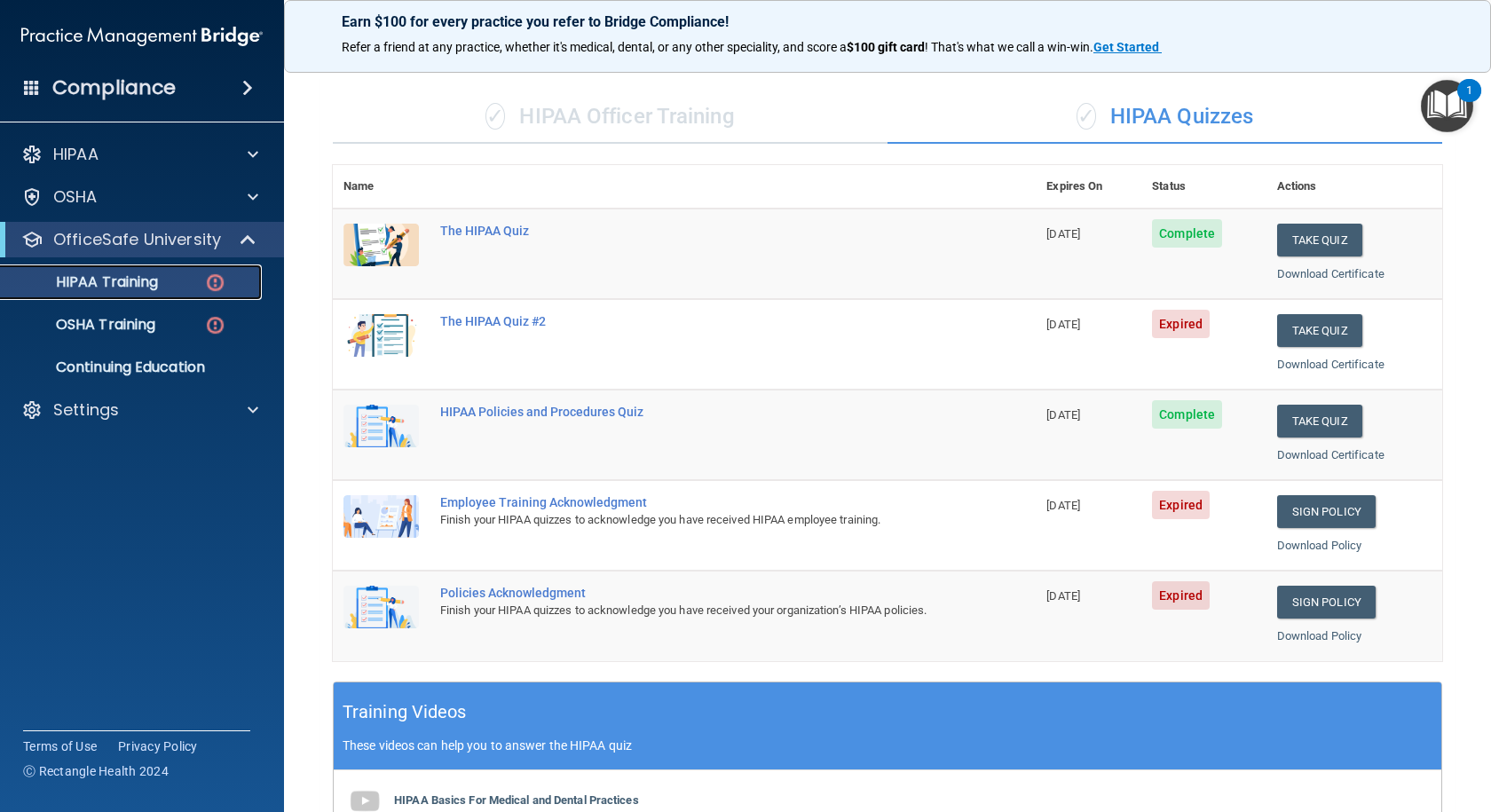
scroll to position [89, 0]
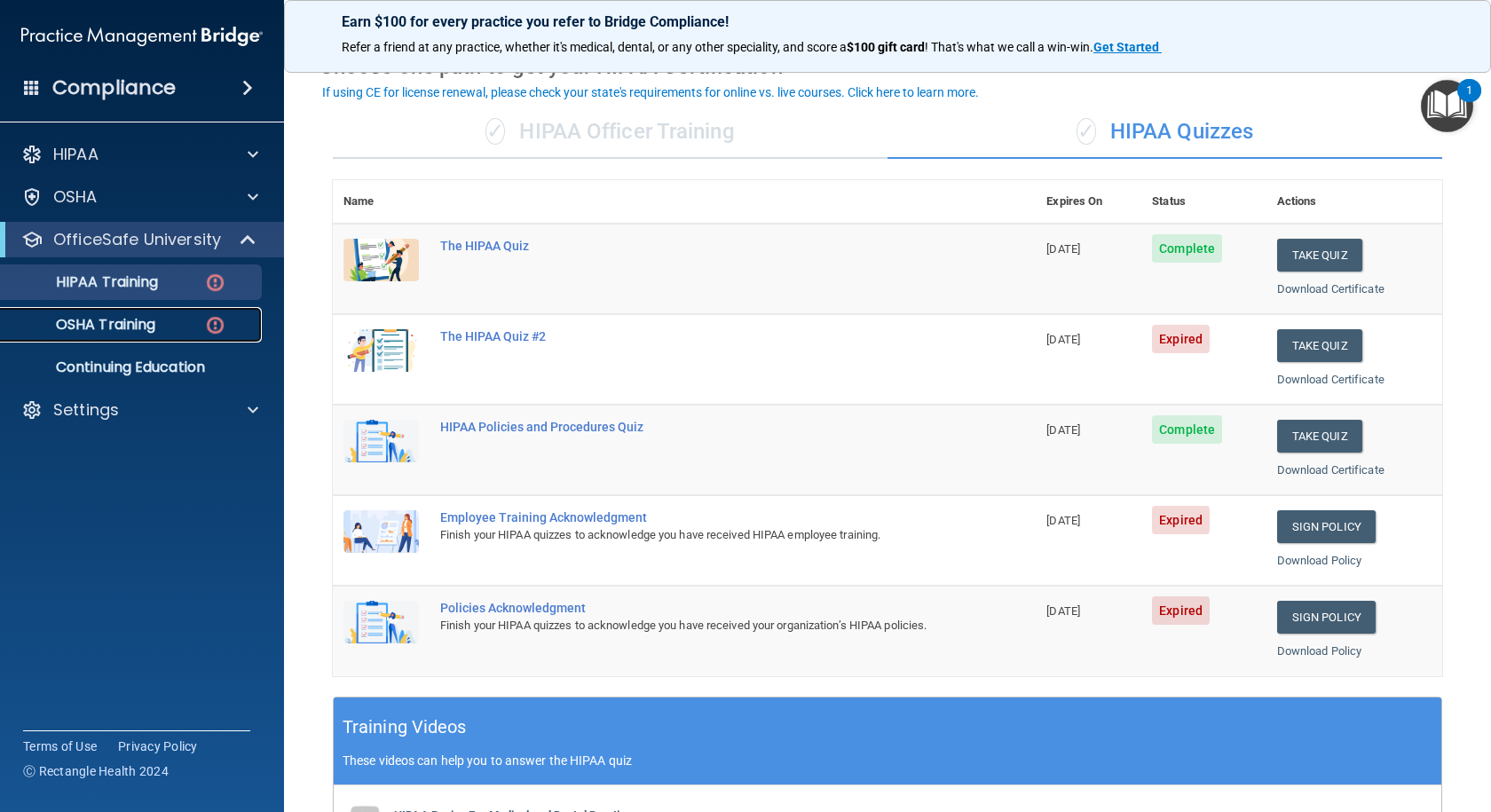
click at [138, 319] on p "OSHA Training" at bounding box center [84, 324] width 143 height 17
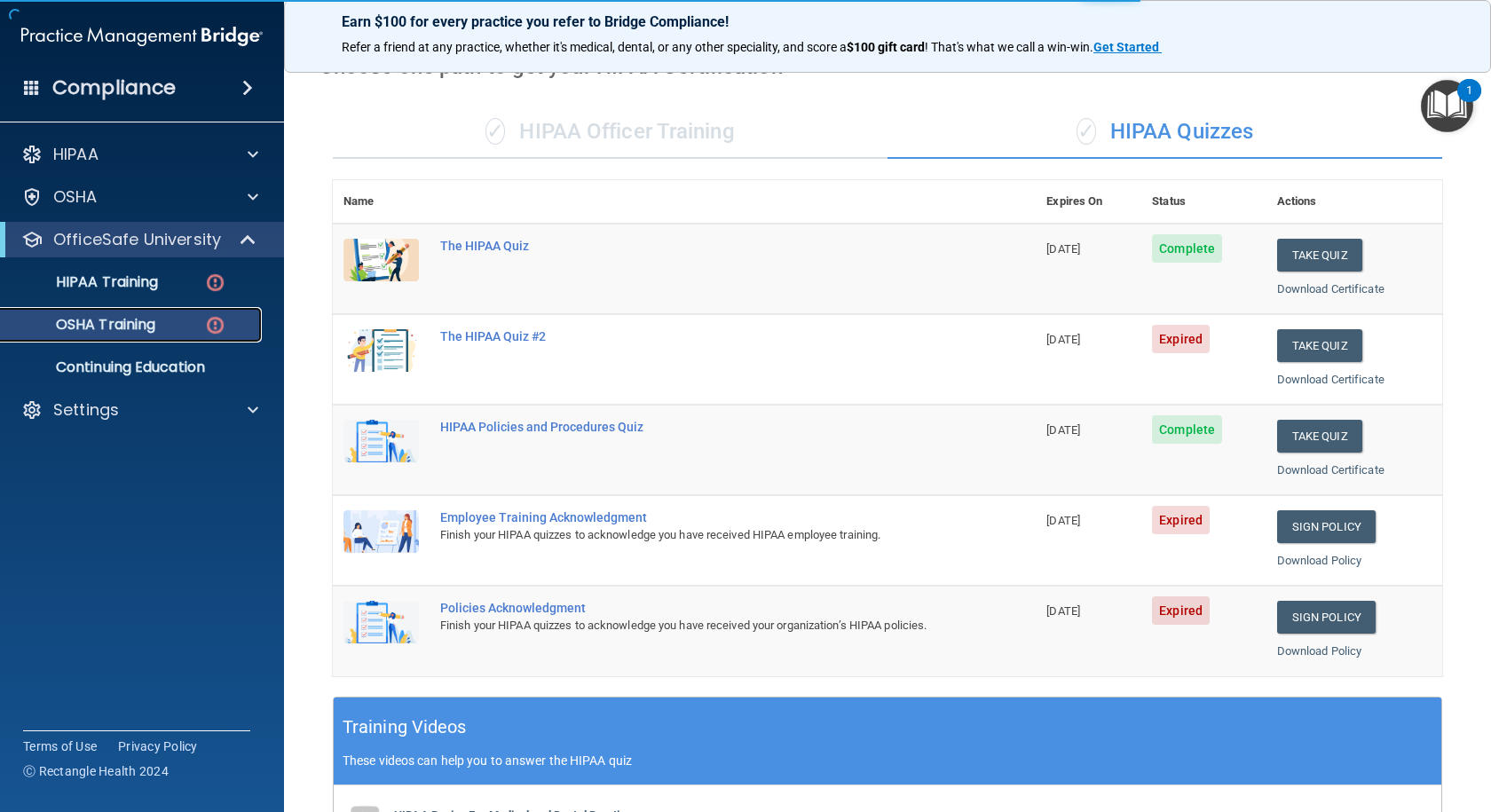
scroll to position [47, 0]
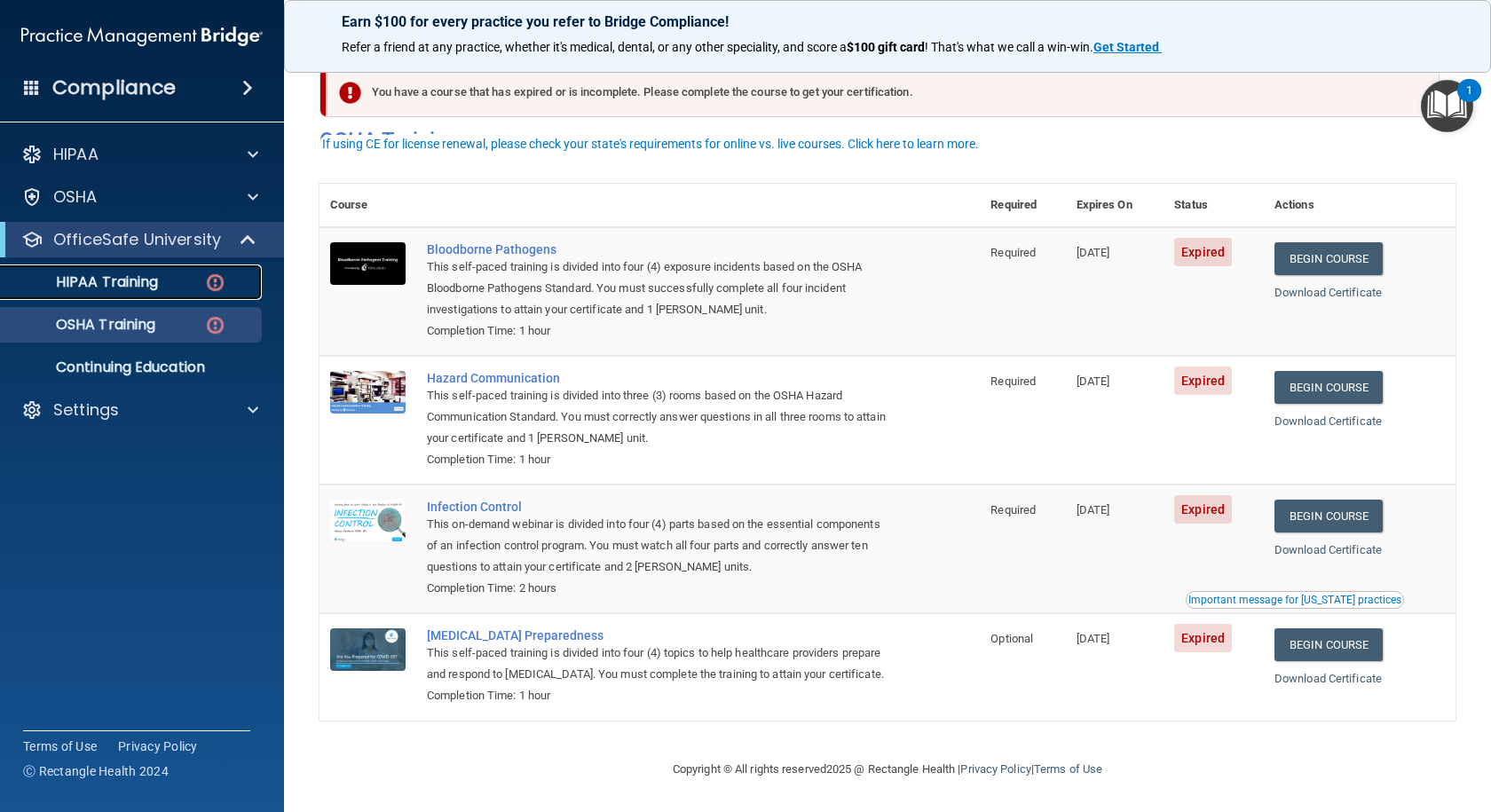
click at [120, 282] on p "HIPAA Training" at bounding box center [85, 281] width 146 height 17
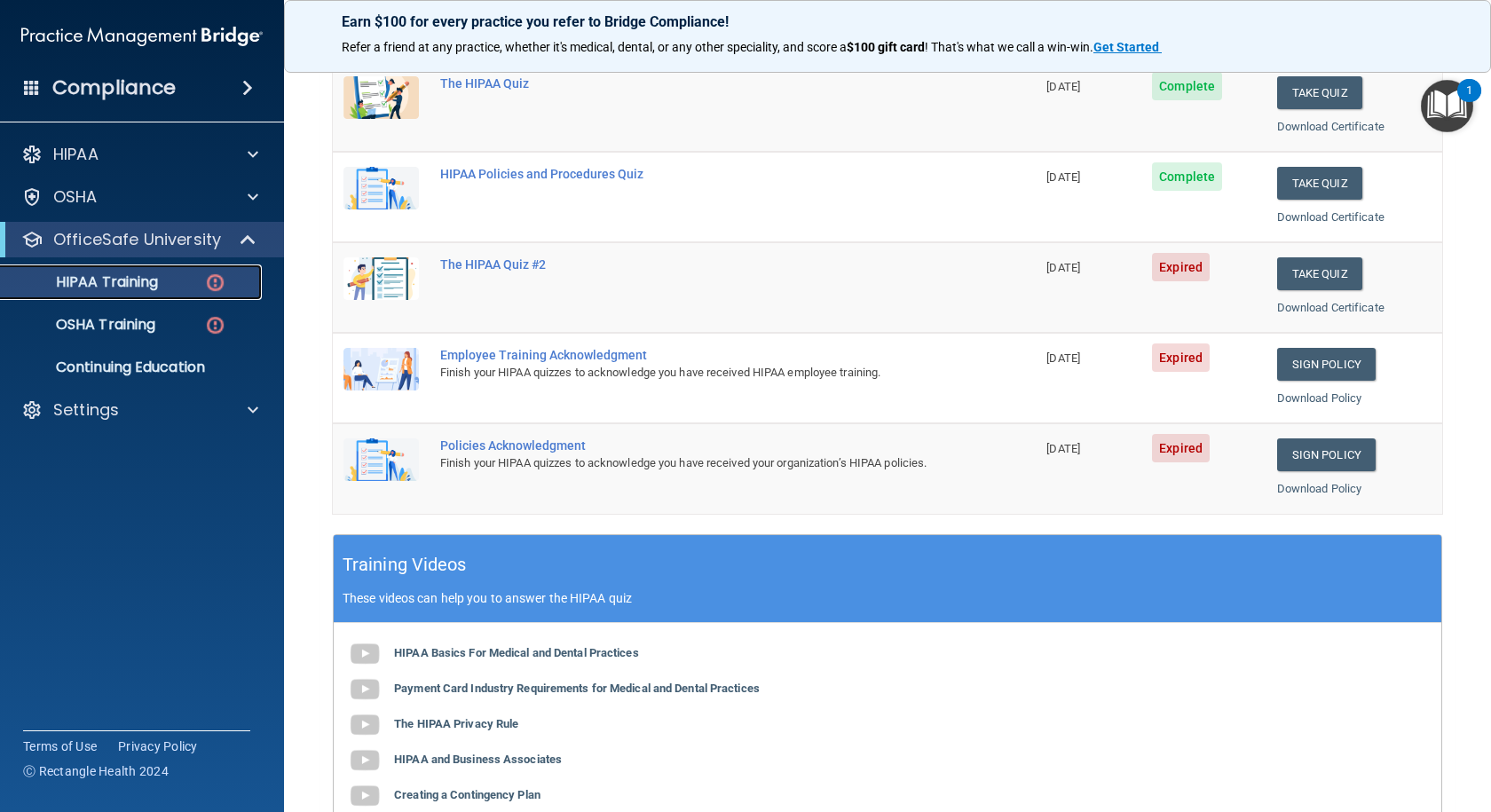
scroll to position [266, 0]
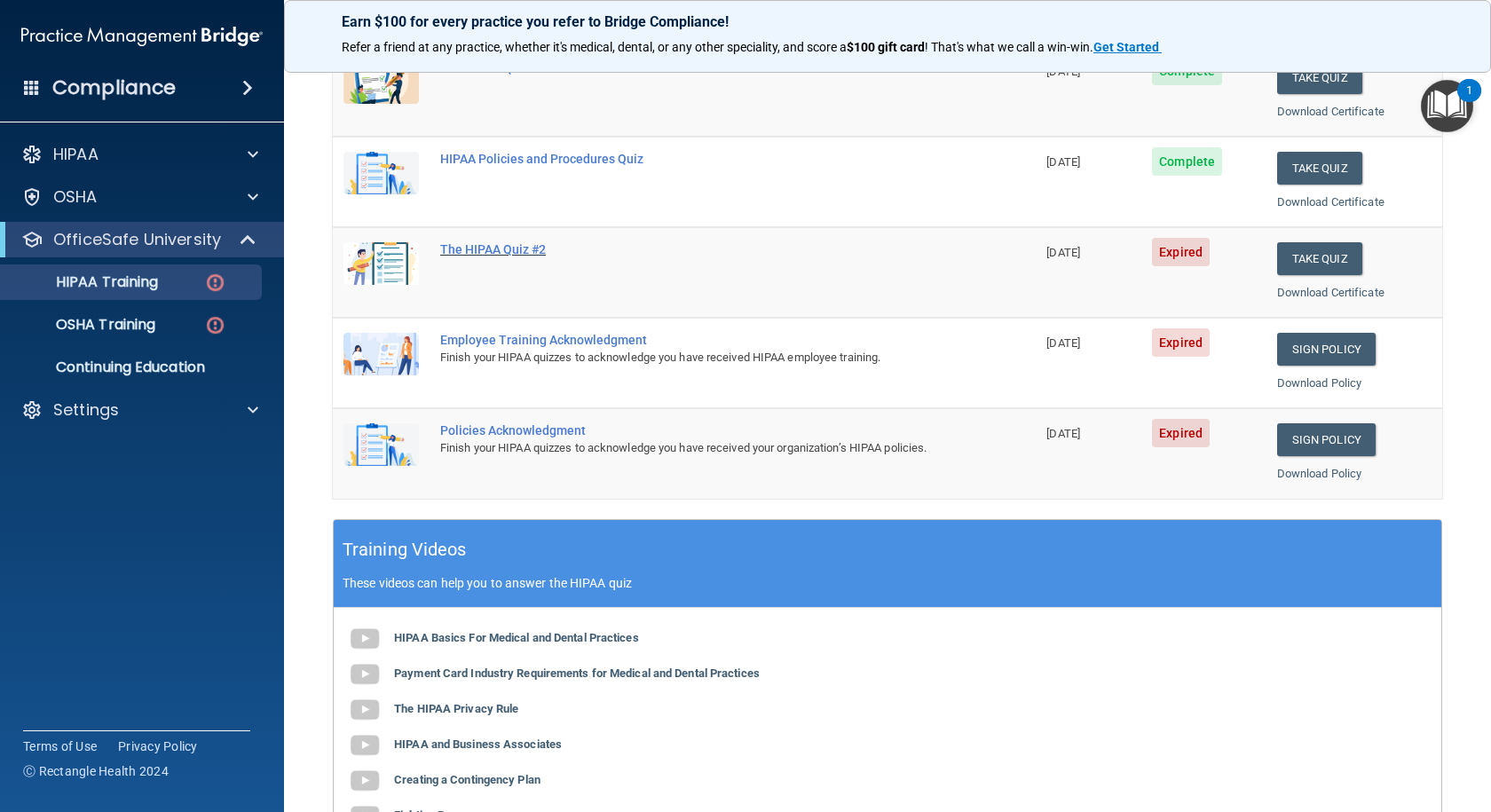
click at [507, 247] on div "The HIPAA Quiz #2" at bounding box center [694, 249] width 507 height 14
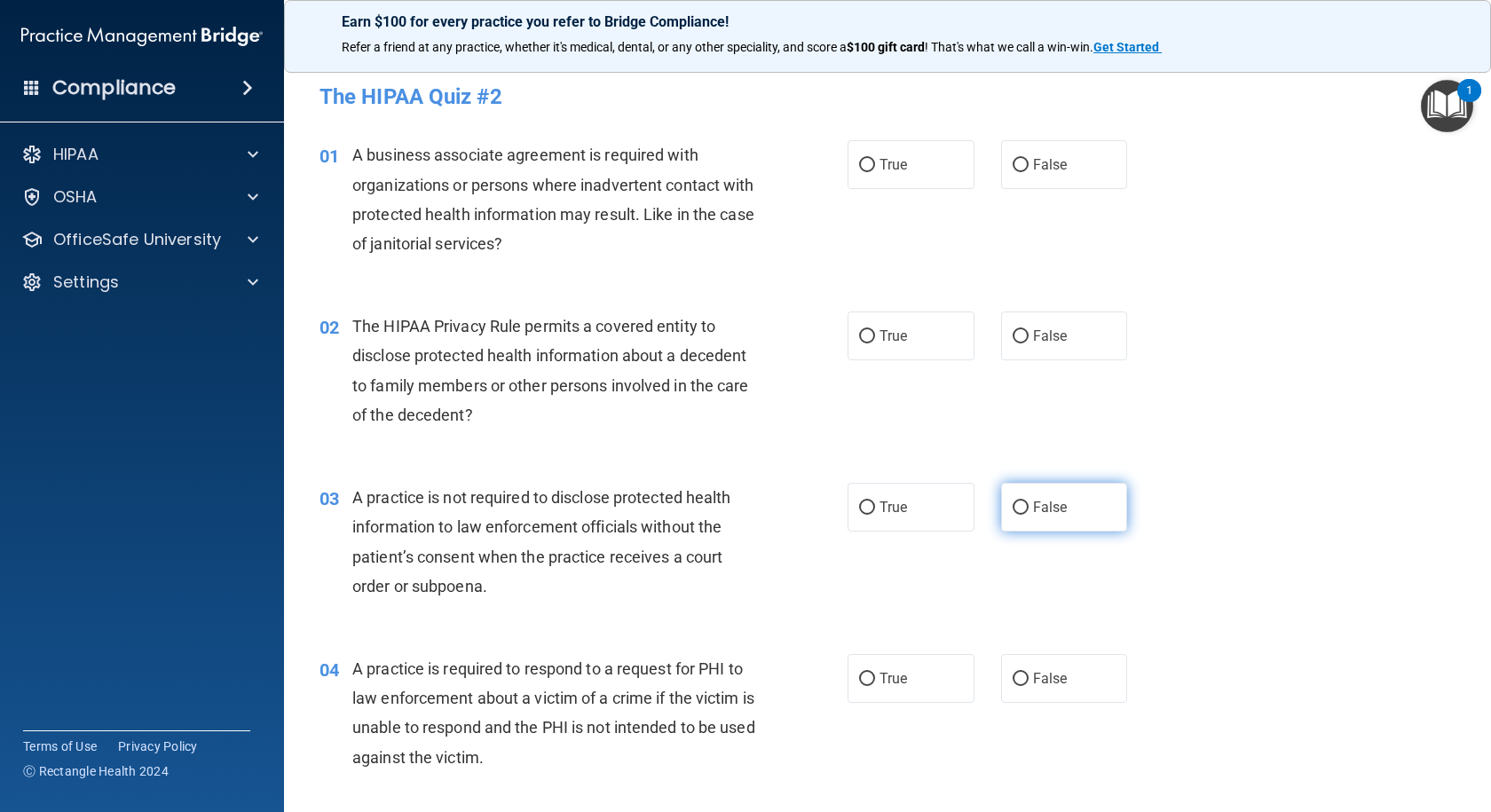
click at [1012, 502] on input "False" at bounding box center [1020, 508] width 16 height 13
radio input "true"
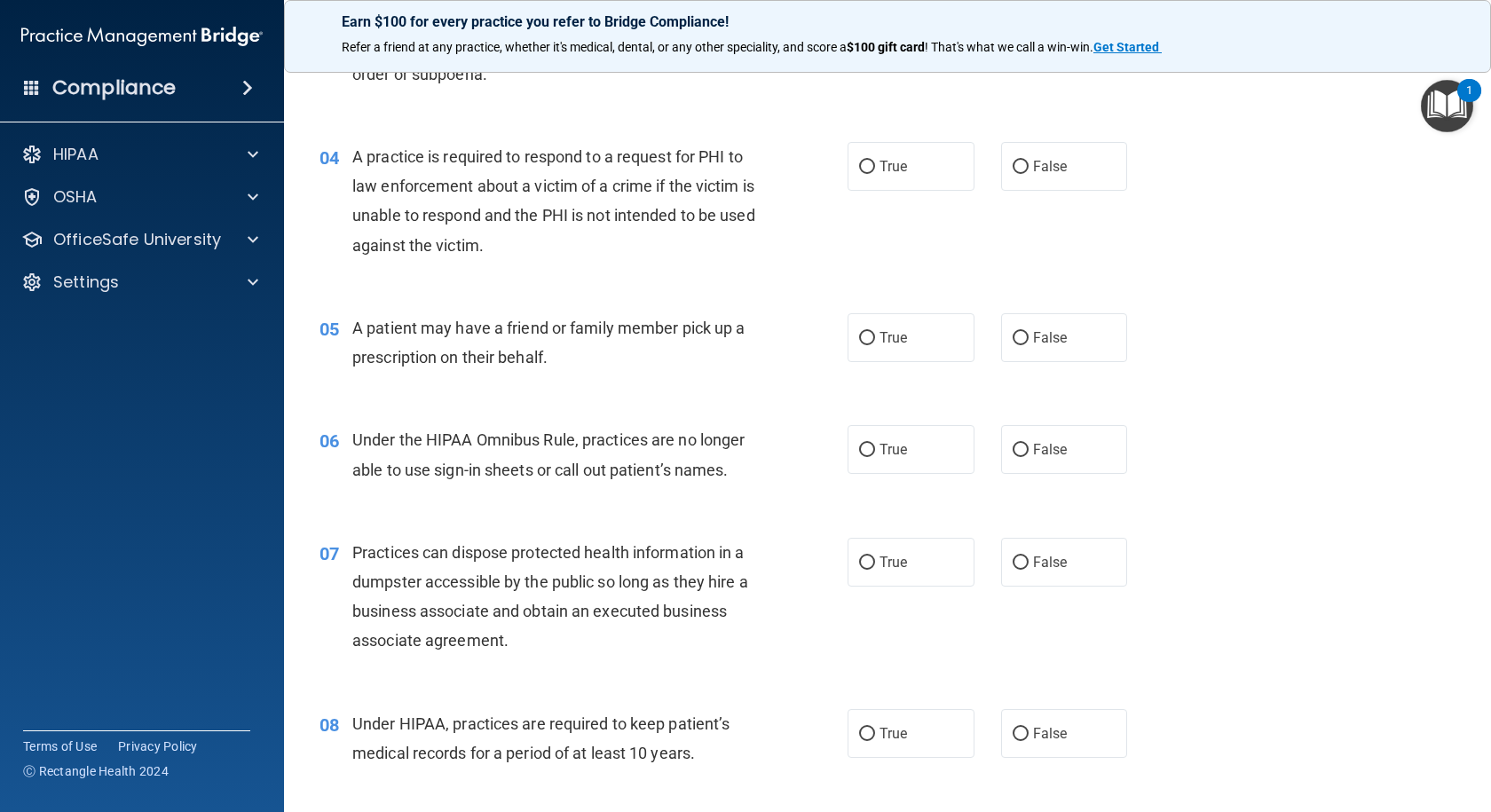
scroll to position [533, 0]
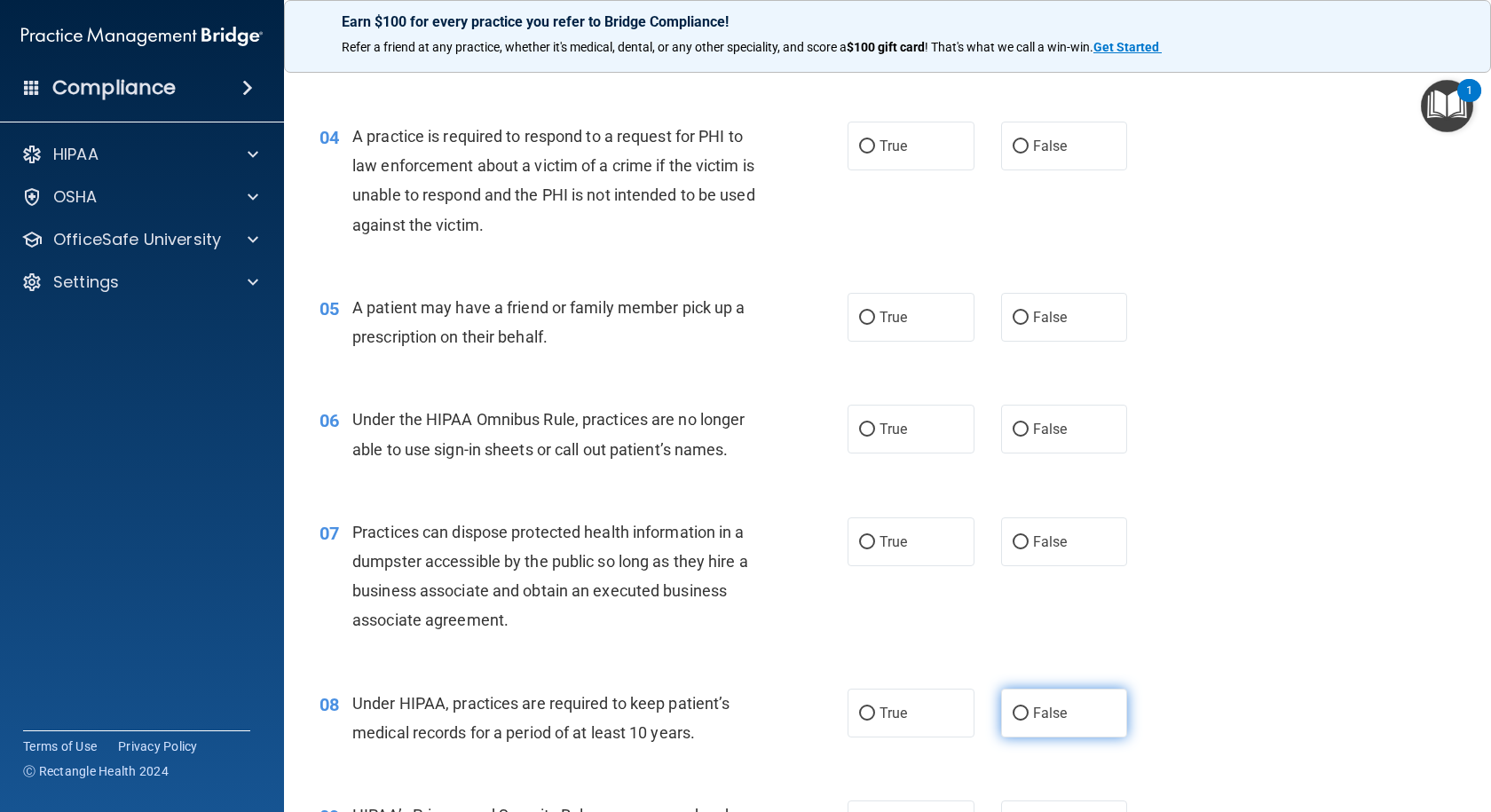
click at [1012, 715] on input "False" at bounding box center [1020, 714] width 16 height 13
radio input "true"
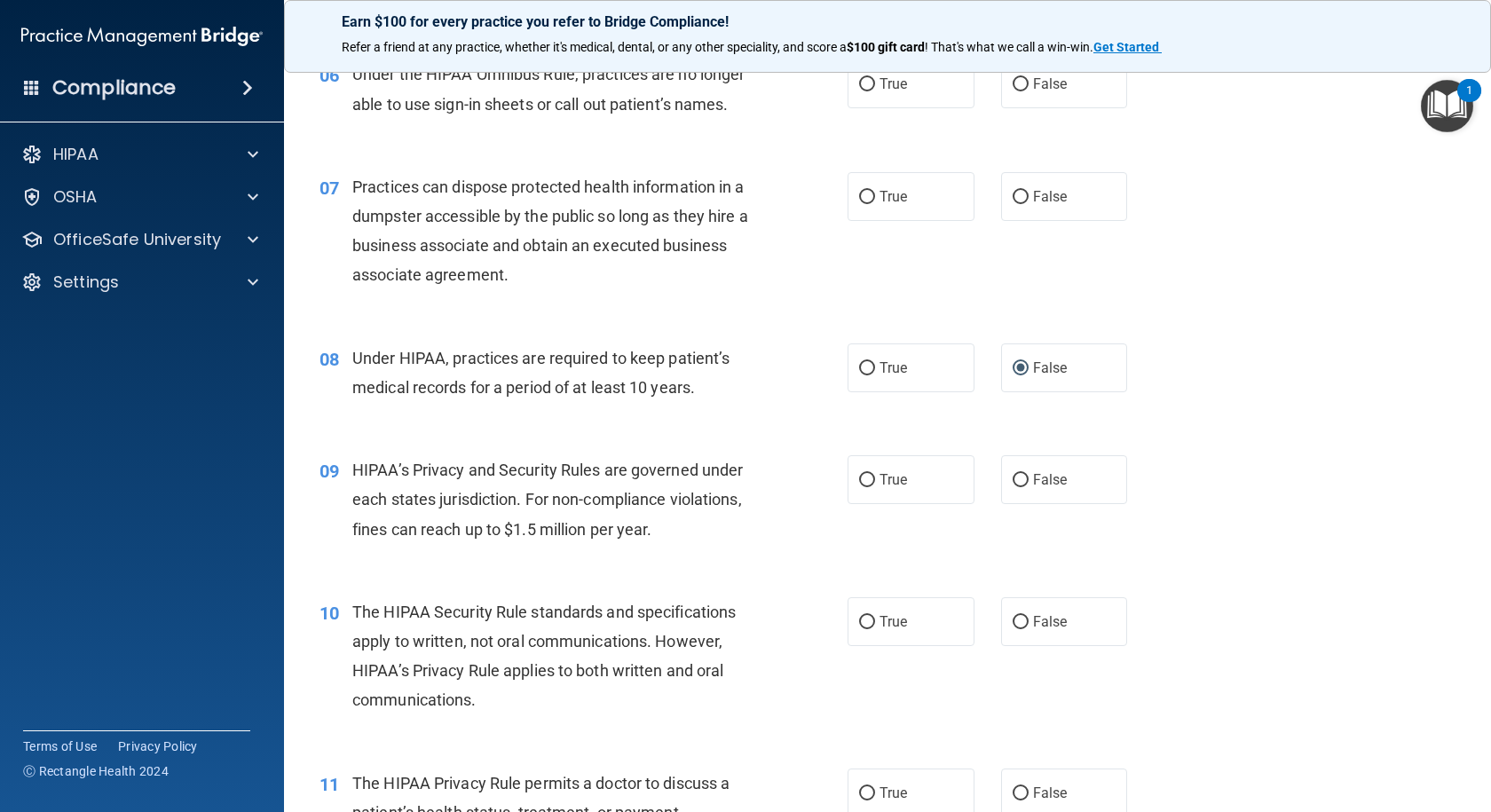
scroll to position [887, 0]
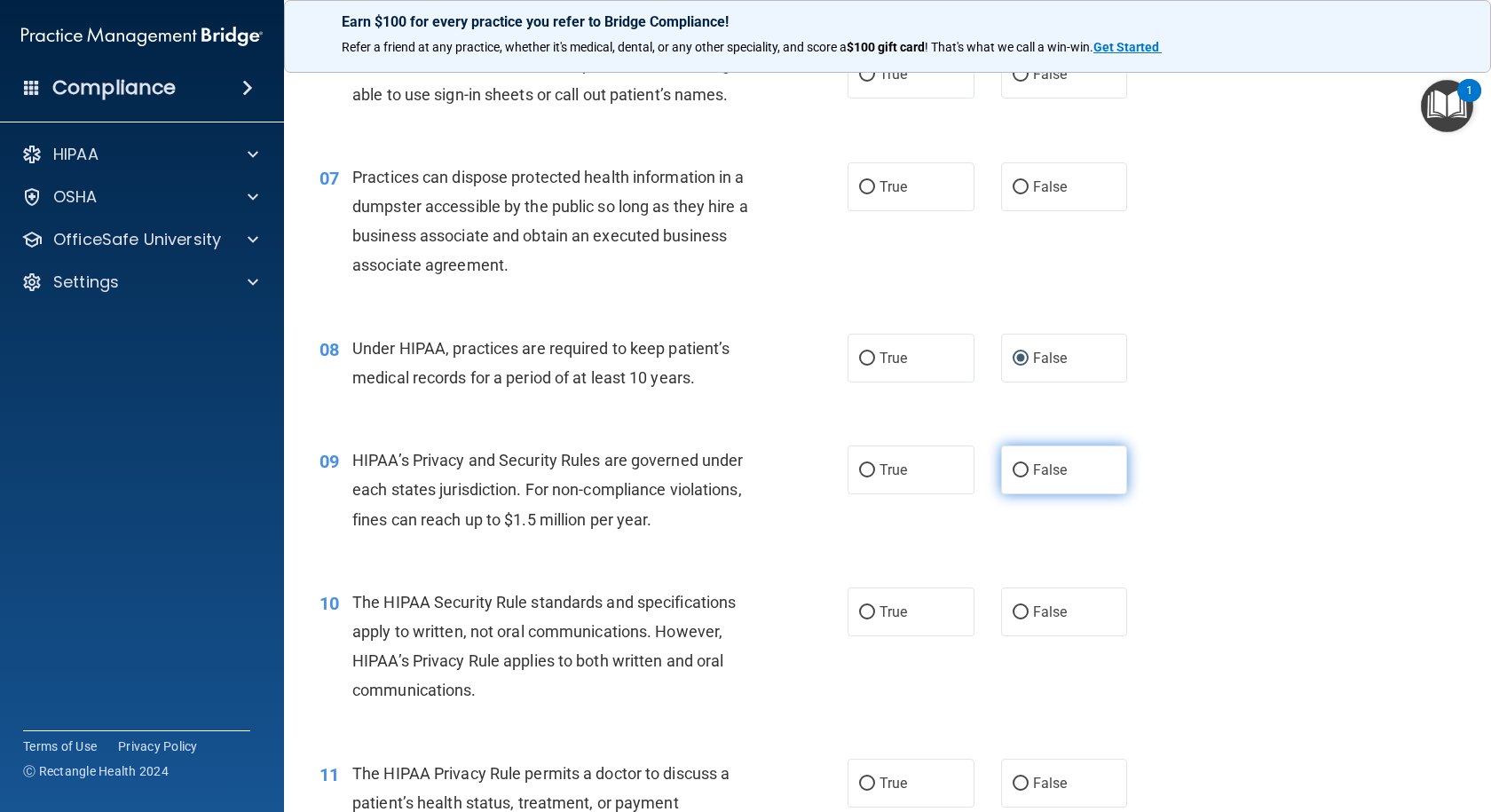
click at [1012, 468] on input "False" at bounding box center [1020, 470] width 16 height 13
radio input "true"
click at [869, 613] on label "True" at bounding box center [910, 611] width 127 height 49
click at [869, 613] on input "True" at bounding box center [866, 613] width 16 height 13
radio input "true"
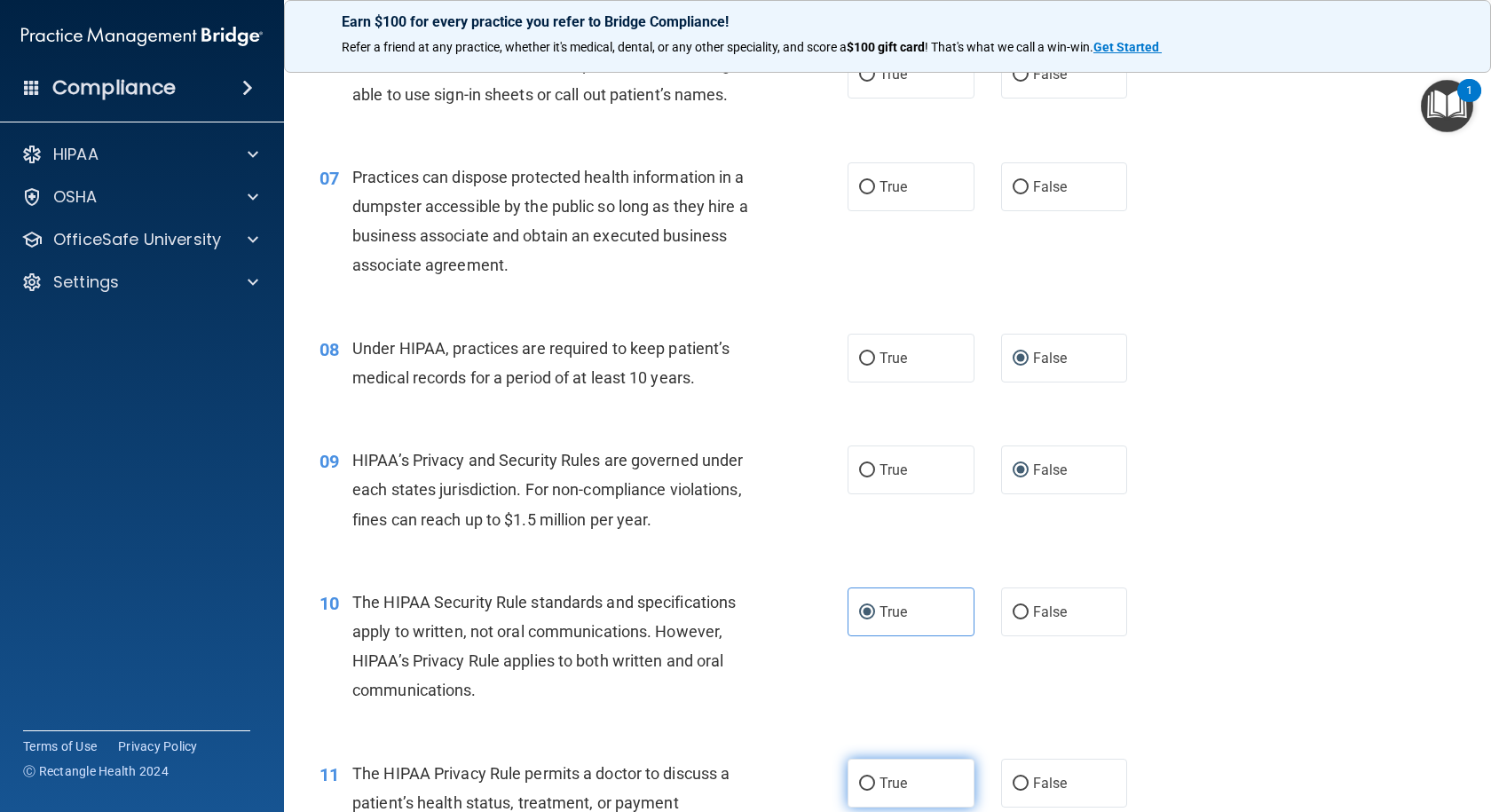
click at [862, 779] on input "True" at bounding box center [866, 784] width 16 height 13
radio input "true"
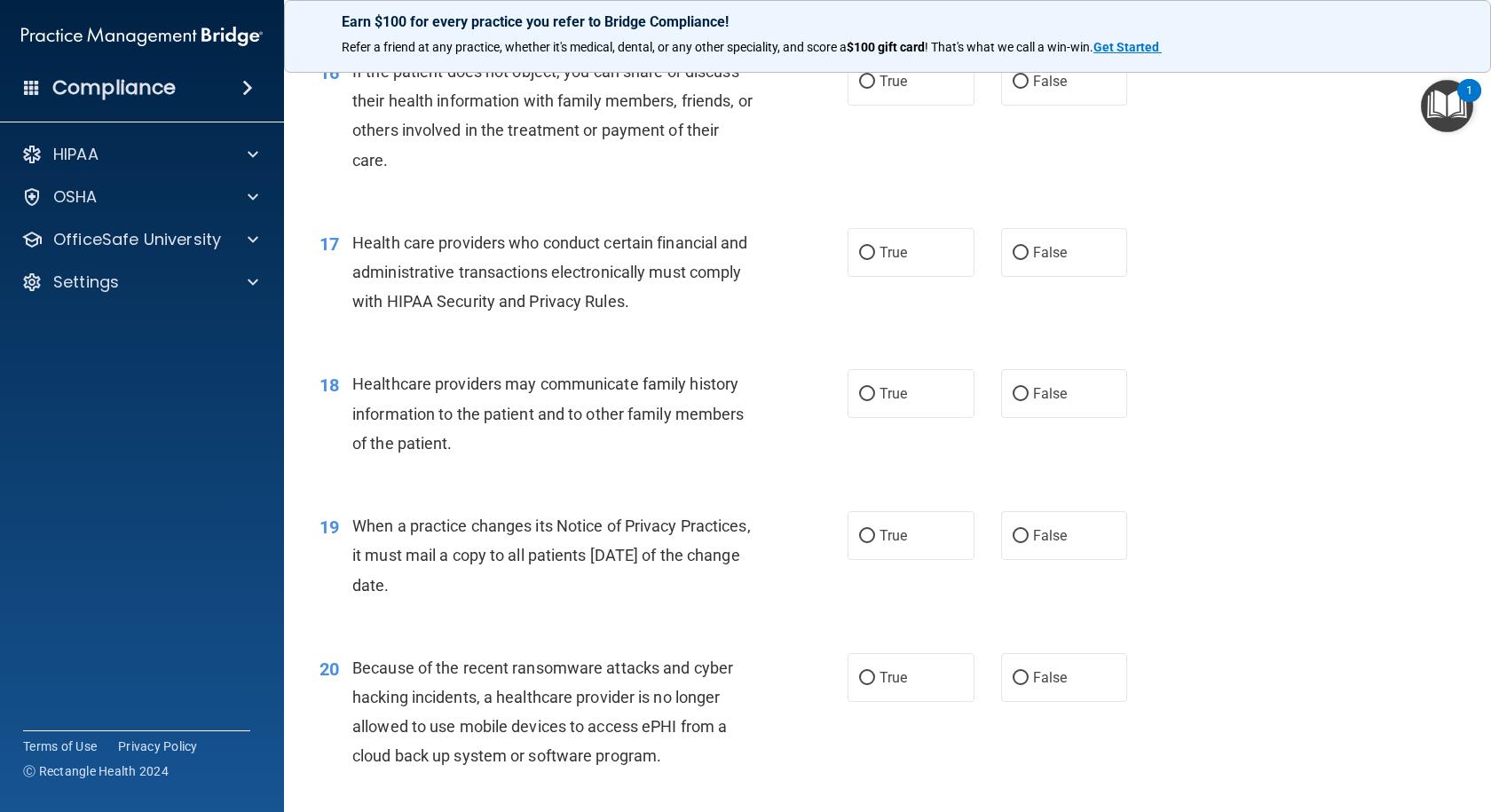
scroll to position [2306, 0]
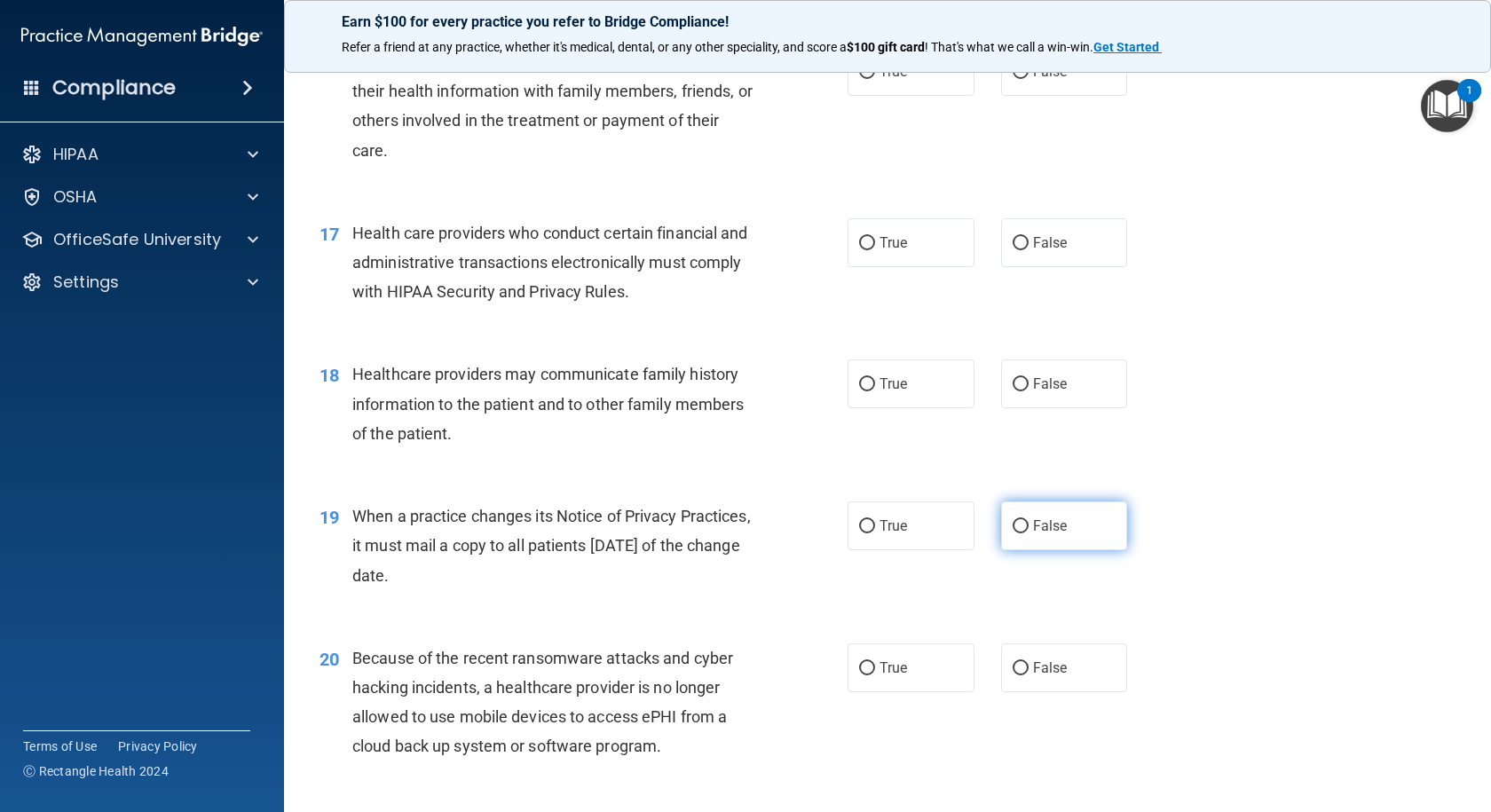
click at [1012, 528] on input "False" at bounding box center [1020, 526] width 16 height 13
radio input "true"
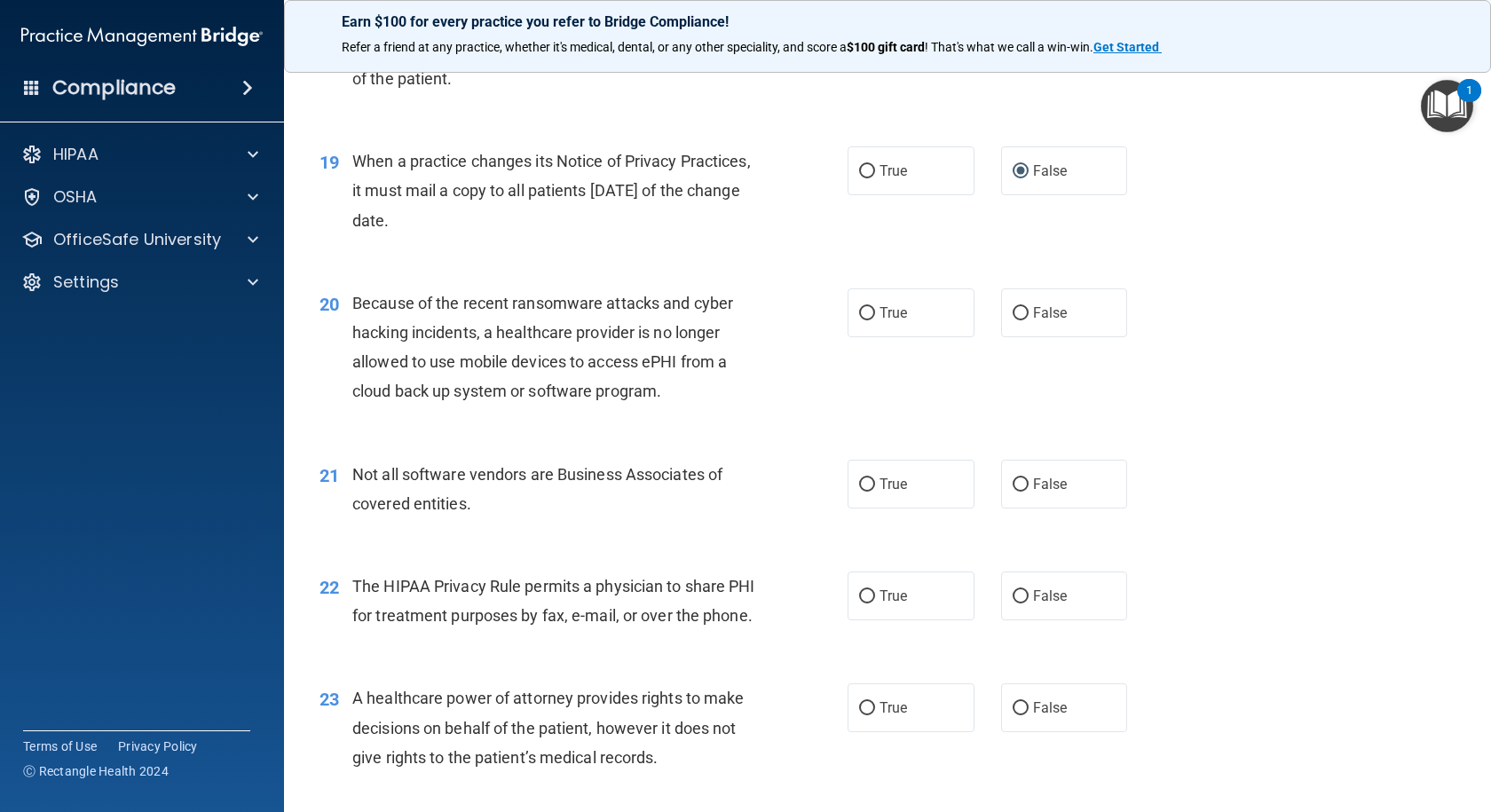
scroll to position [2839, 0]
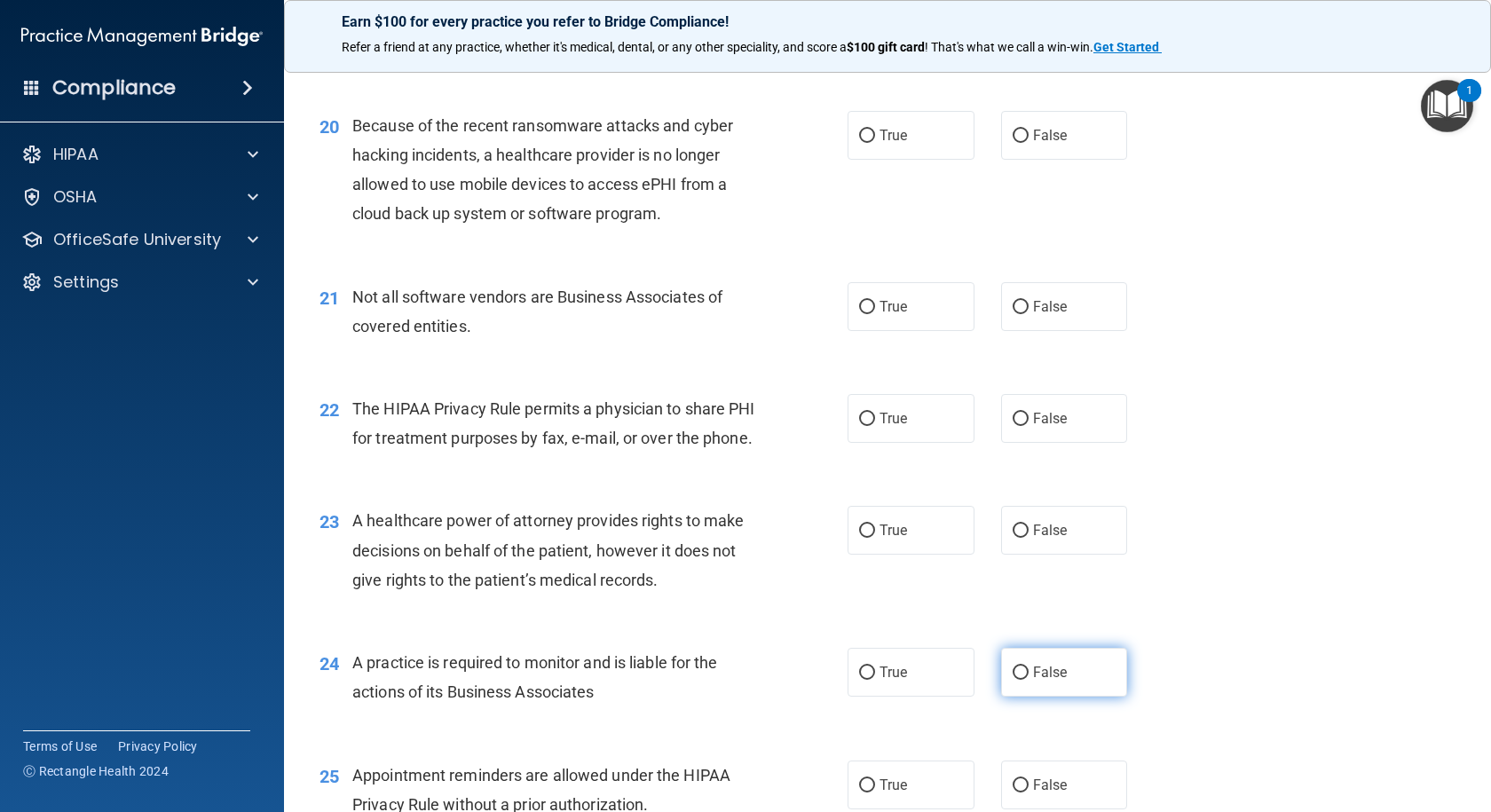
click at [1012, 680] on input "False" at bounding box center [1020, 672] width 16 height 13
radio input "true"
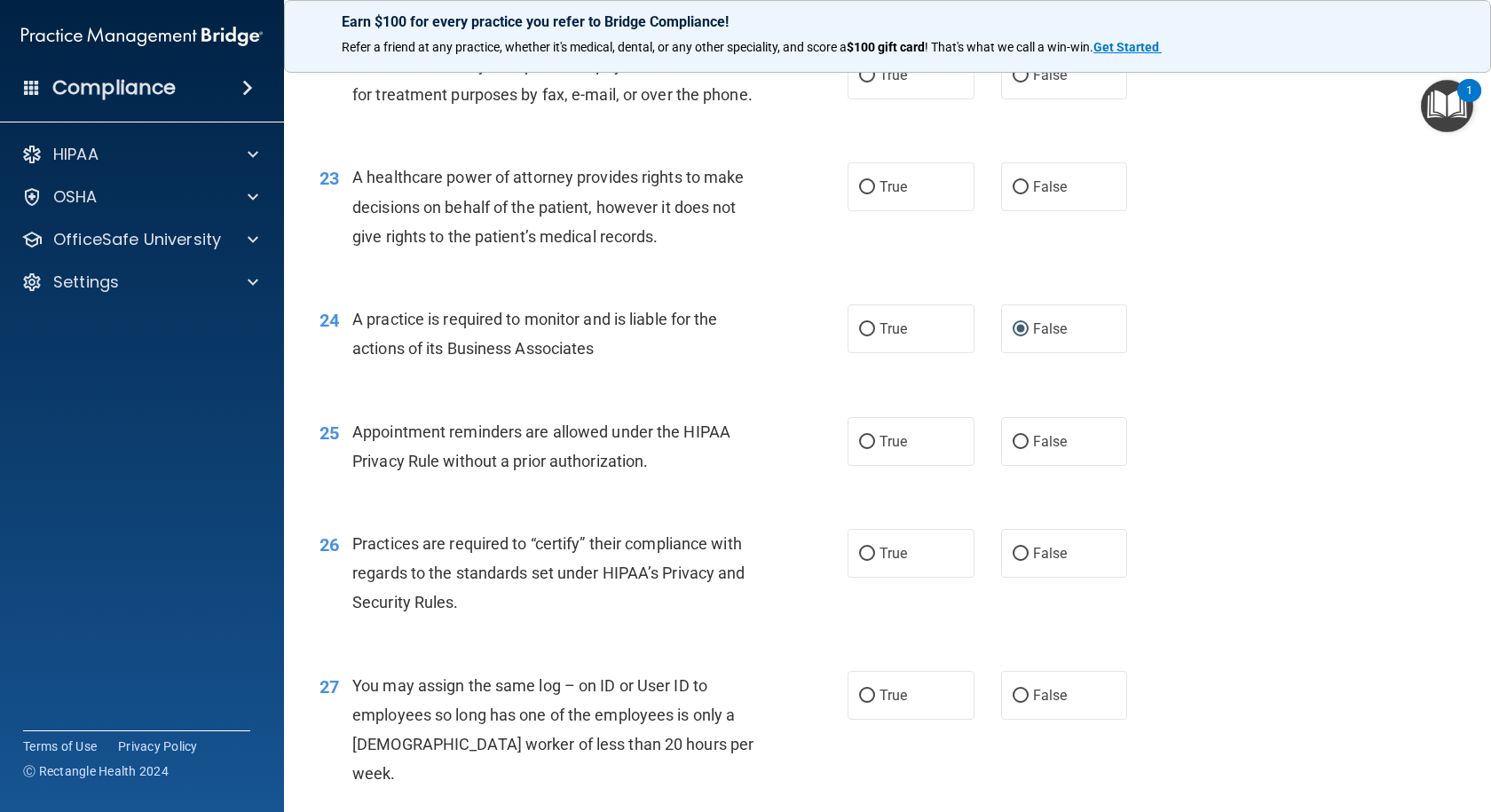
scroll to position [3194, 0]
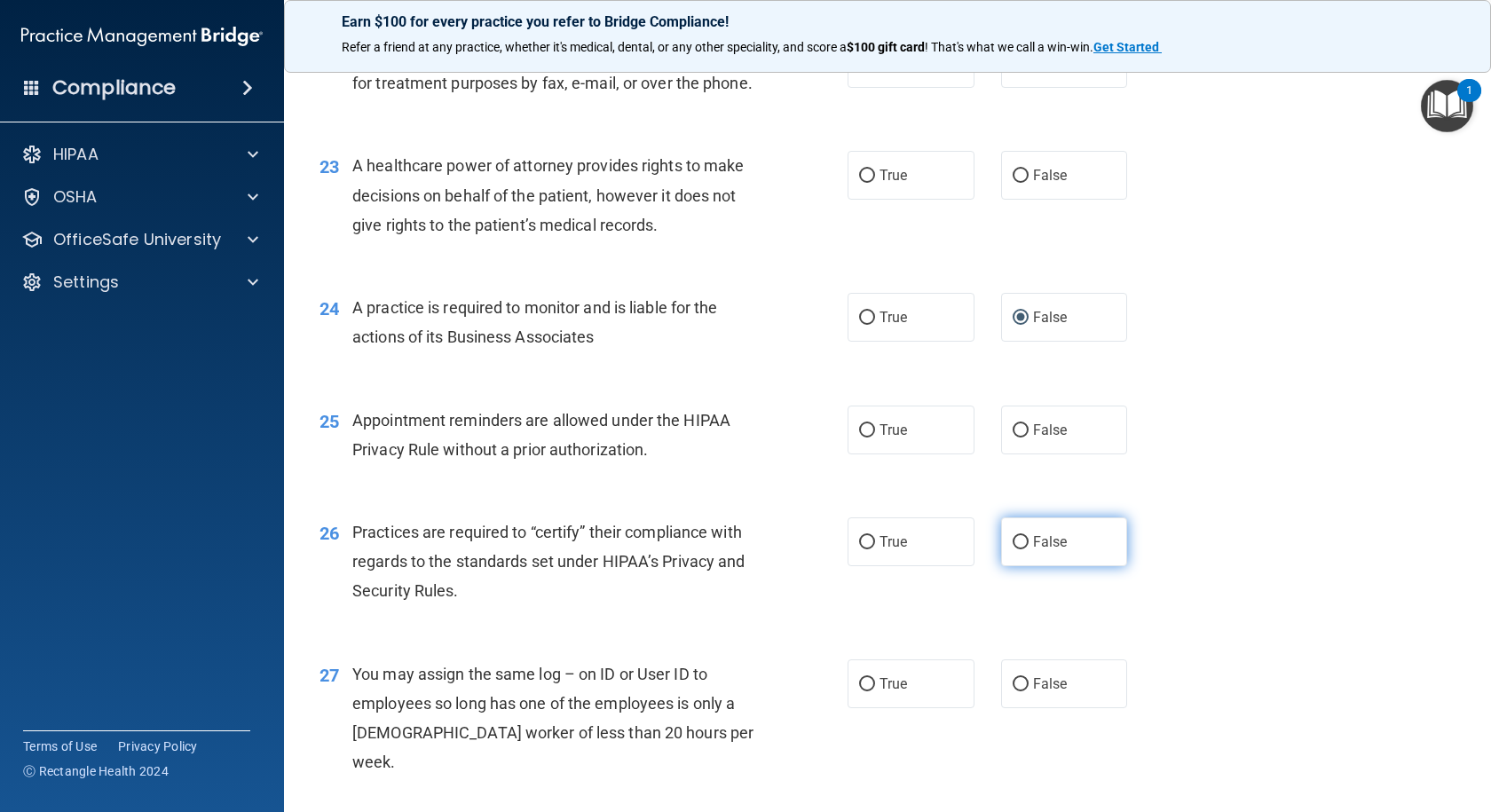
click at [1016, 549] on input "False" at bounding box center [1020, 542] width 16 height 13
radio input "true"
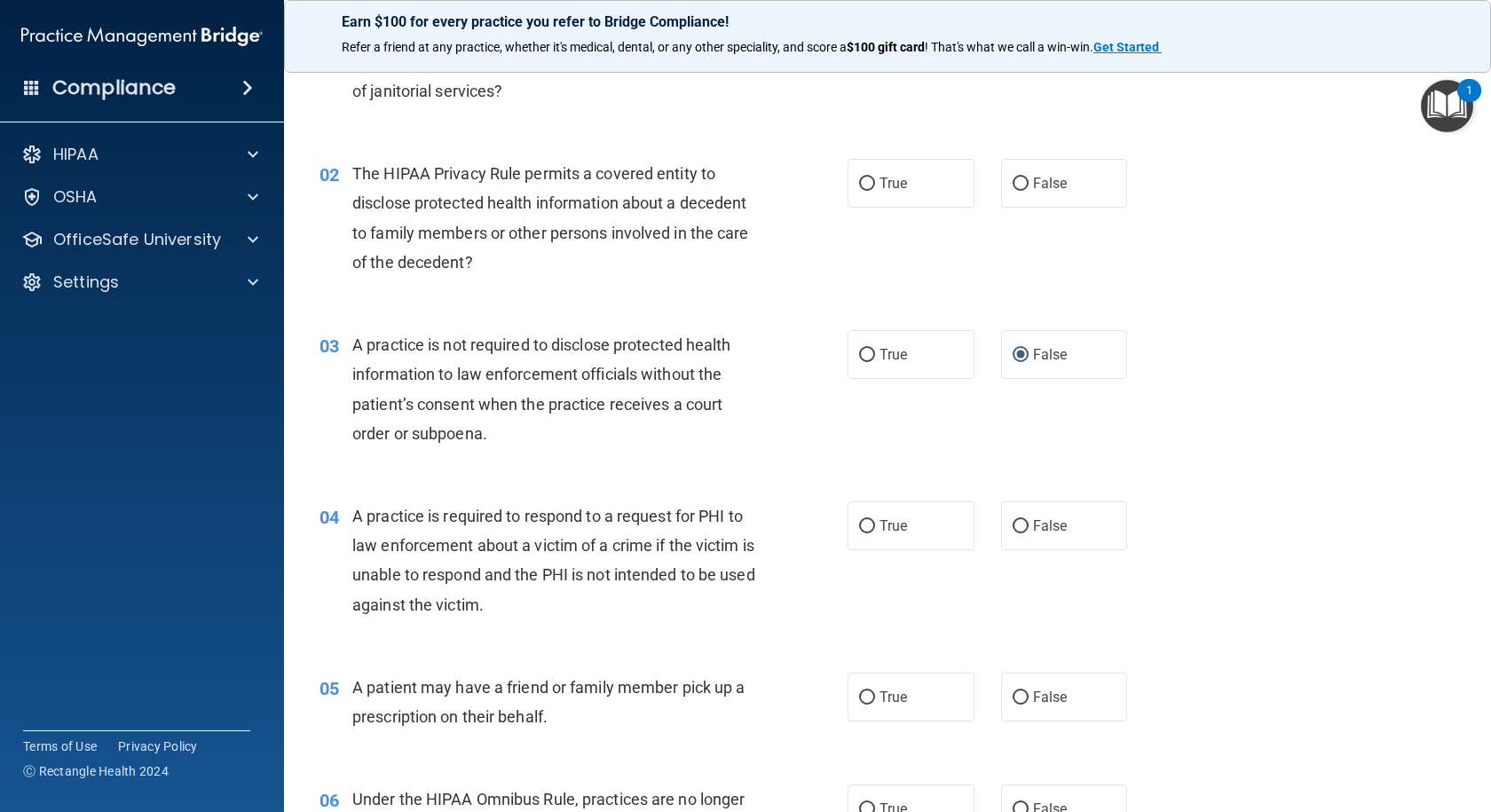
scroll to position [0, 0]
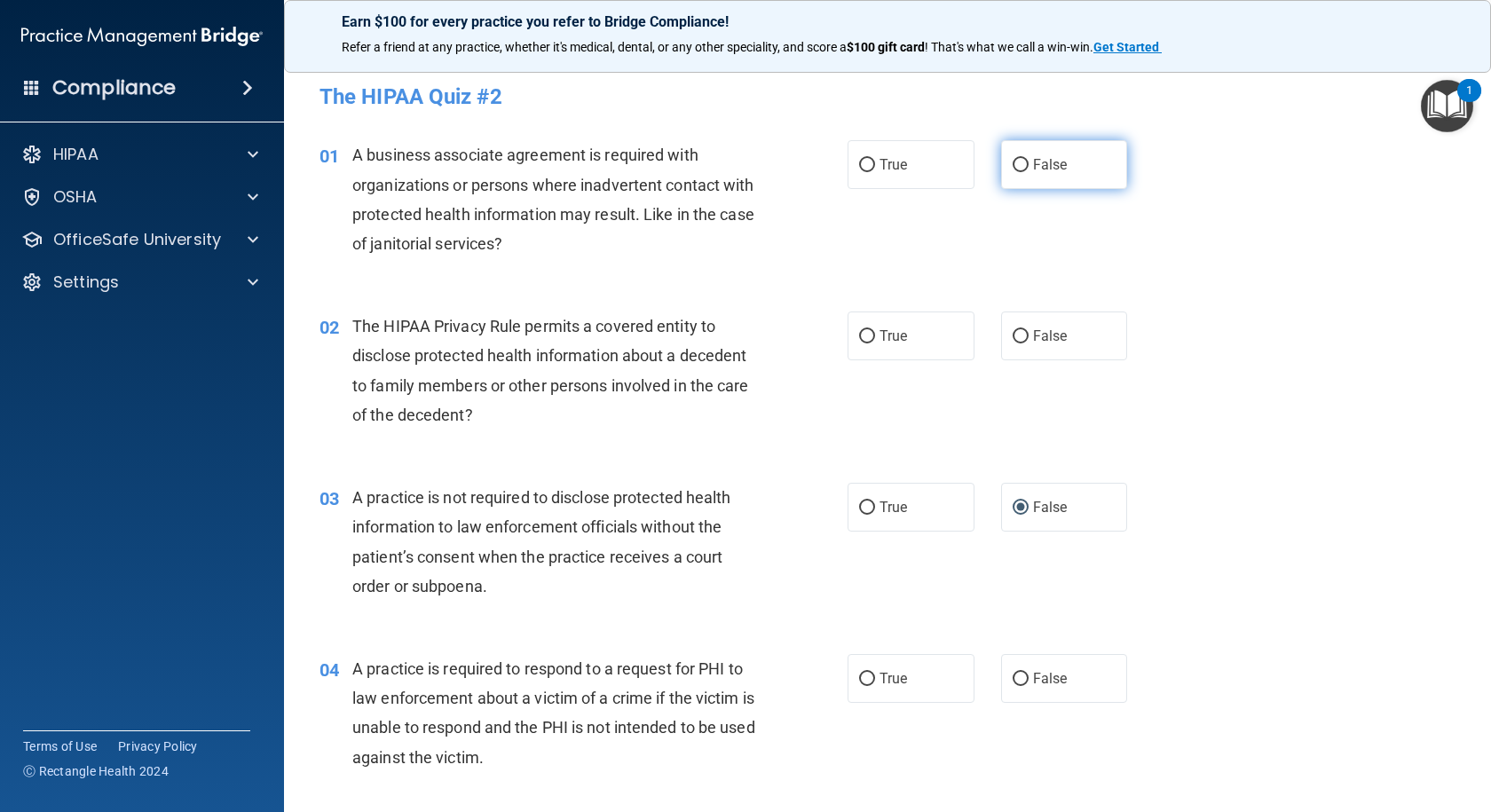
click at [1012, 160] on input "False" at bounding box center [1020, 165] width 16 height 13
radio input "true"
click at [859, 333] on input "True" at bounding box center [866, 336] width 16 height 13
radio input "true"
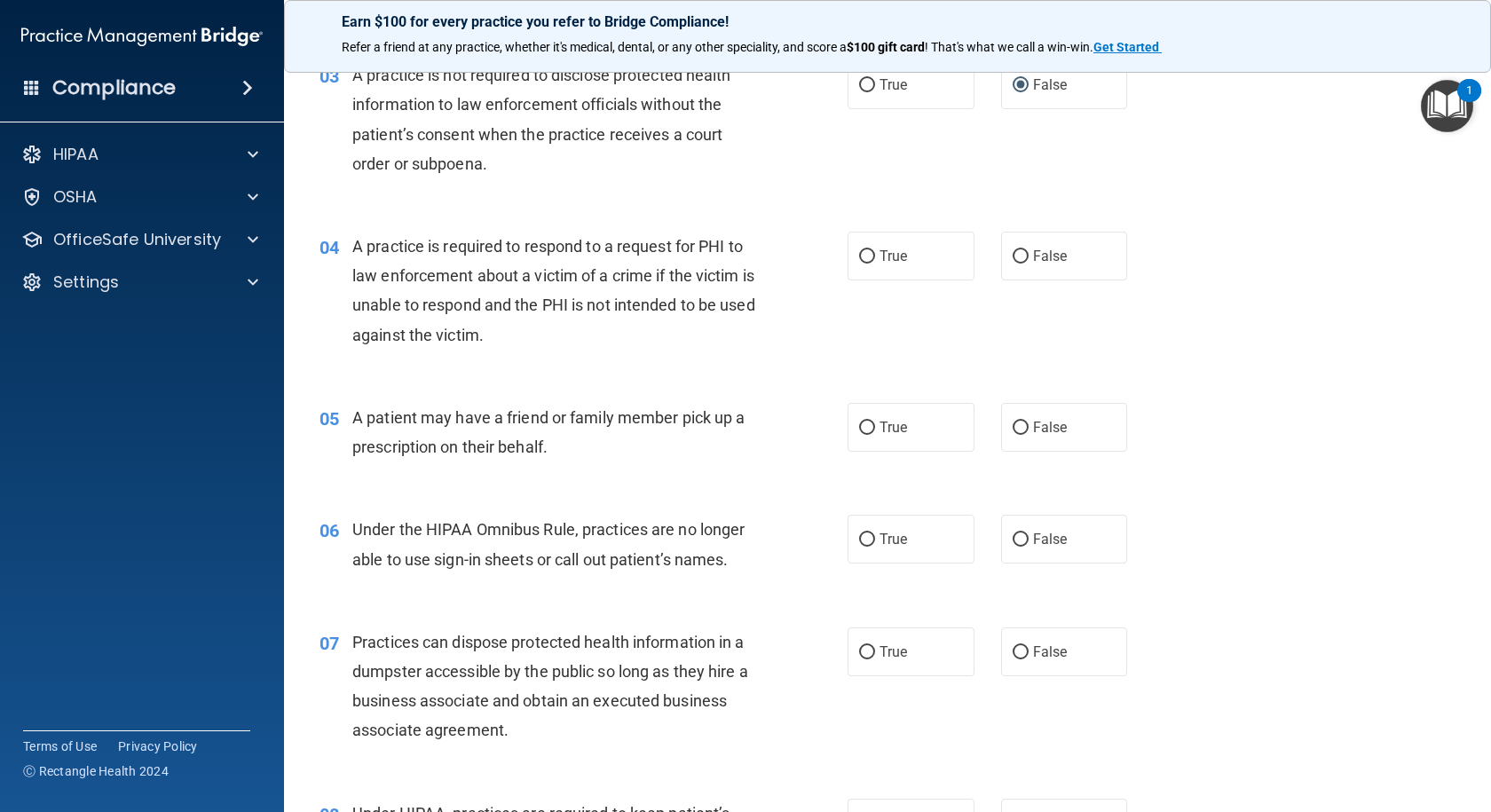
scroll to position [444, 0]
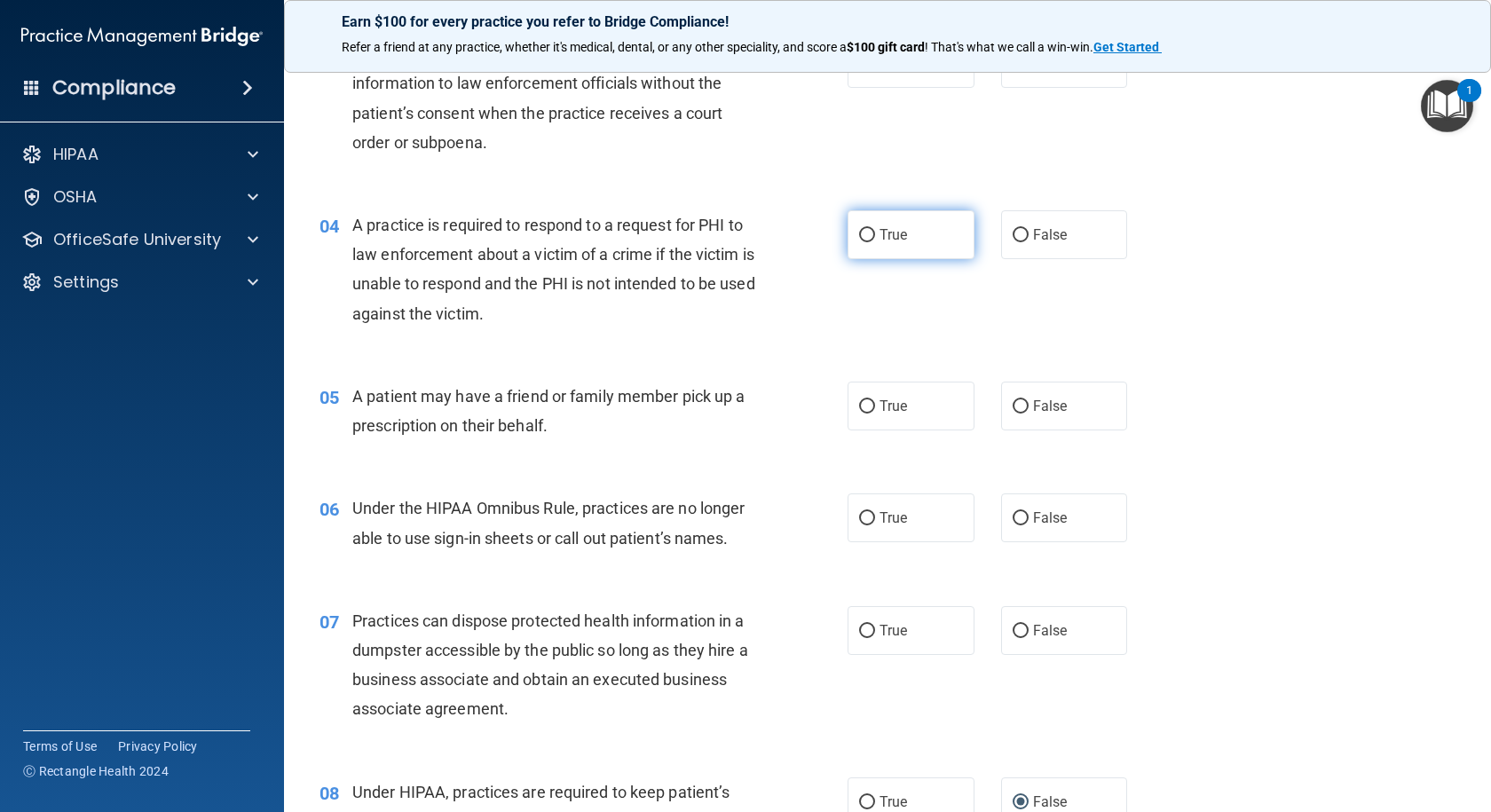
click at [864, 231] on input "True" at bounding box center [866, 235] width 16 height 13
radio input "true"
click at [863, 430] on div "05 A patient may have a friend or family member pick up a prescription on their…" at bounding box center [583, 414] width 582 height 67
click at [860, 404] on input "True" at bounding box center [866, 407] width 16 height 13
radio input "true"
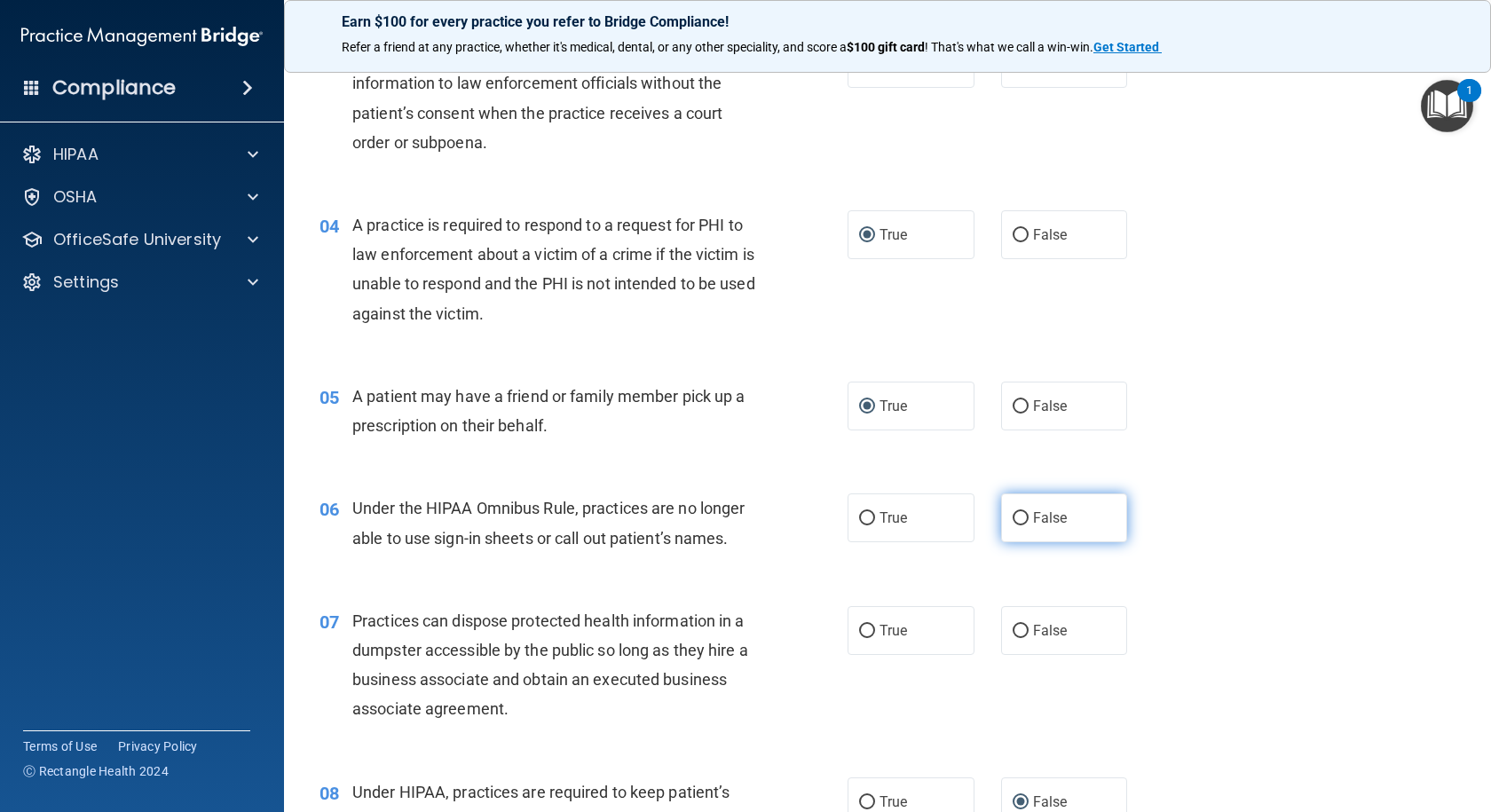
click at [1013, 515] on input "False" at bounding box center [1020, 518] width 16 height 13
radio input "true"
click at [1015, 632] on input "False" at bounding box center [1020, 631] width 16 height 13
radio input "true"
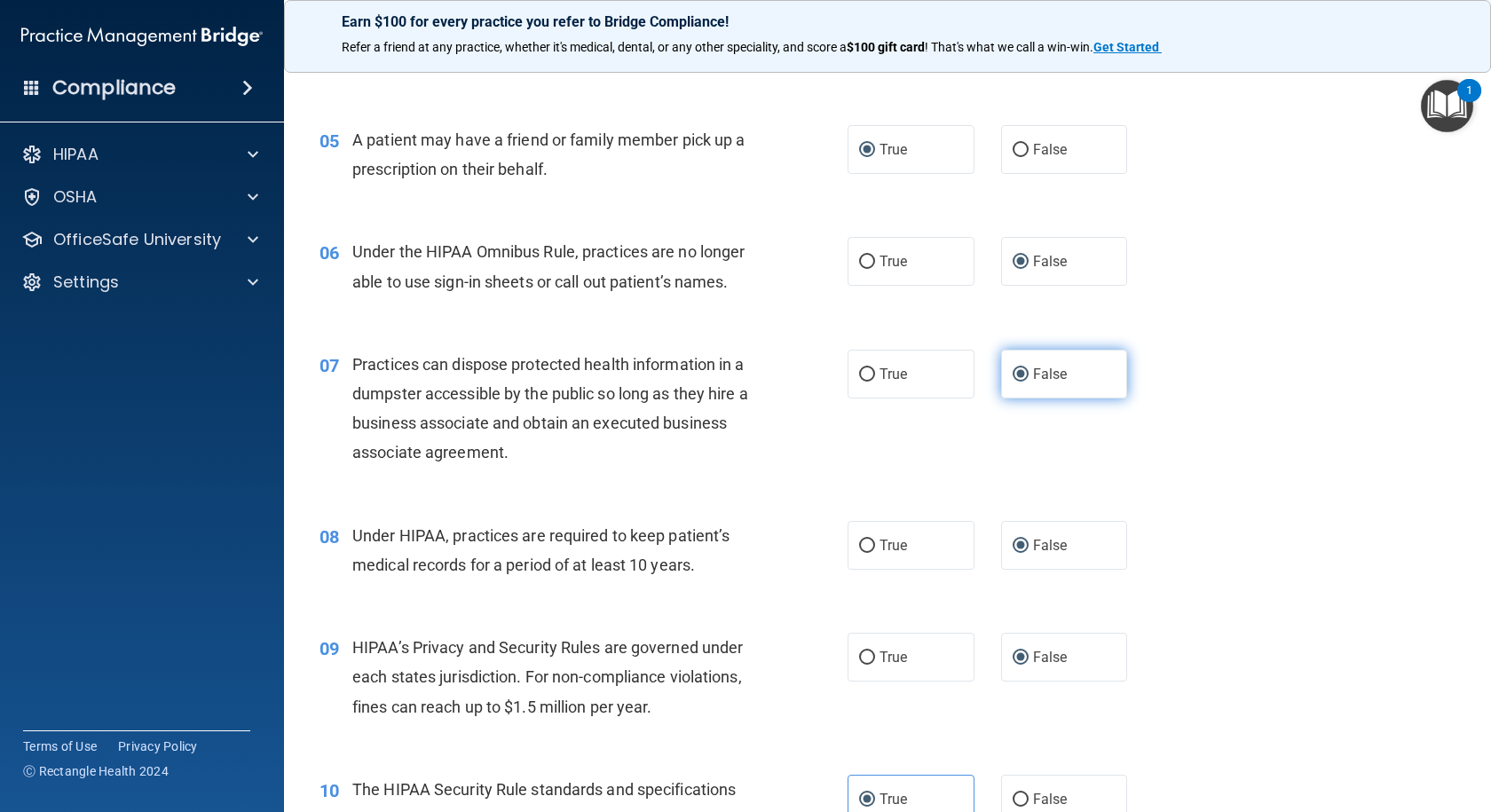
scroll to position [710, 0]
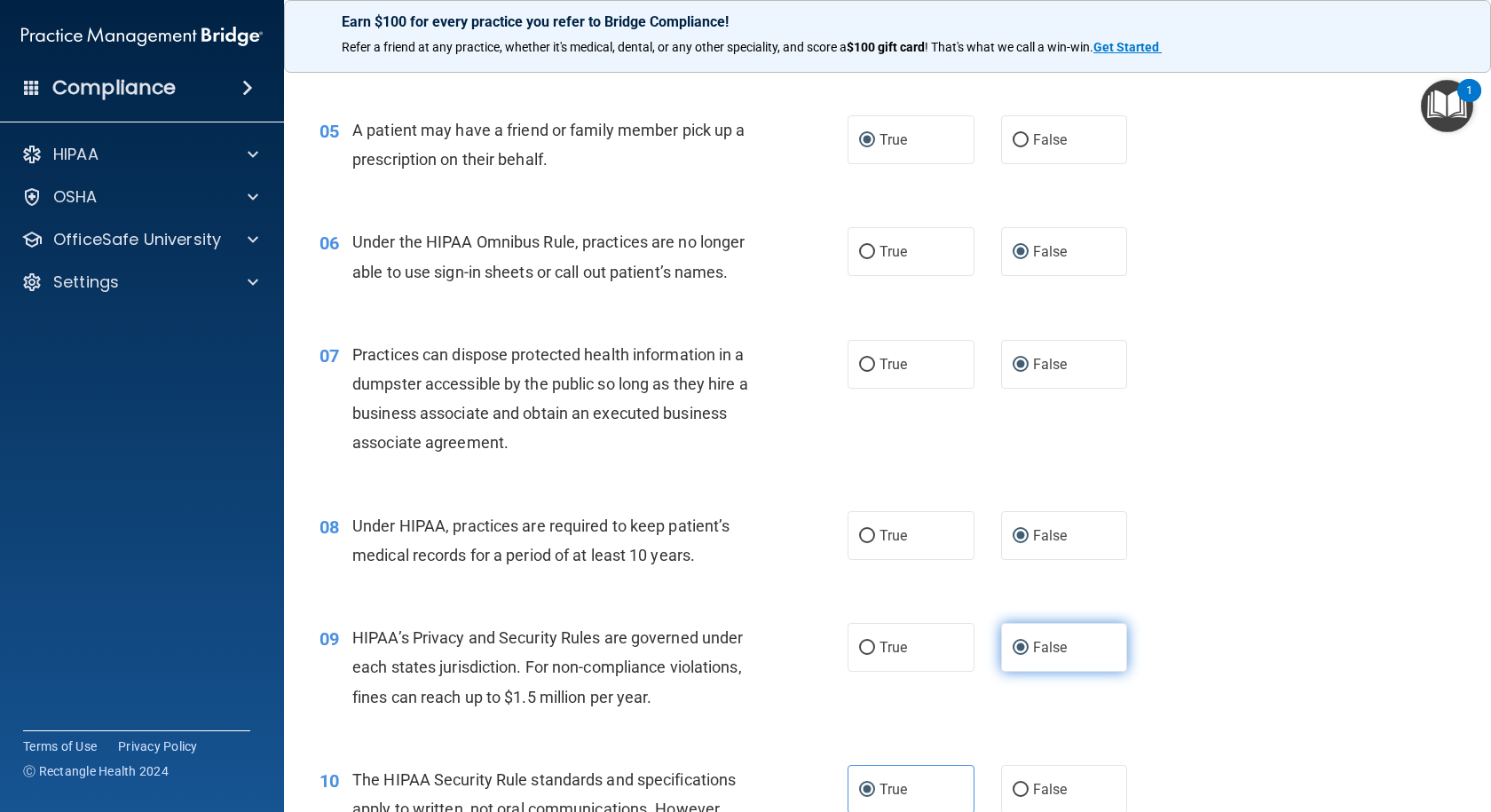
click at [1015, 635] on label "False" at bounding box center [1065, 647] width 127 height 49
click at [1015, 641] on input "False" at bounding box center [1020, 648] width 16 height 13
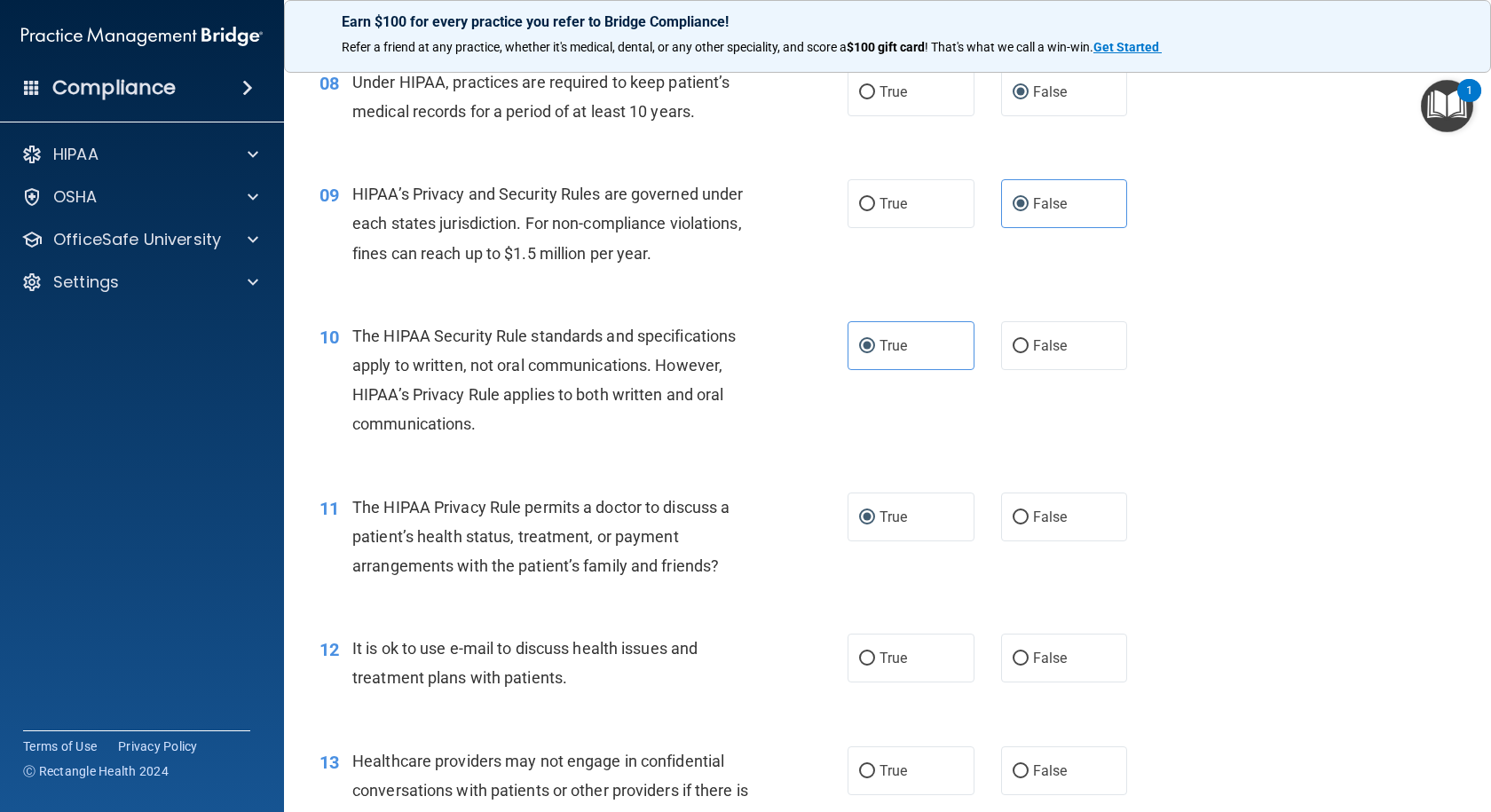
scroll to position [1242, 0]
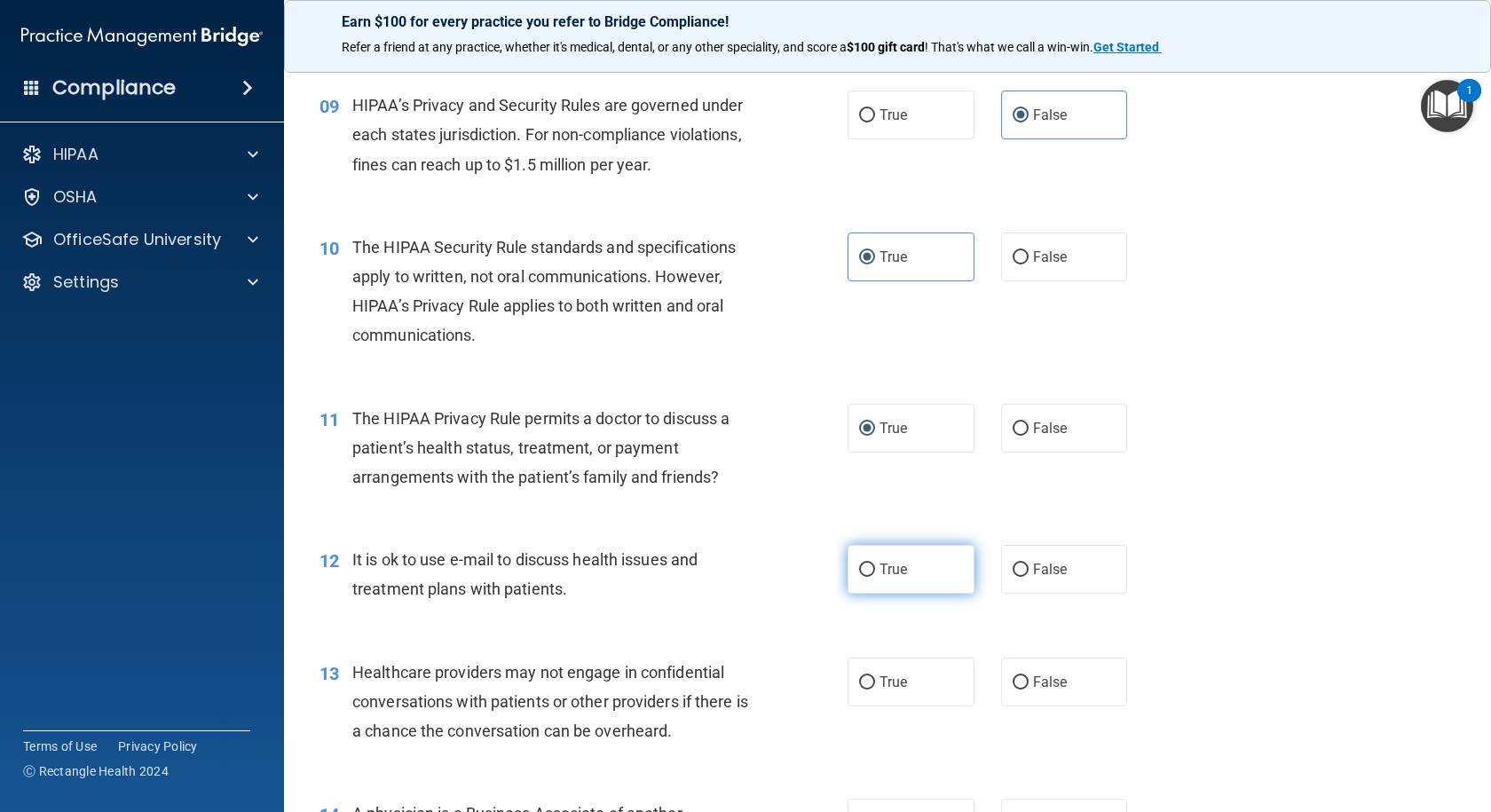
click at [859, 565] on input "True" at bounding box center [866, 570] width 16 height 13
radio input "true"
click at [1018, 683] on input "False" at bounding box center [1020, 682] width 16 height 13
radio input "true"
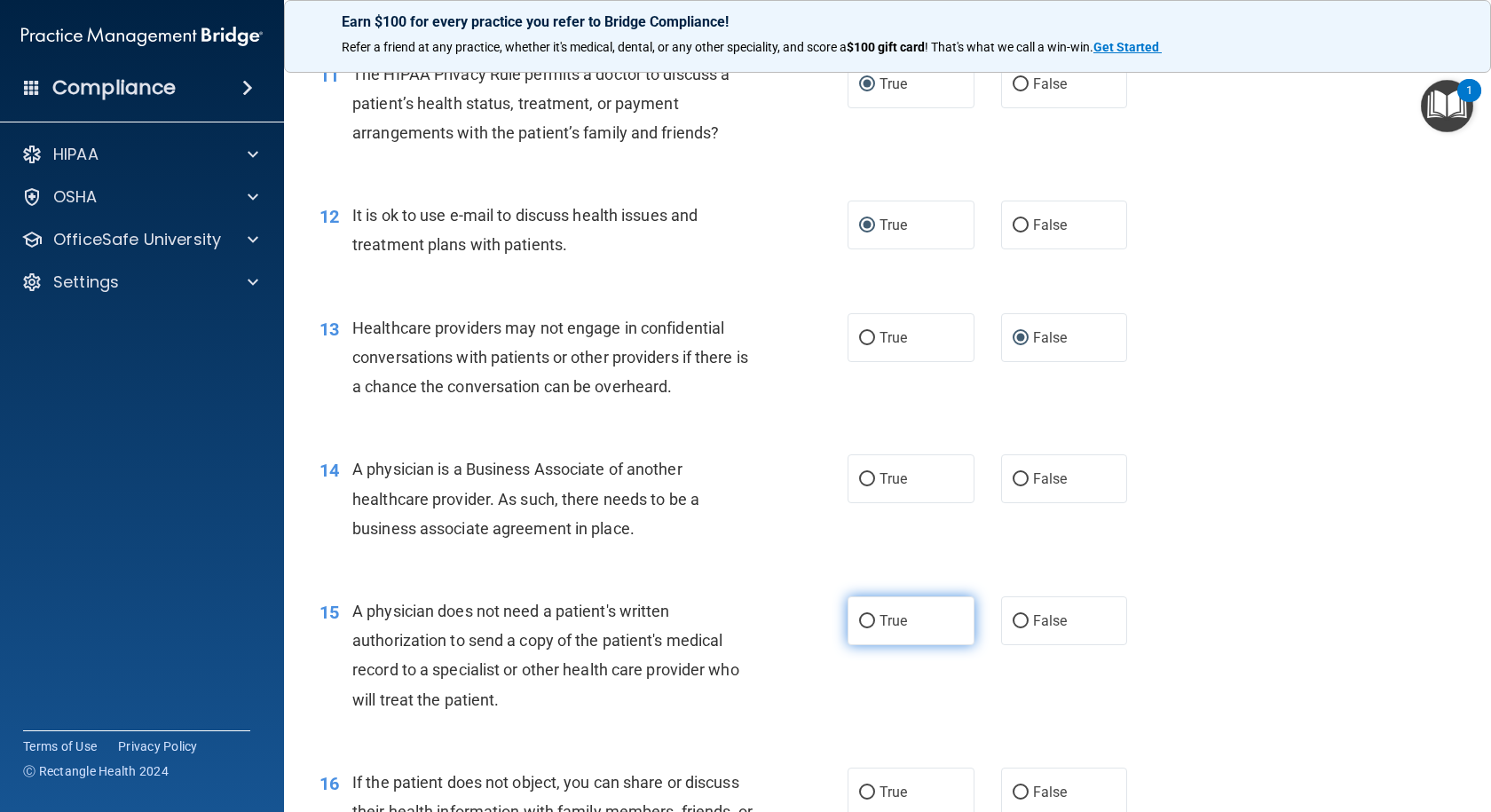
scroll to position [1597, 0]
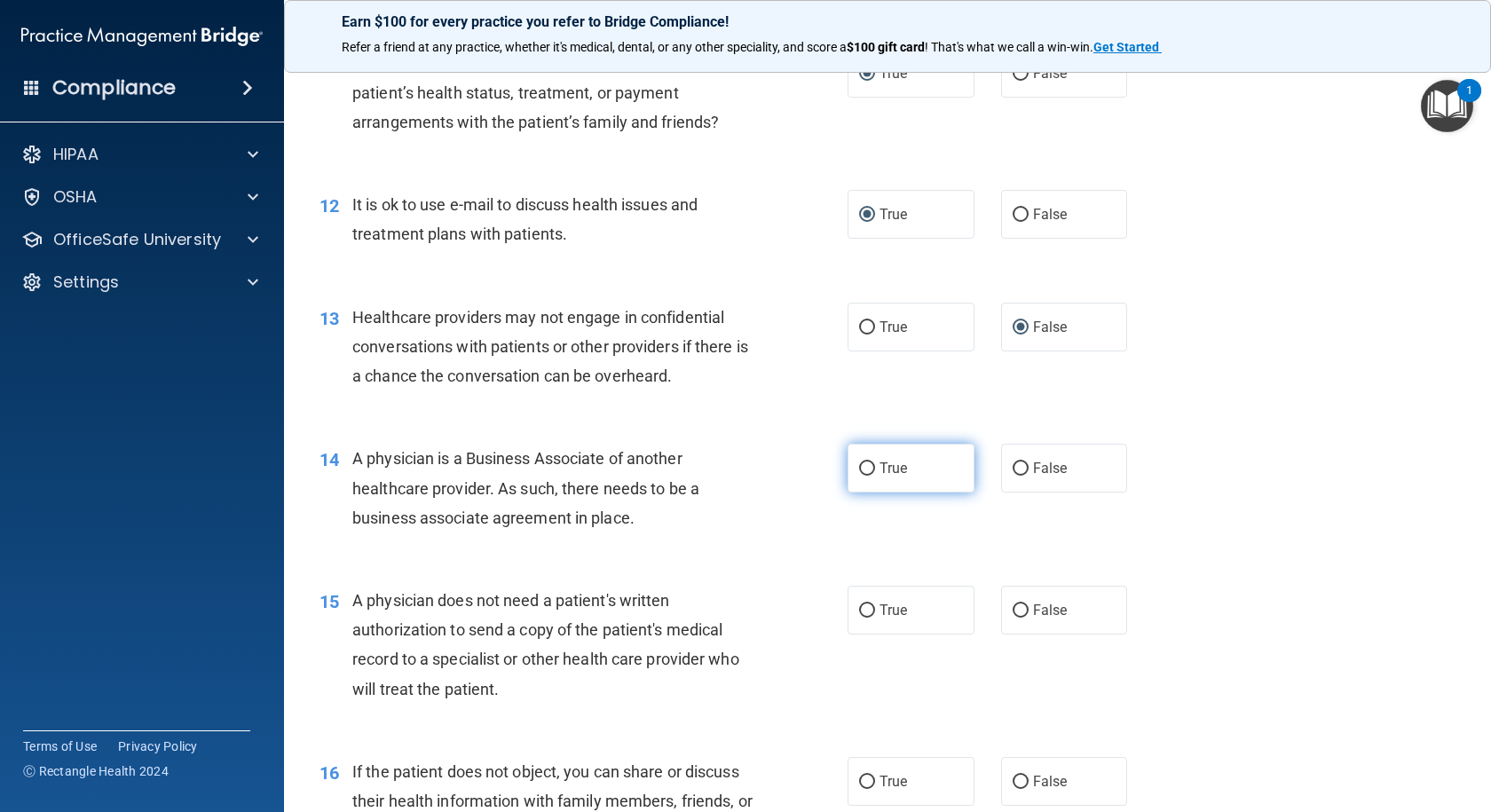
click at [862, 478] on label "True" at bounding box center [910, 468] width 127 height 49
click at [862, 476] on input "True" at bounding box center [866, 468] width 16 height 13
radio input "true"
click at [867, 615] on input "True" at bounding box center [866, 611] width 16 height 13
radio input "true"
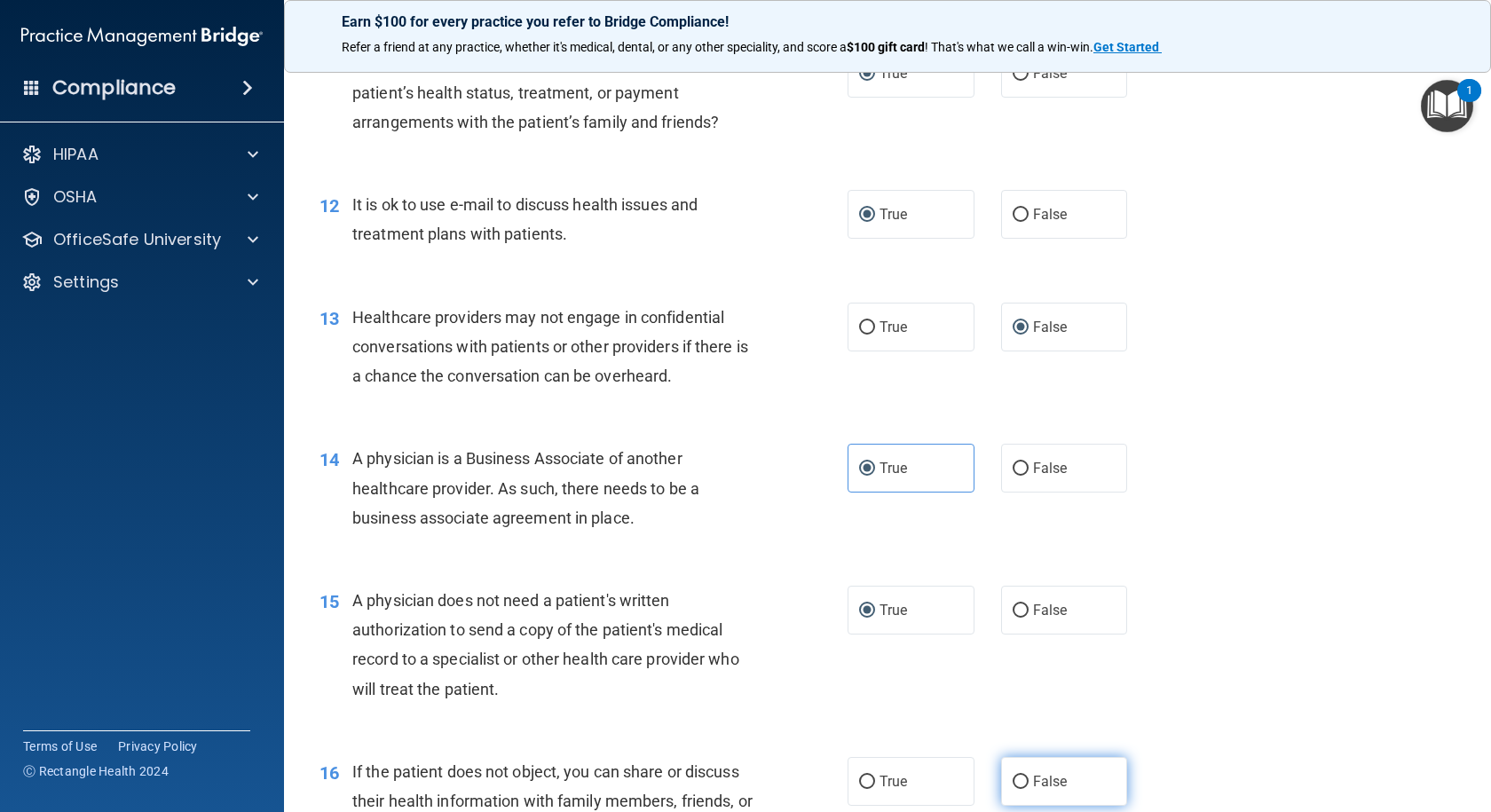
click at [1012, 780] on input "False" at bounding box center [1020, 782] width 16 height 13
radio input "true"
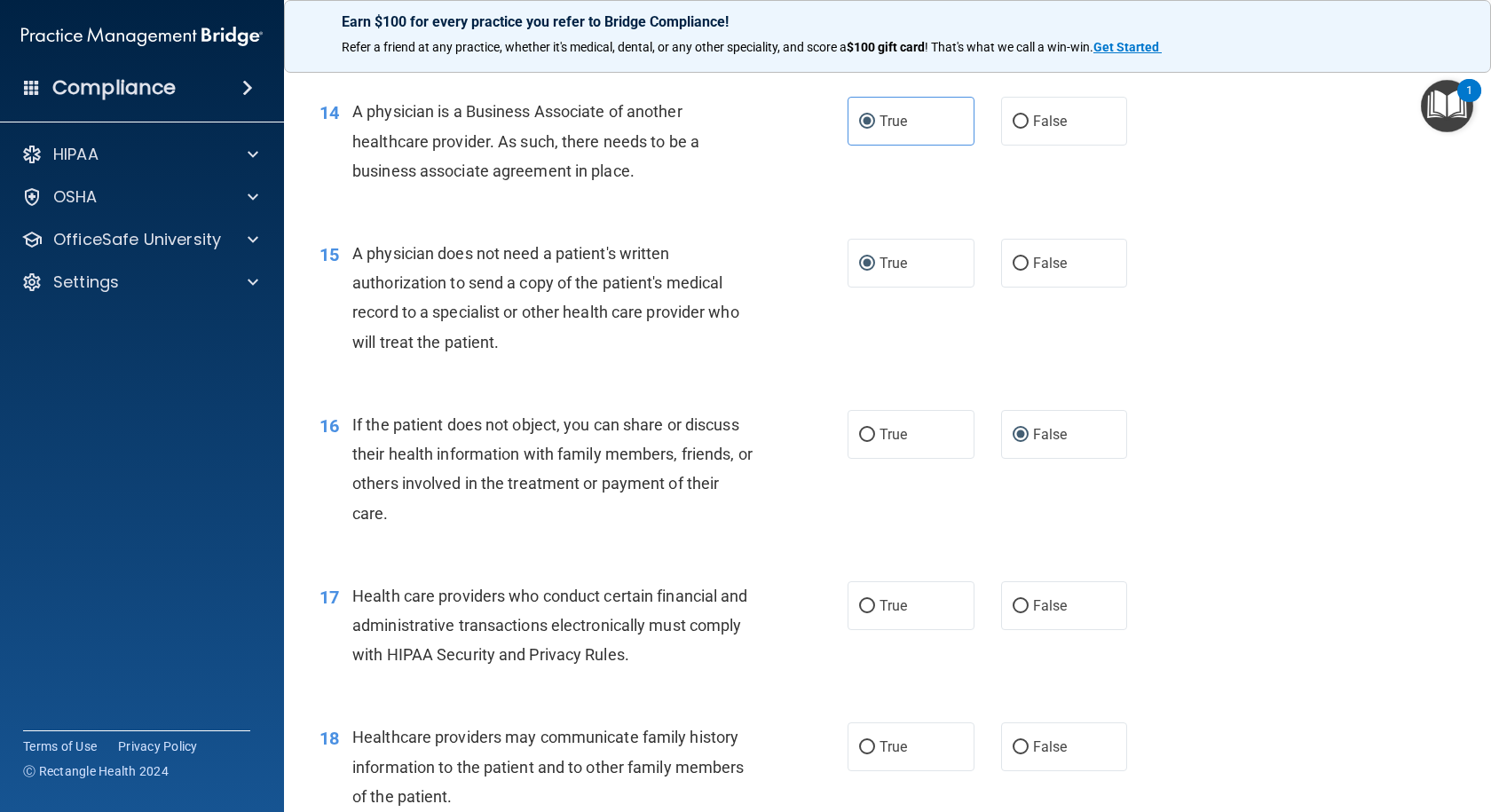
scroll to position [1952, 0]
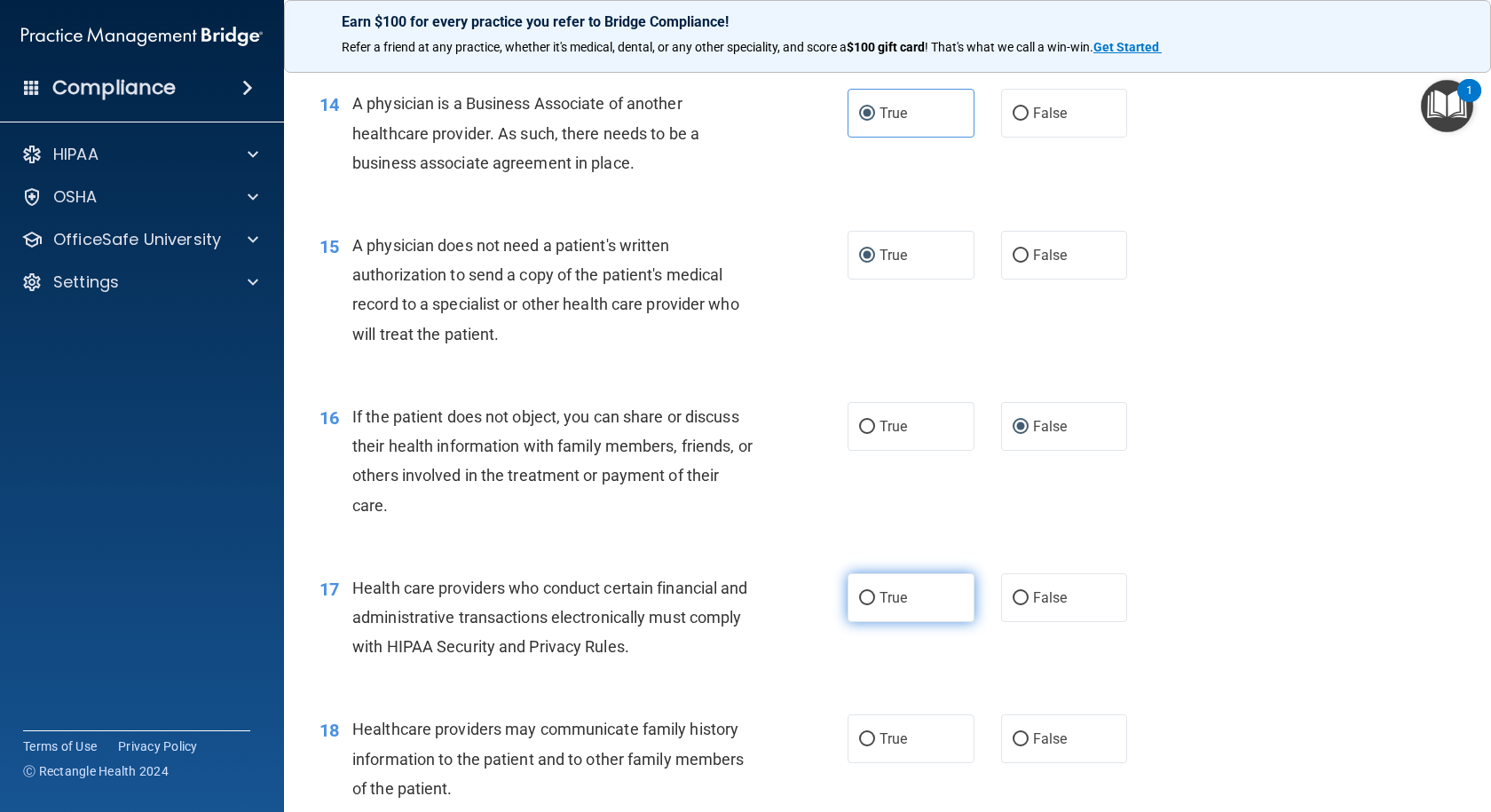
click at [864, 599] on input "True" at bounding box center [866, 598] width 16 height 13
radio input "true"
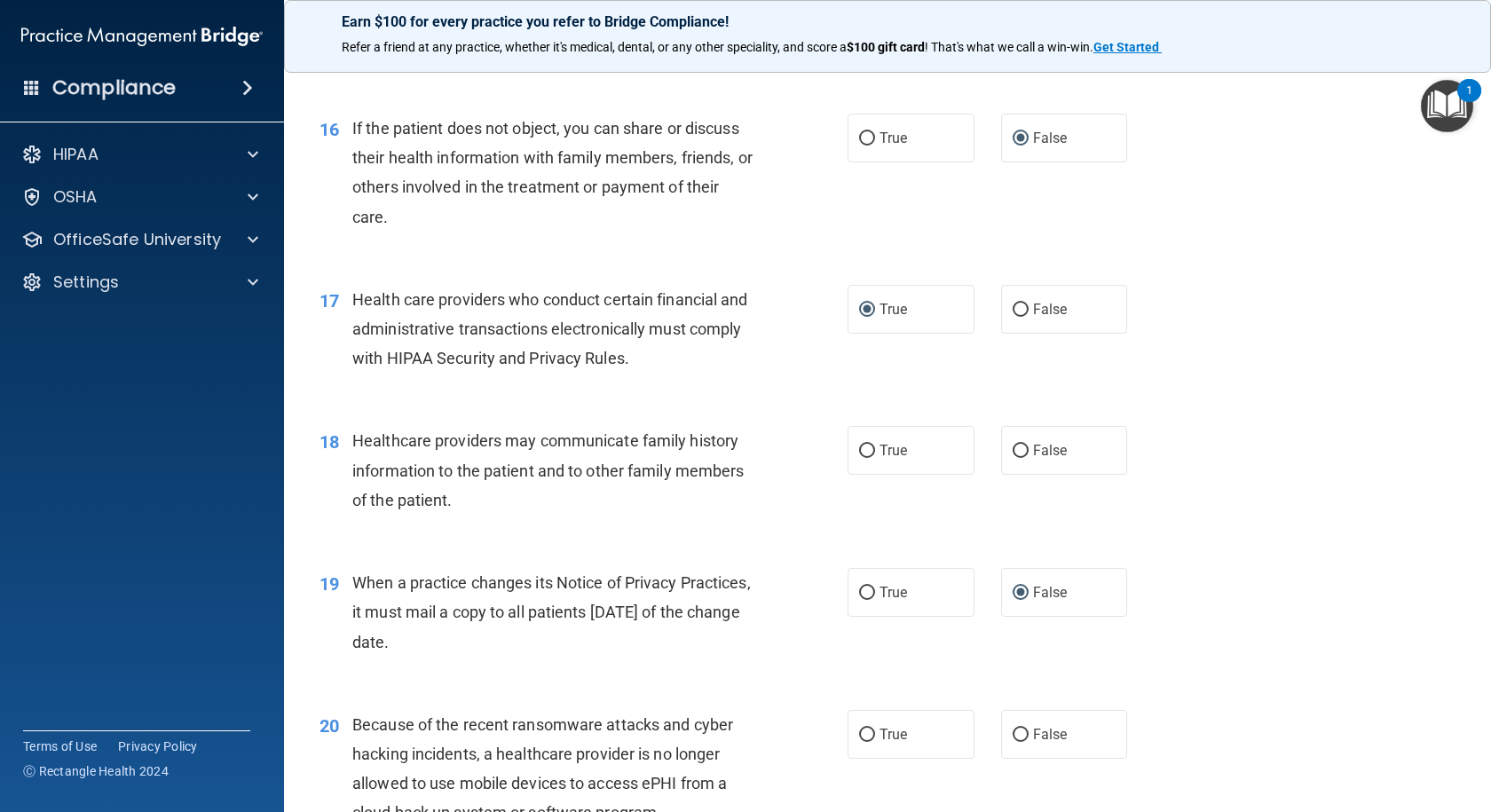
scroll to position [2306, 0]
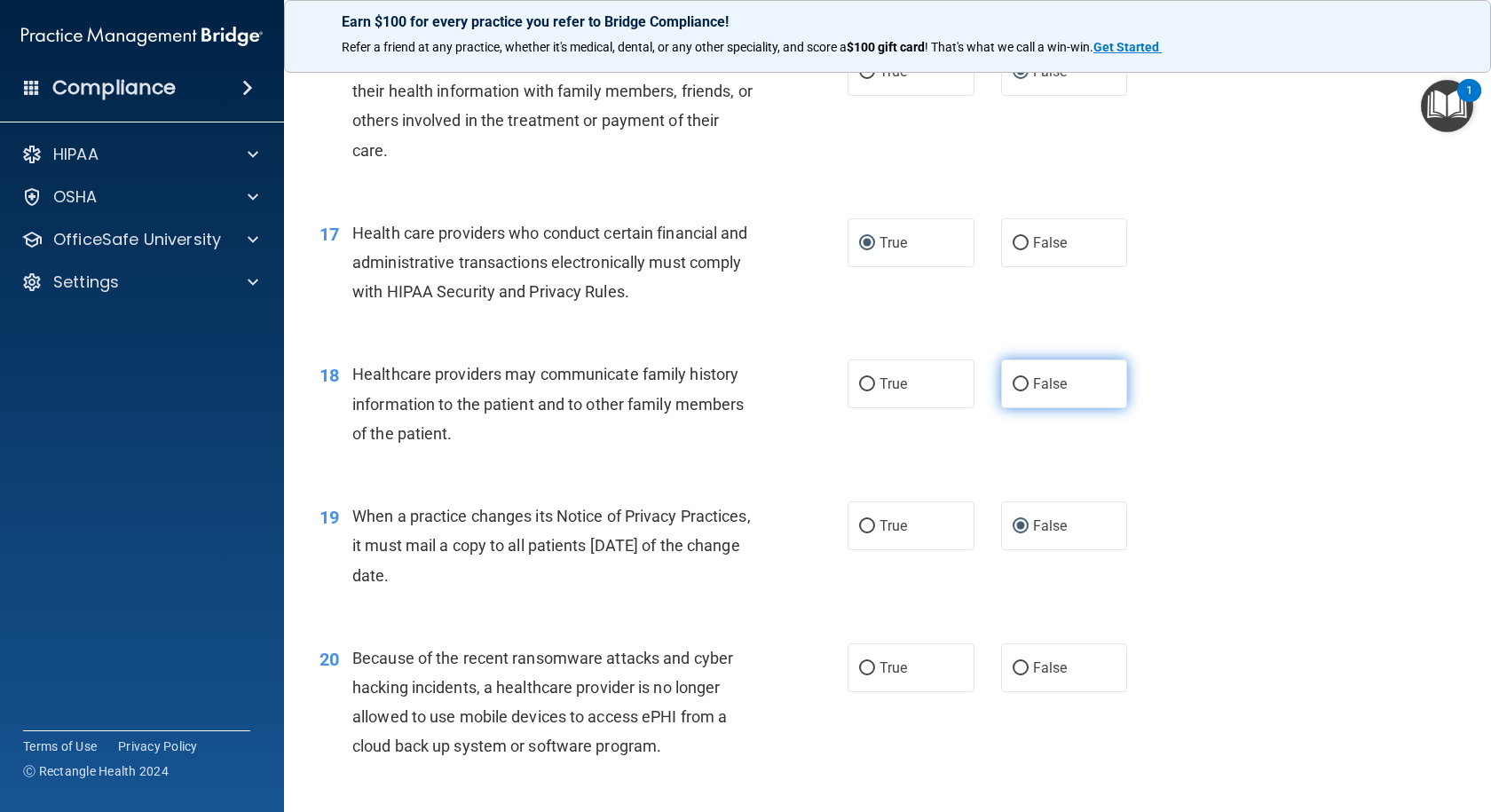
click at [1016, 381] on input "False" at bounding box center [1020, 384] width 16 height 13
radio input "true"
click at [1016, 671] on input "False" at bounding box center [1020, 669] width 16 height 13
radio input "true"
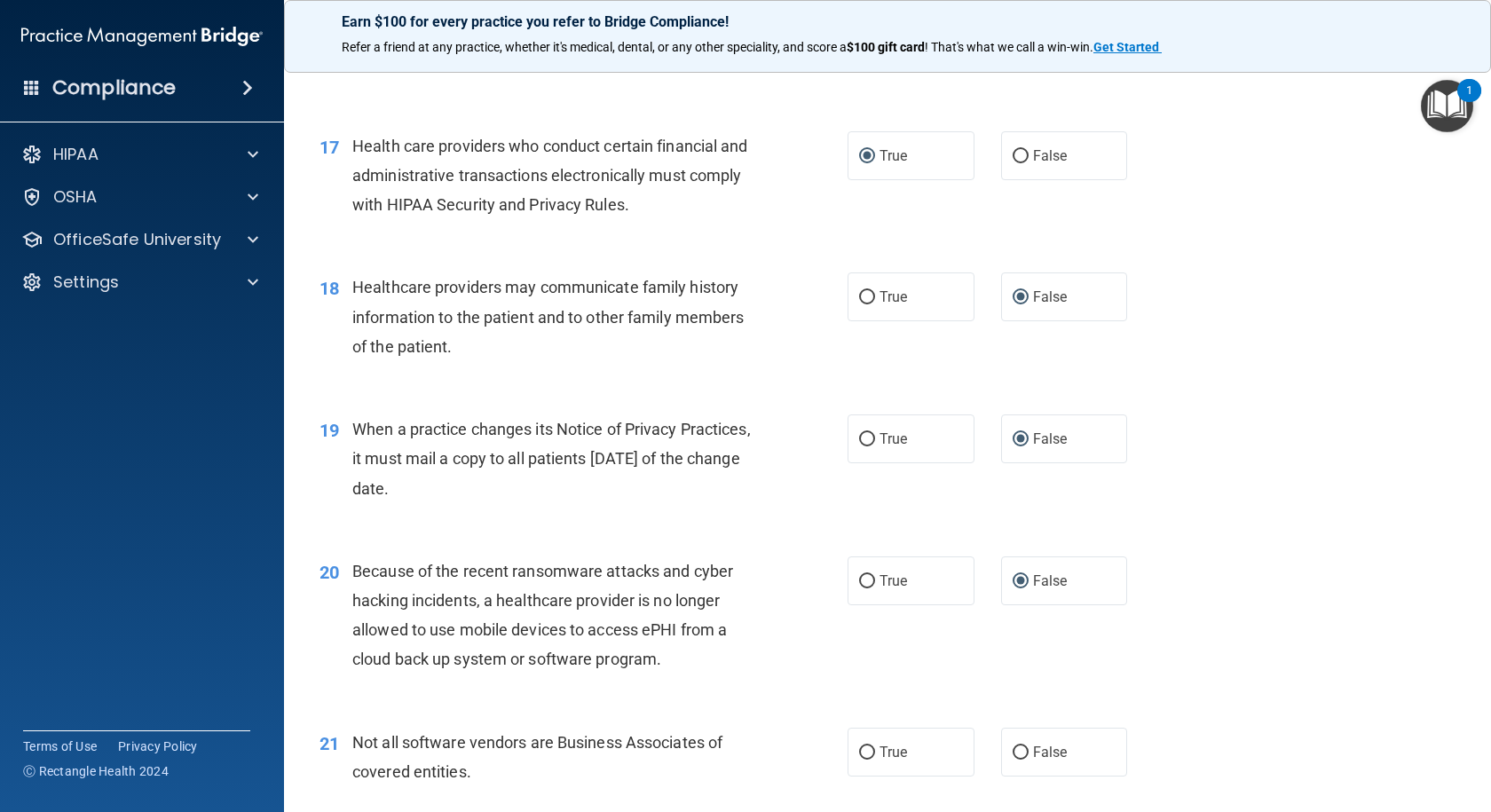
scroll to position [2573, 0]
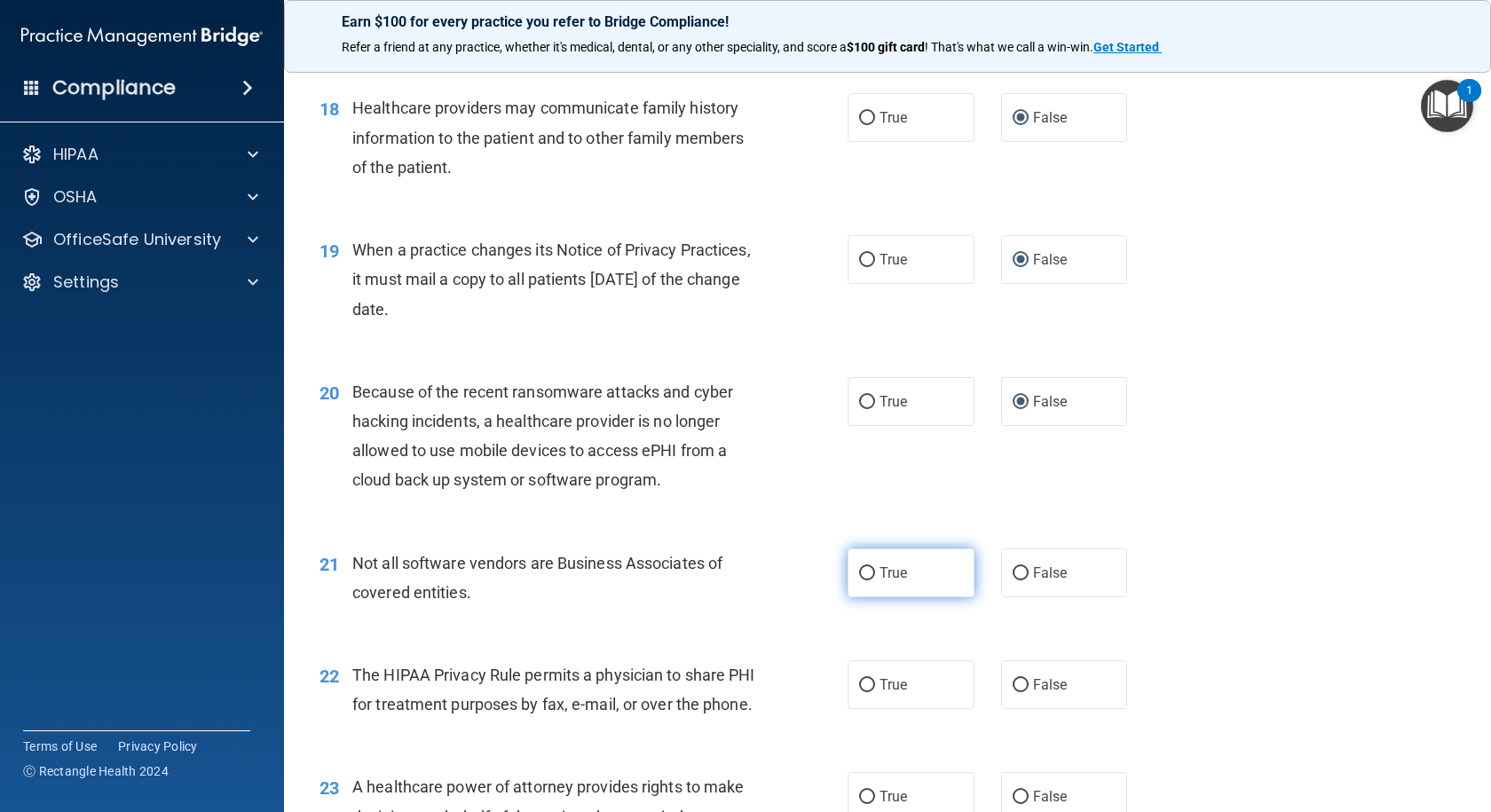
click at [859, 576] on input "True" at bounding box center [866, 573] width 16 height 13
radio input "true"
click at [859, 687] on input "True" at bounding box center [866, 685] width 16 height 13
radio input "true"
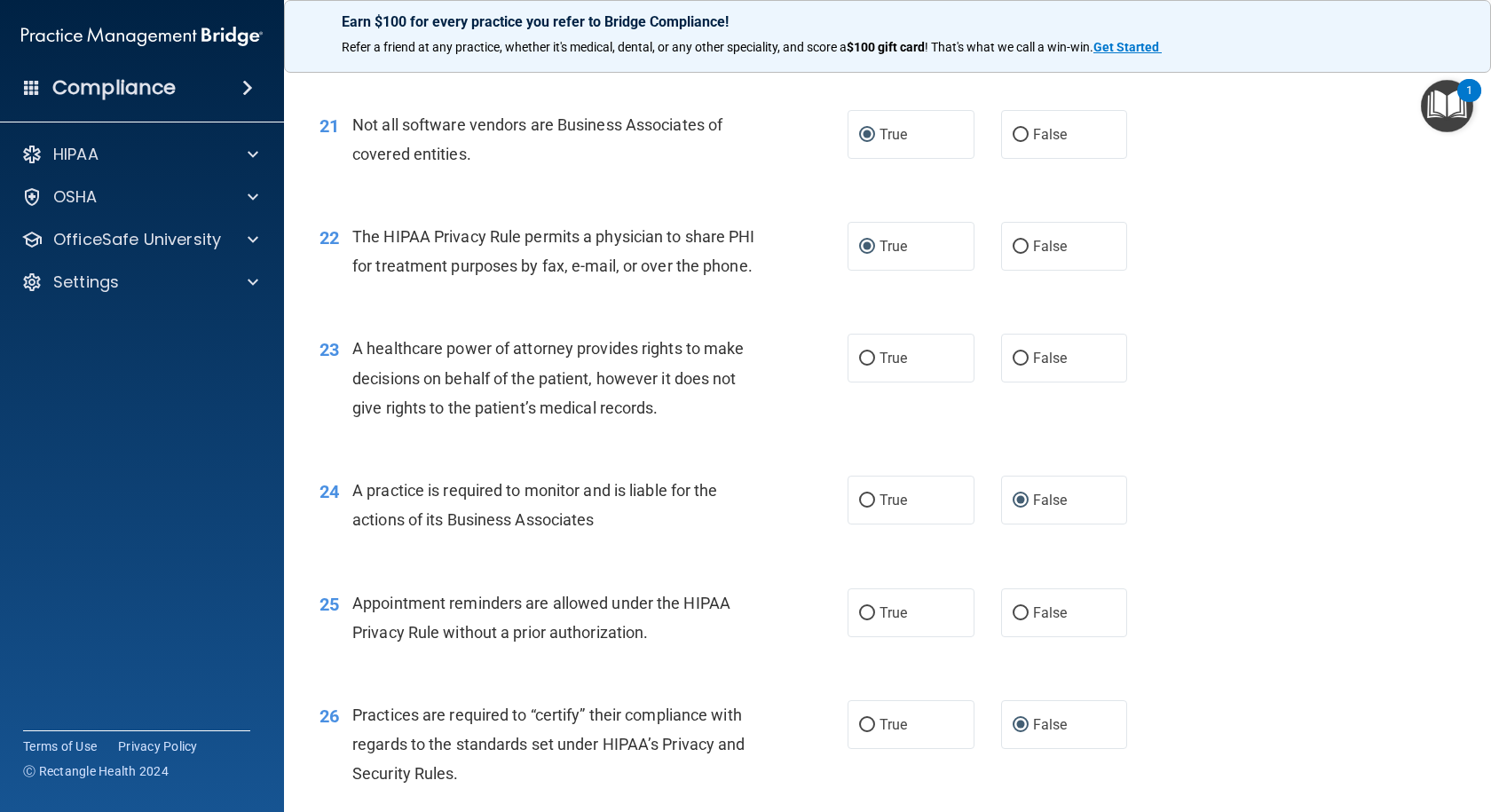
scroll to position [3017, 0]
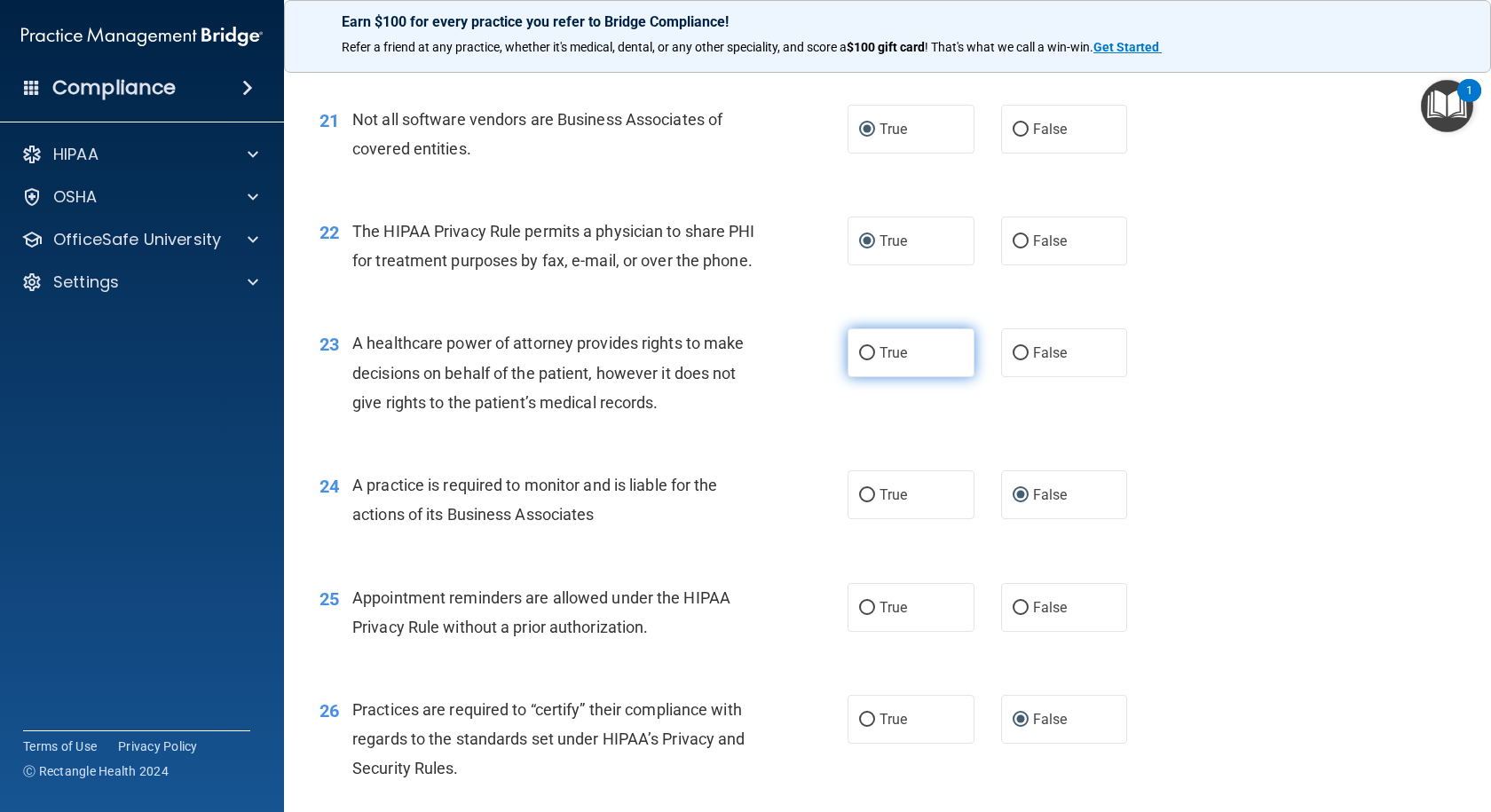
click at [859, 360] on input "True" at bounding box center [866, 354] width 16 height 13
radio input "true"
click at [879, 615] on span "True" at bounding box center [893, 607] width 28 height 17
click at [874, 615] on input "True" at bounding box center [866, 608] width 16 height 13
radio input "true"
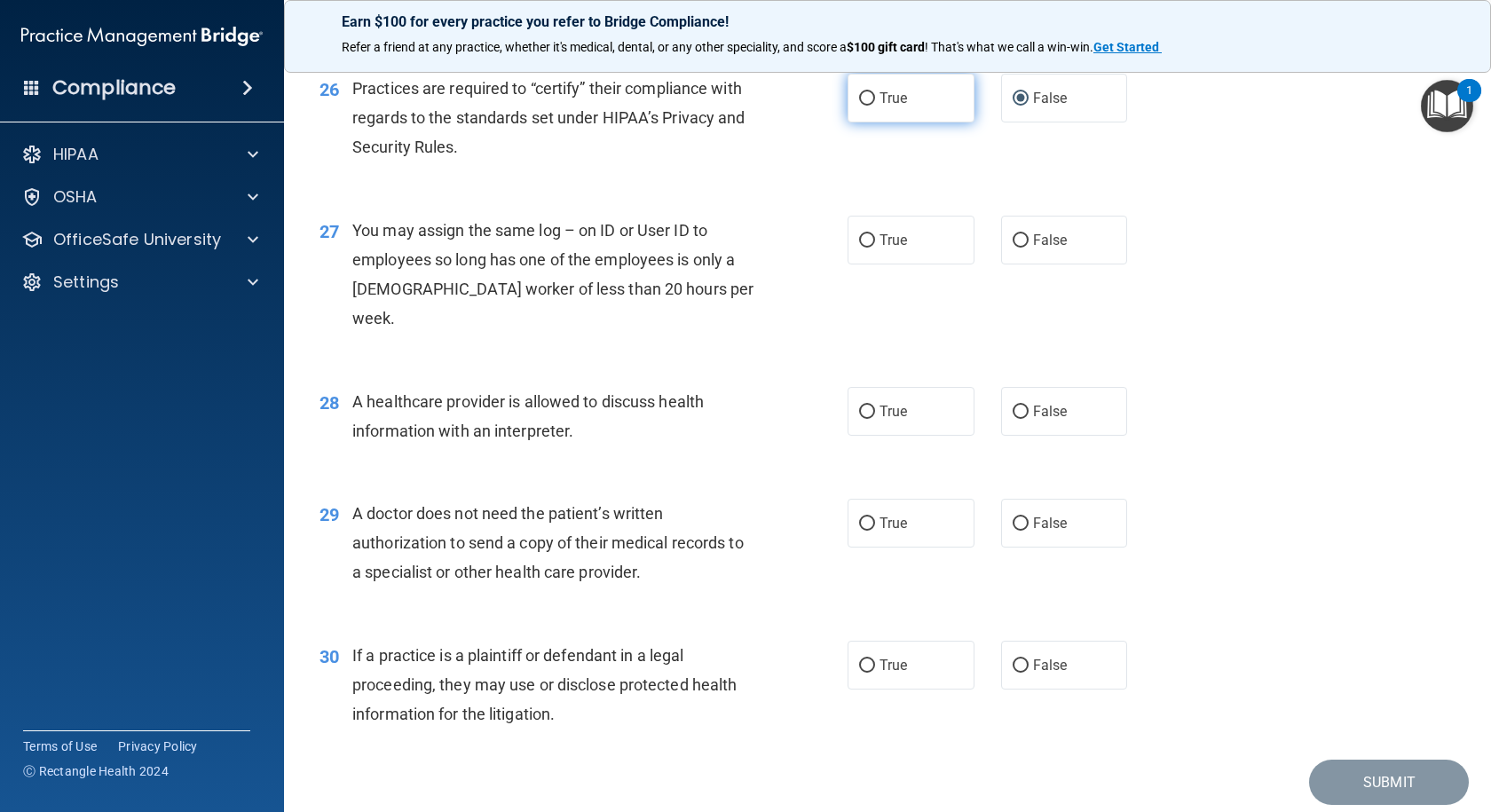
scroll to position [3702, 0]
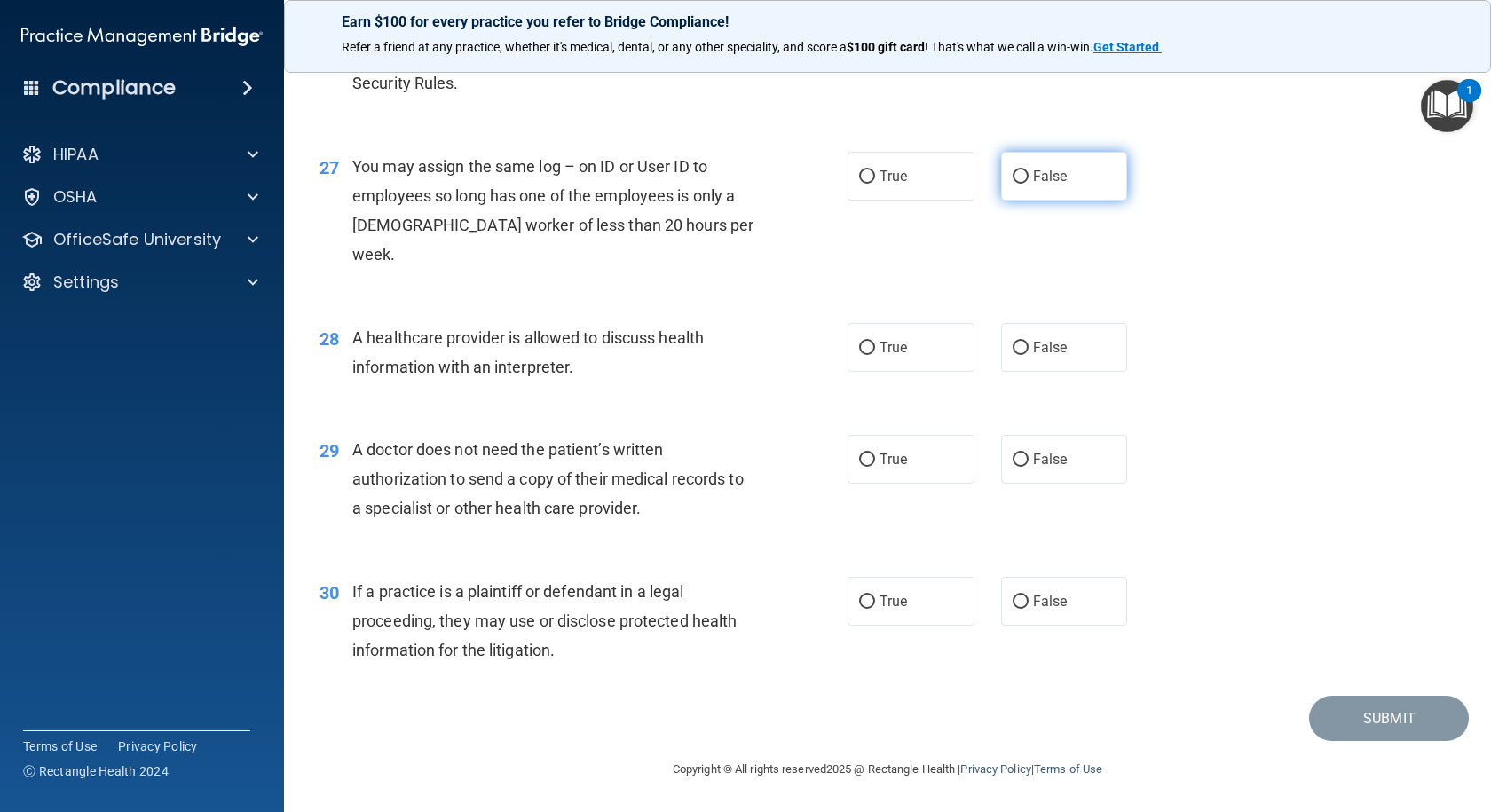
click at [1015, 184] on input "False" at bounding box center [1020, 176] width 16 height 13
radio input "true"
click at [859, 346] on input "True" at bounding box center [866, 348] width 16 height 13
radio input "true"
click at [864, 457] on input "True" at bounding box center [866, 460] width 16 height 13
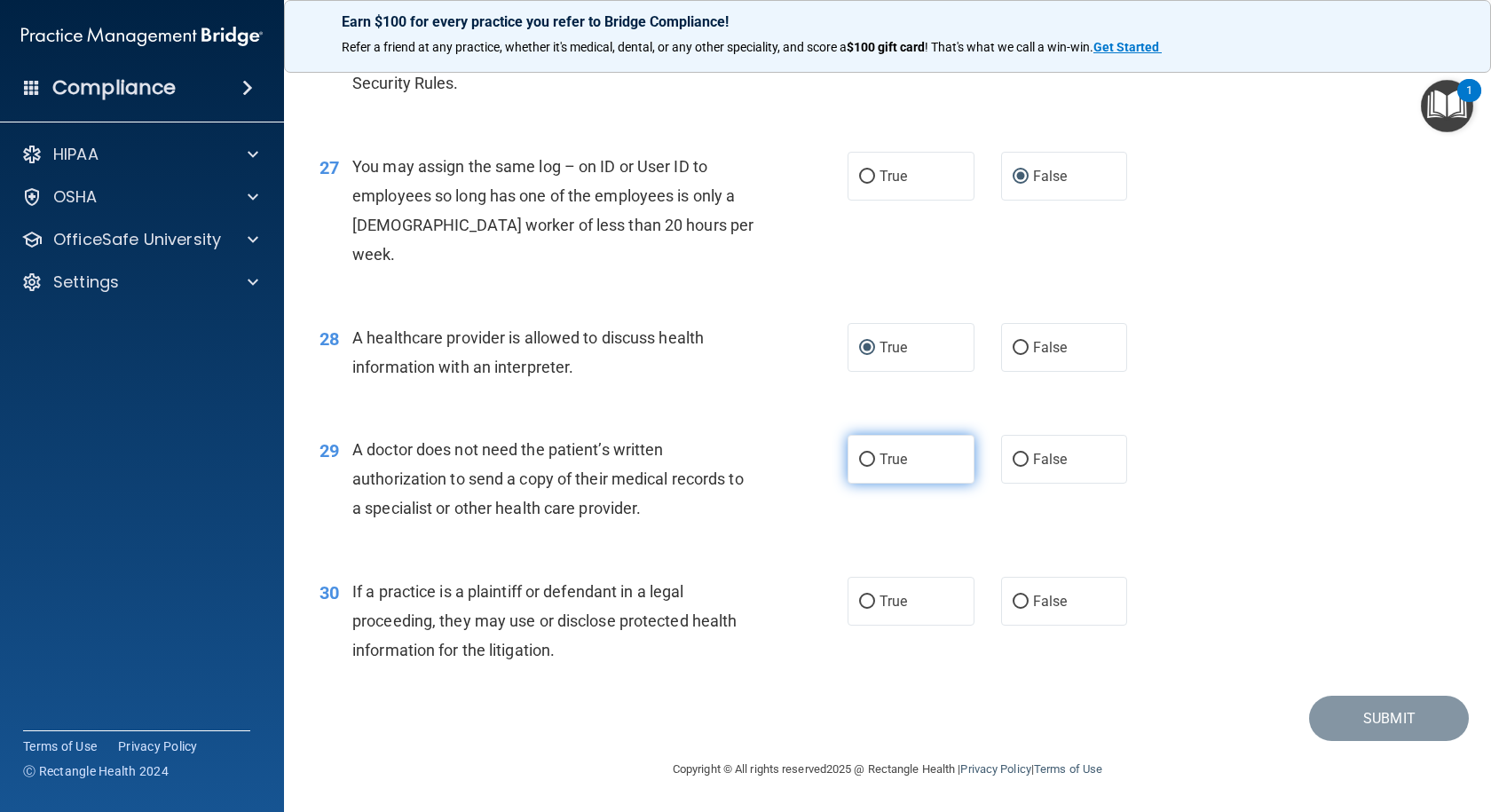
radio input "true"
click at [1017, 599] on input "False" at bounding box center [1020, 602] width 16 height 13
radio input "true"
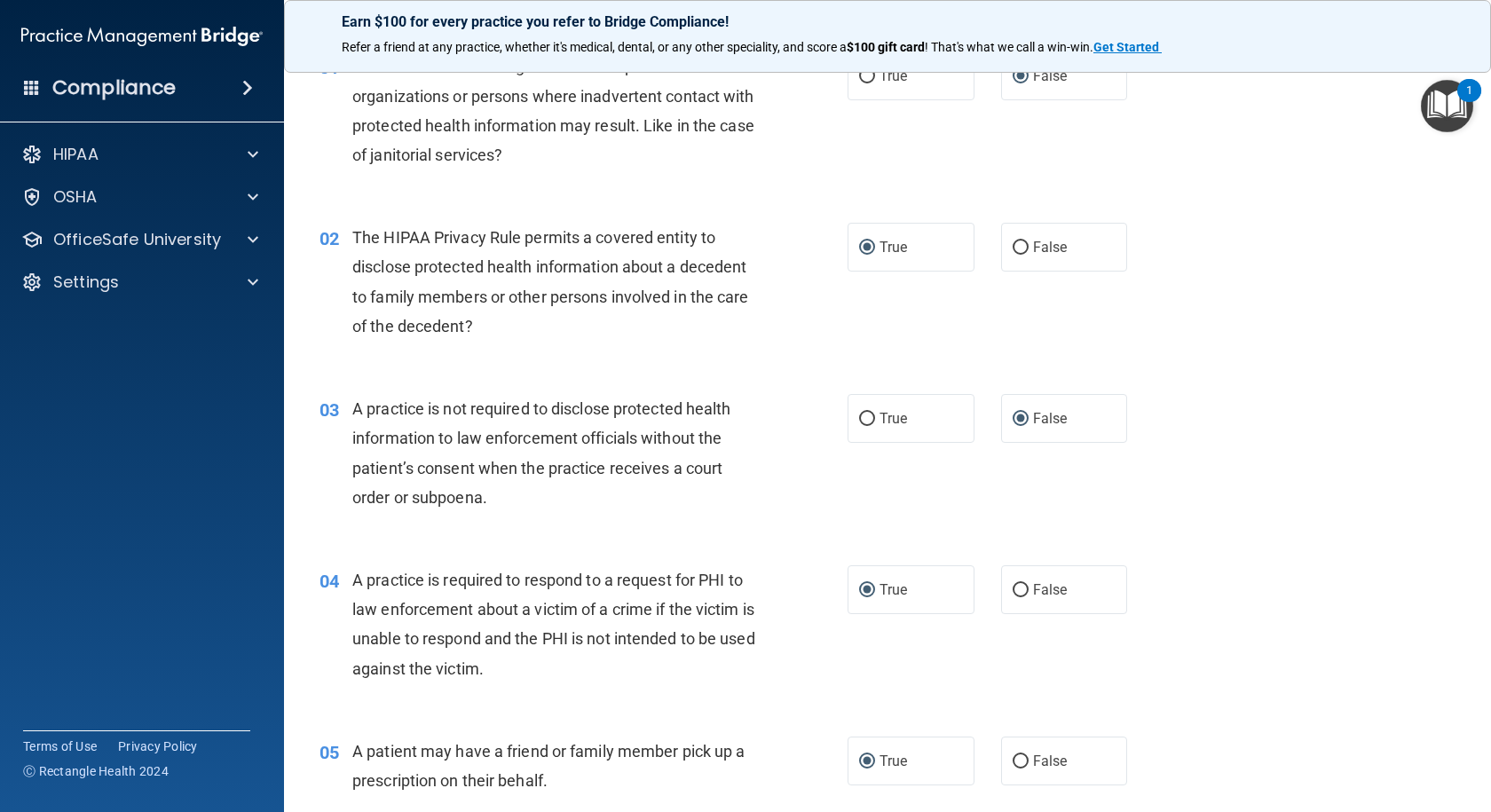
scroll to position [0, 0]
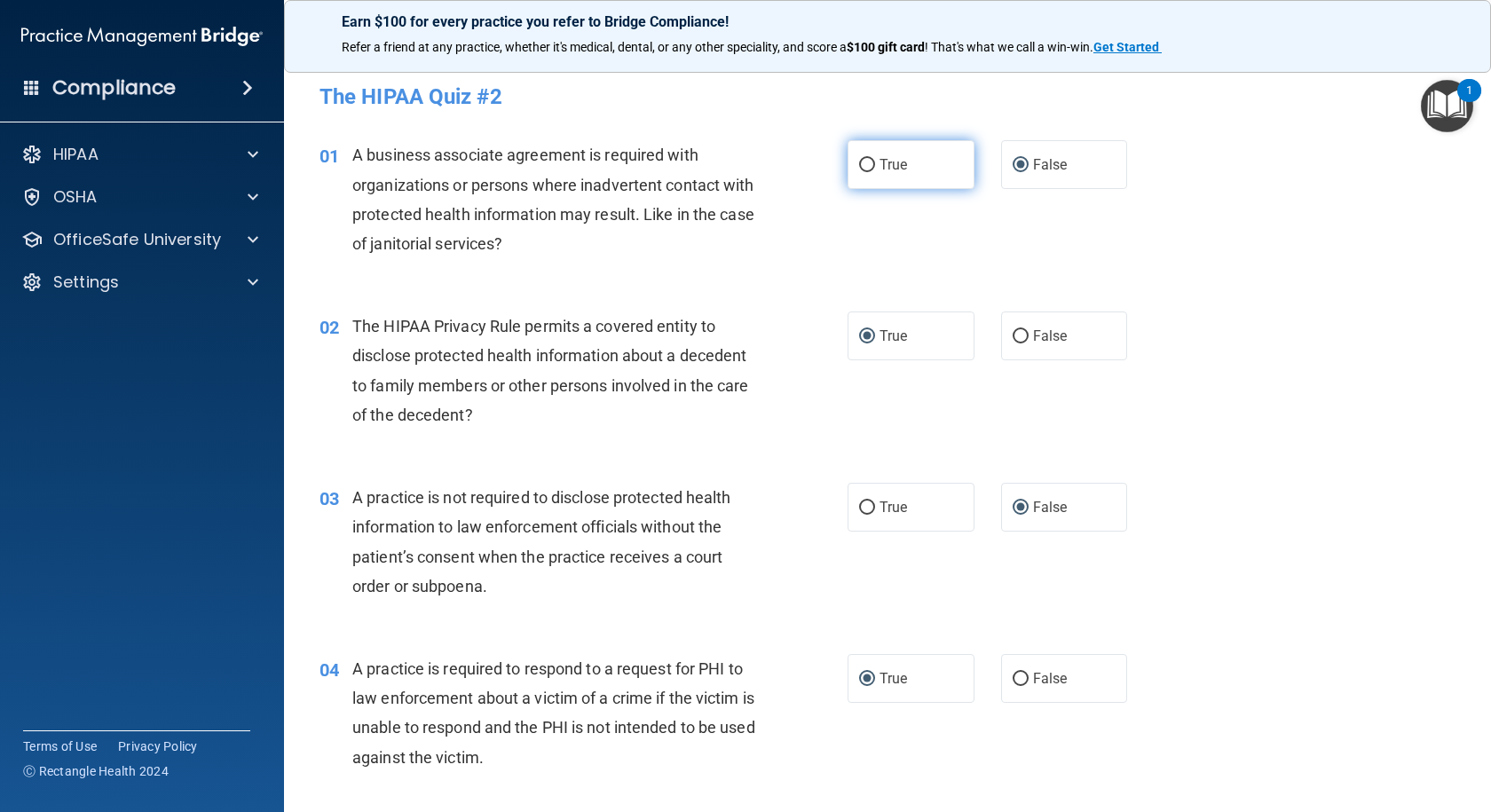
click at [860, 166] on input "True" at bounding box center [866, 165] width 16 height 13
radio input "true"
radio input "false"
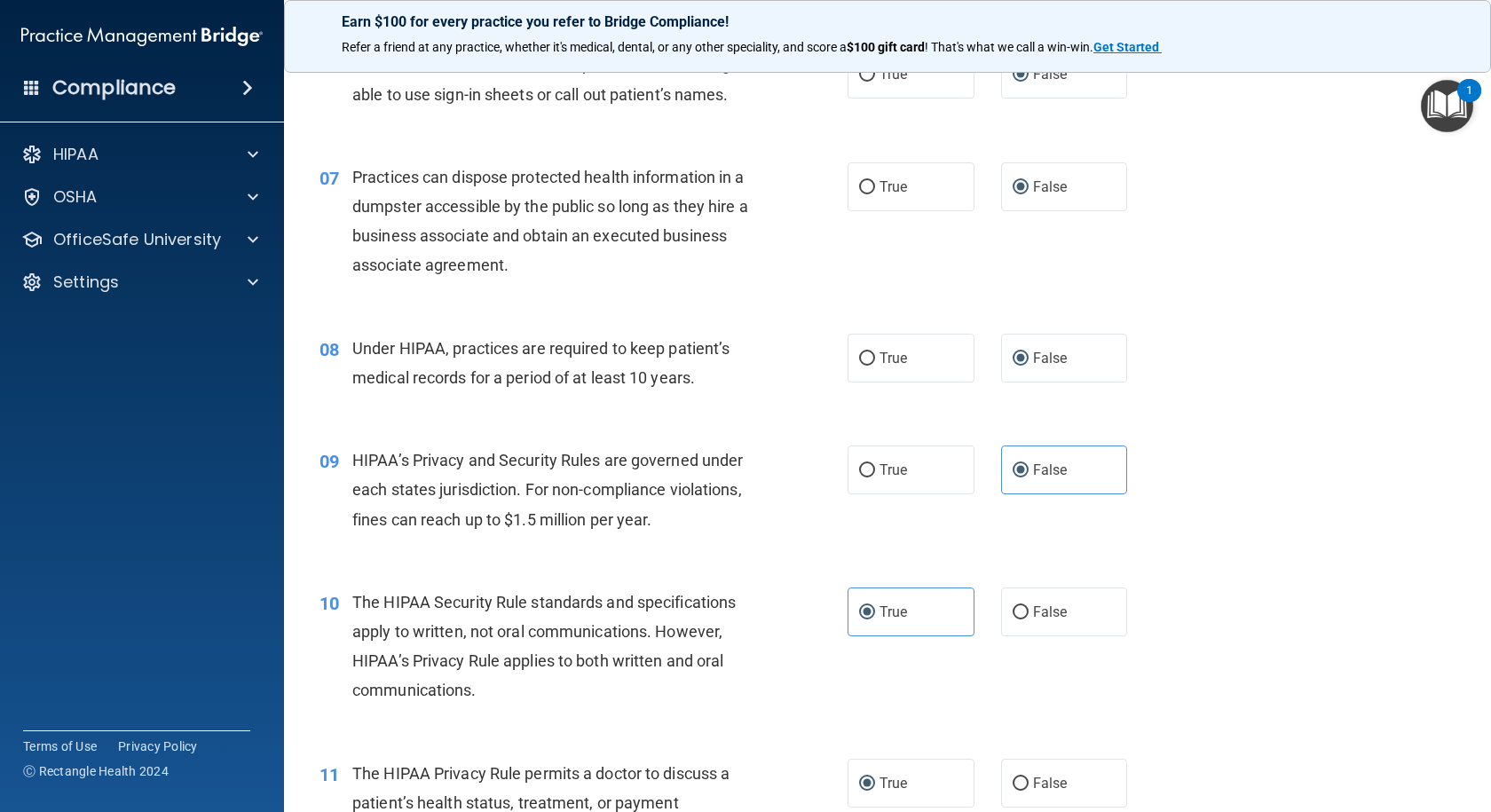
scroll to position [976, 0]
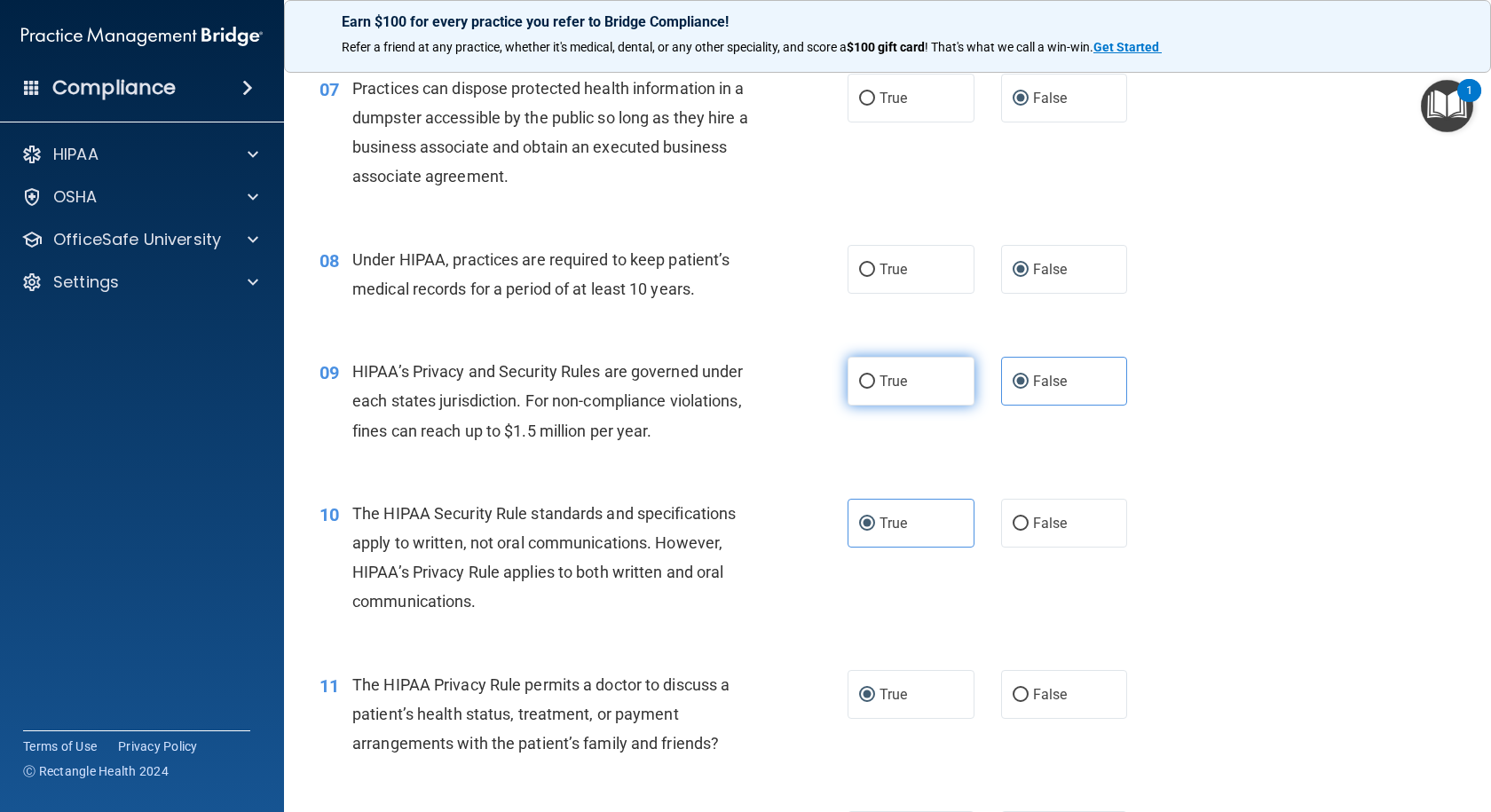
click at [859, 386] on input "True" at bounding box center [866, 382] width 16 height 13
radio input "true"
radio input "false"
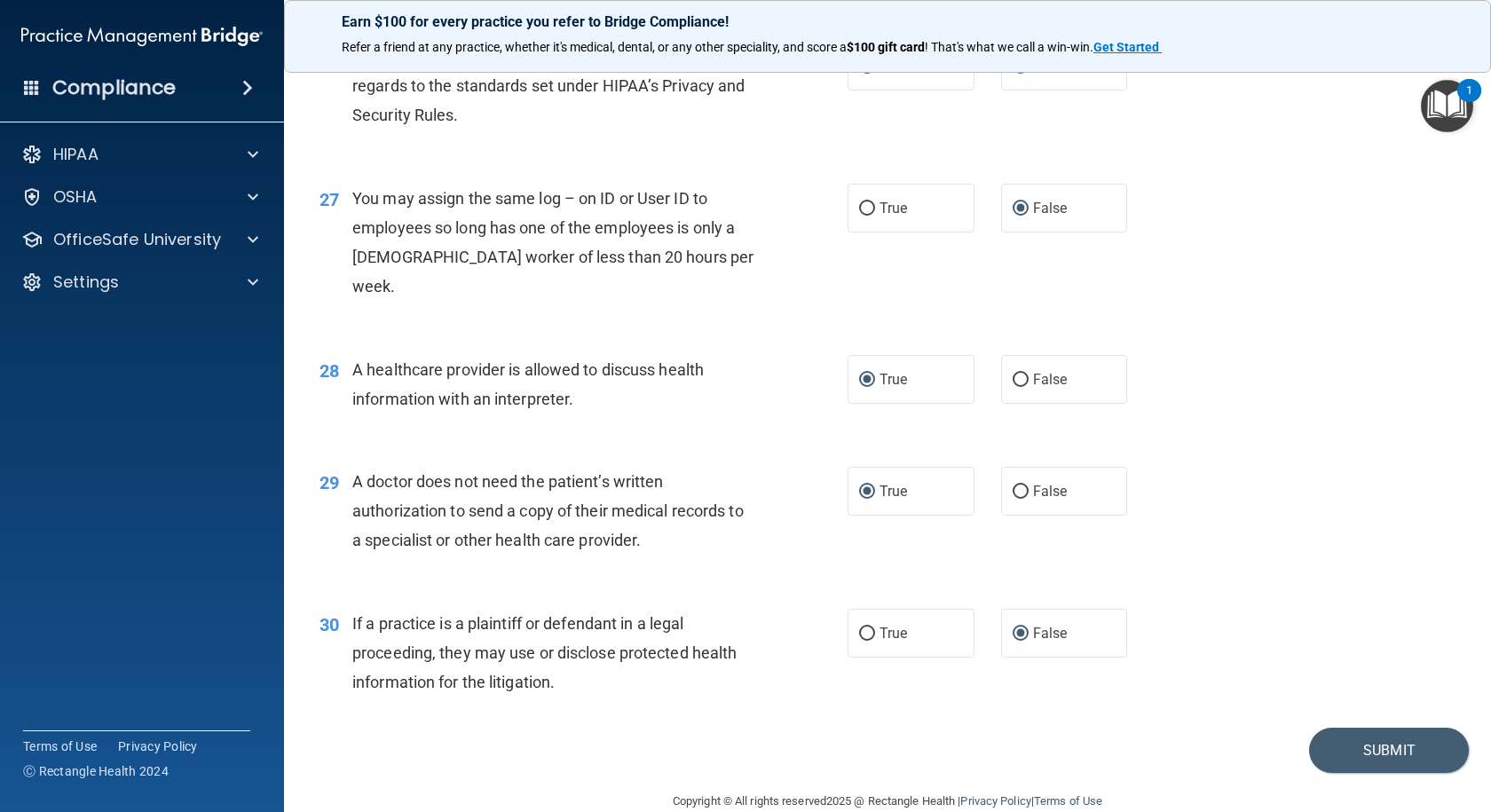
scroll to position [3702, 0]
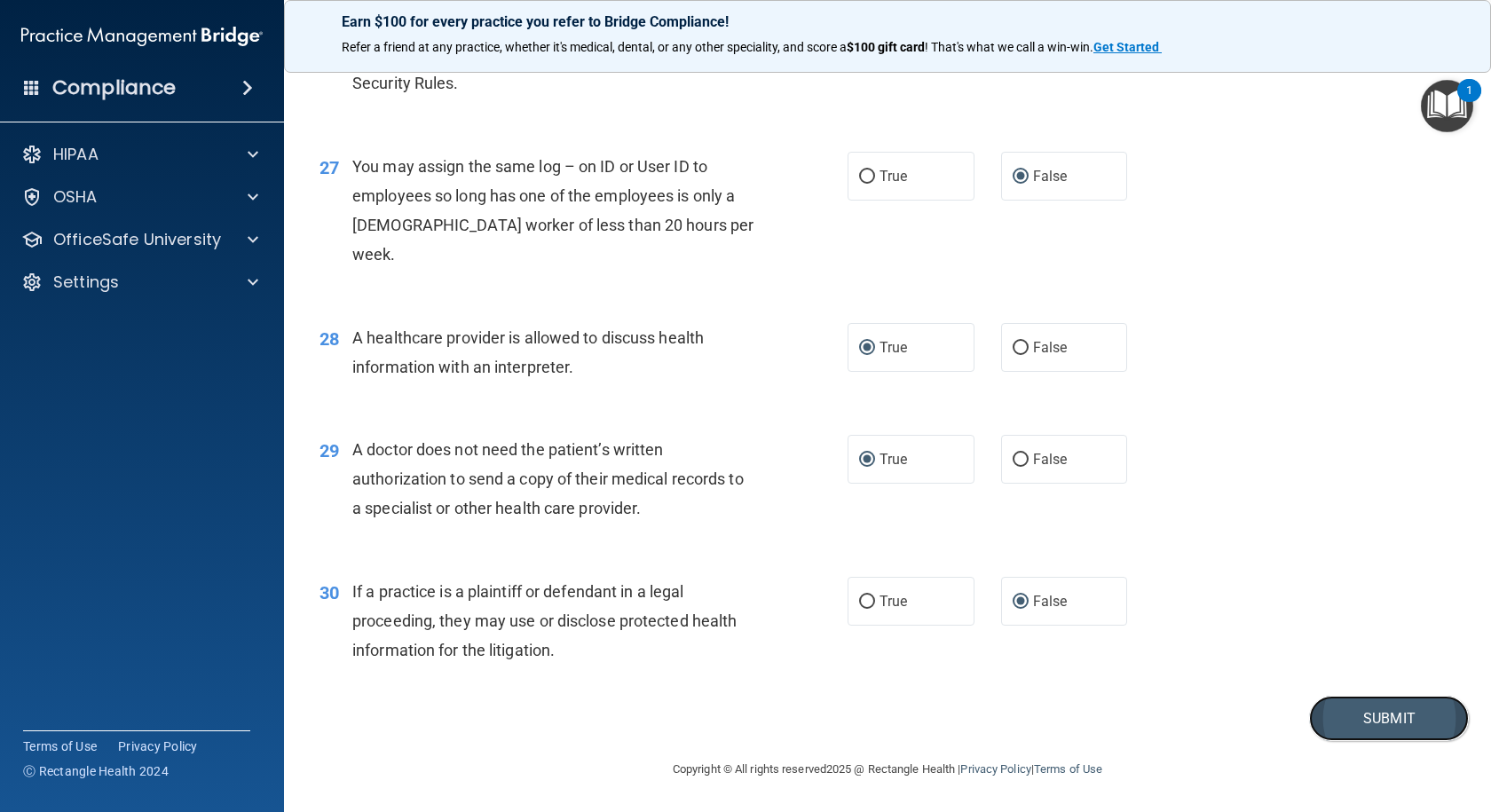
click at [1405, 721] on button "Submit" at bounding box center [1389, 717] width 160 height 45
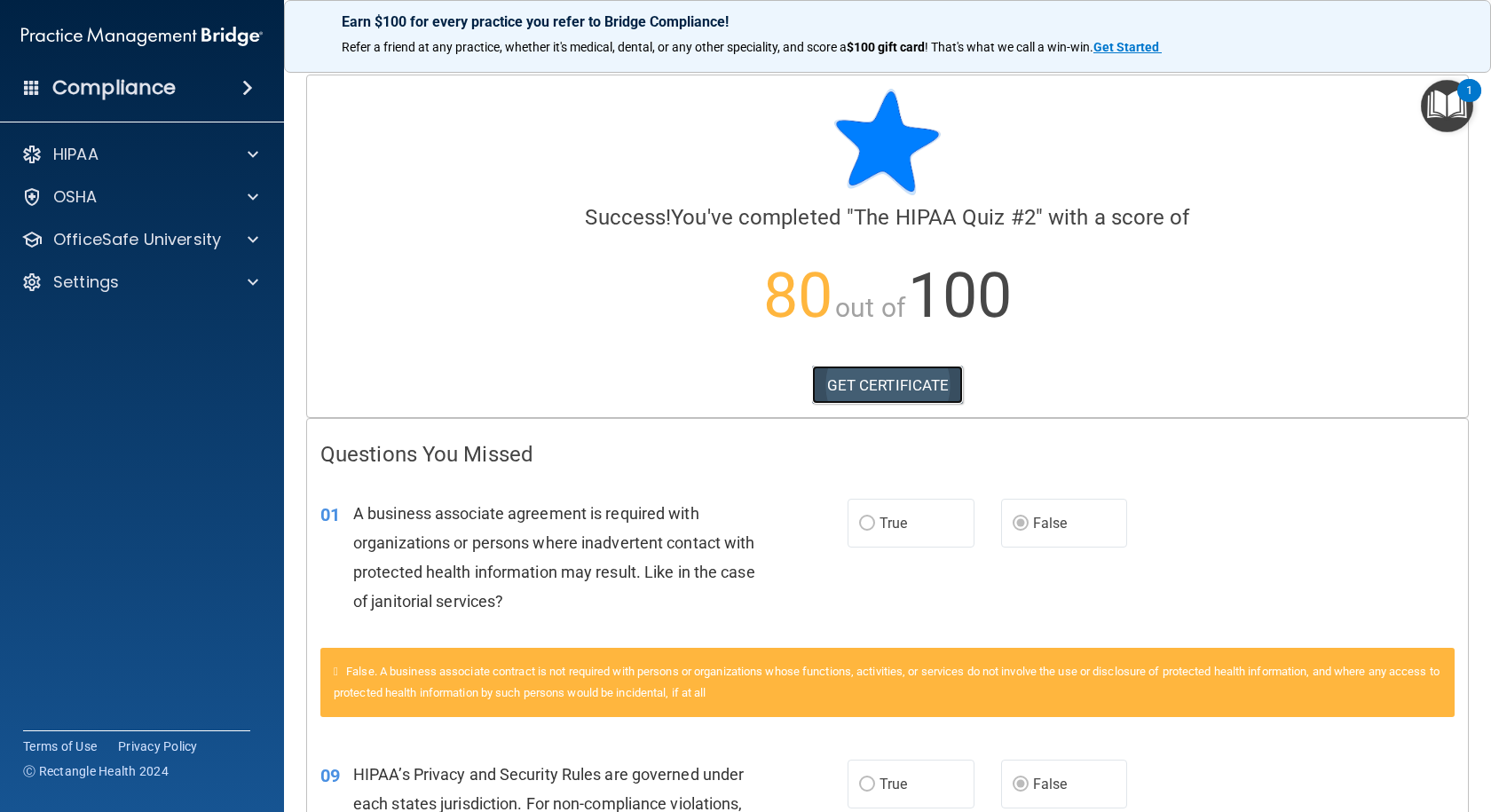
click at [852, 378] on link "GET CERTIFICATE" at bounding box center [887, 385] width 152 height 39
click at [142, 201] on div "OSHA" at bounding box center [119, 197] width 220 height 21
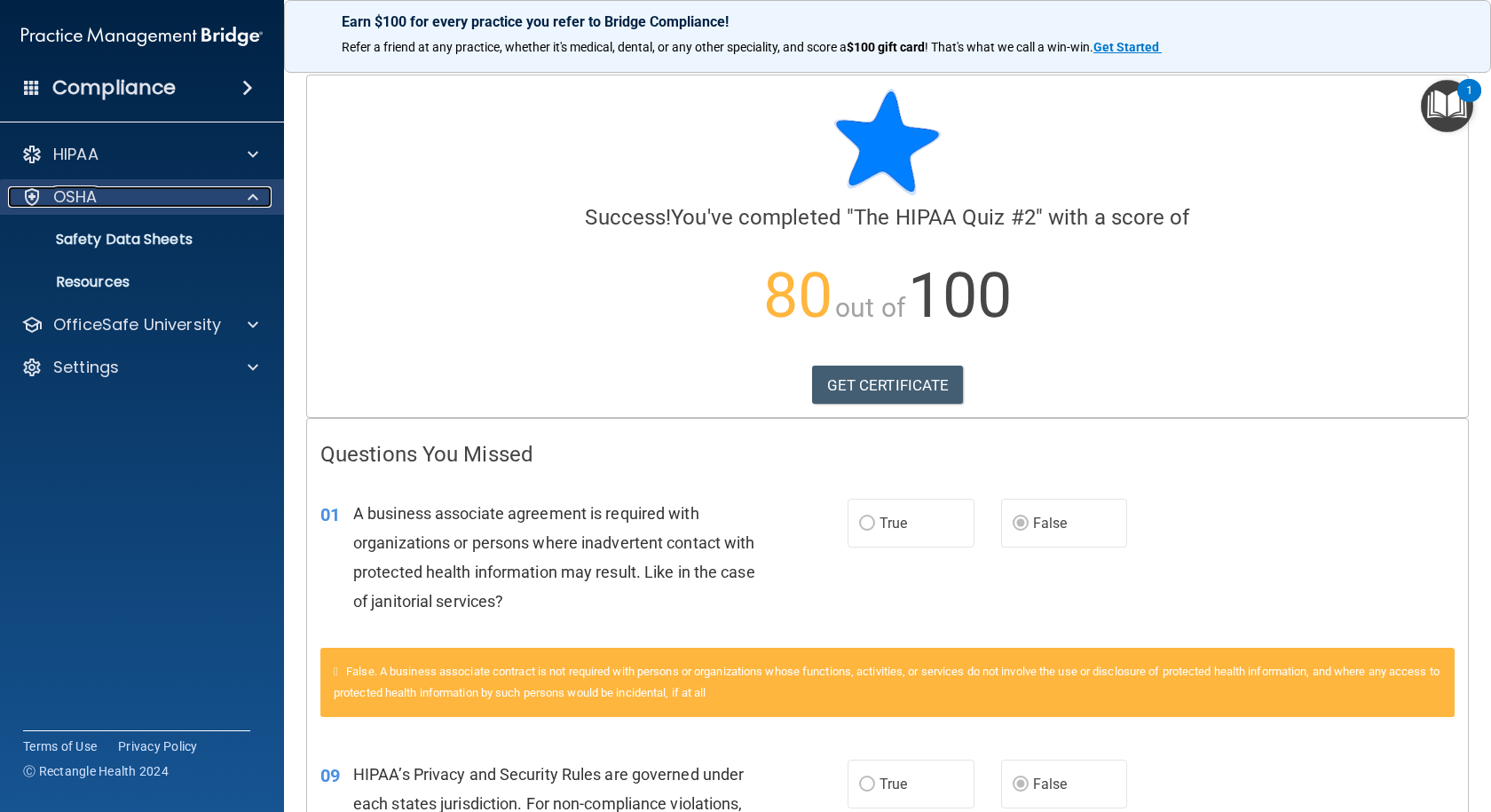
click at [83, 195] on p "OSHA" at bounding box center [75, 197] width 44 height 21
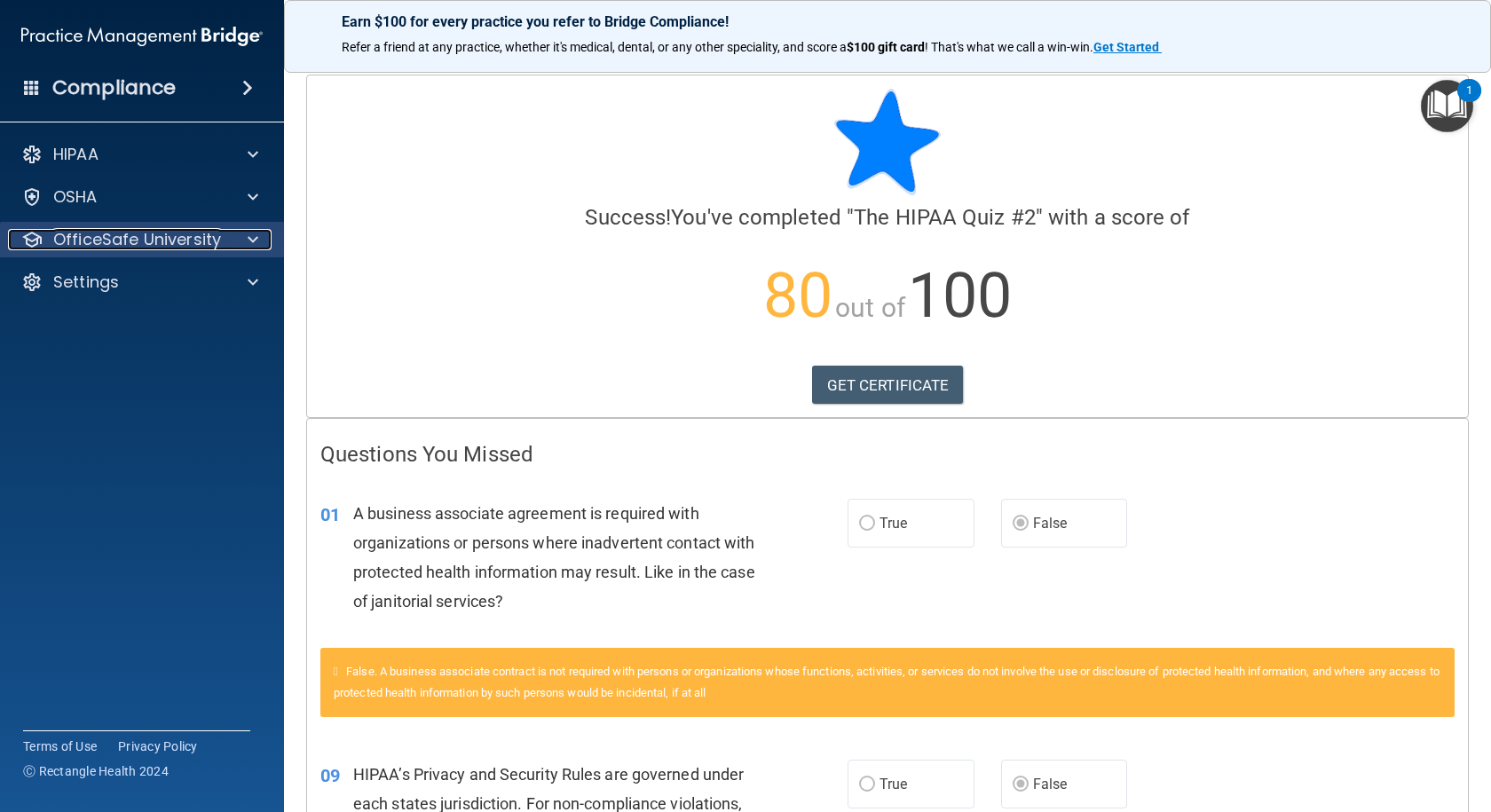
click at [119, 241] on p "OfficeSafe University" at bounding box center [137, 239] width 168 height 21
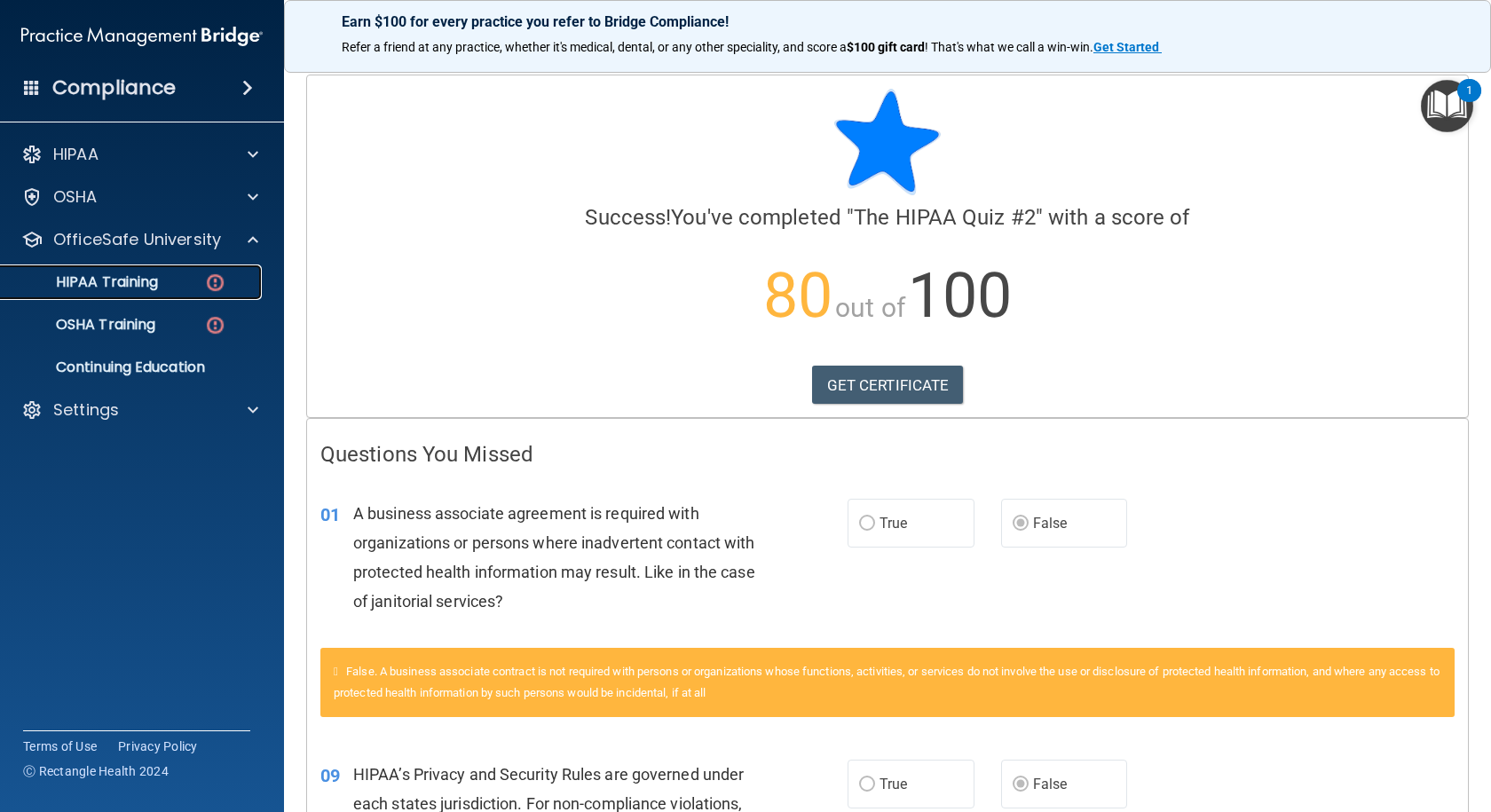
click at [132, 282] on p "HIPAA Training" at bounding box center [85, 281] width 146 height 17
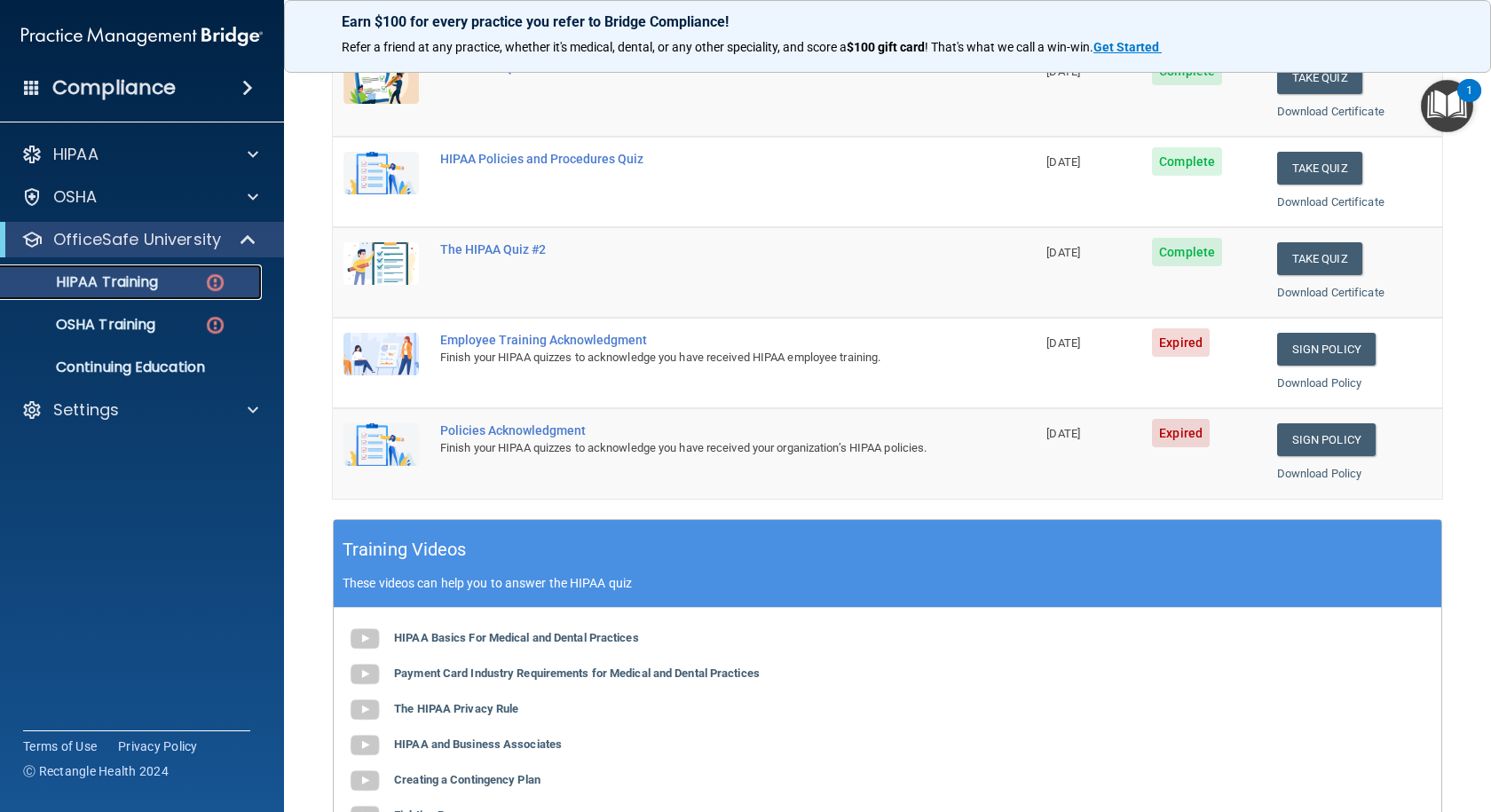
scroll to position [177, 0]
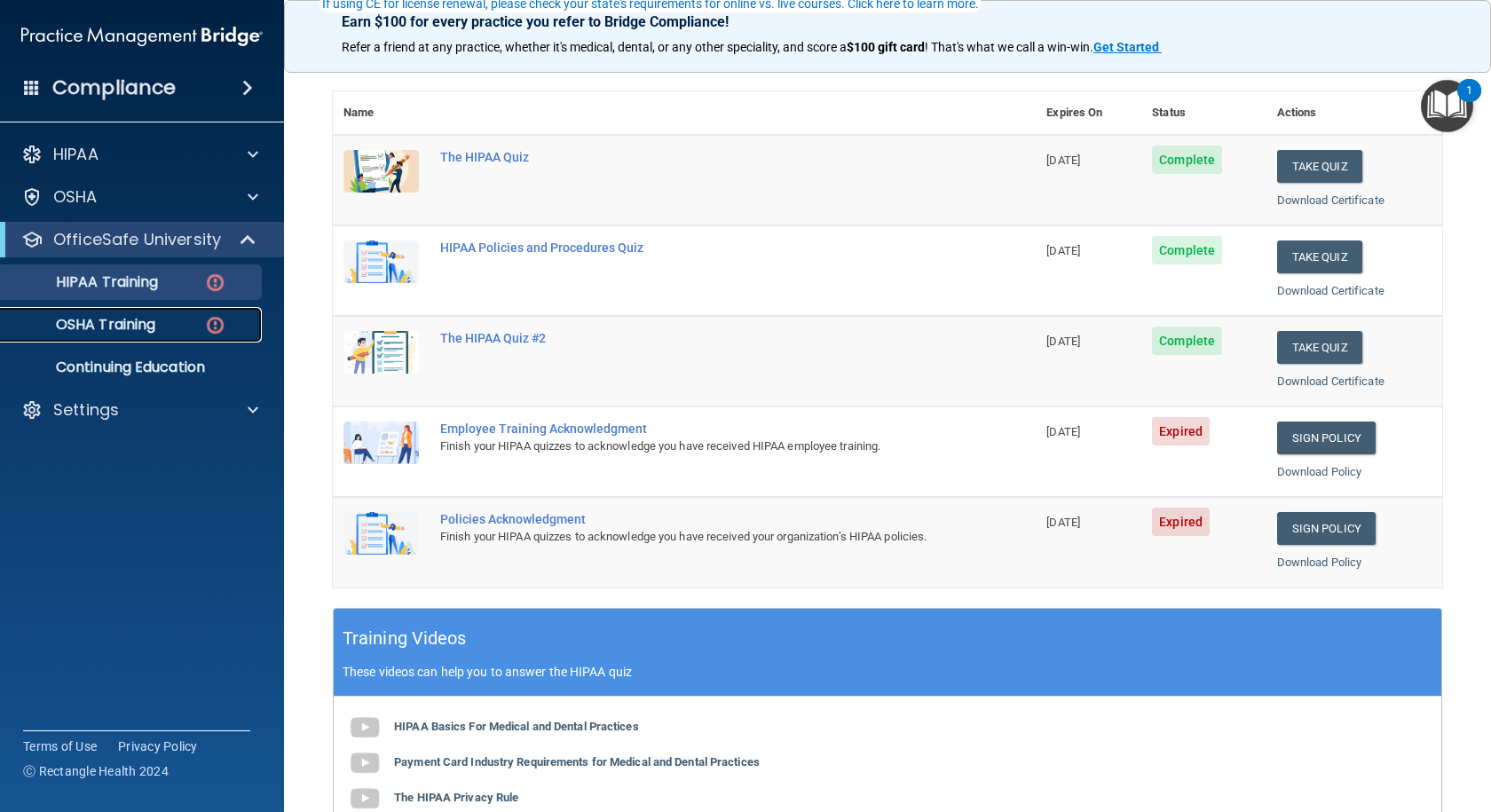
click at [218, 325] on img at bounding box center [215, 325] width 22 height 22
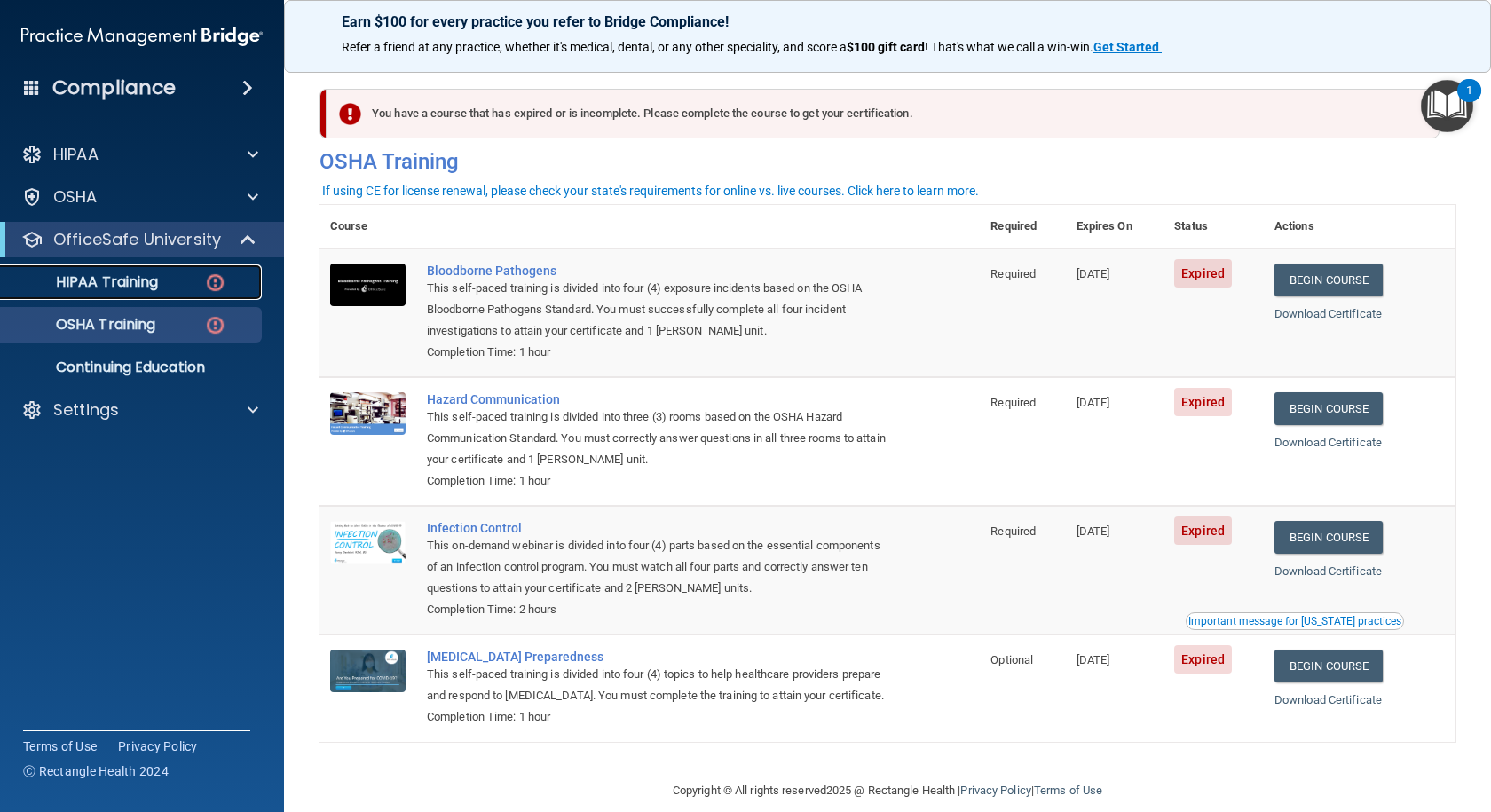
click at [121, 277] on p "HIPAA Training" at bounding box center [85, 281] width 146 height 17
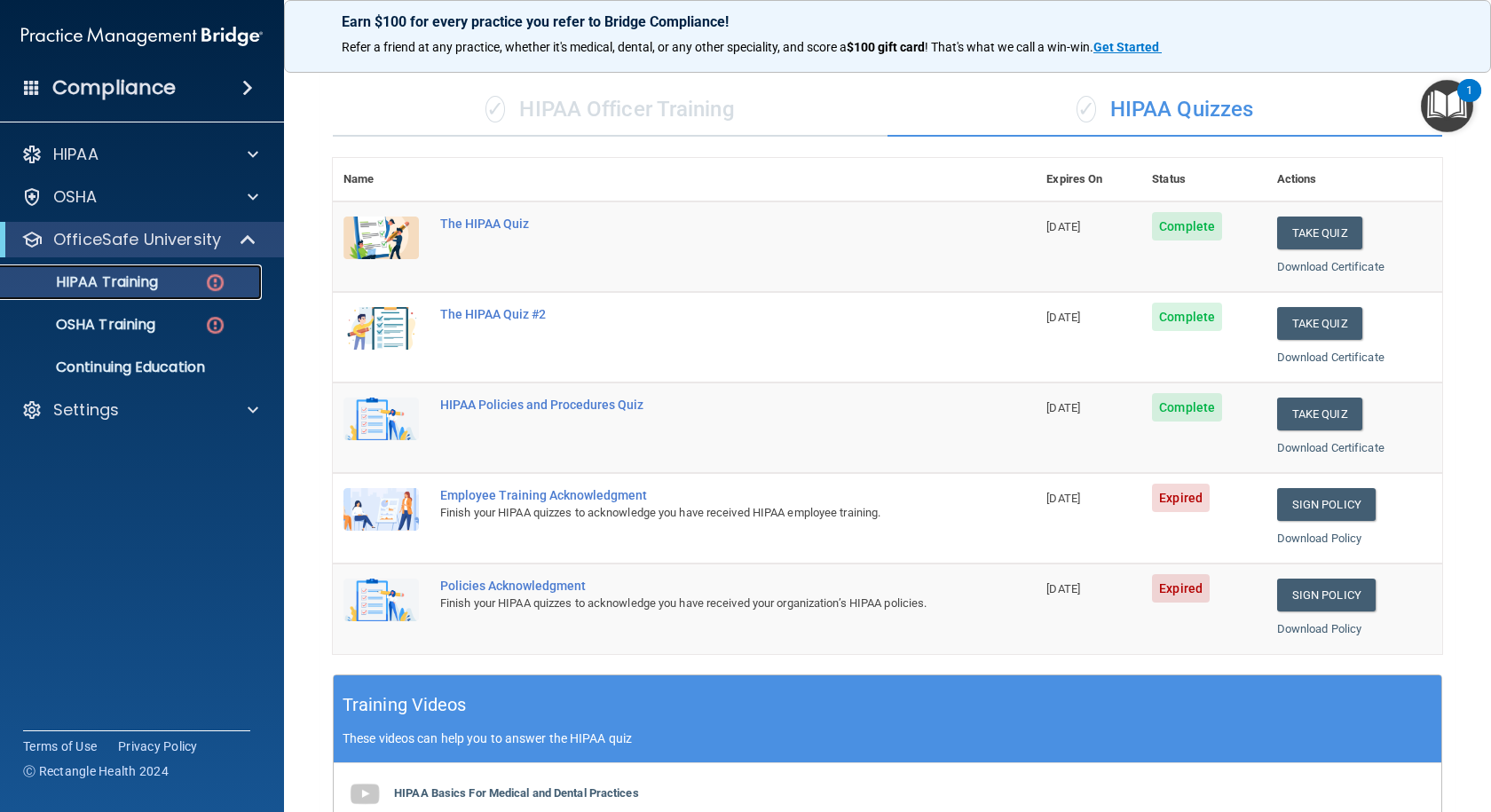
scroll to position [89, 0]
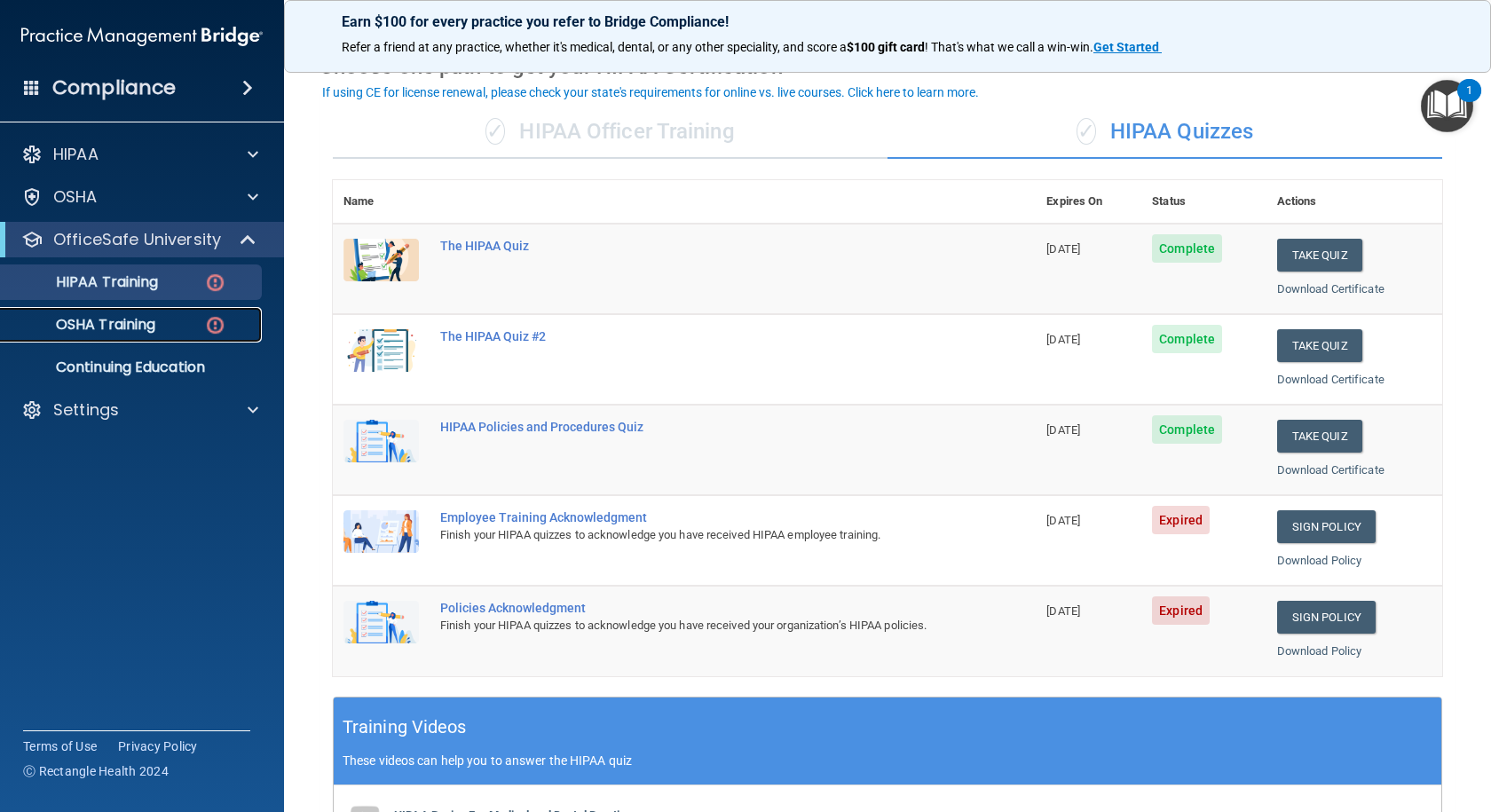
click at [148, 325] on p "OSHA Training" at bounding box center [84, 324] width 143 height 17
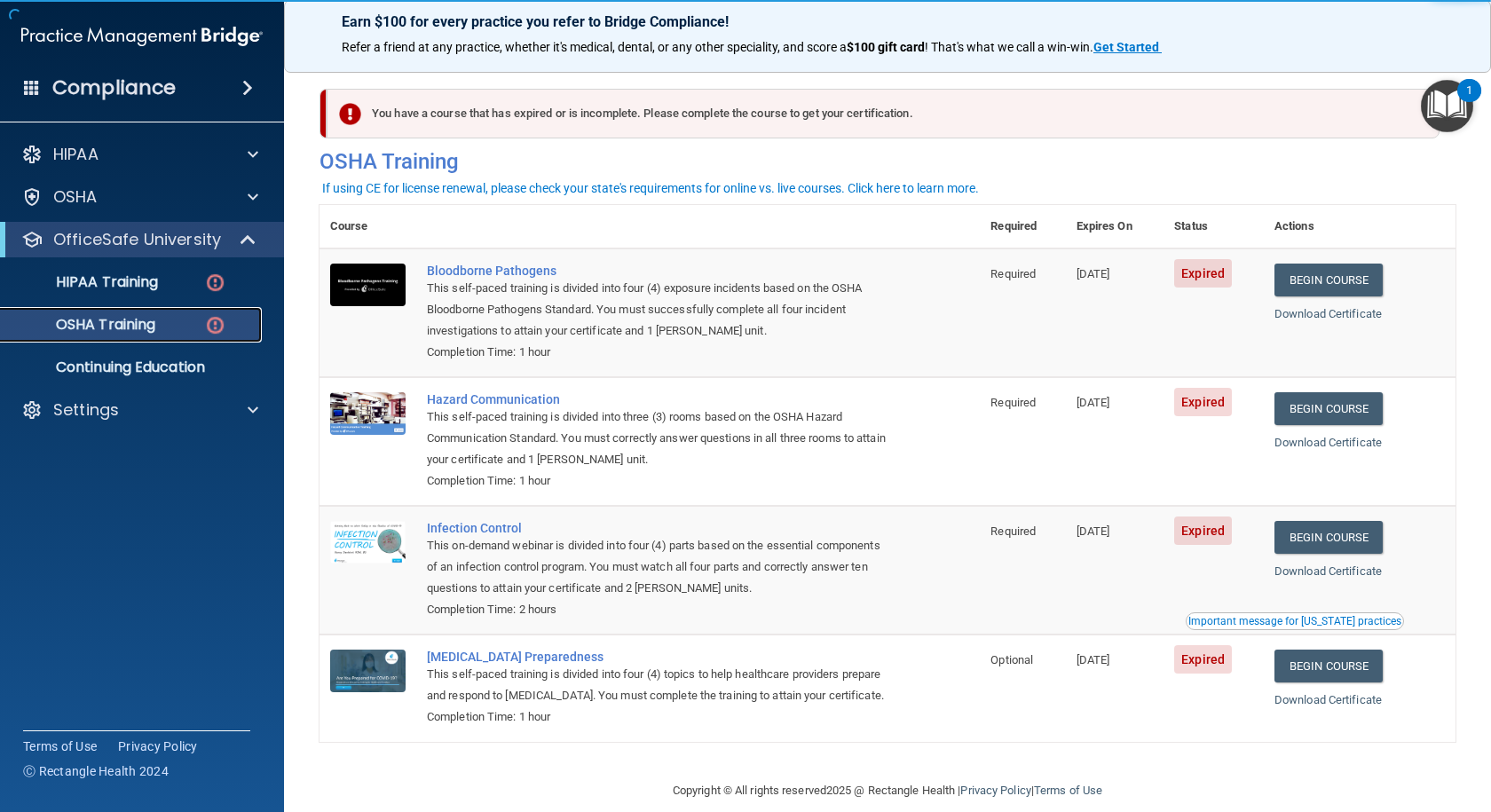
scroll to position [47, 0]
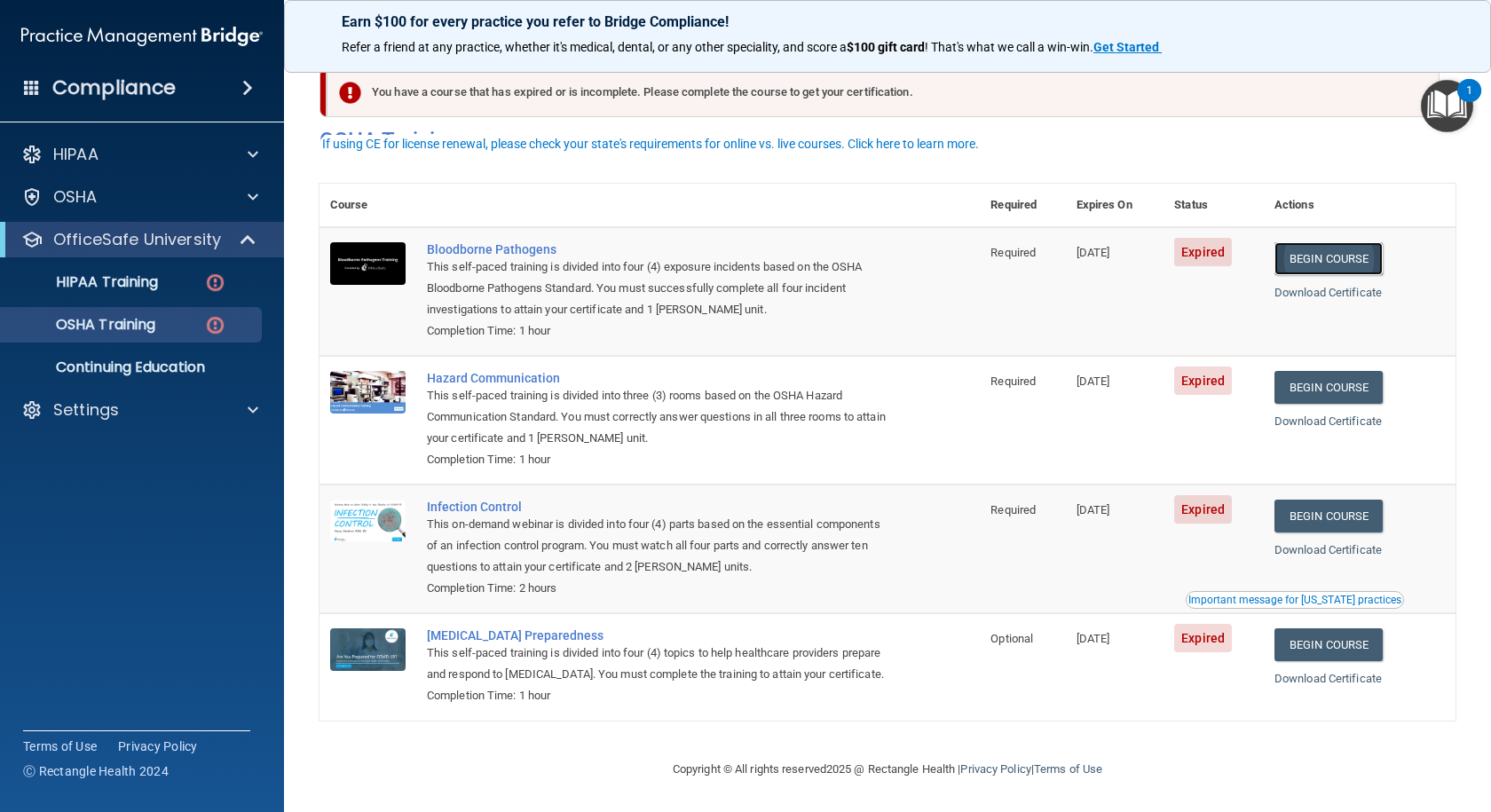
click at [1326, 242] on link "Begin Course" at bounding box center [1328, 259] width 108 height 33
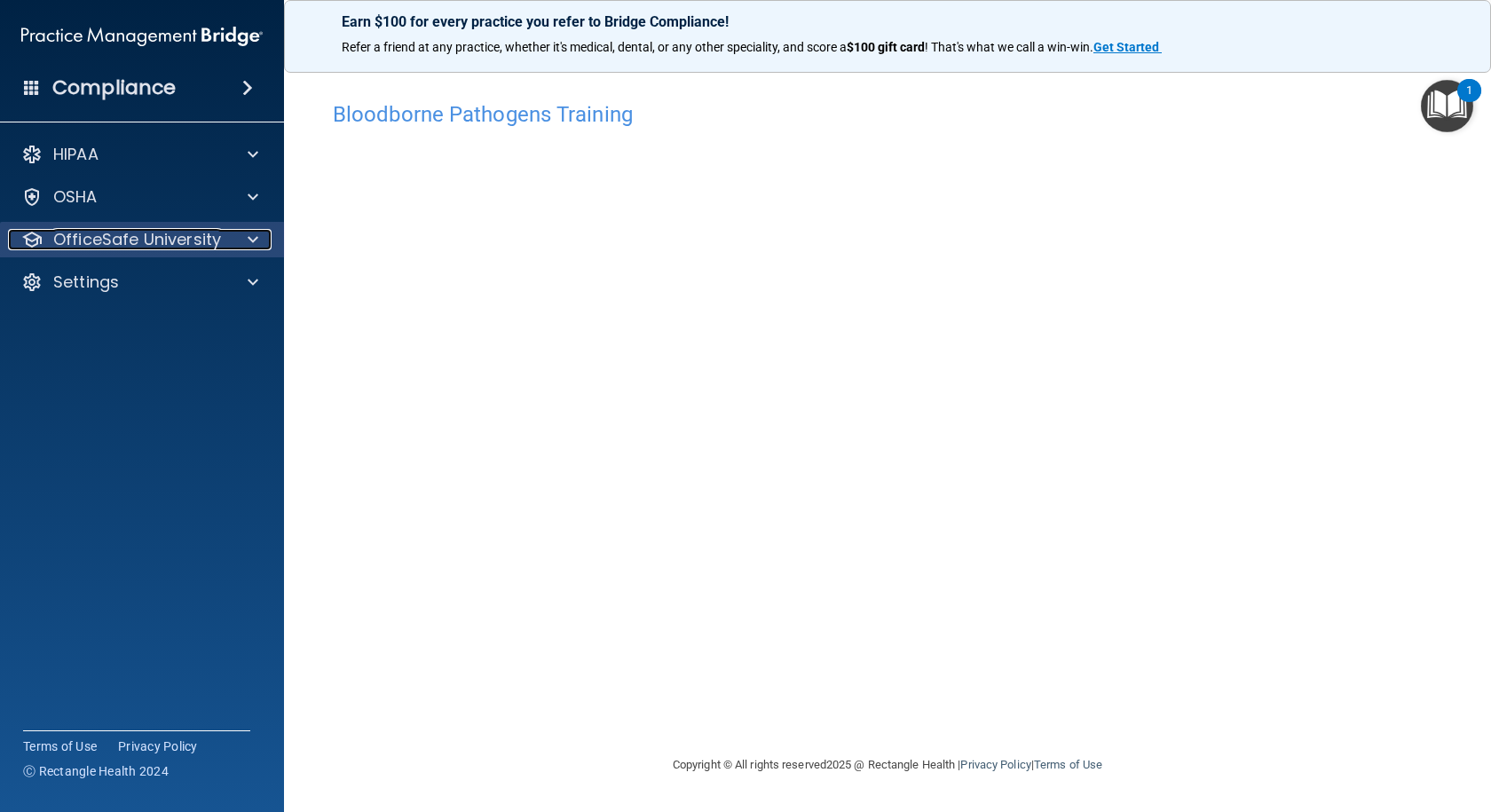
click at [129, 241] on p "OfficeSafe University" at bounding box center [137, 239] width 168 height 21
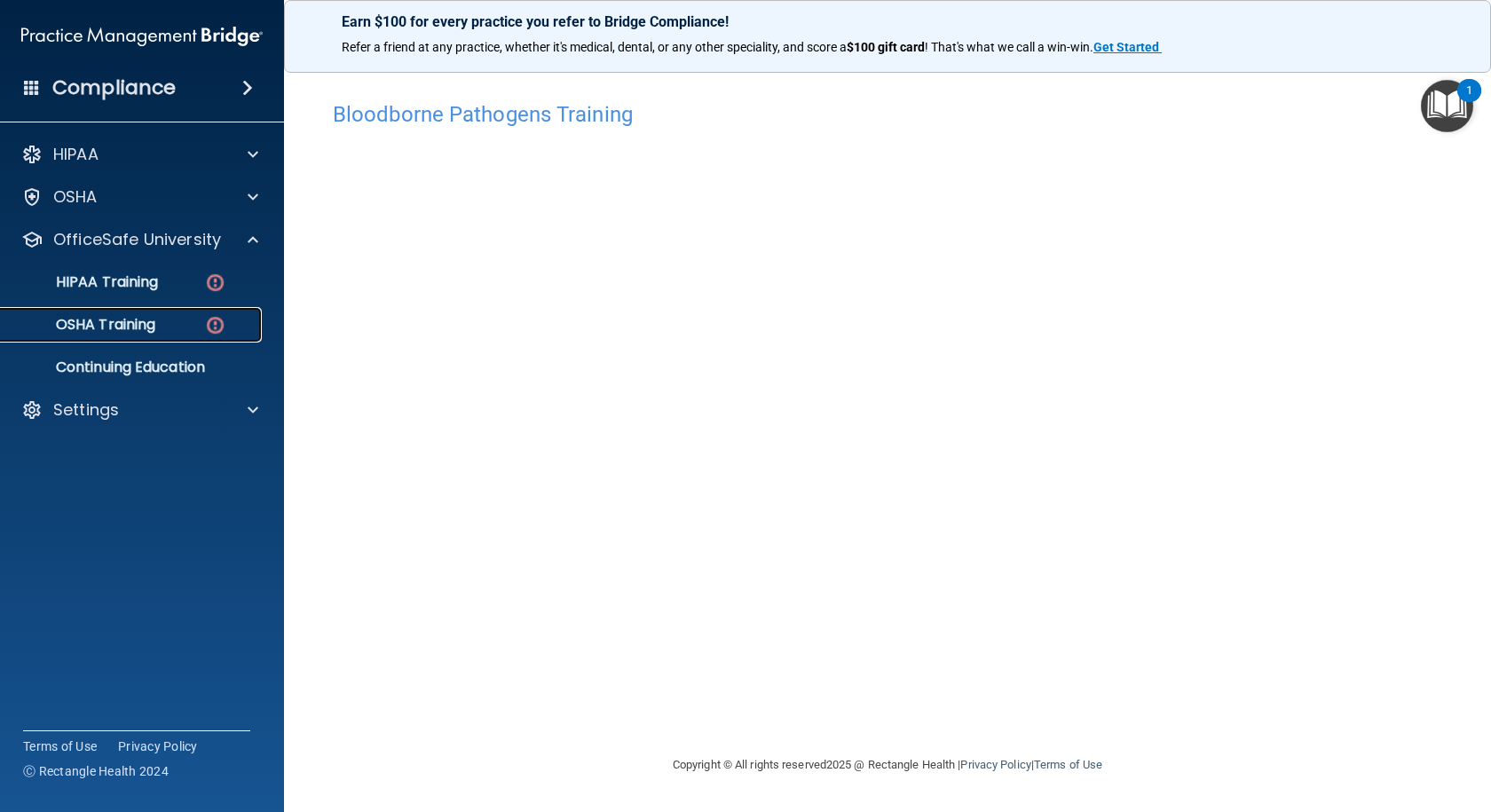
click at [119, 326] on p "OSHA Training" at bounding box center [84, 324] width 143 height 17
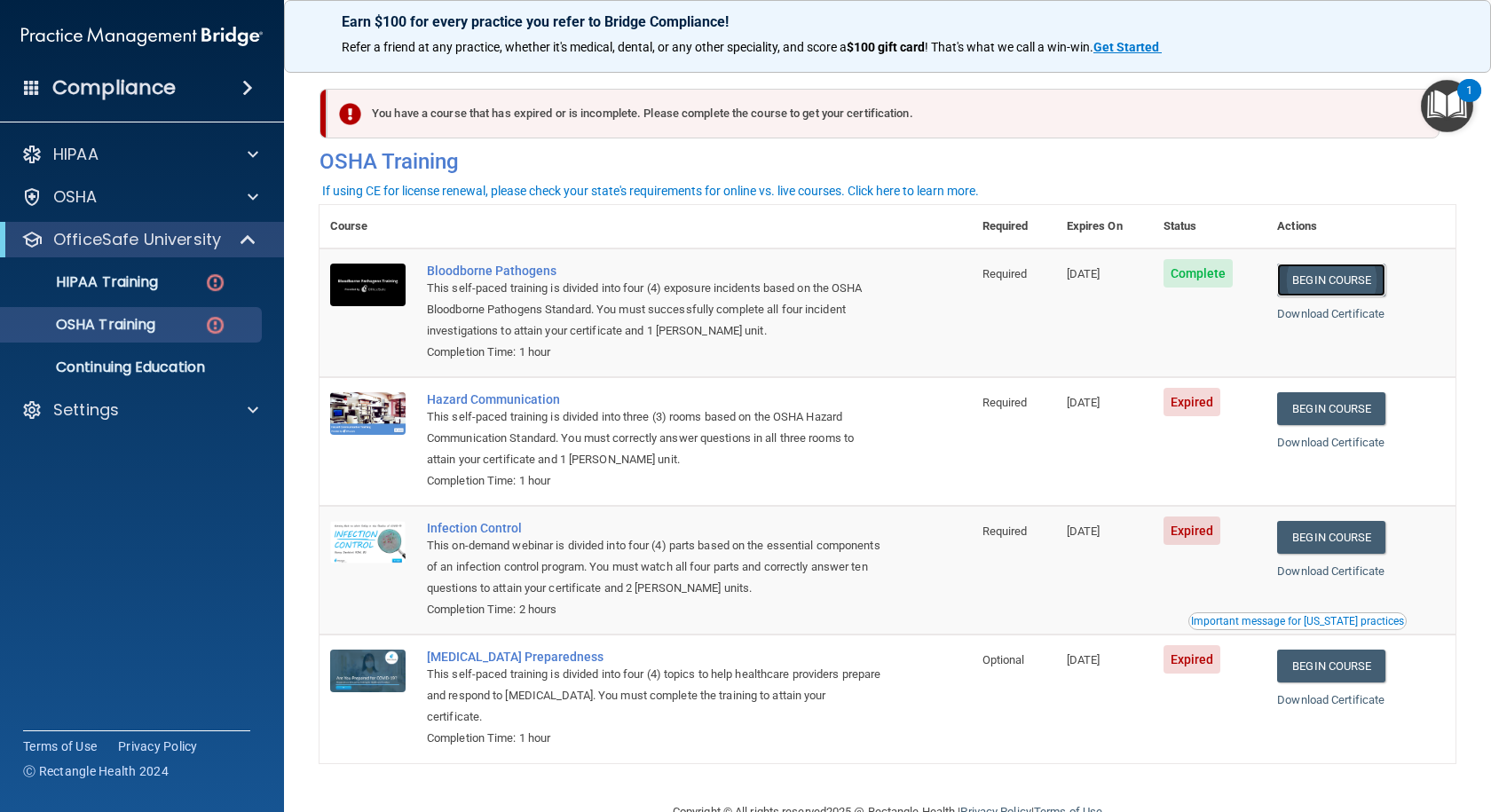
click at [1339, 277] on link "Begin Course" at bounding box center [1331, 280] width 108 height 33
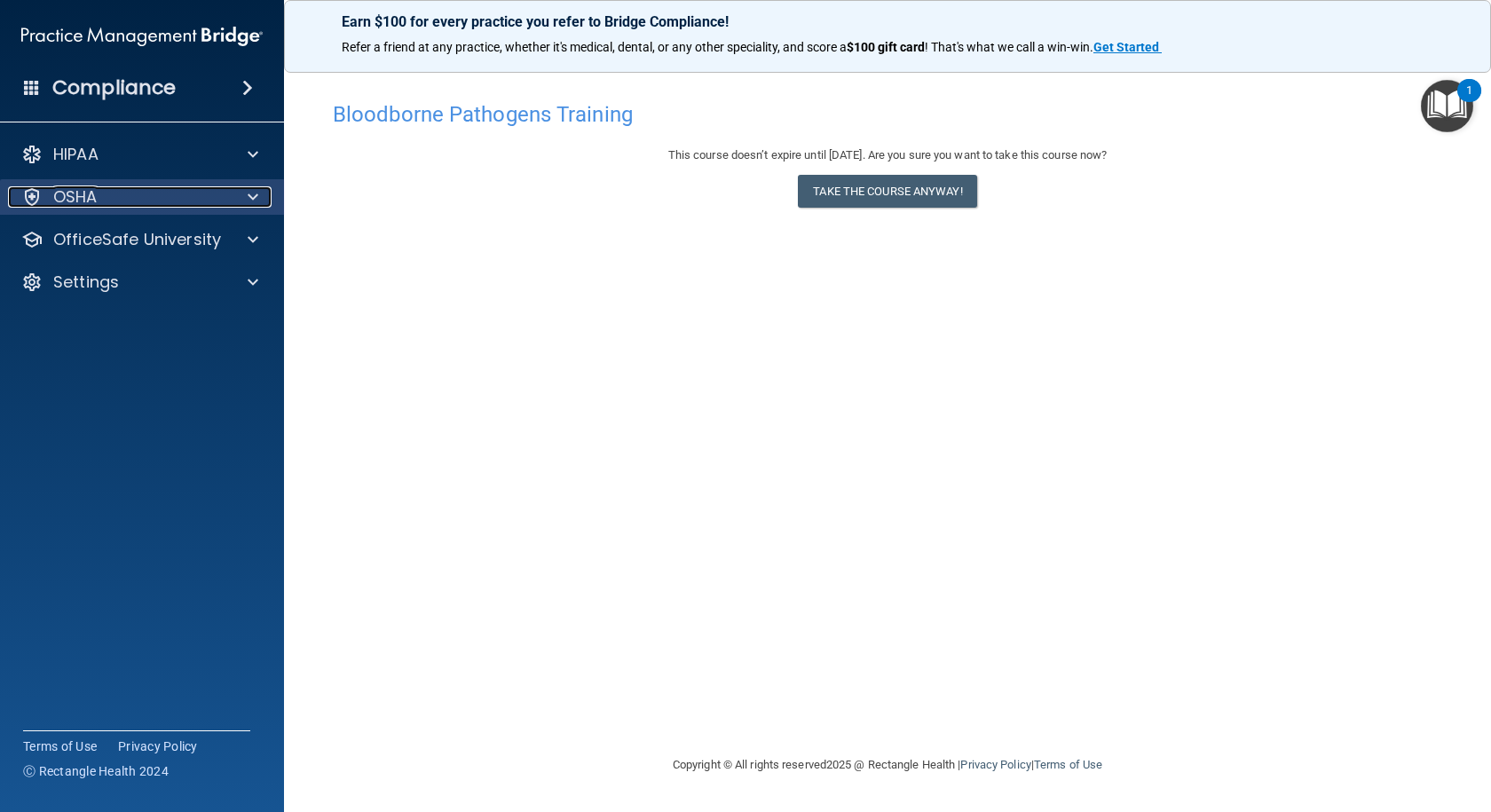
click at [247, 197] on span at bounding box center [253, 197] width 11 height 21
click at [252, 195] on span at bounding box center [253, 197] width 11 height 21
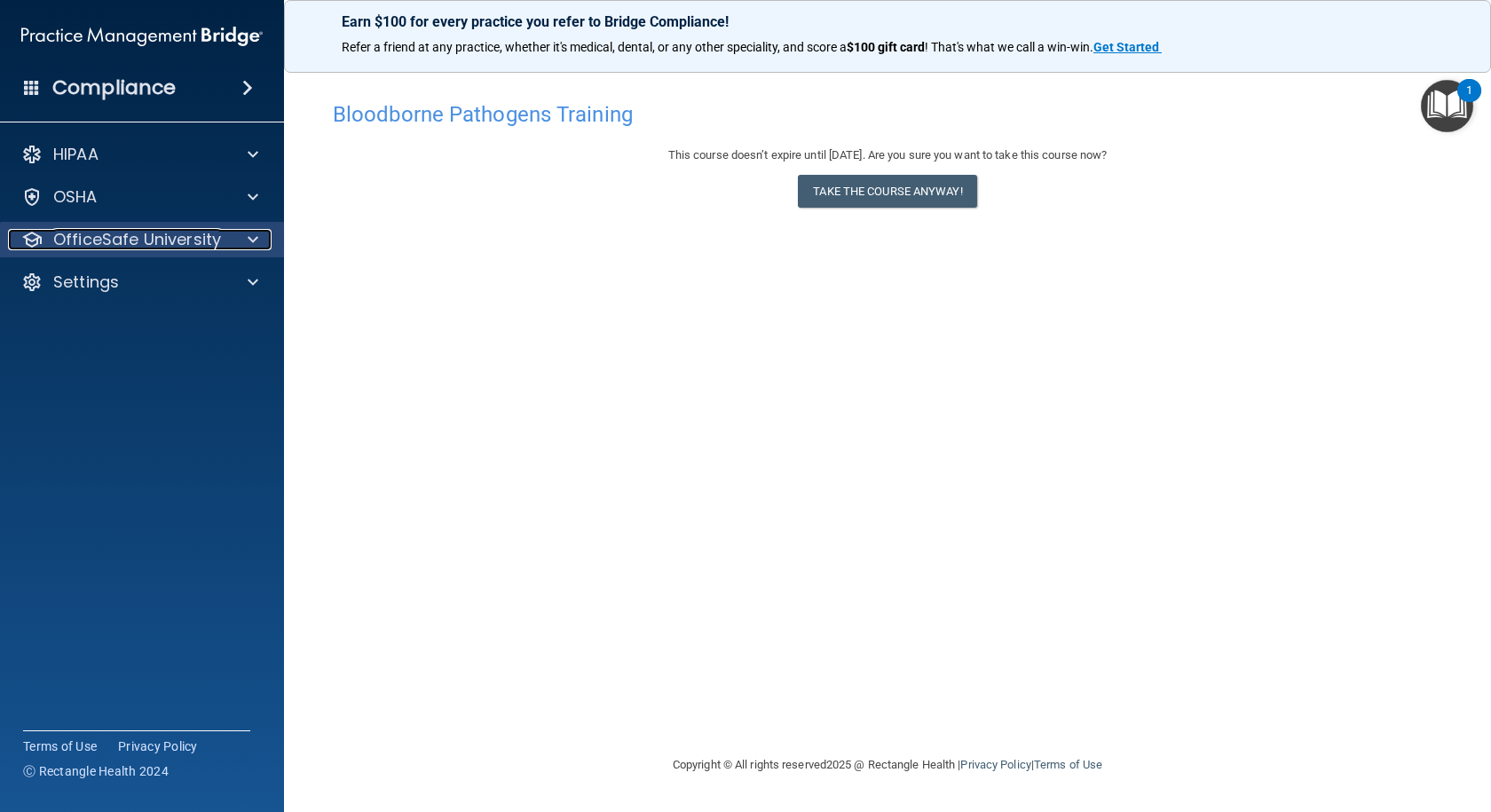
click at [141, 239] on p "OfficeSafe University" at bounding box center [137, 239] width 168 height 21
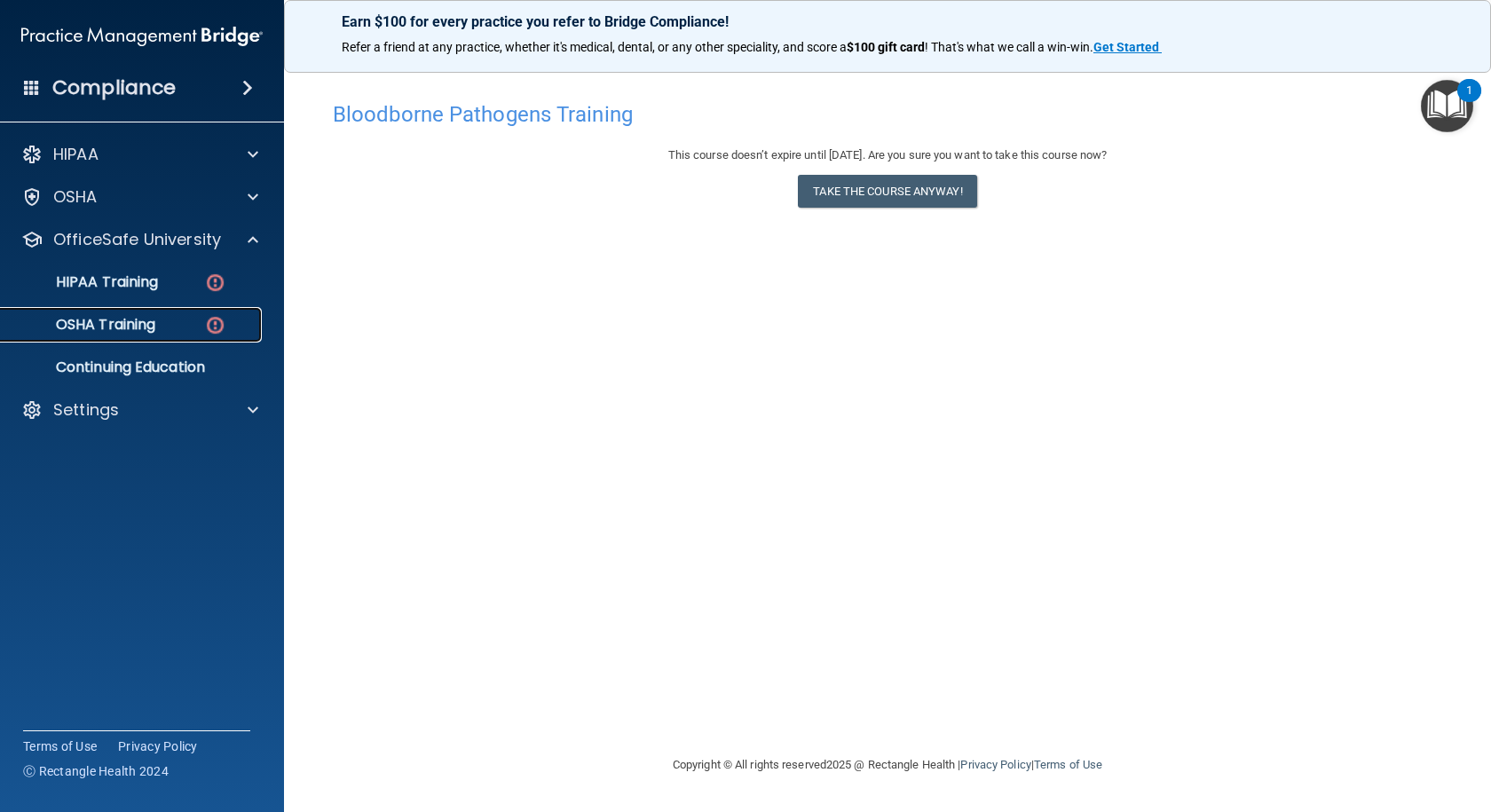
click at [127, 322] on p "OSHA Training" at bounding box center [84, 324] width 143 height 17
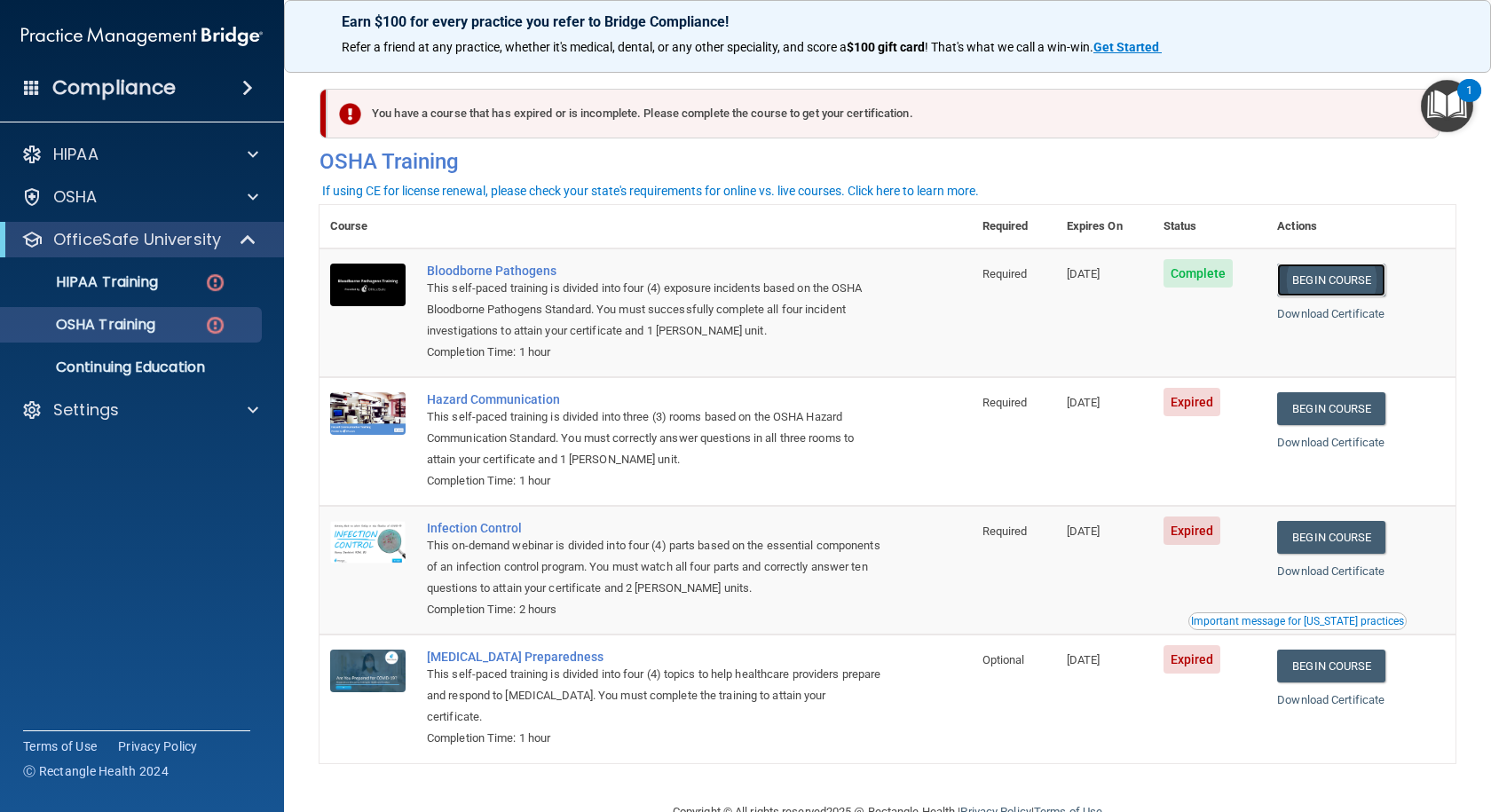
click at [1334, 284] on link "Begin Course" at bounding box center [1331, 280] width 108 height 33
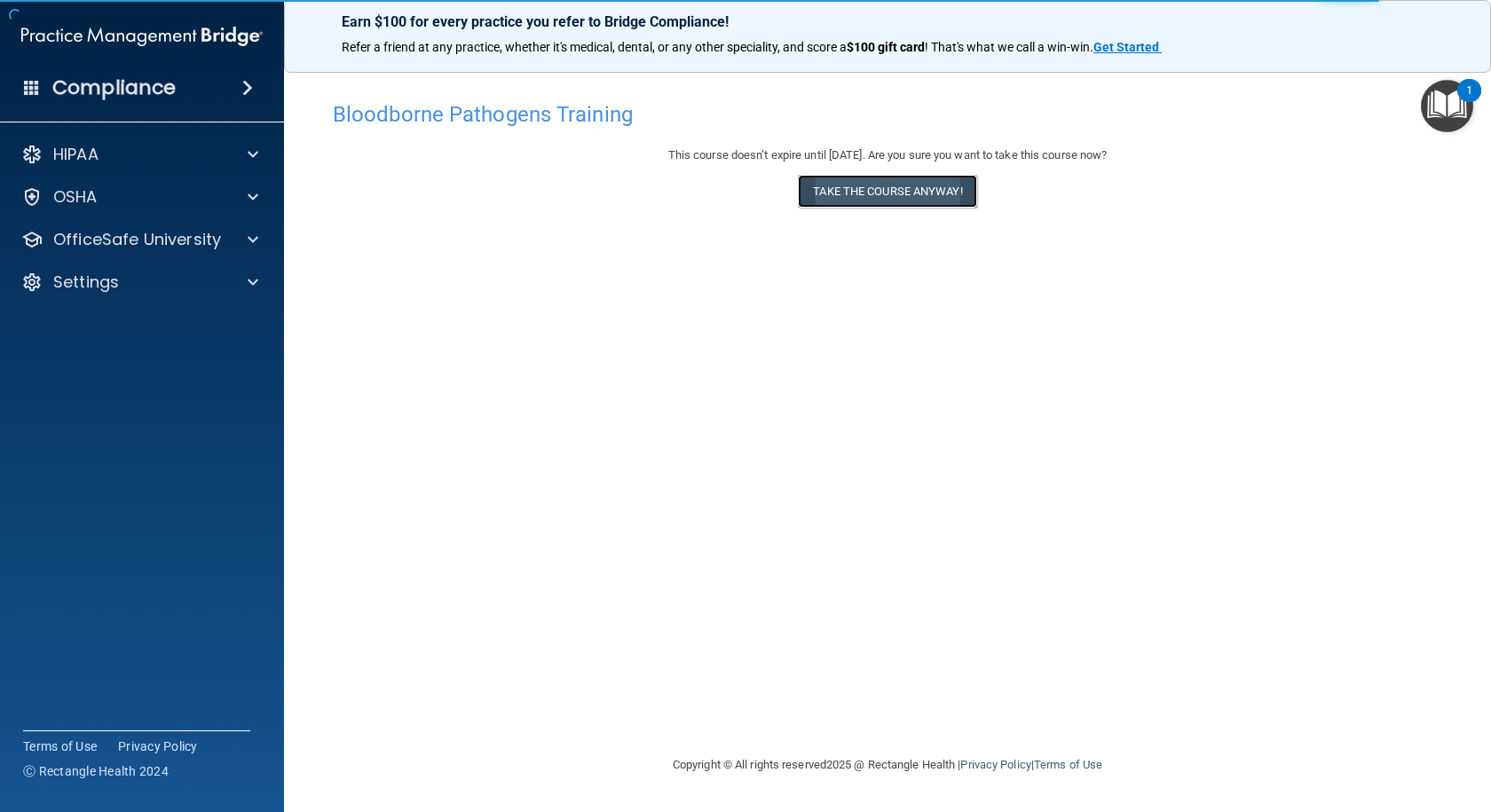
click at [839, 193] on button "Take the course anyway!" at bounding box center [887, 191] width 178 height 33
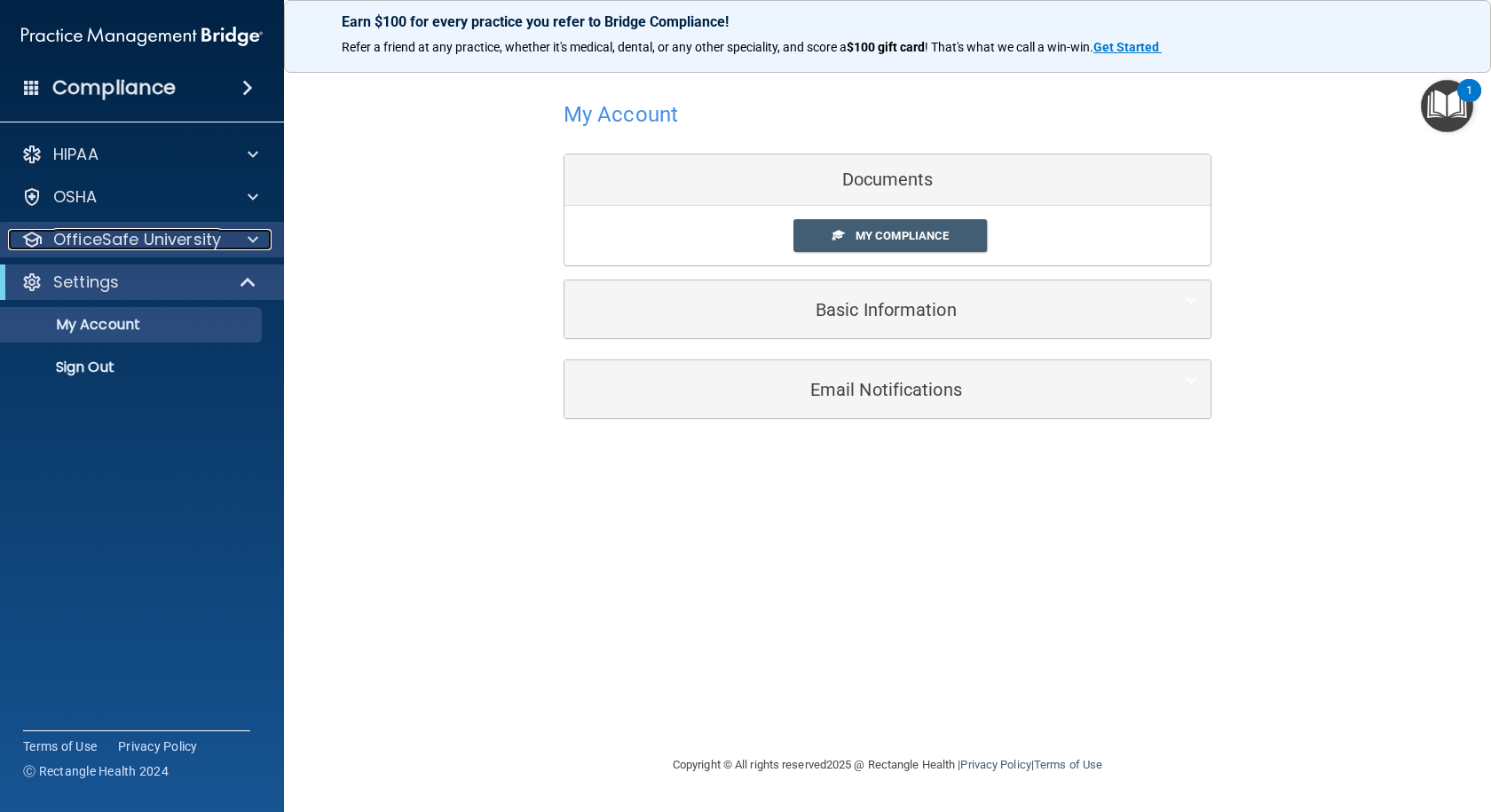
click at [205, 236] on p "OfficeSafe University" at bounding box center [137, 239] width 168 height 21
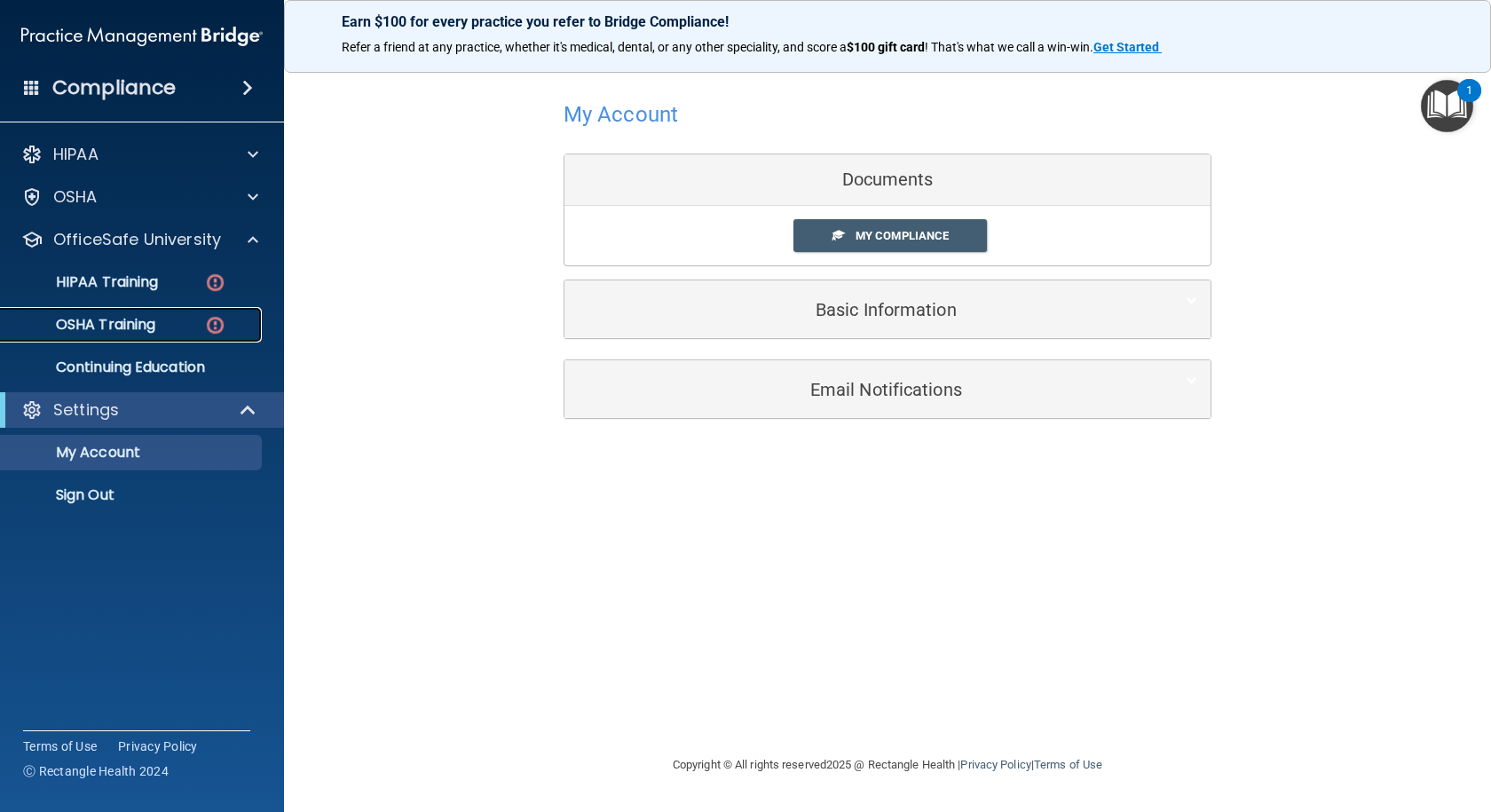
click at [96, 325] on p "OSHA Training" at bounding box center [84, 324] width 143 height 17
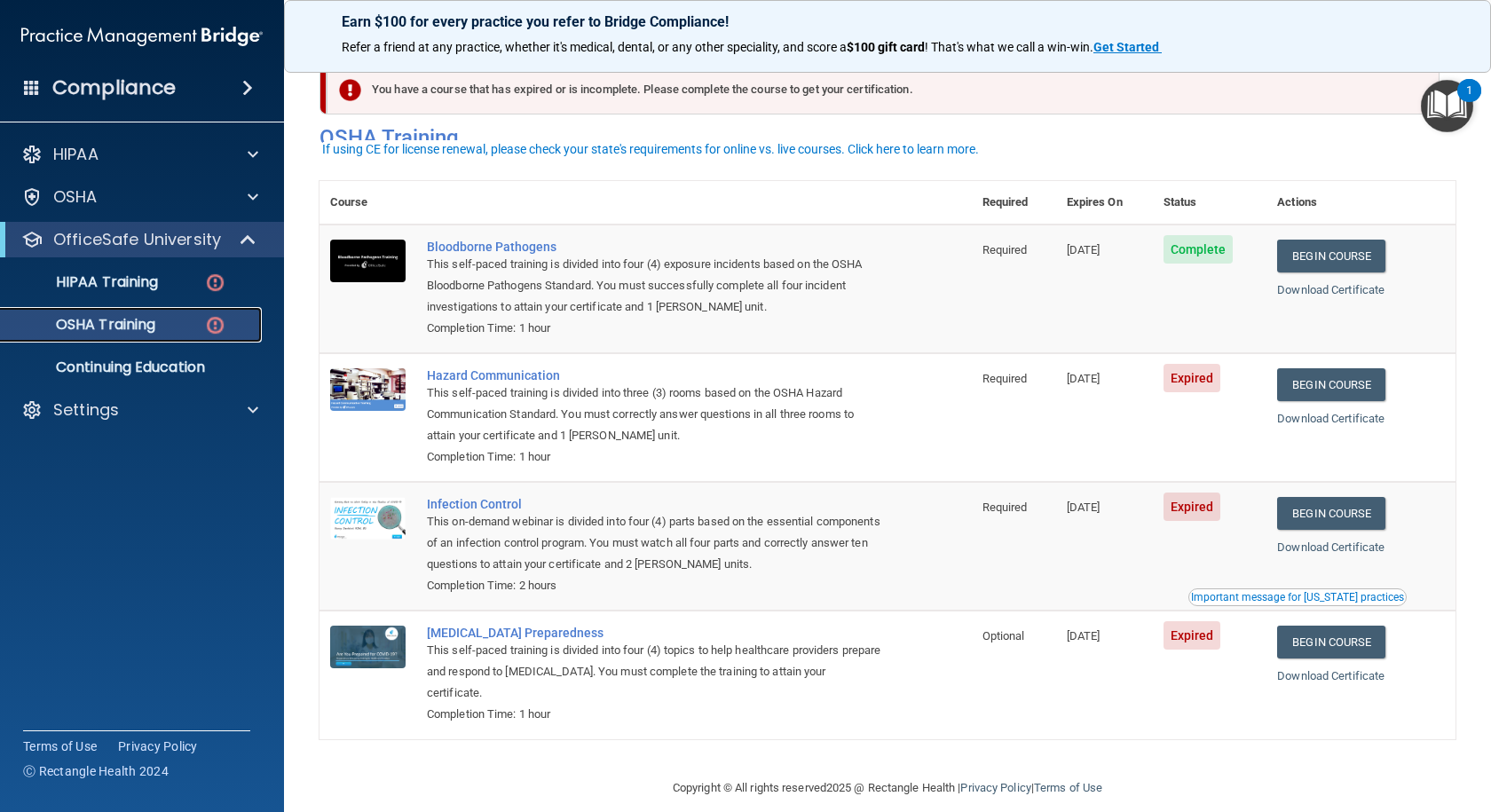
scroll to position [47, 0]
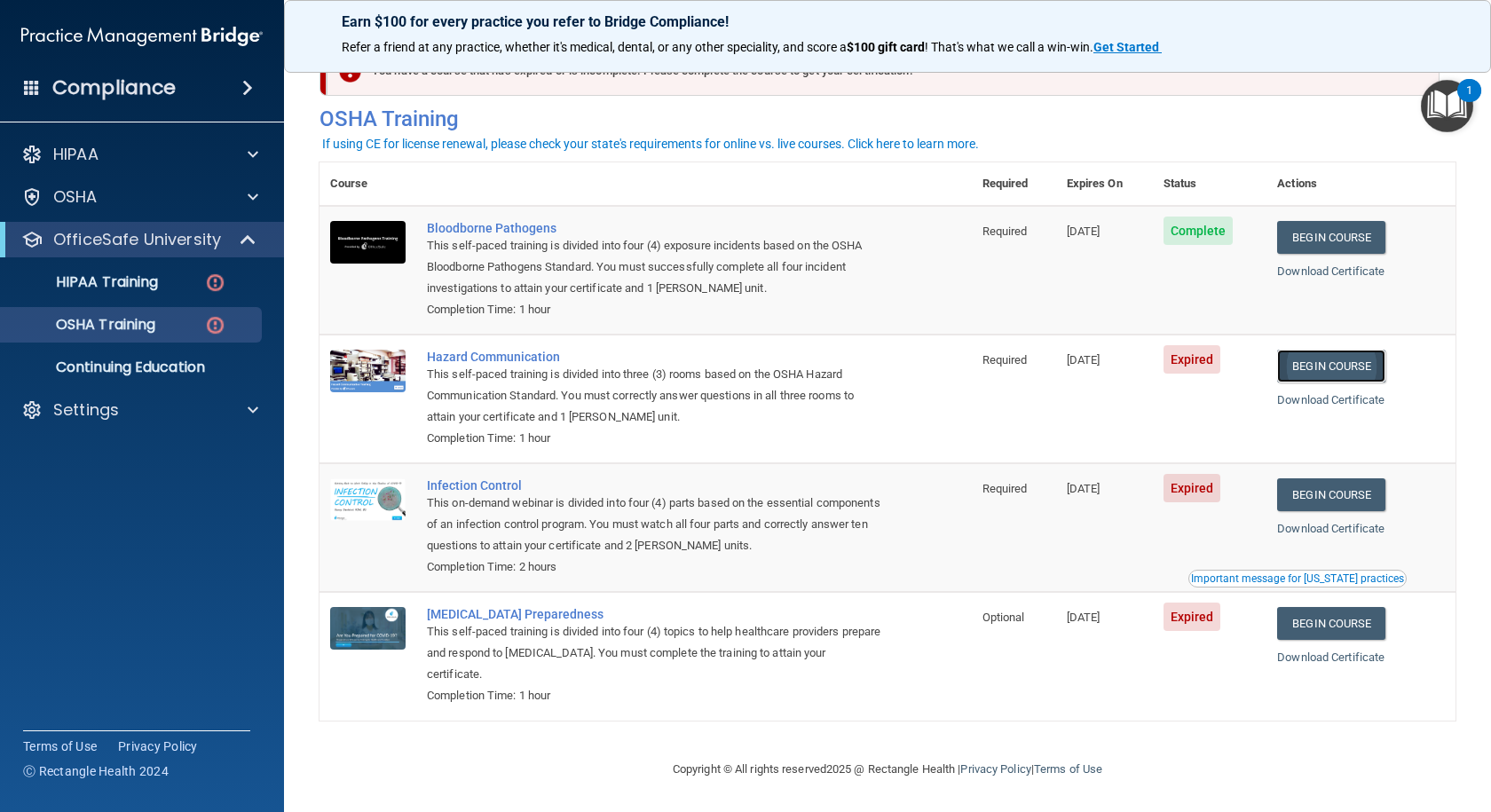
click at [1317, 368] on link "Begin Course" at bounding box center [1331, 367] width 108 height 33
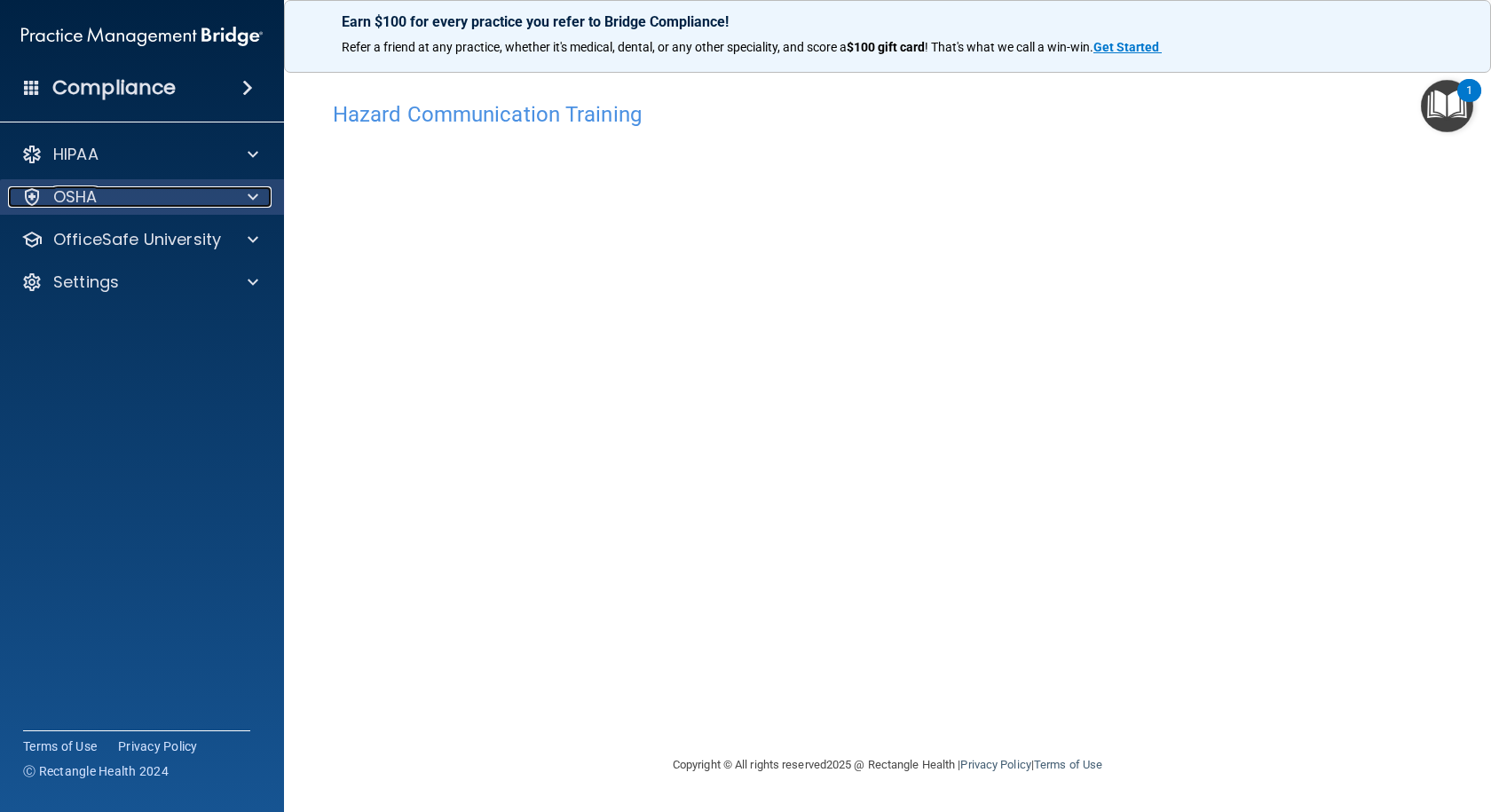
click at [252, 193] on span at bounding box center [253, 197] width 11 height 21
click at [245, 195] on div at bounding box center [250, 197] width 44 height 21
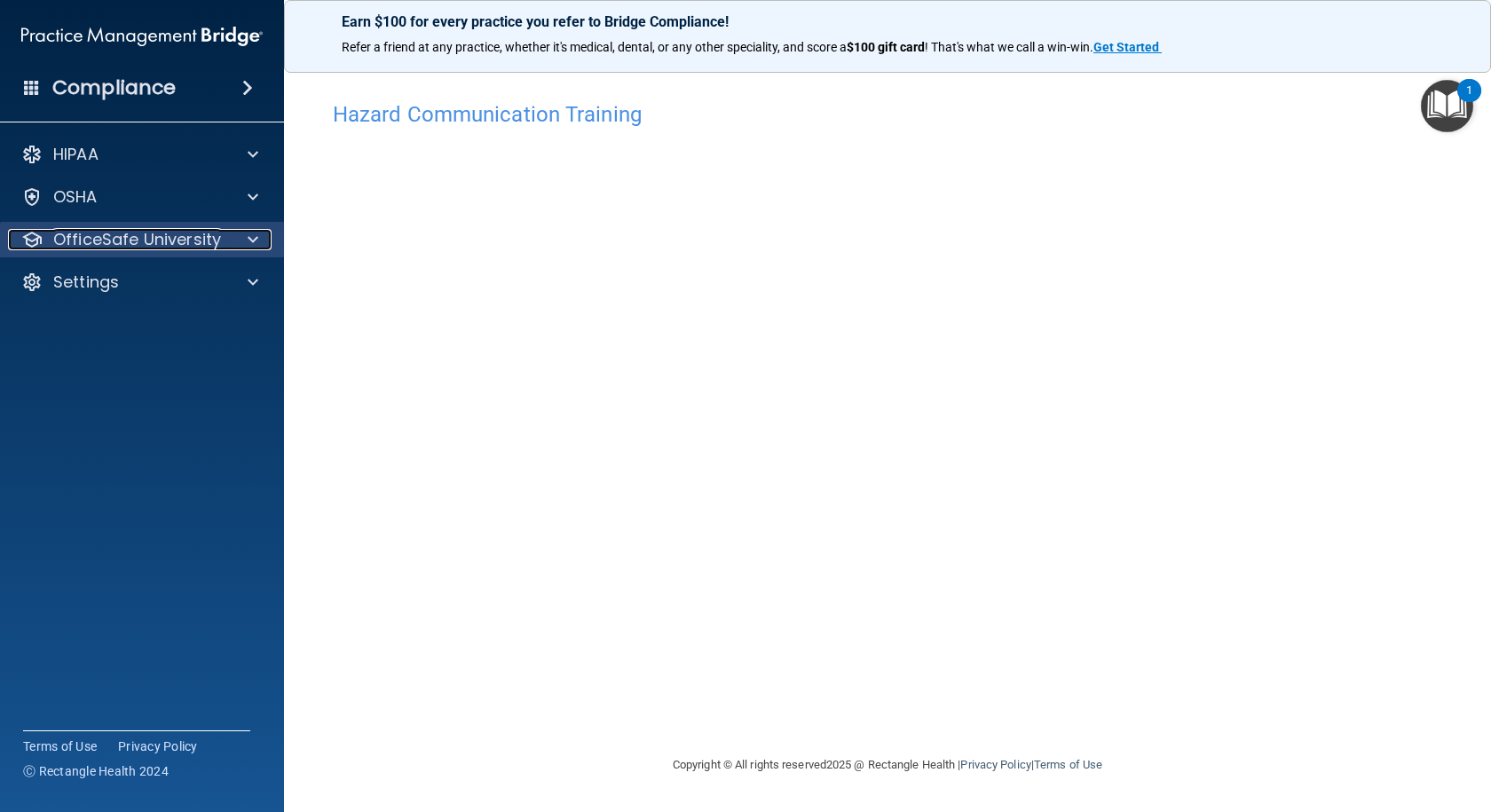
click at [245, 236] on div at bounding box center [250, 239] width 44 height 21
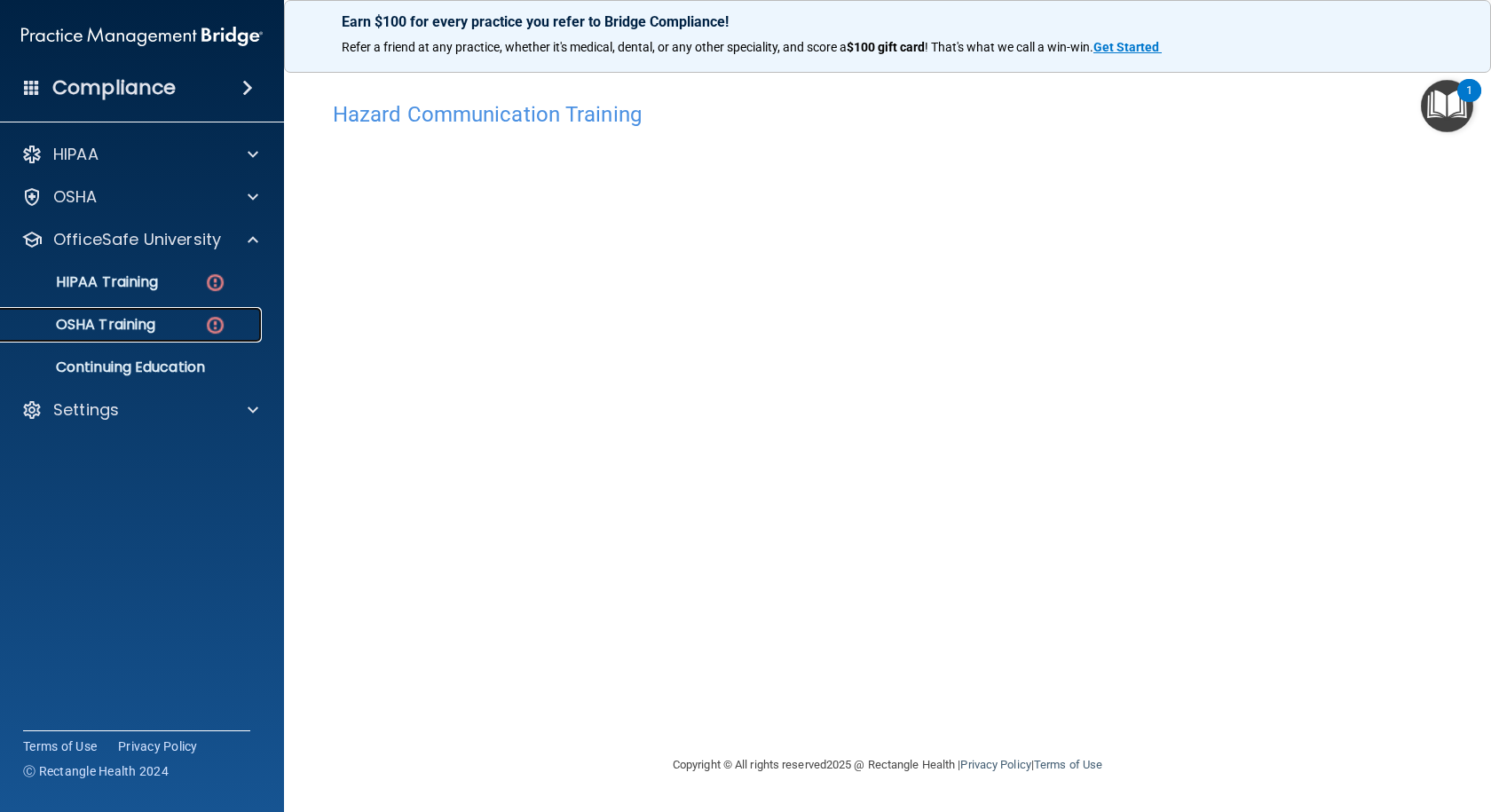
click at [130, 327] on p "OSHA Training" at bounding box center [84, 324] width 143 height 17
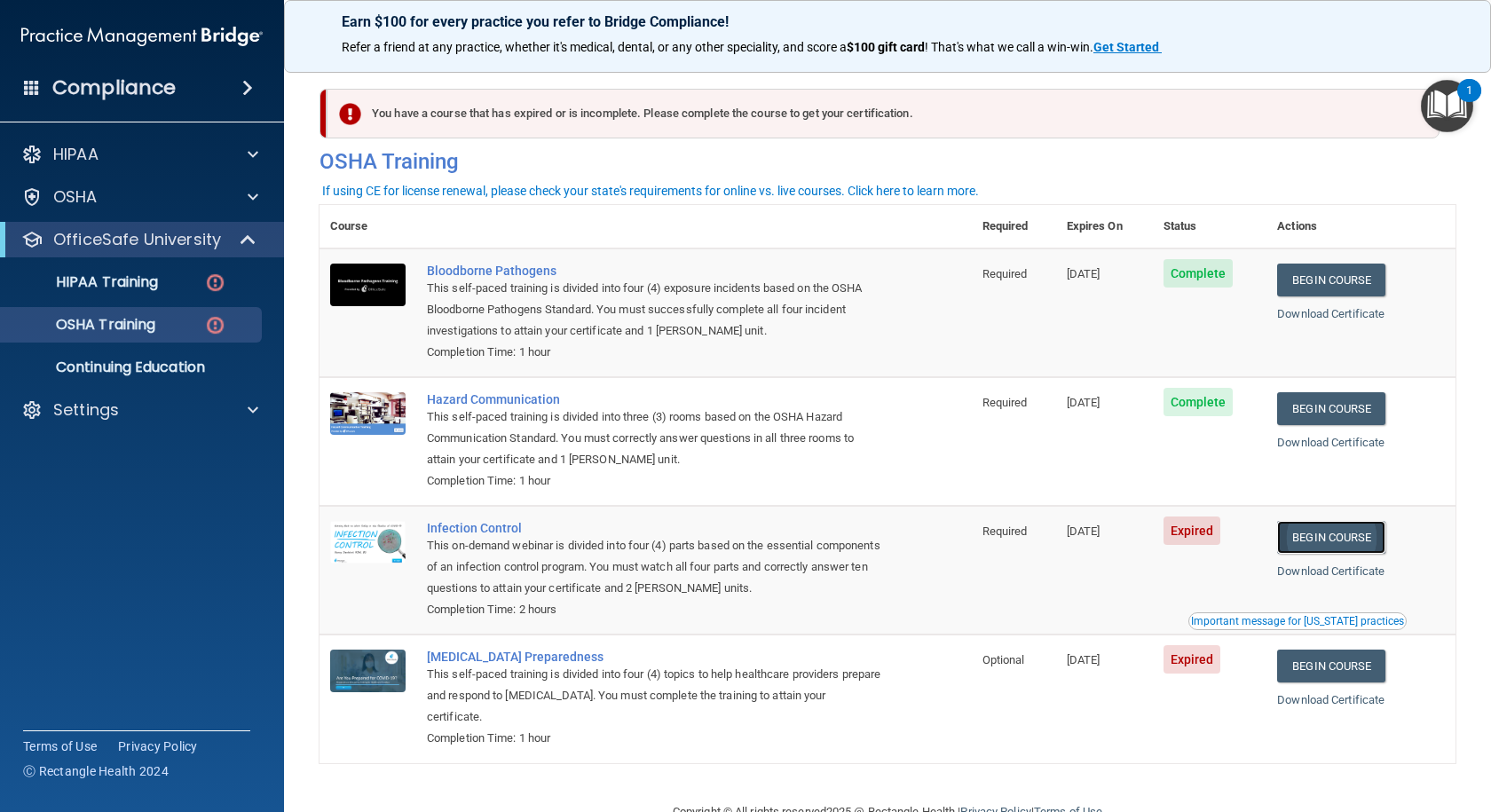
click at [1333, 544] on link "Begin Course" at bounding box center [1331, 537] width 108 height 33
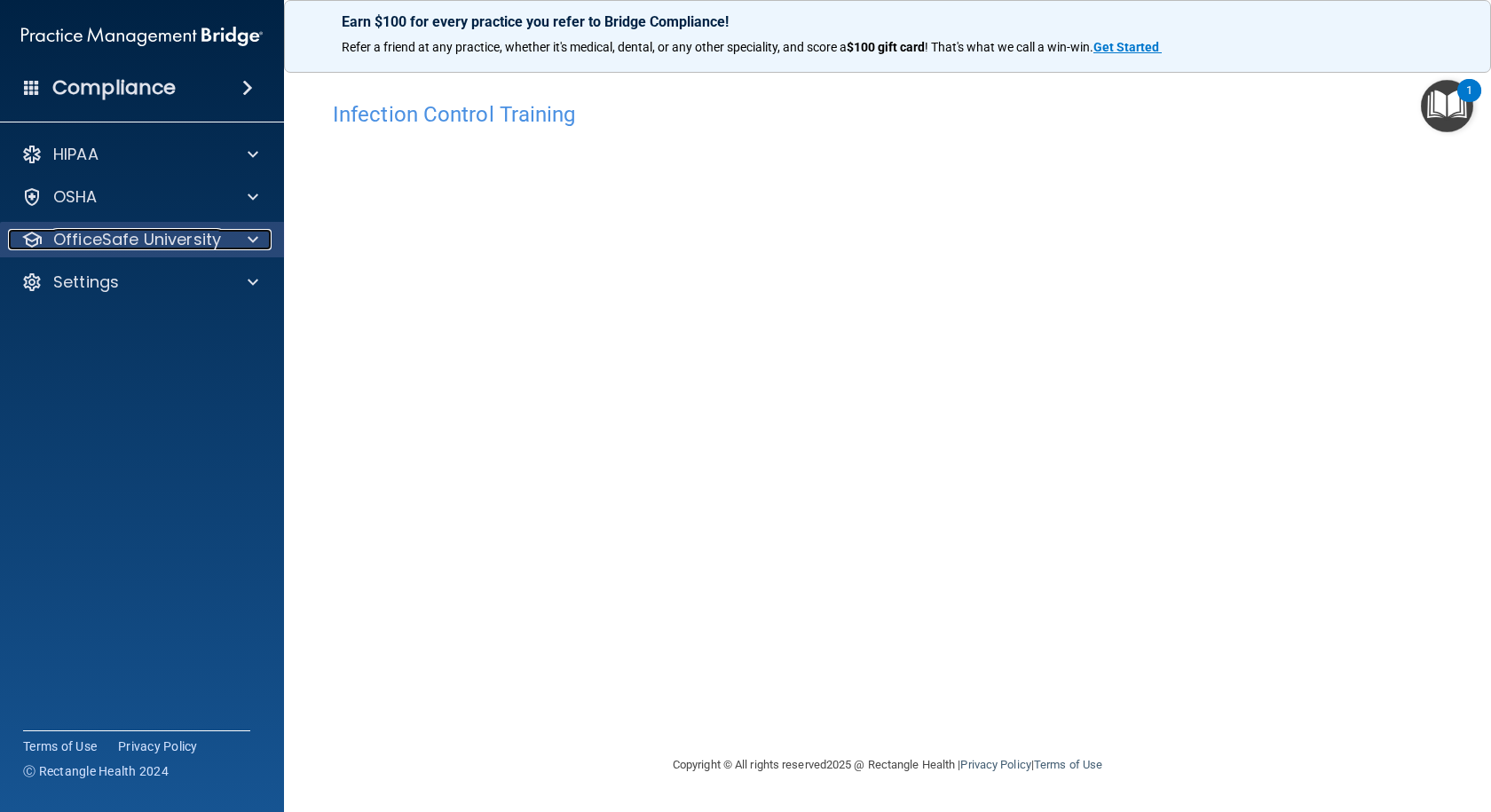
click at [253, 241] on span at bounding box center [253, 239] width 11 height 21
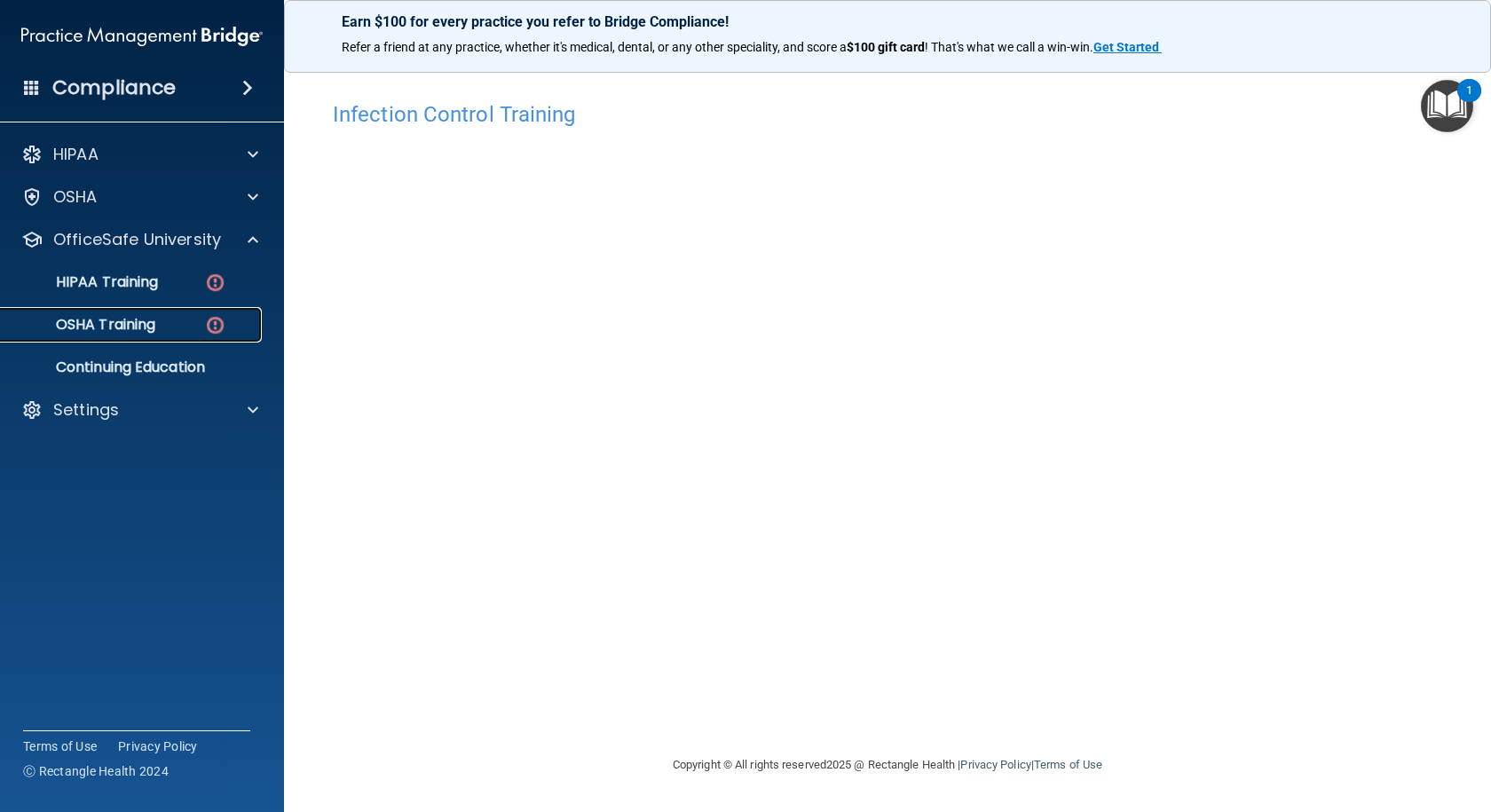
click at [110, 325] on p "OSHA Training" at bounding box center [84, 324] width 143 height 17
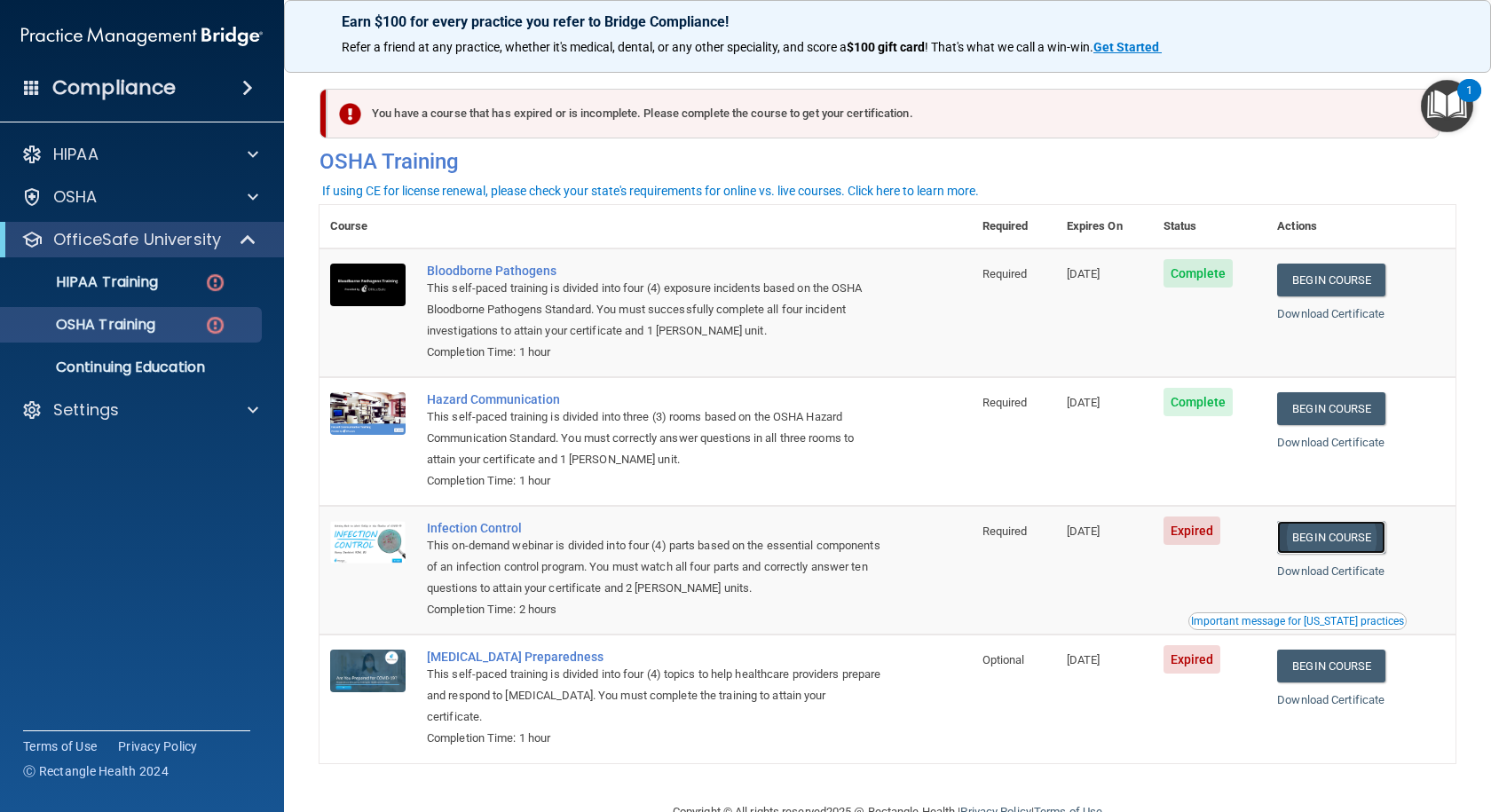
click at [1303, 541] on link "Begin Course" at bounding box center [1331, 537] width 108 height 33
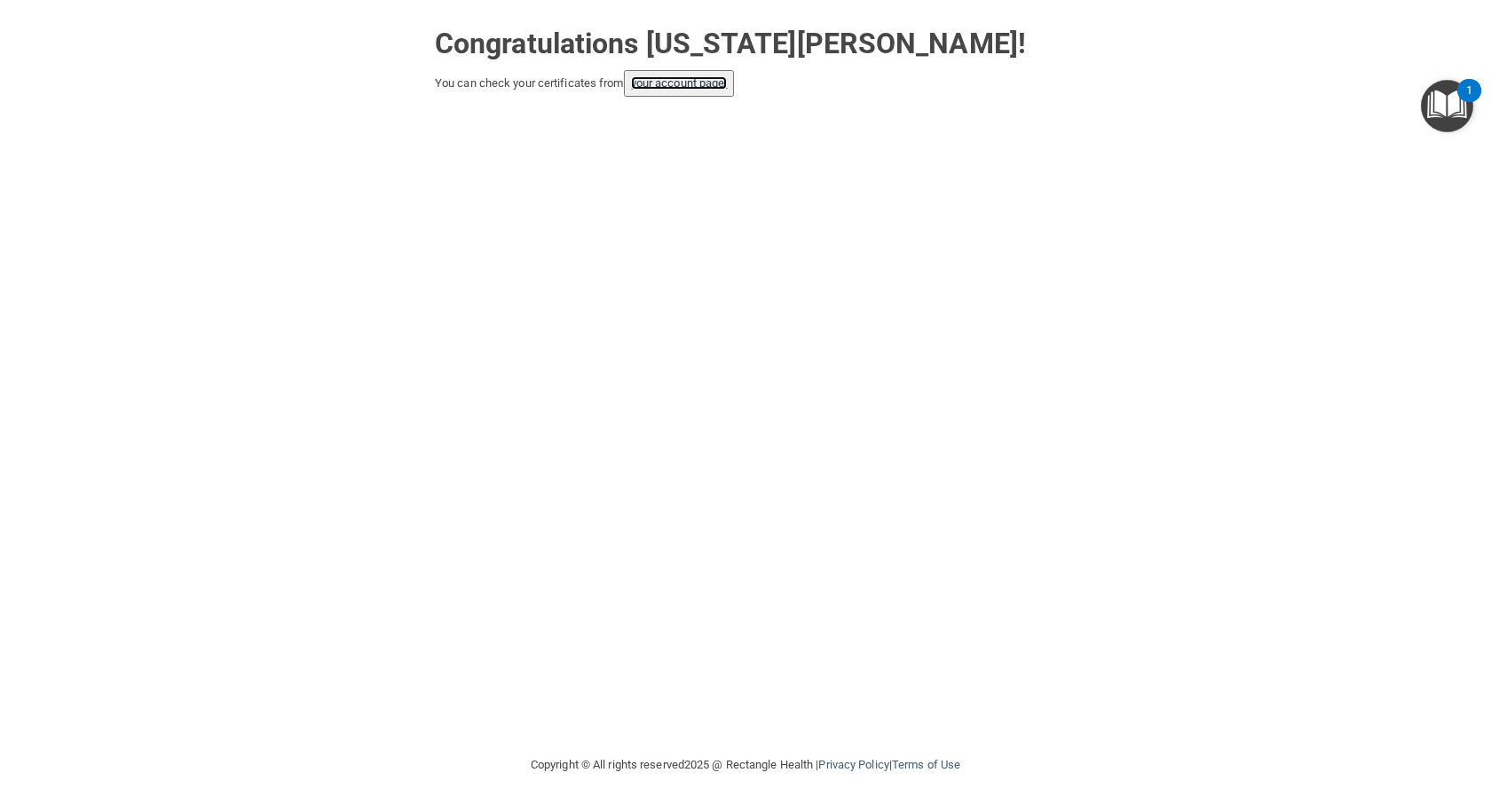
click at [681, 84] on link "your account page!" at bounding box center [679, 83] width 96 height 13
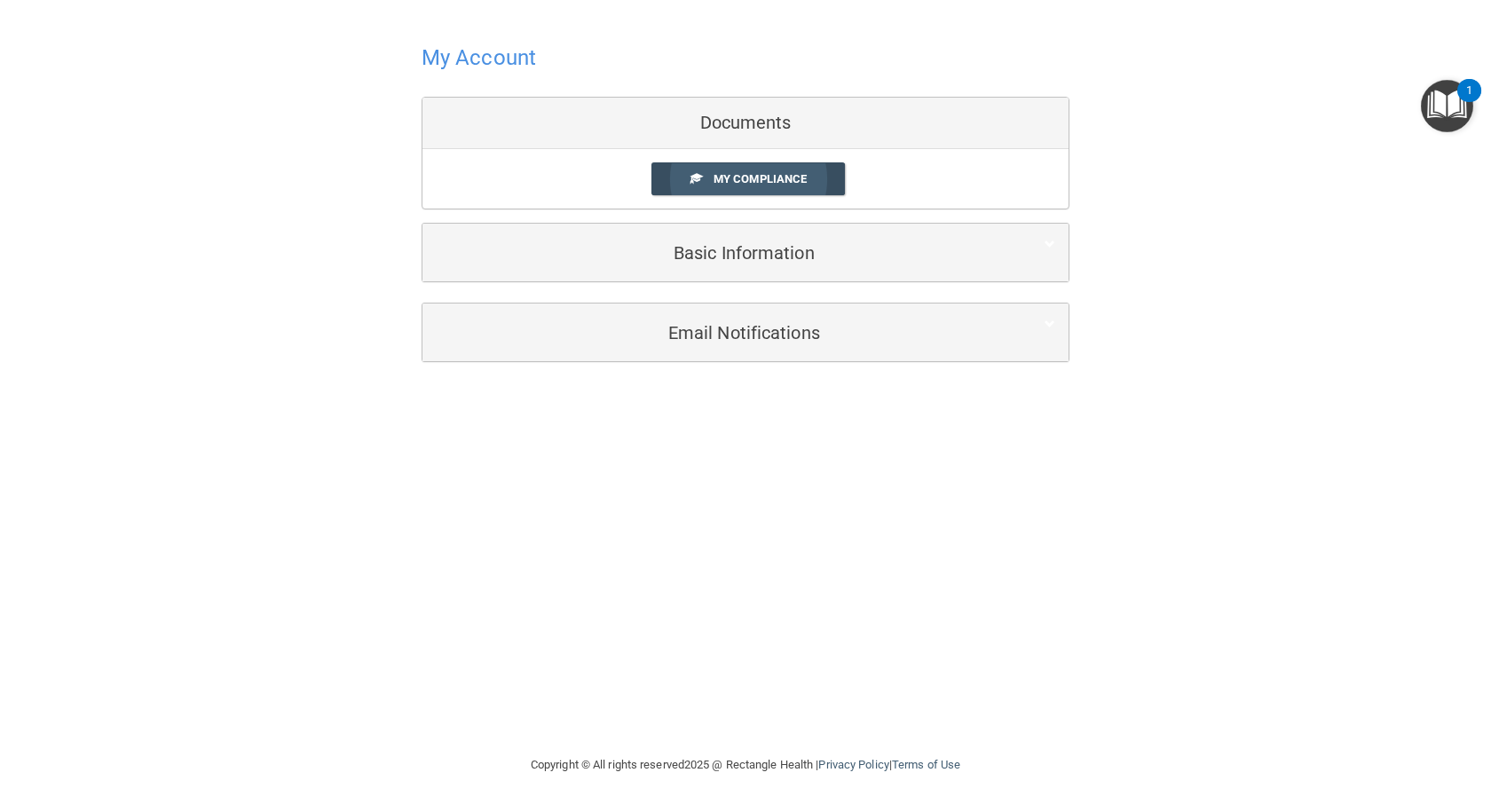
click at [751, 182] on span "My Compliance" at bounding box center [760, 178] width 93 height 13
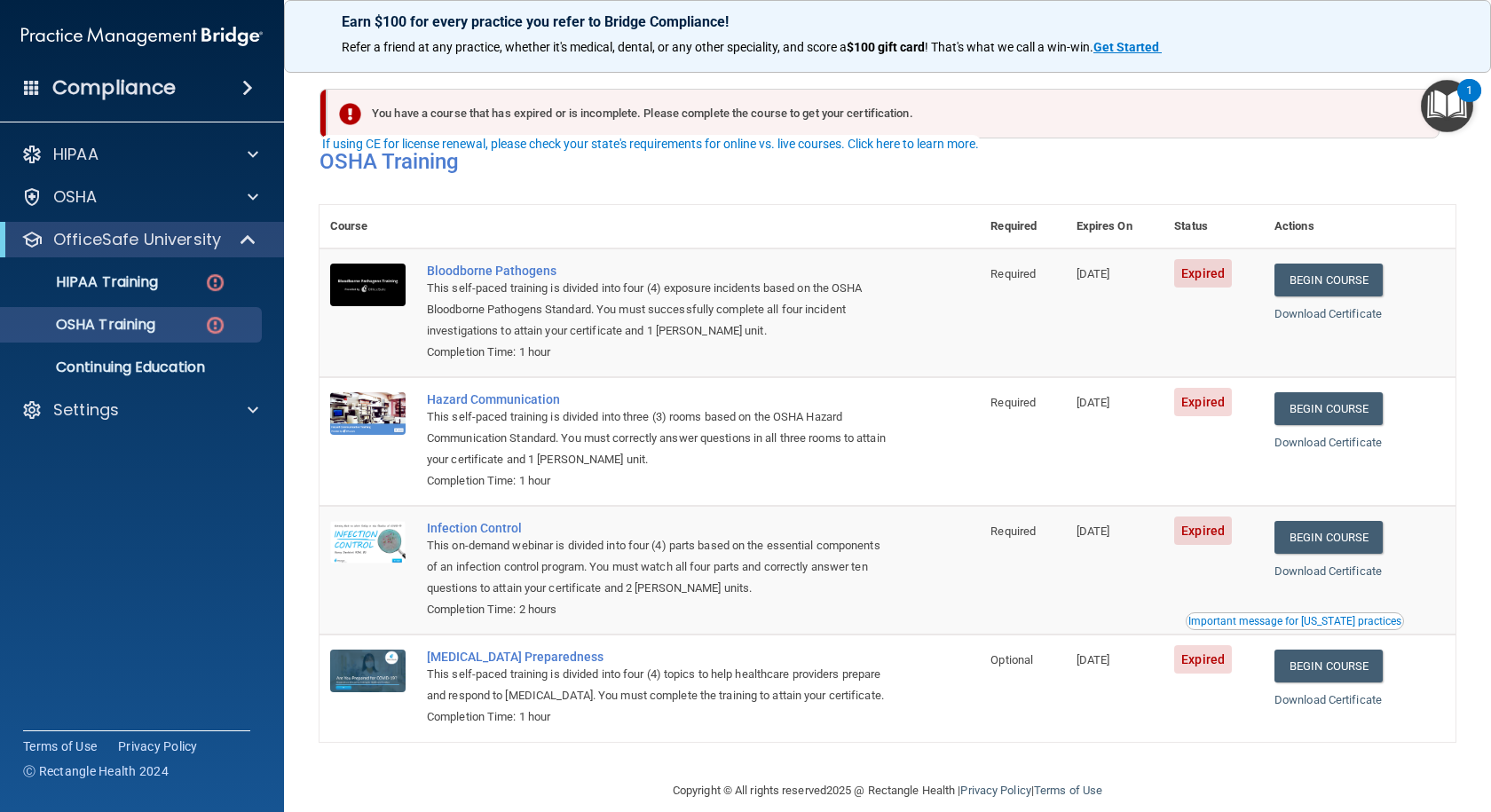
scroll to position [47, 0]
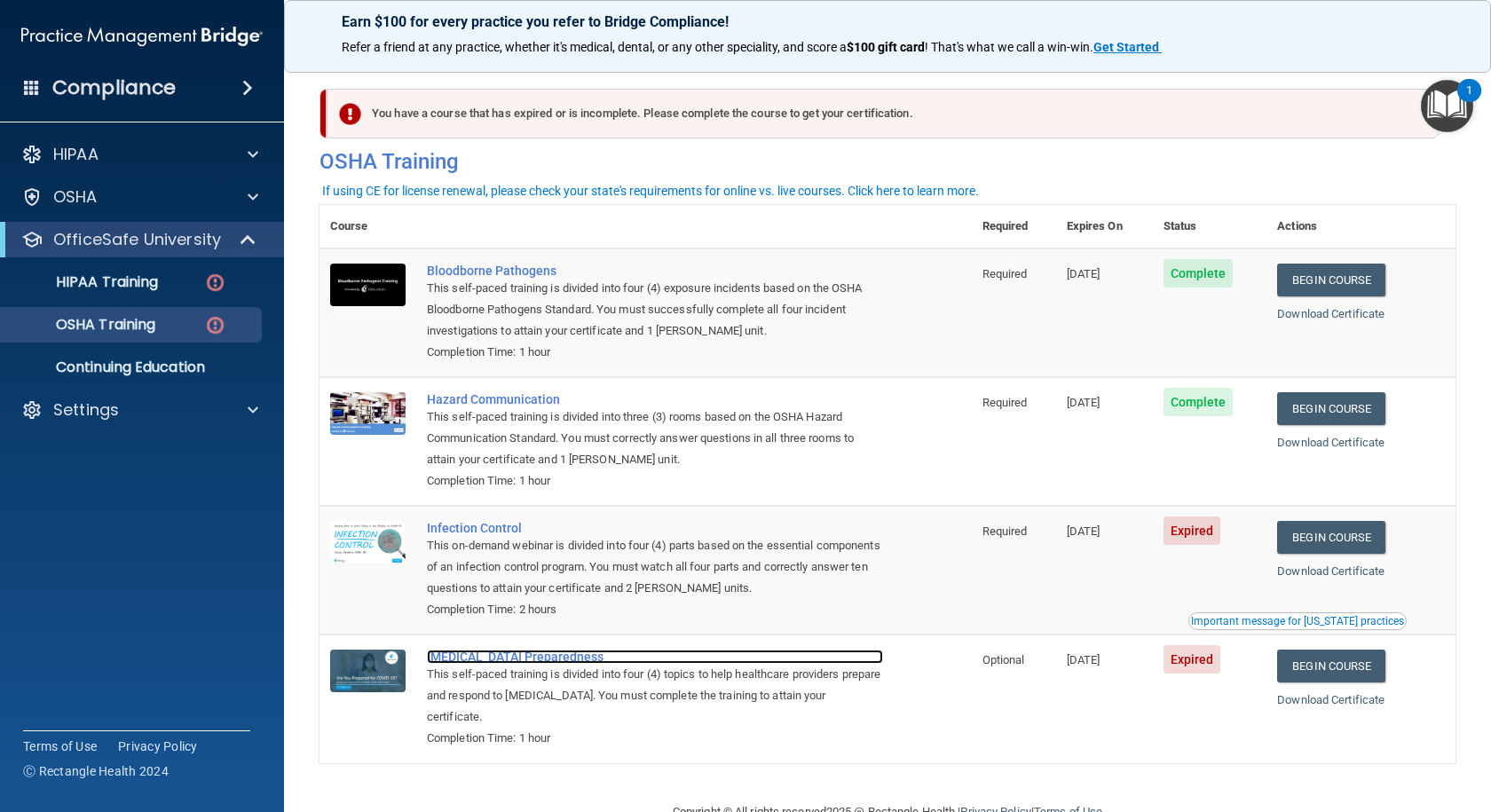
click at [504, 659] on div "COVID-19 Preparedness" at bounding box center [655, 656] width 456 height 14
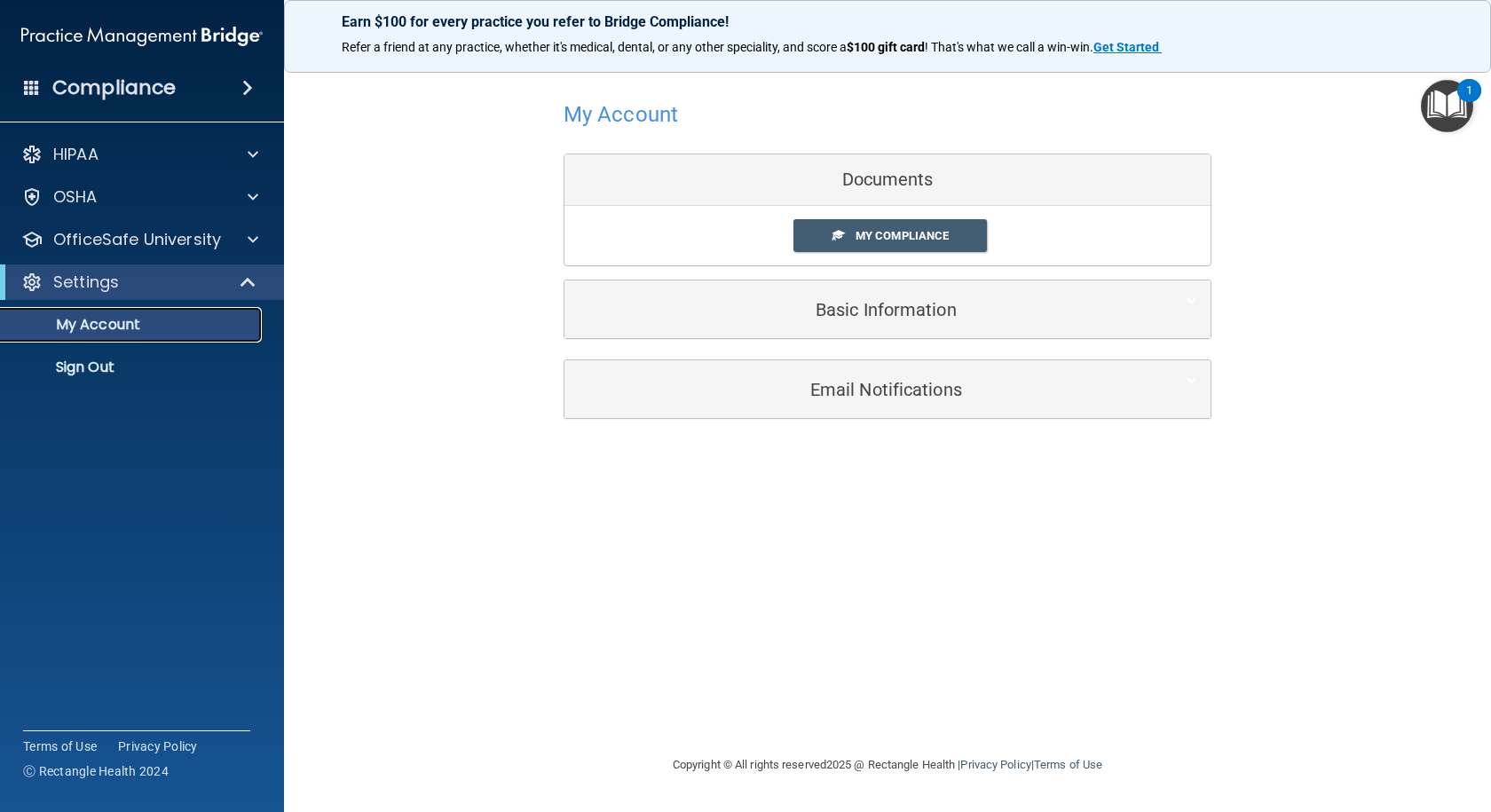
click at [108, 327] on p "My Account" at bounding box center [133, 324] width 243 height 17
click at [893, 236] on span "My Compliance" at bounding box center [901, 235] width 93 height 13
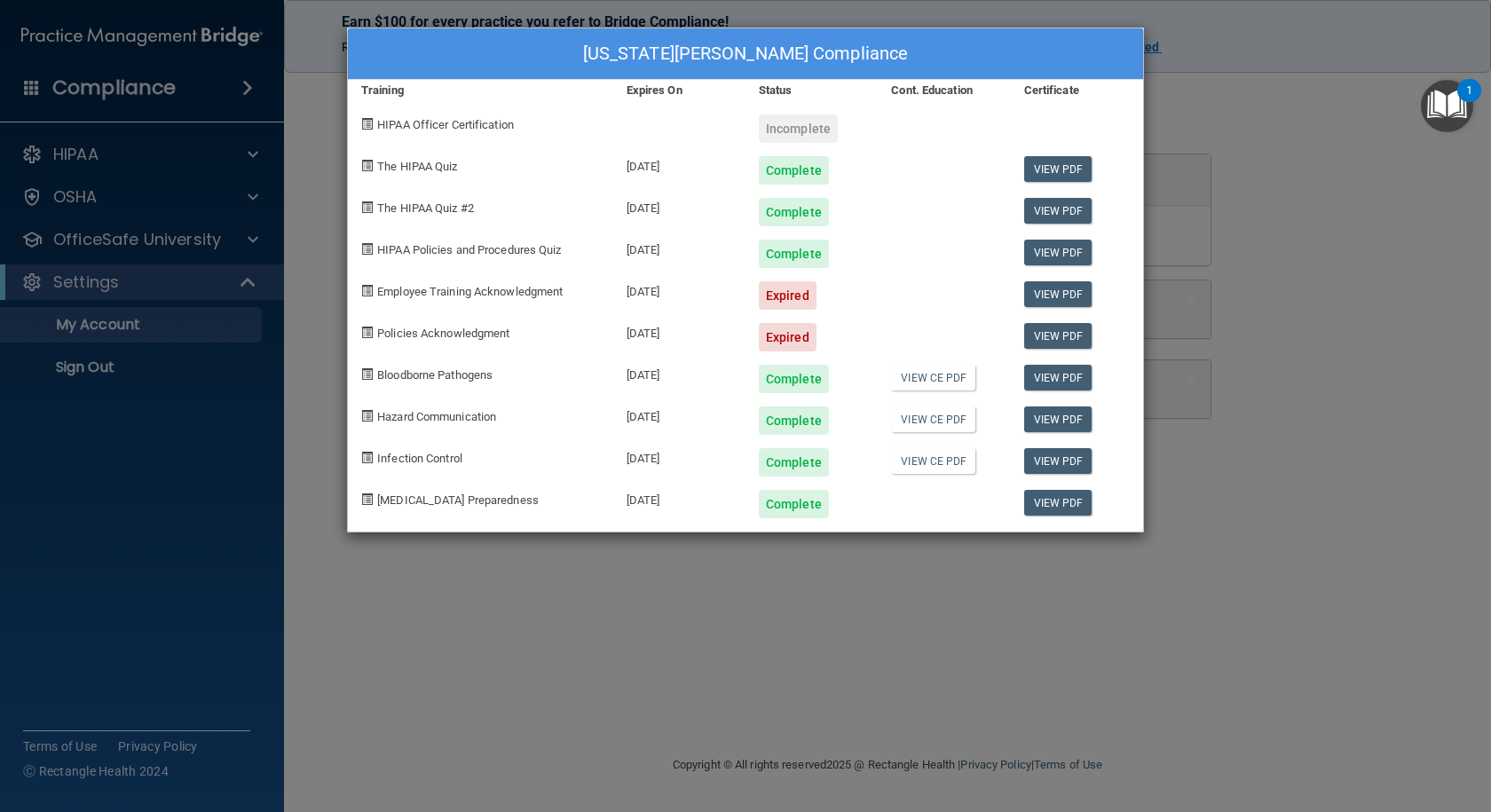
click at [122, 243] on div "Virginia Sanchez's Compliance Training Expires On Status Cont. Education Certif…" at bounding box center [745, 406] width 1491 height 812
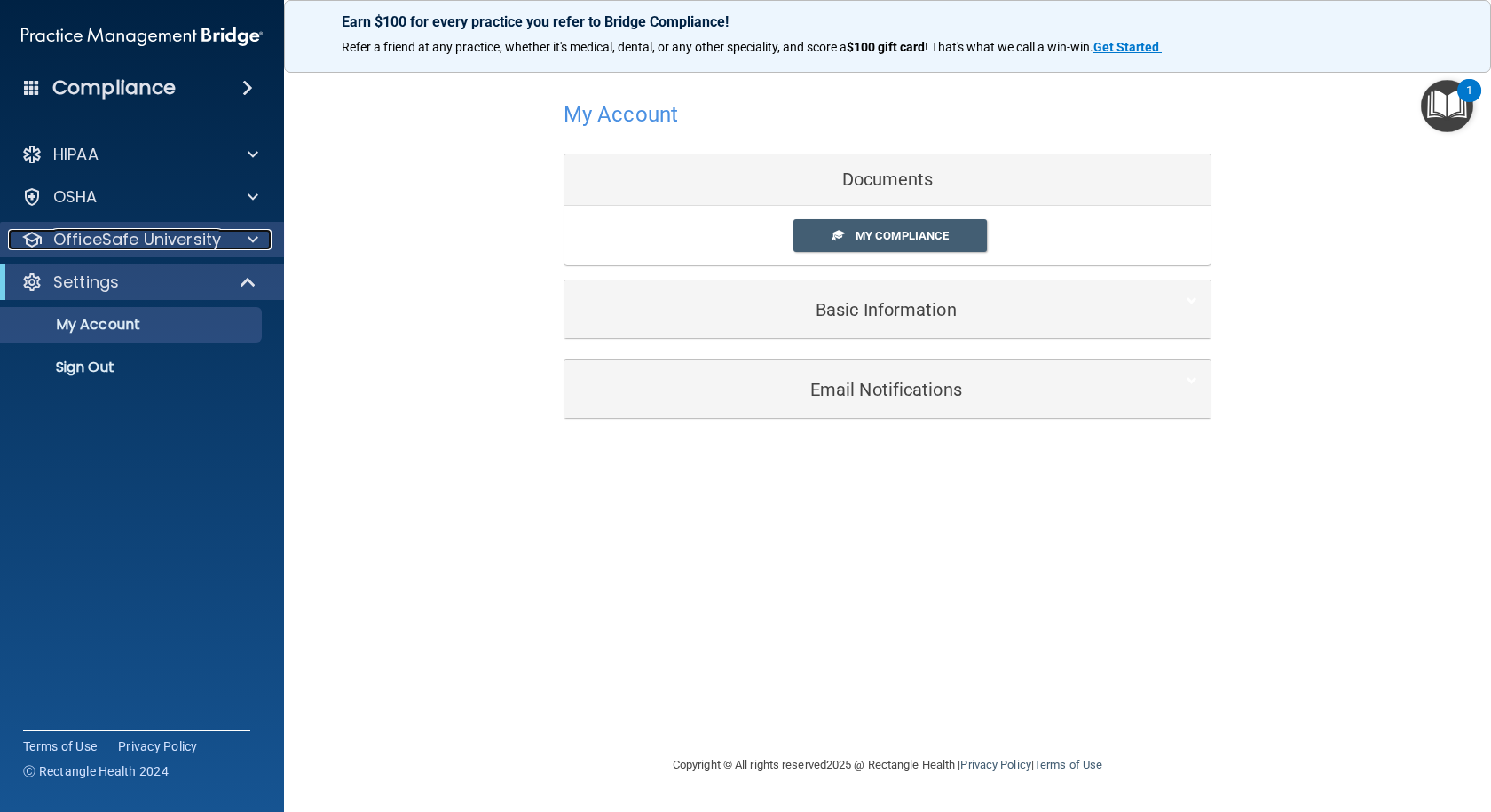
click at [160, 239] on p "OfficeSafe University" at bounding box center [137, 239] width 168 height 21
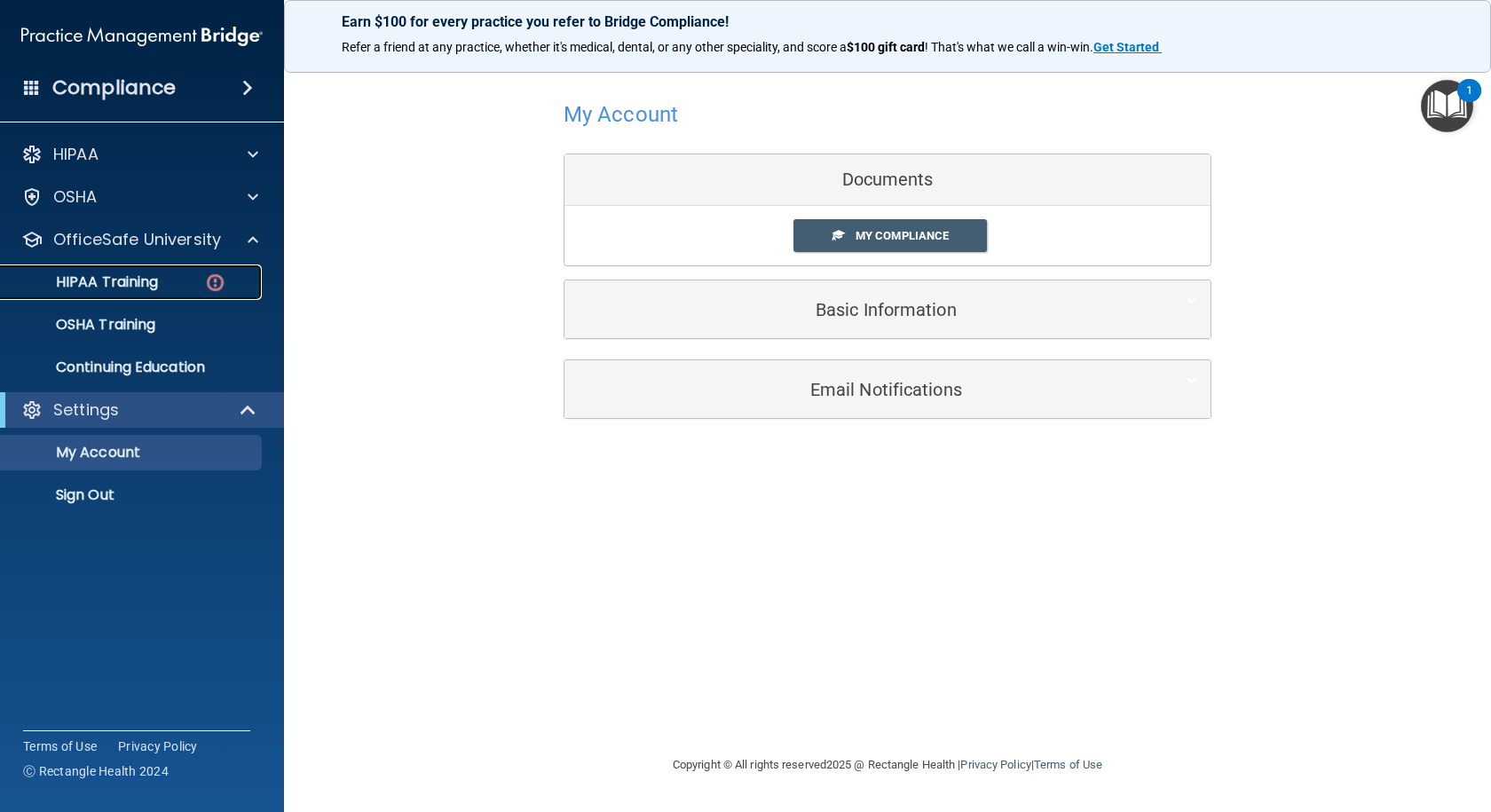
click at [136, 278] on p "HIPAA Training" at bounding box center [85, 281] width 146 height 17
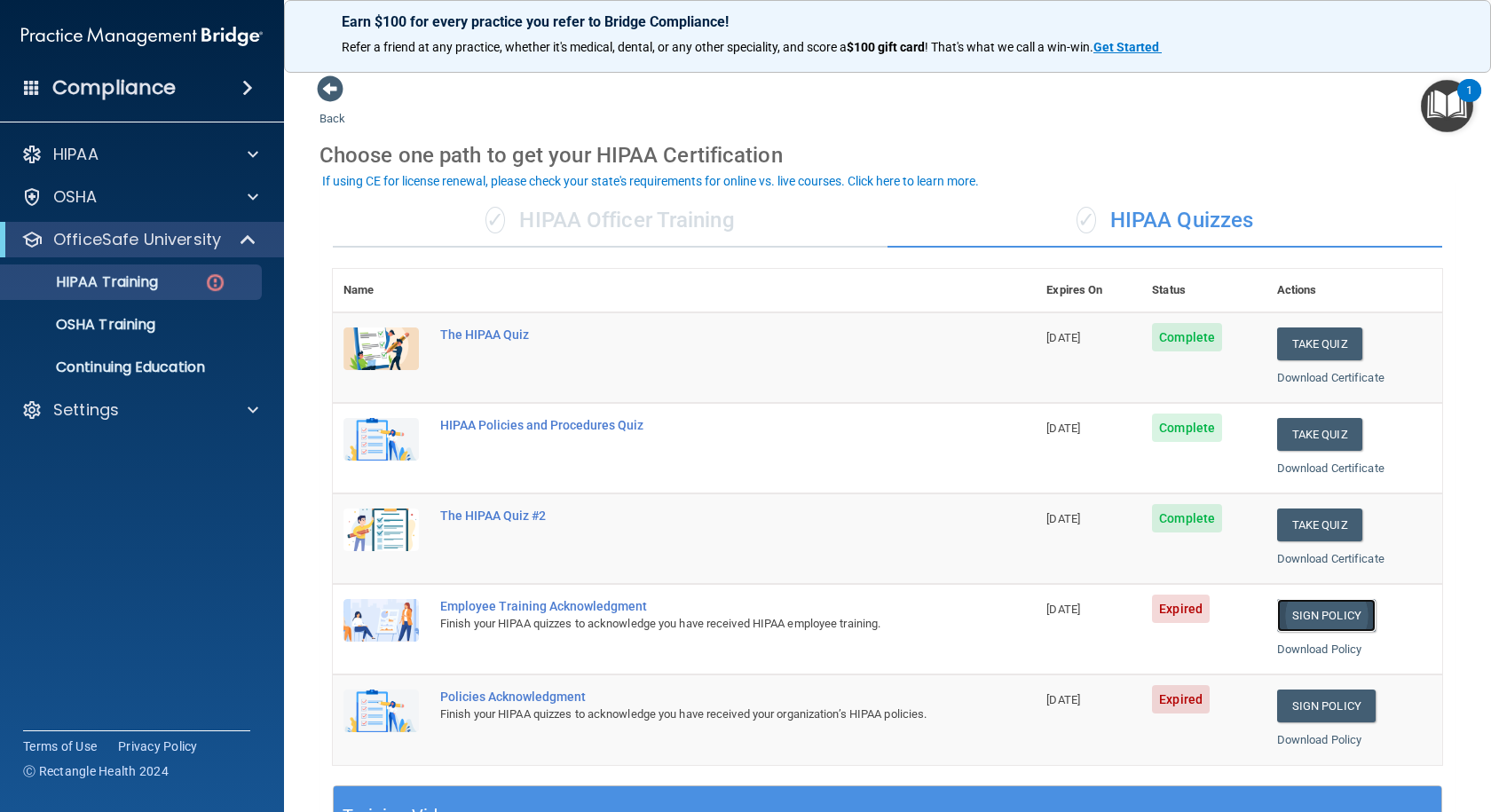
click at [1301, 623] on link "Sign Policy" at bounding box center [1326, 615] width 98 height 33
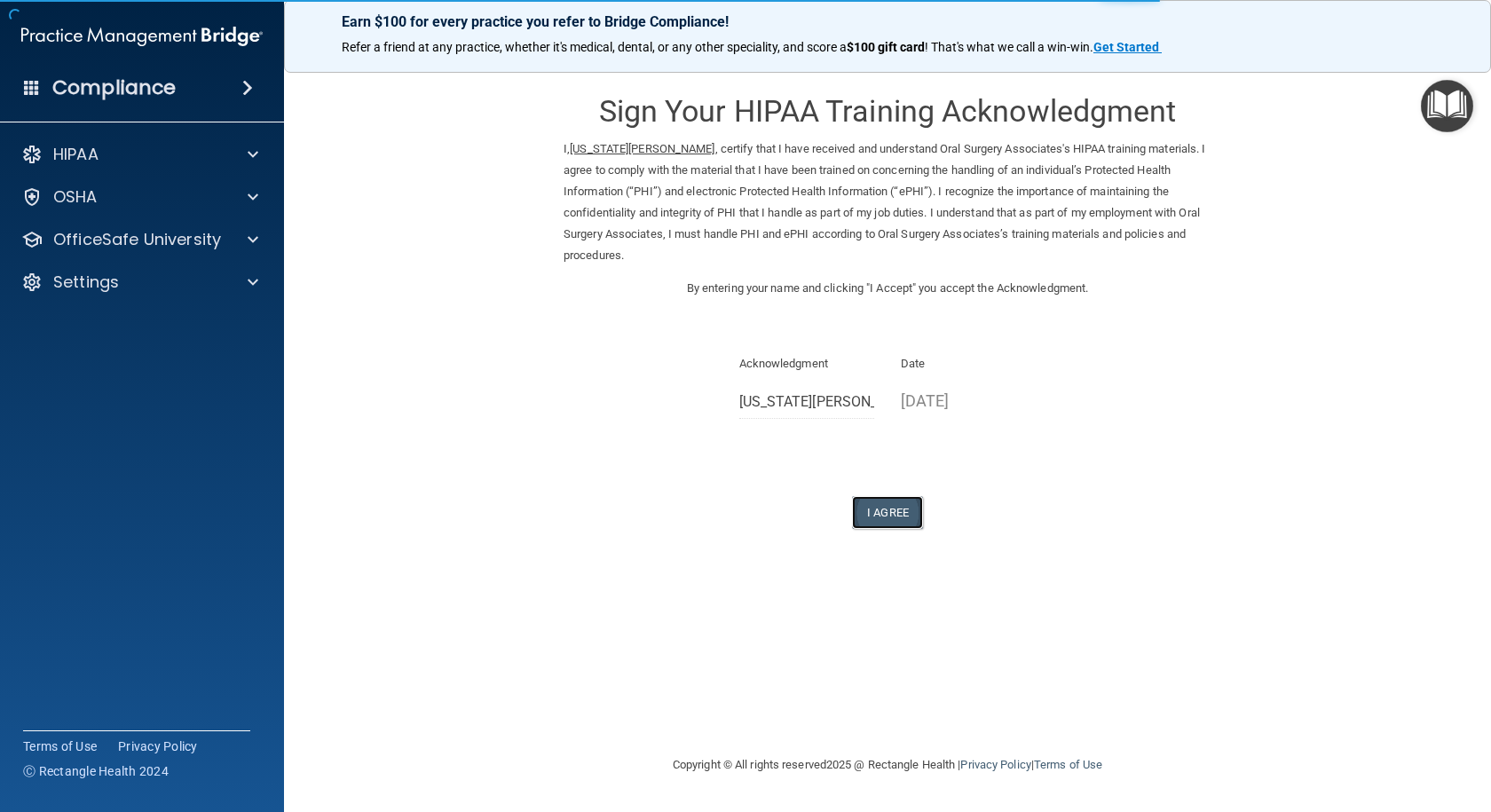
click at [883, 509] on button "I Agree" at bounding box center [887, 513] width 71 height 33
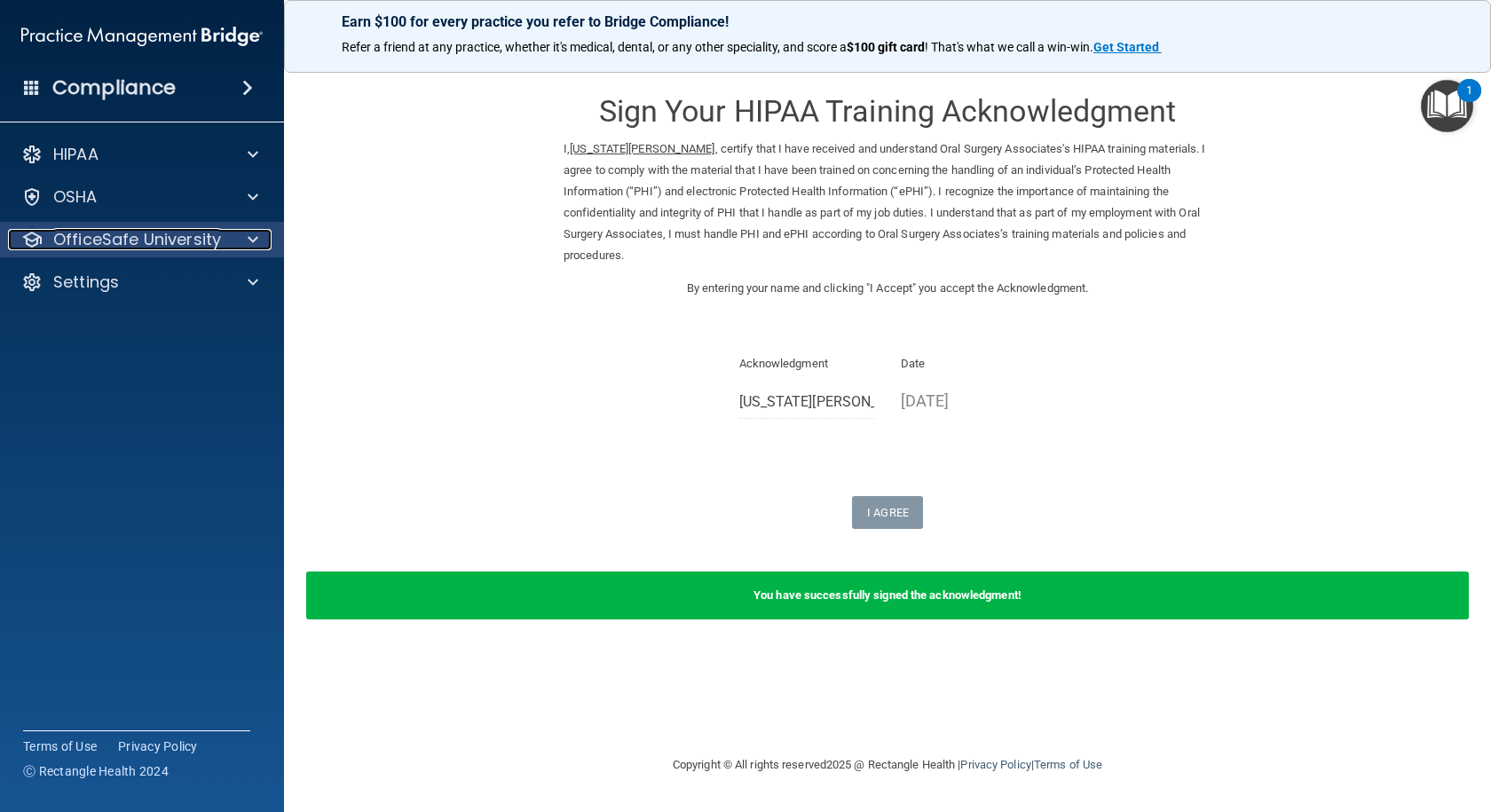
click at [156, 238] on p "OfficeSafe University" at bounding box center [137, 239] width 168 height 21
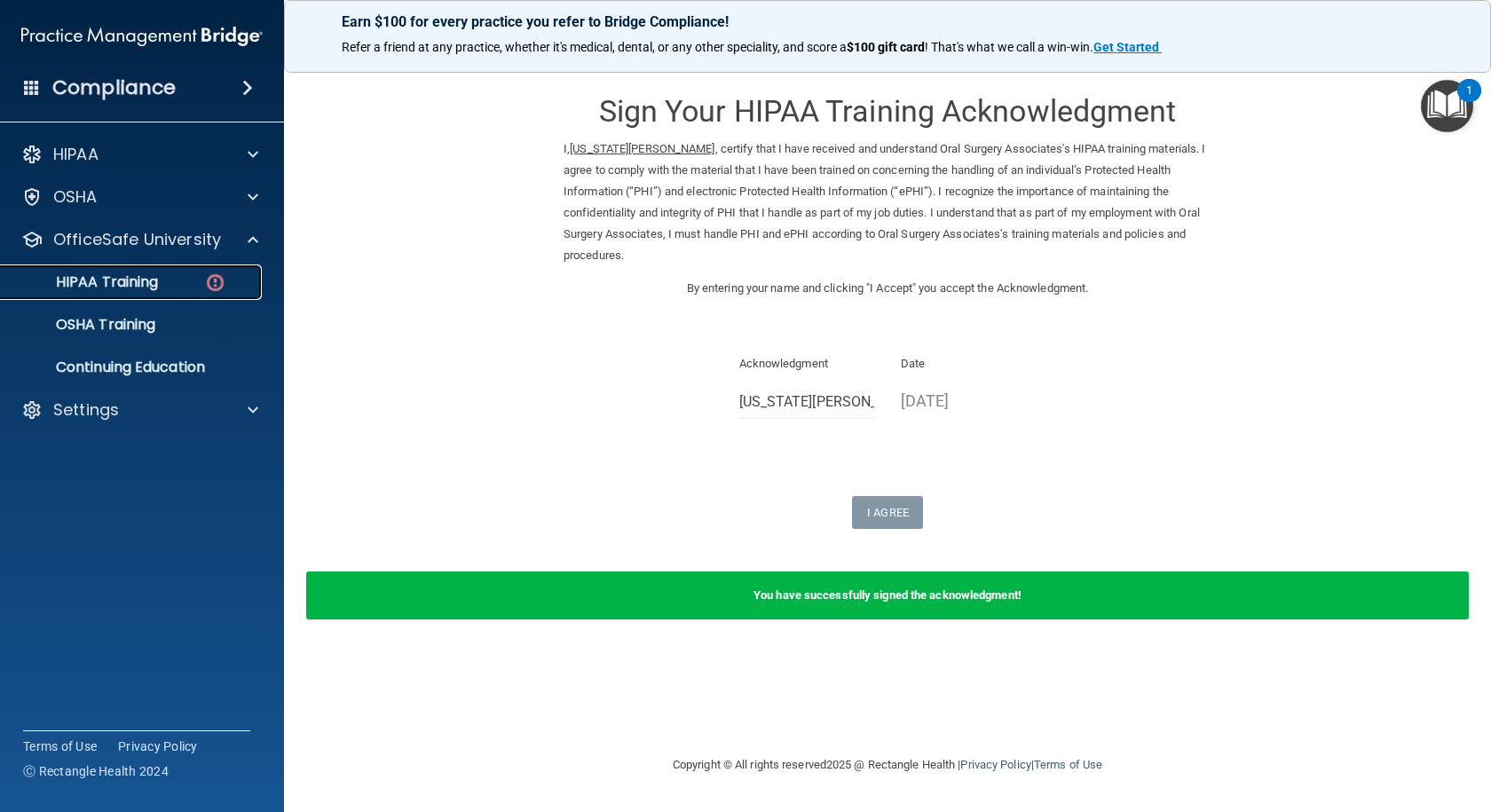
click at [123, 281] on p "HIPAA Training" at bounding box center [85, 281] width 146 height 17
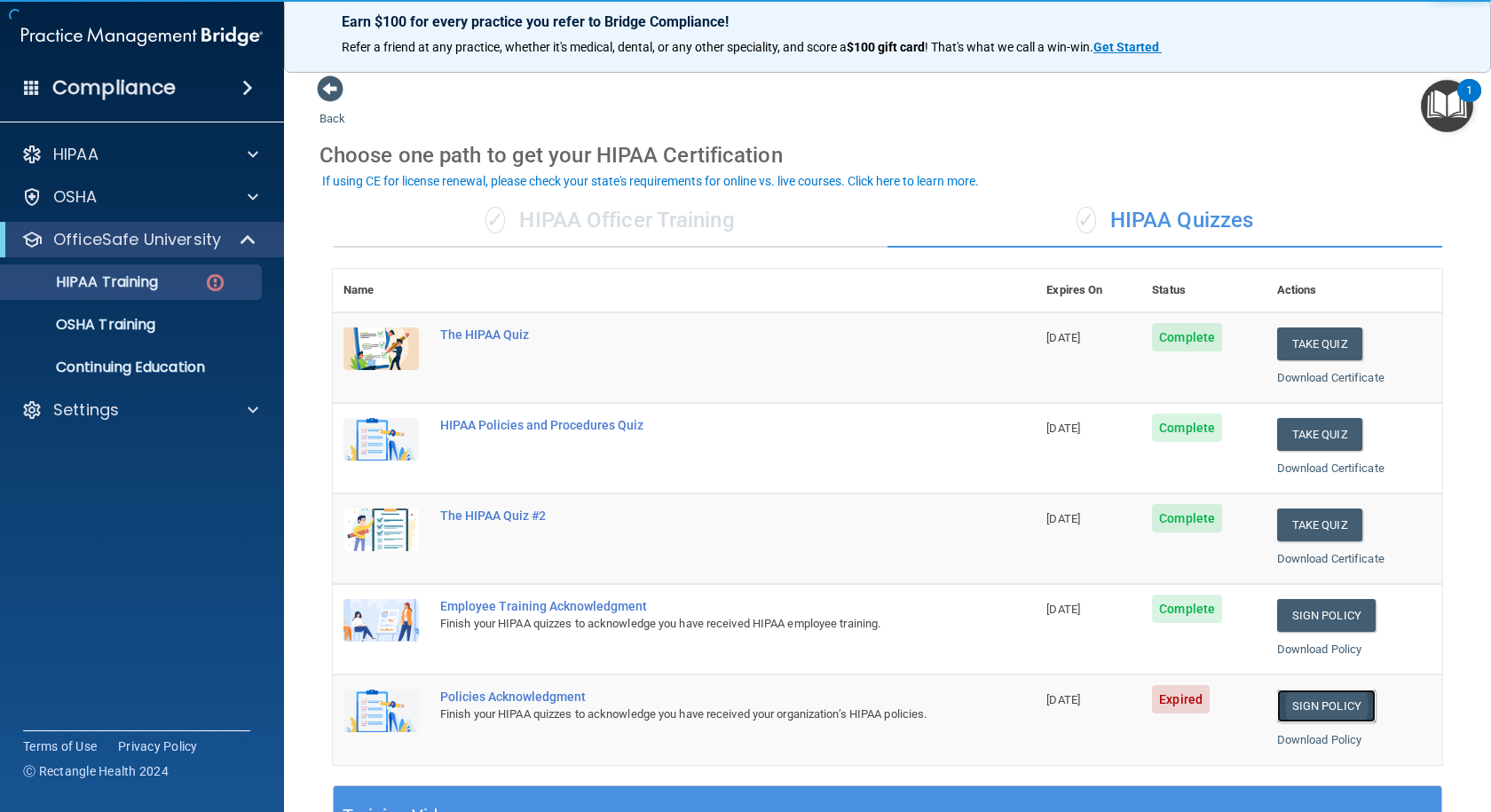
click at [1317, 708] on link "Sign Policy" at bounding box center [1326, 706] width 98 height 33
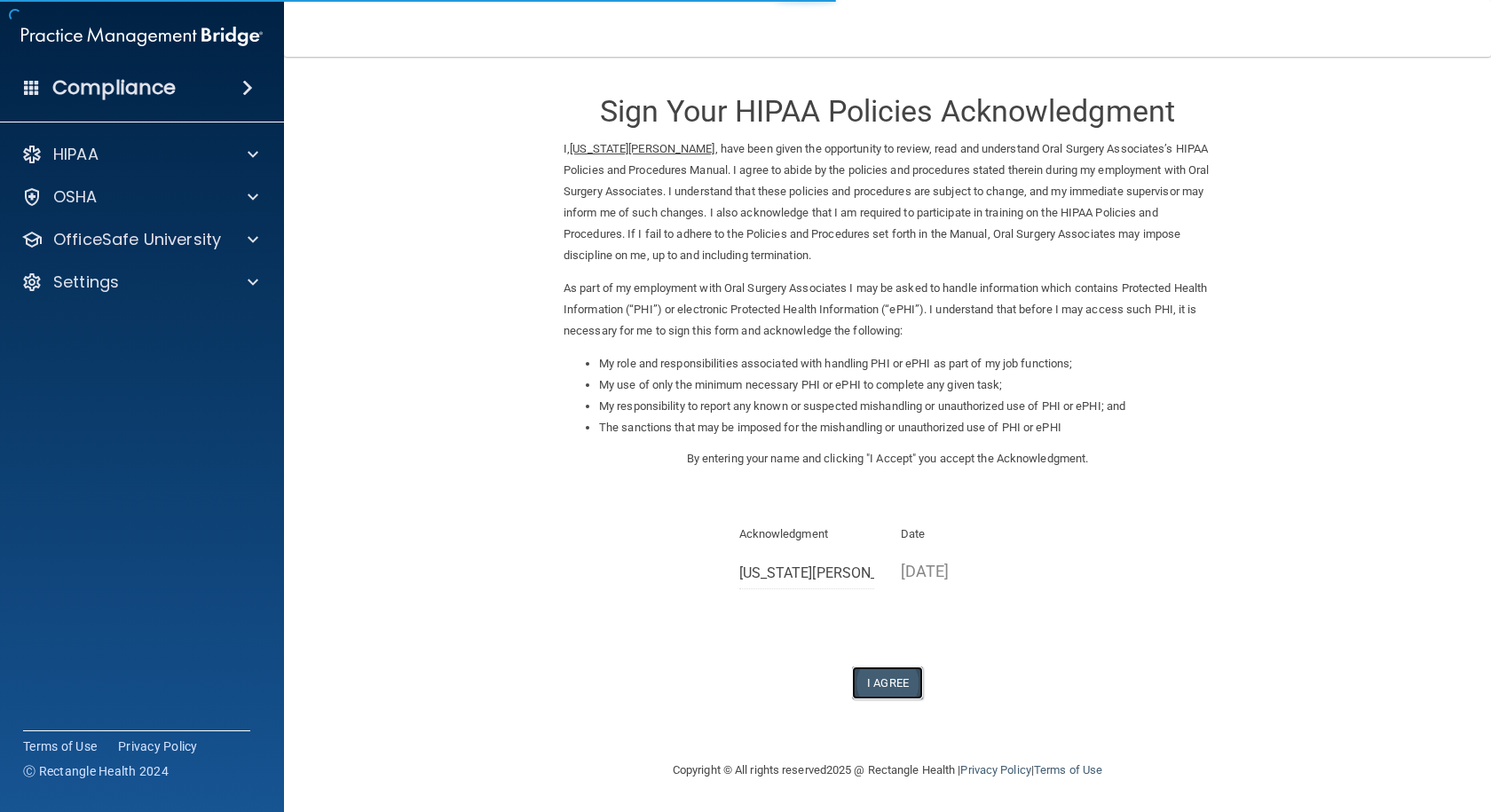
click at [879, 688] on button "I Agree" at bounding box center [887, 682] width 71 height 33
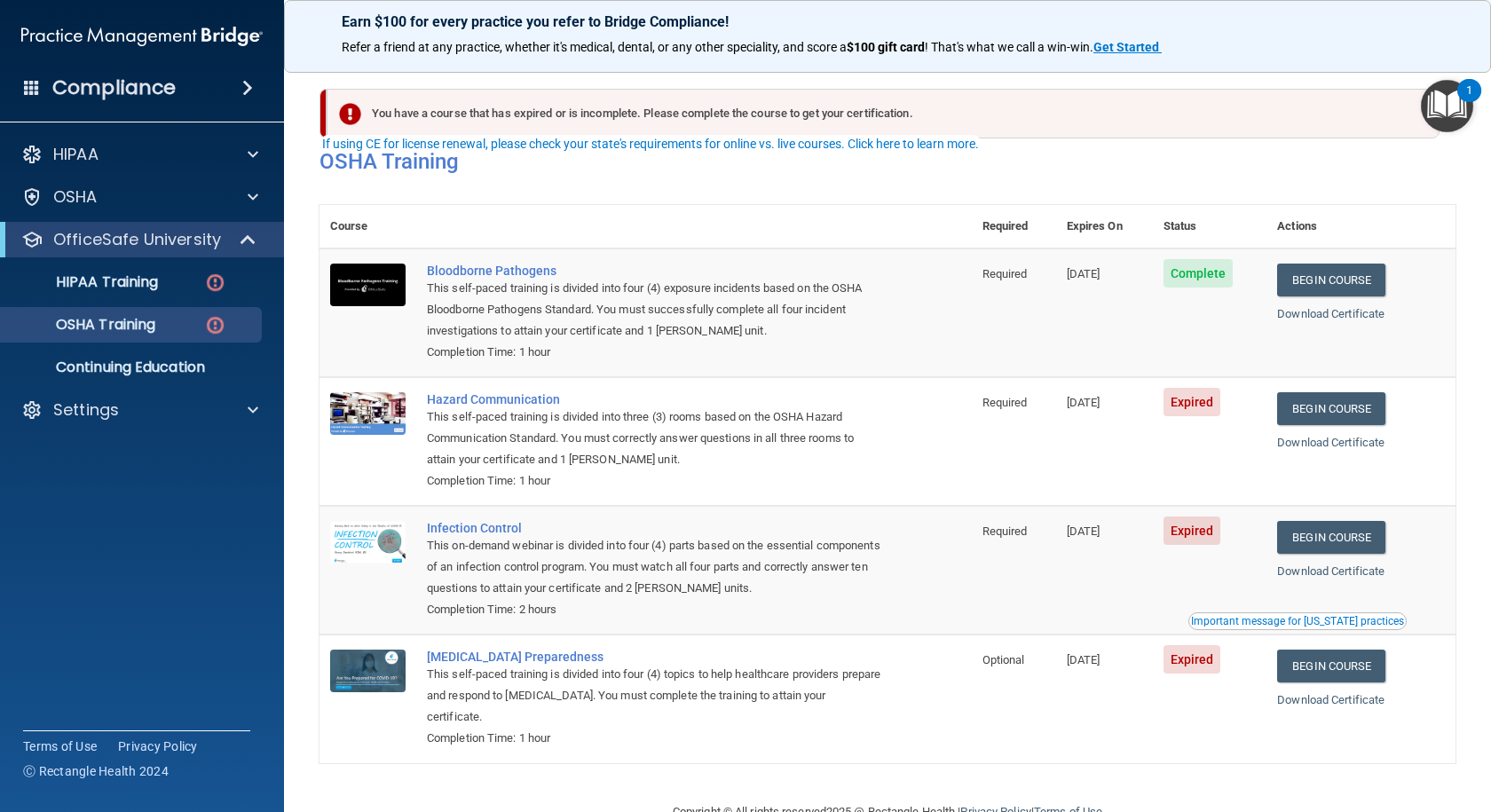
scroll to position [47, 0]
